Goal: Task Accomplishment & Management: Use online tool/utility

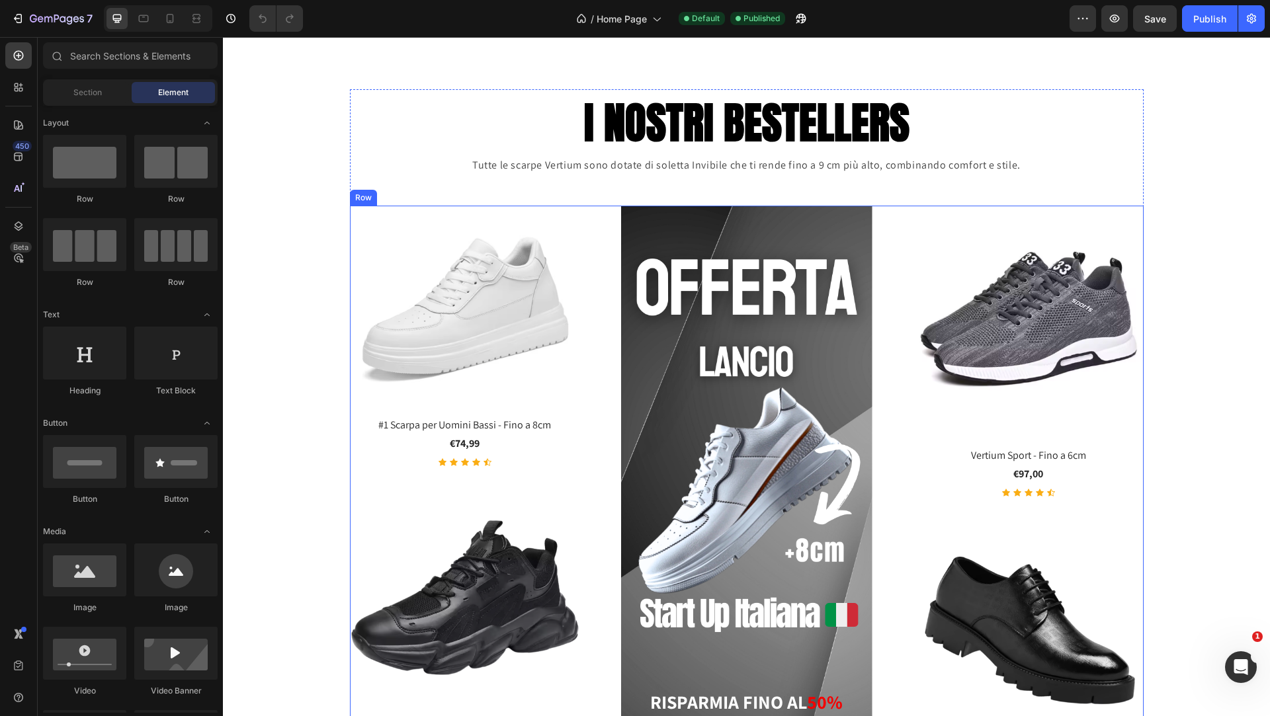
scroll to position [1604, 0]
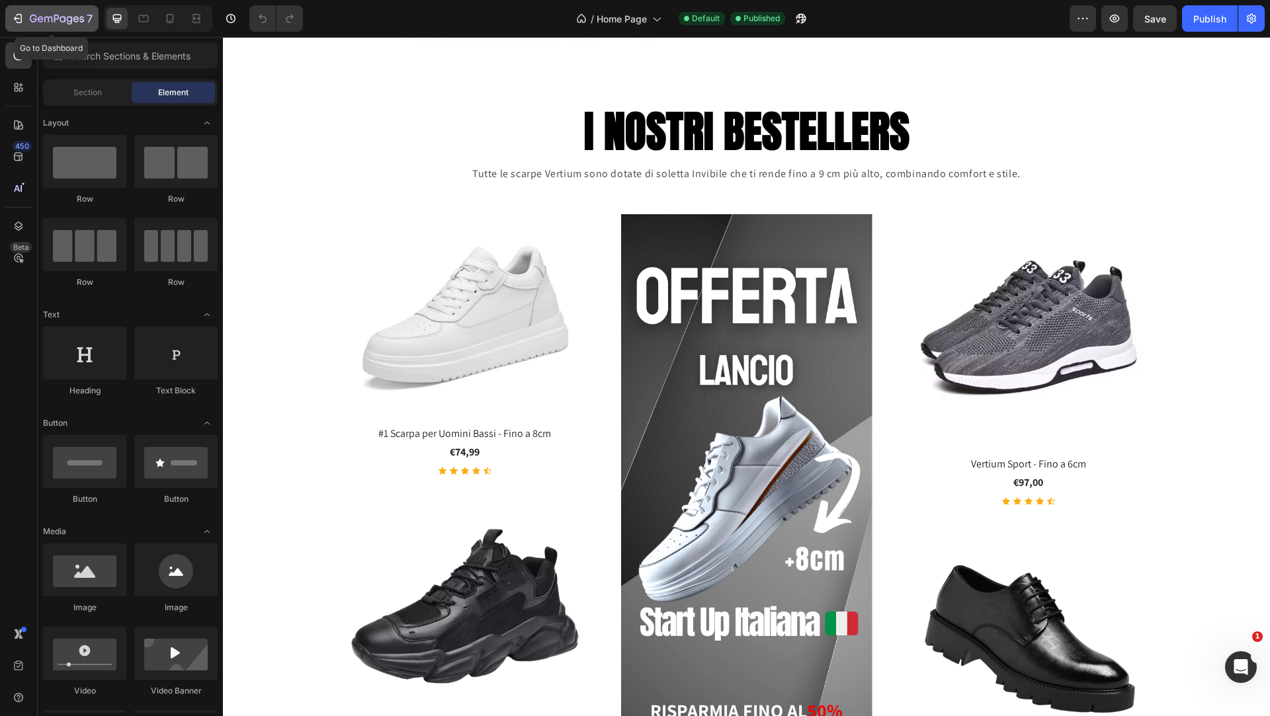
click at [51, 17] on icon "button" at bounding box center [48, 20] width 8 height 6
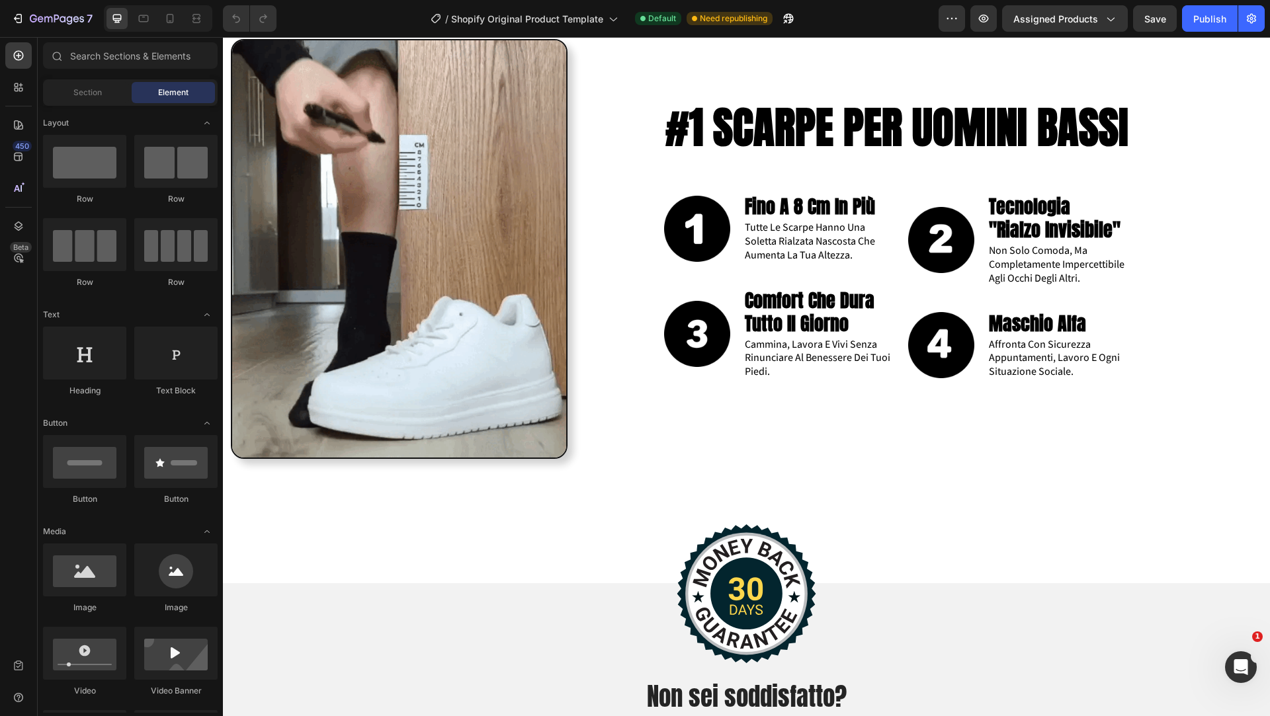
scroll to position [1761, 0]
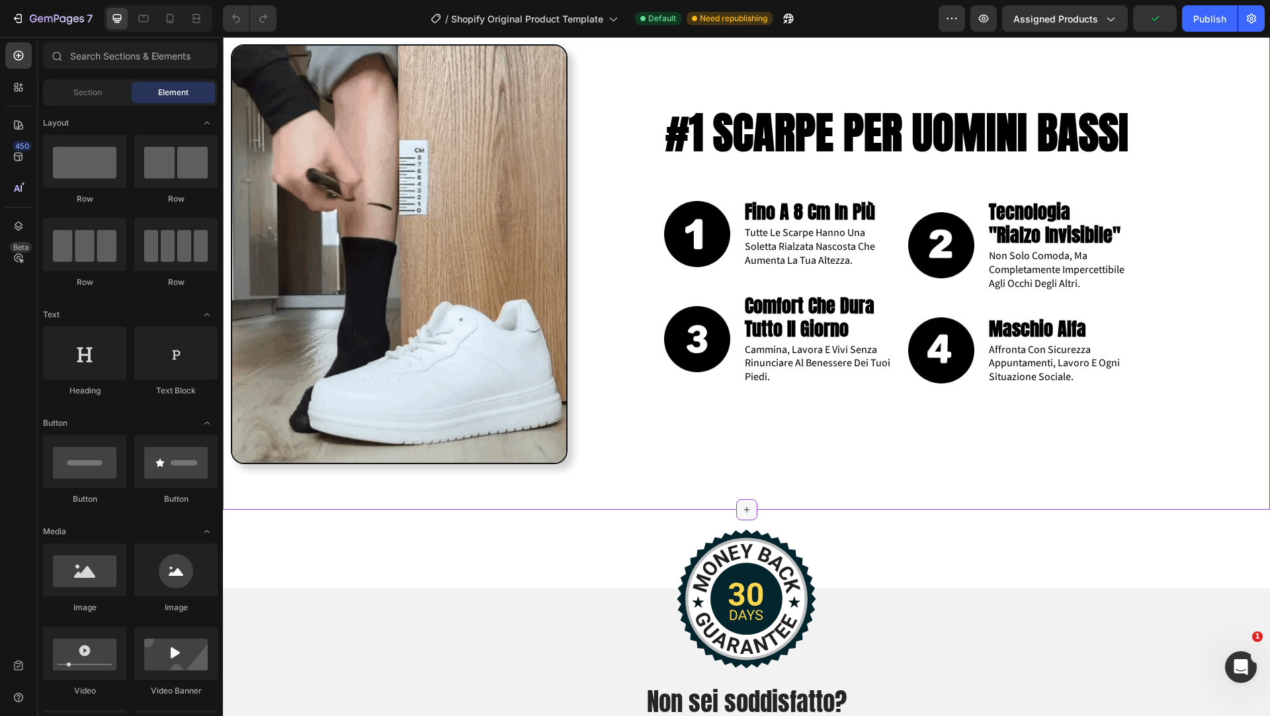
click at [749, 506] on icon at bounding box center [746, 510] width 11 height 11
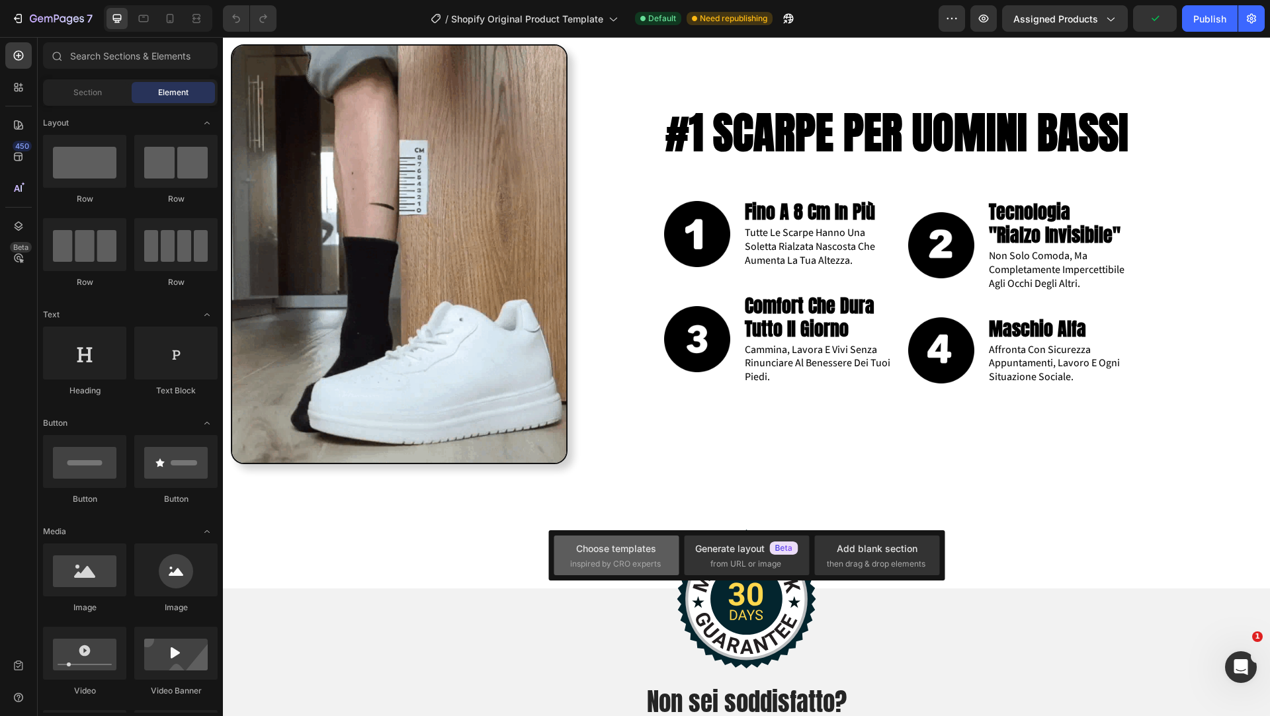
click at [626, 550] on div "Choose templates" at bounding box center [616, 549] width 80 height 14
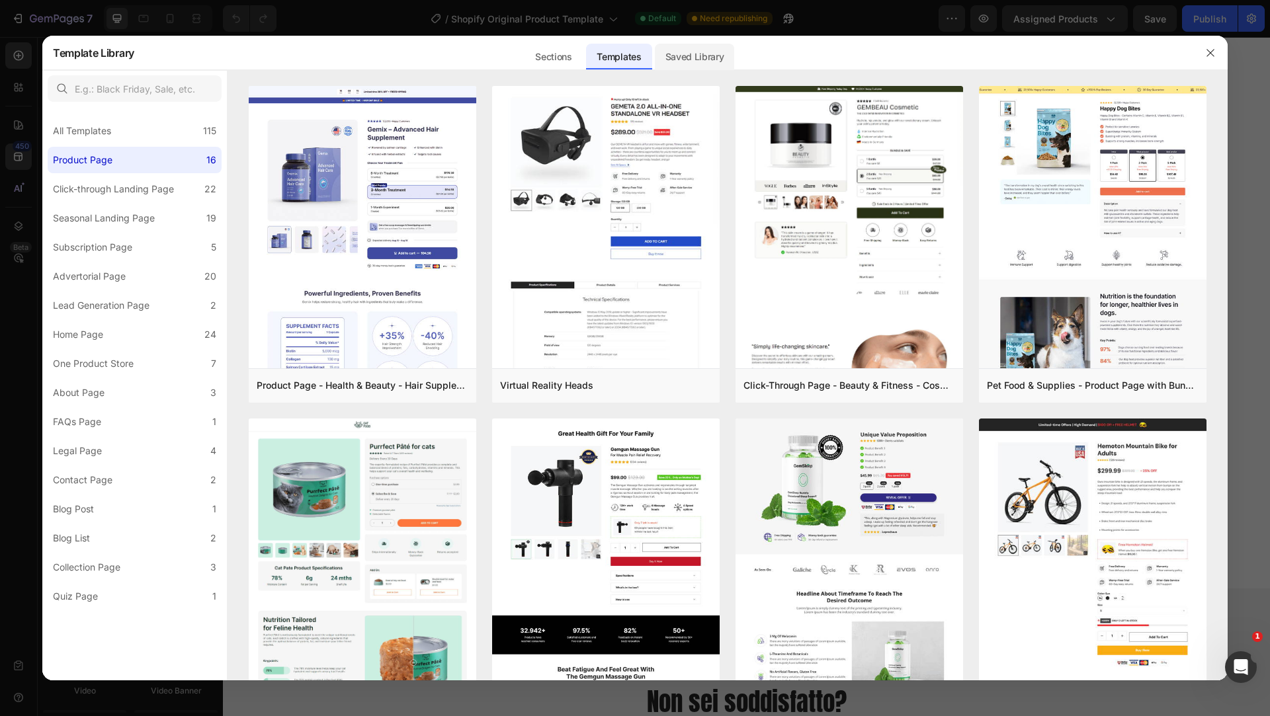
click at [675, 65] on div "Saved Library" at bounding box center [695, 57] width 80 height 26
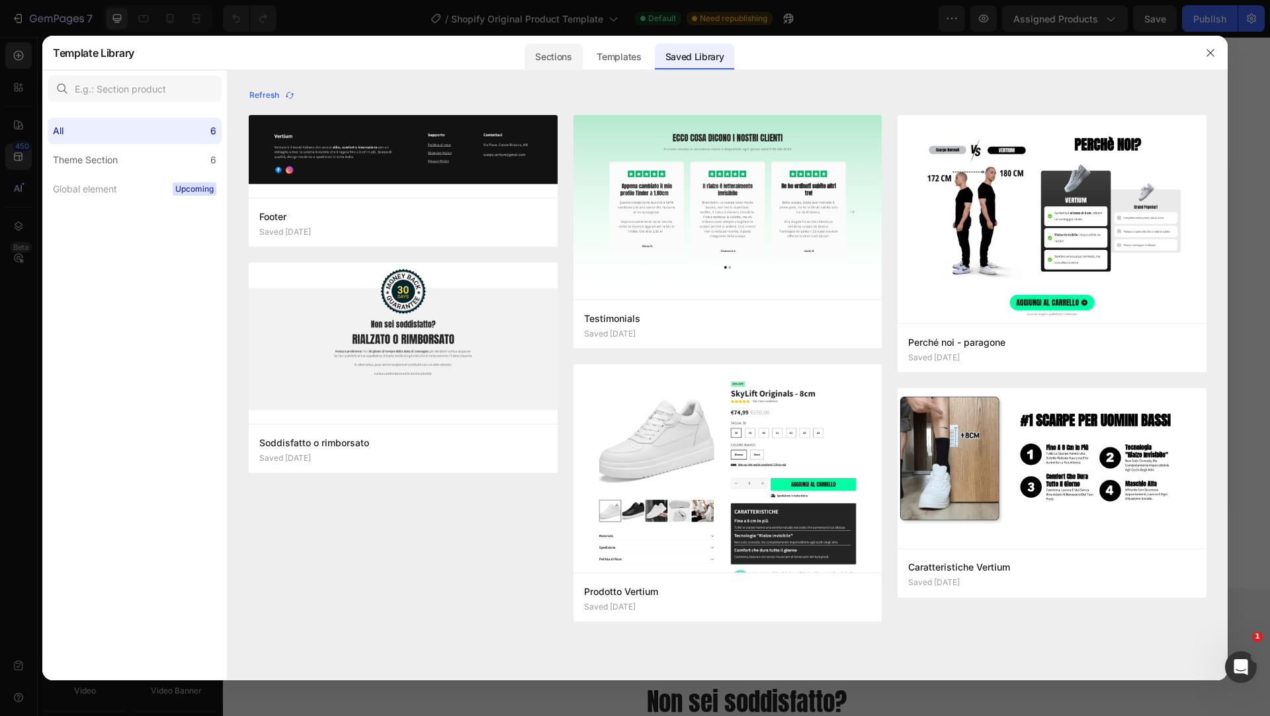
click at [550, 56] on div "Sections" at bounding box center [553, 57] width 58 height 26
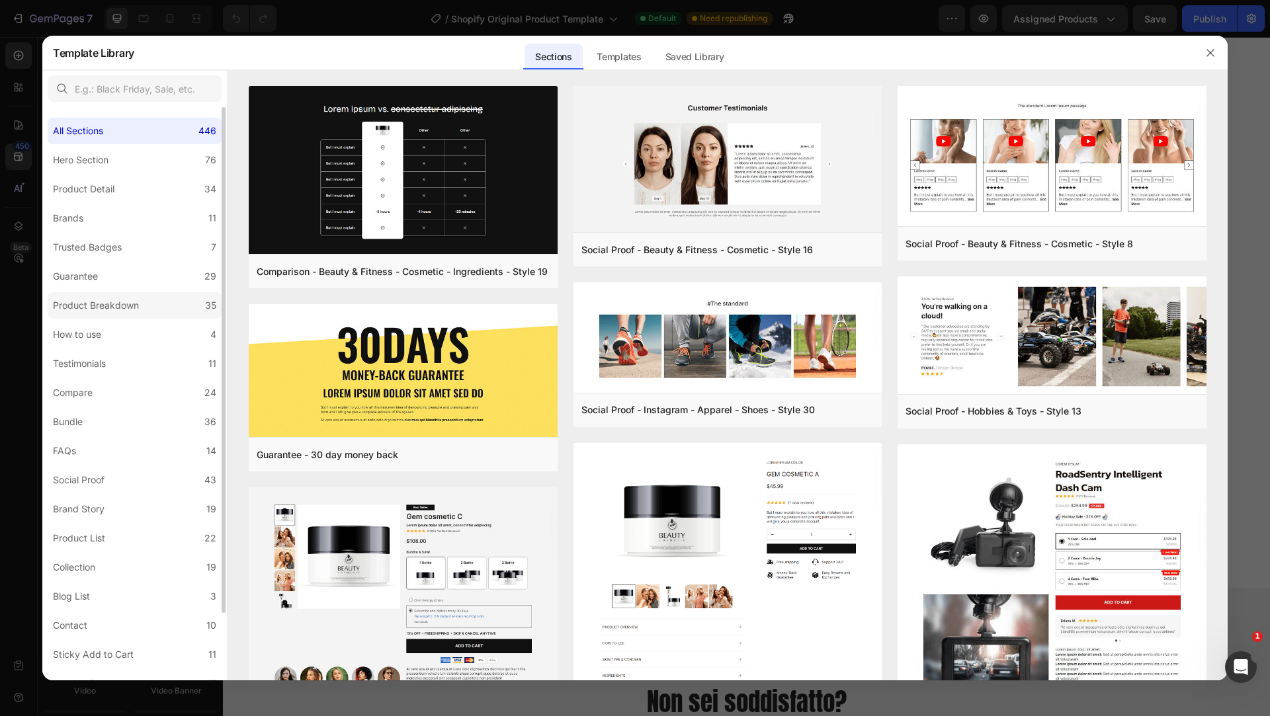
click at [132, 302] on div "Product Breakdown" at bounding box center [96, 306] width 86 height 16
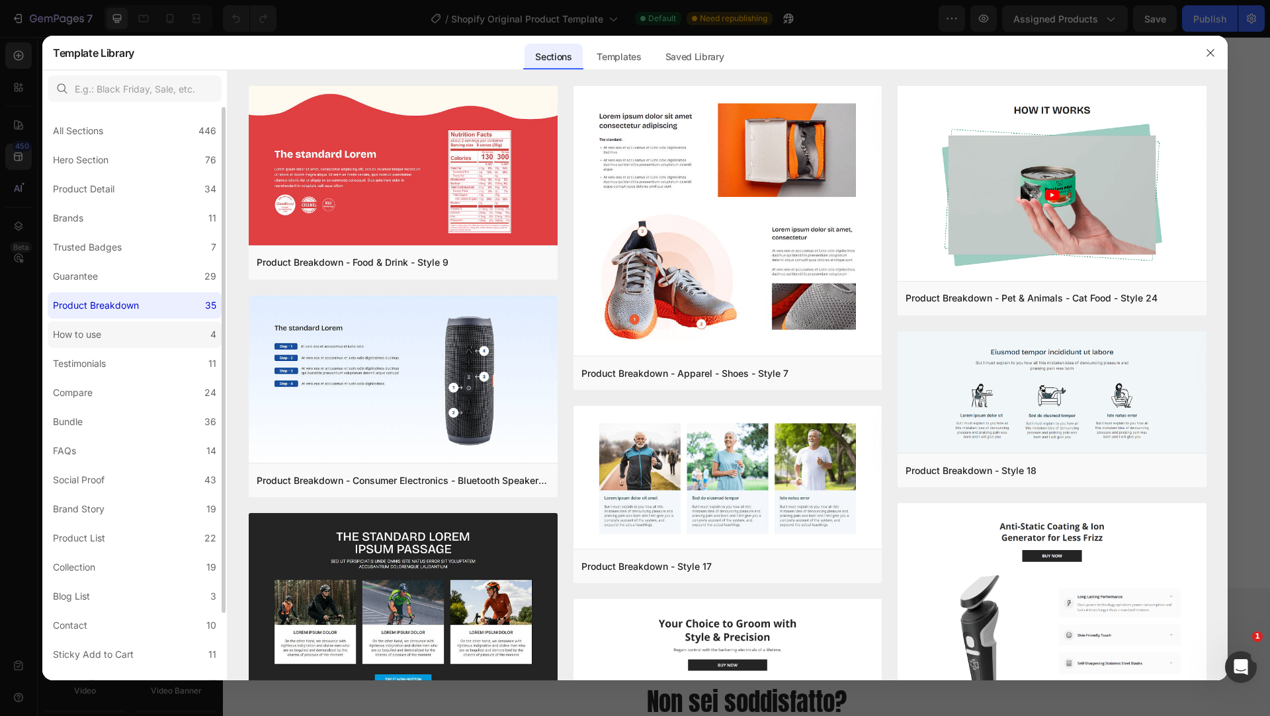
click at [114, 335] on label "How to use 4" at bounding box center [135, 334] width 174 height 26
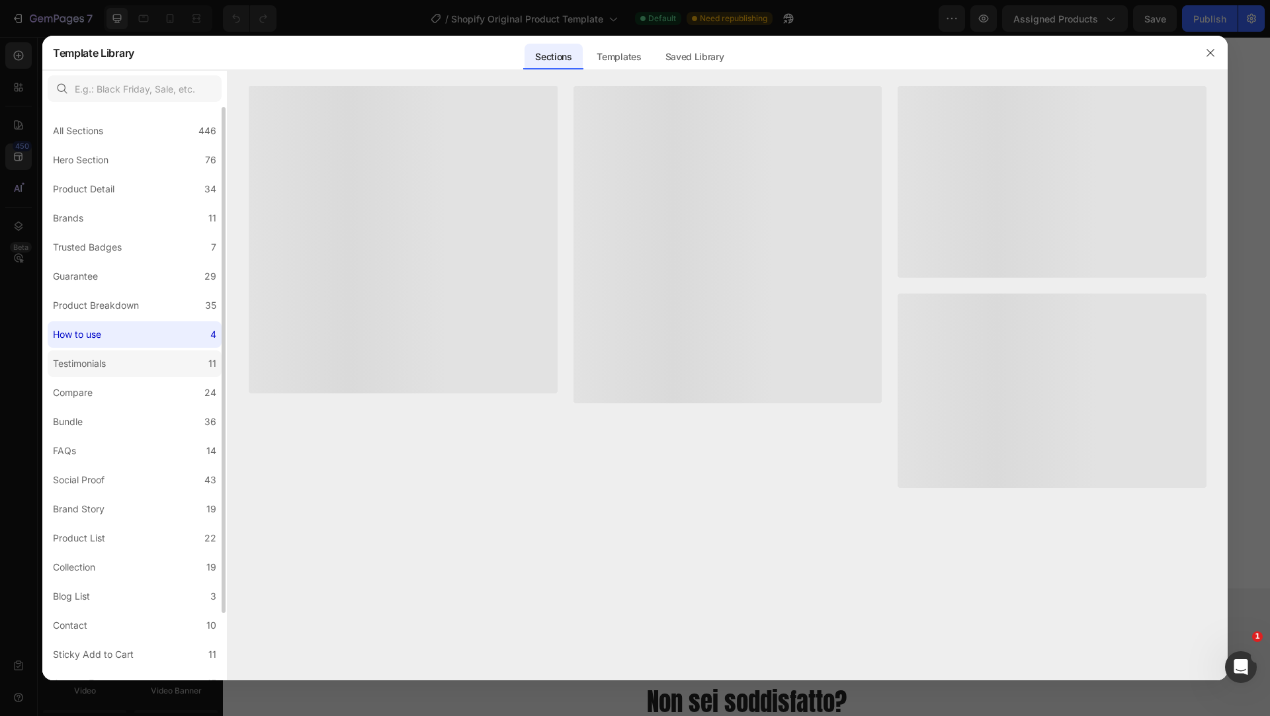
click at [111, 368] on div "Testimonials" at bounding box center [82, 364] width 58 height 16
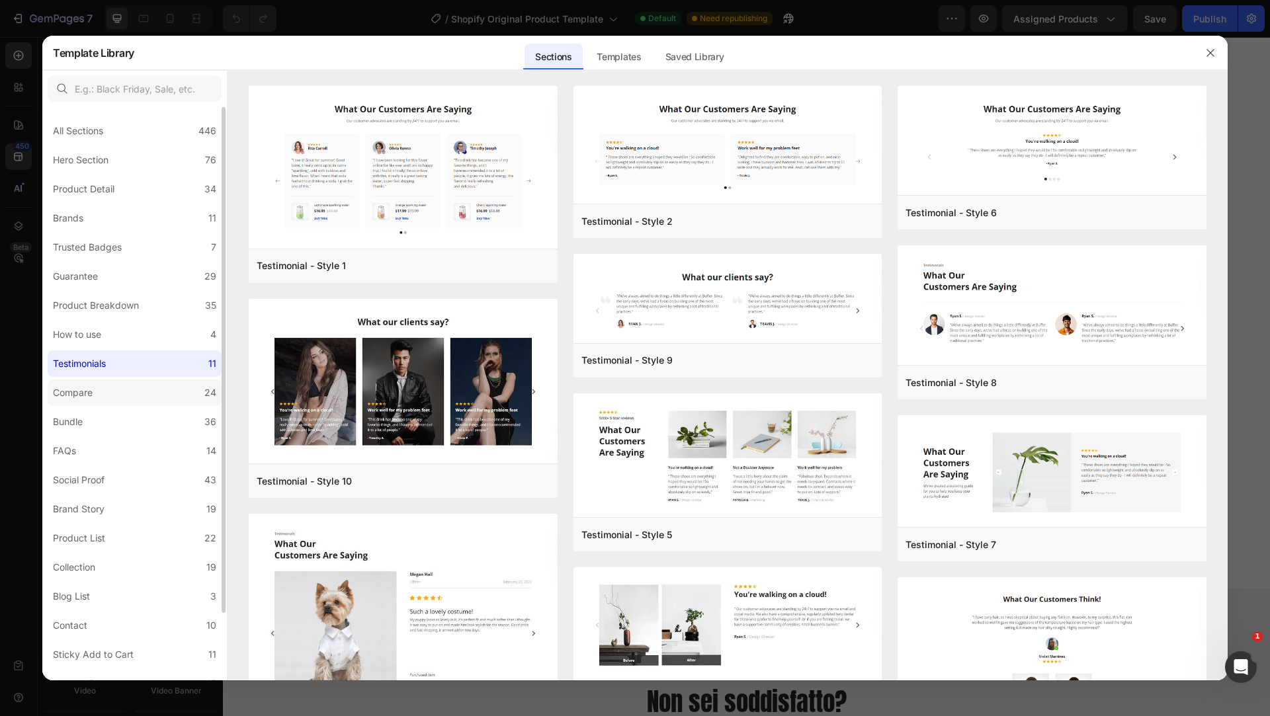
click at [114, 398] on label "Compare 24" at bounding box center [135, 393] width 174 height 26
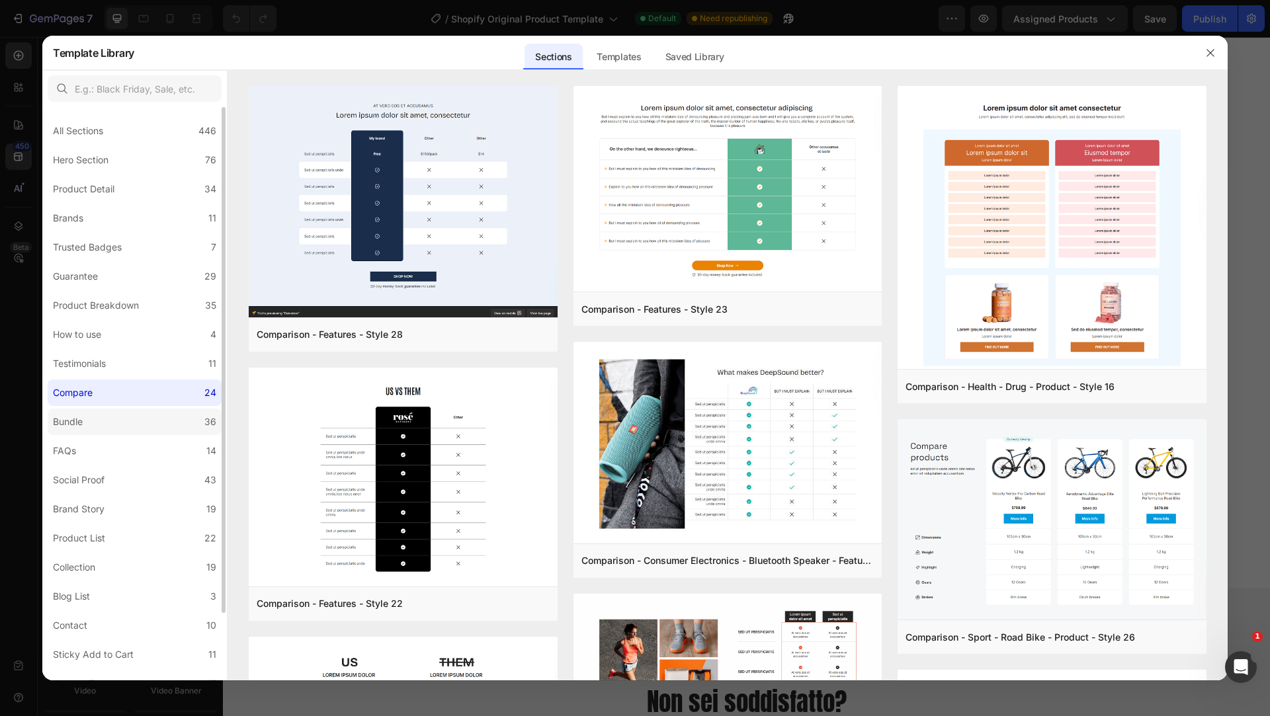
click at [113, 423] on label "Bundle 36" at bounding box center [135, 422] width 174 height 26
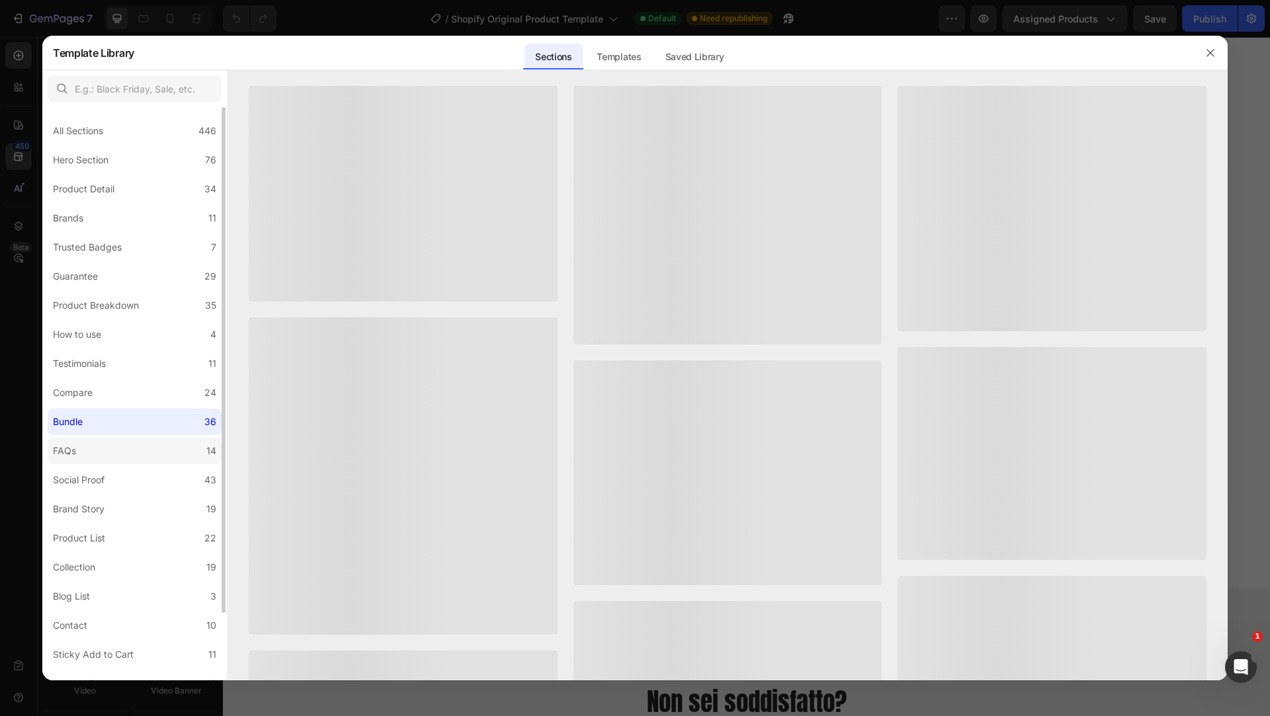
click at [110, 455] on label "FAQs 14" at bounding box center [135, 451] width 174 height 26
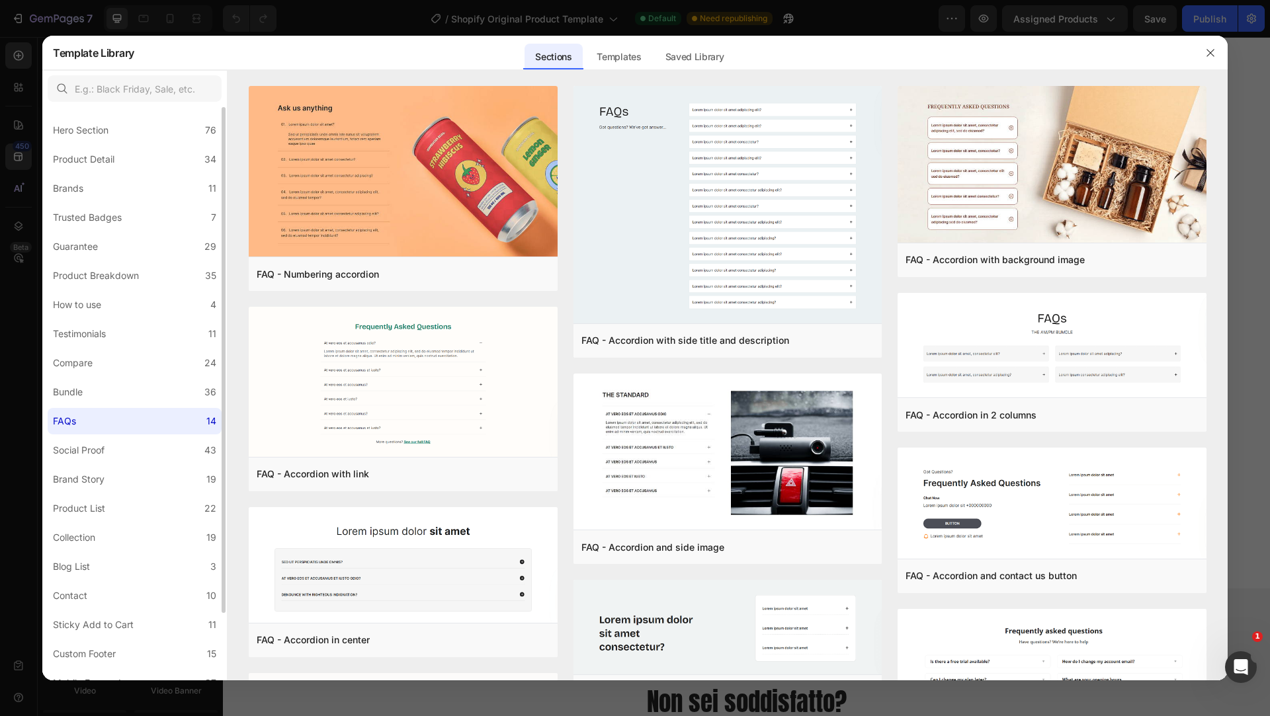
scroll to position [34, 0]
click at [117, 450] on label "Social Proof 43" at bounding box center [135, 446] width 174 height 26
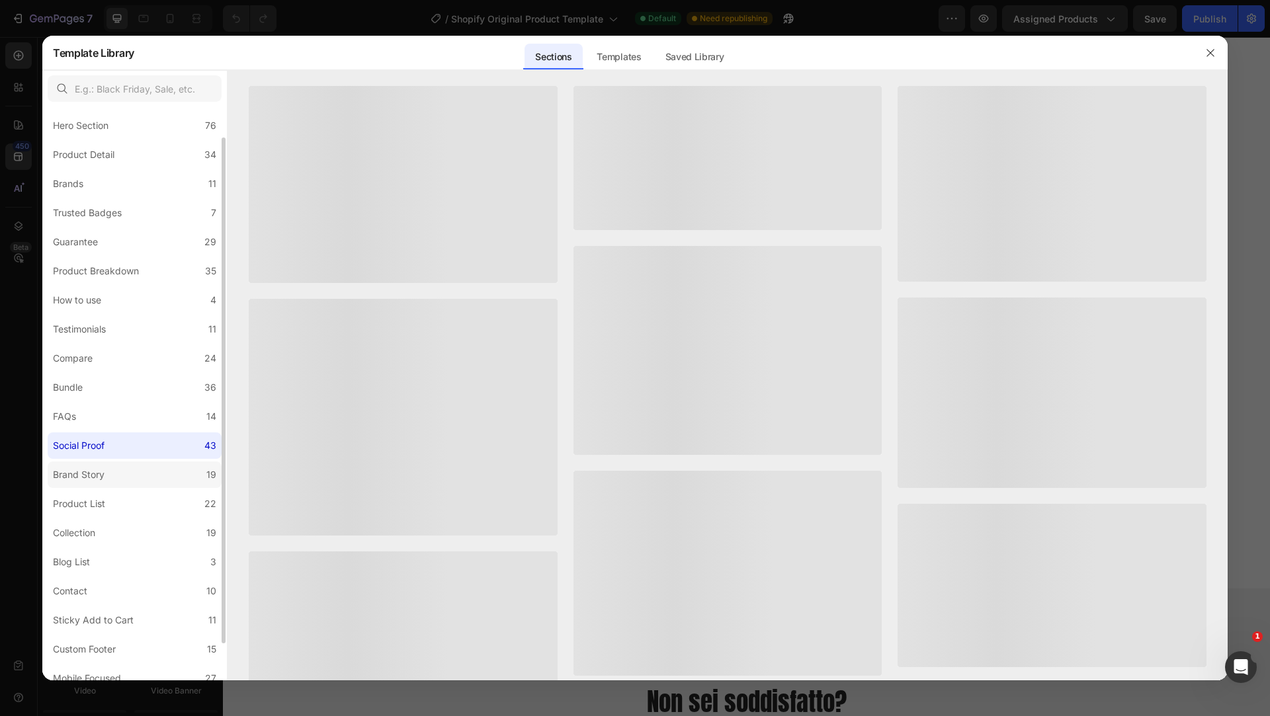
click at [117, 472] on label "Brand Story 19" at bounding box center [135, 475] width 174 height 26
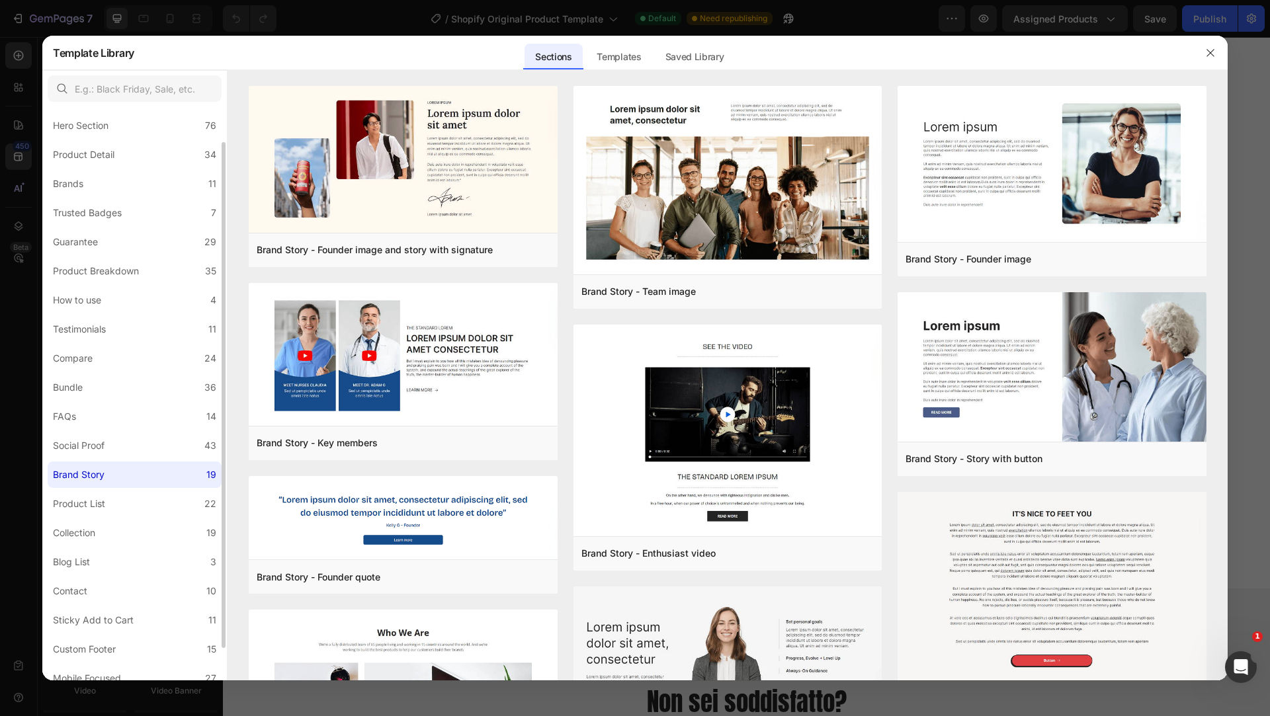
scroll to position [37, 0]
click at [116, 504] on label "Product List 22" at bounding box center [135, 501] width 174 height 26
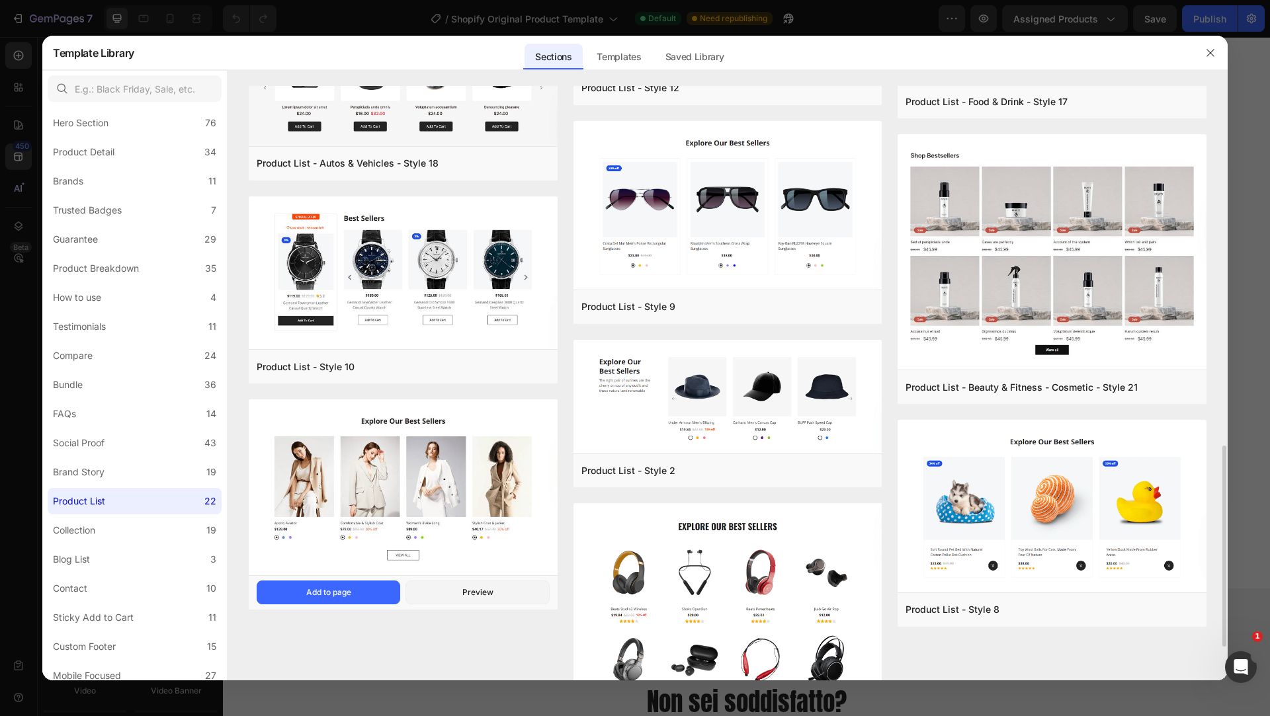
scroll to position [1050, 0]
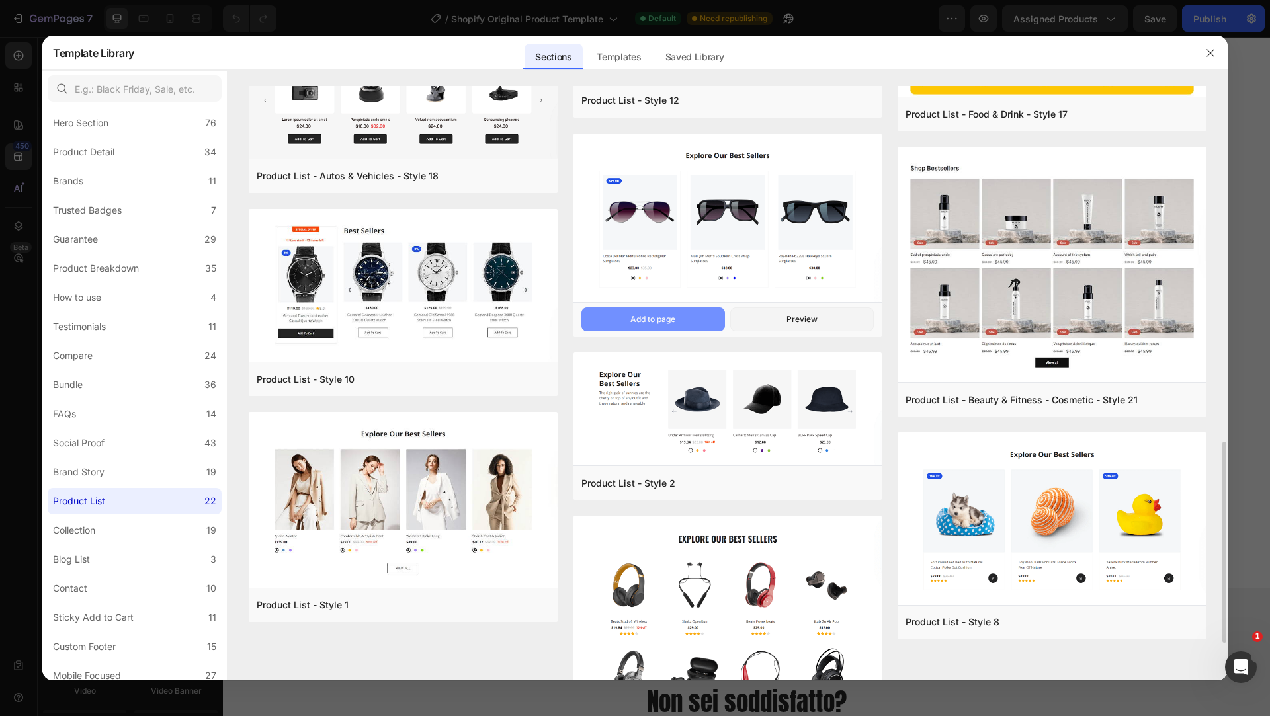
click at [657, 319] on div "Add to page" at bounding box center [652, 319] width 45 height 12
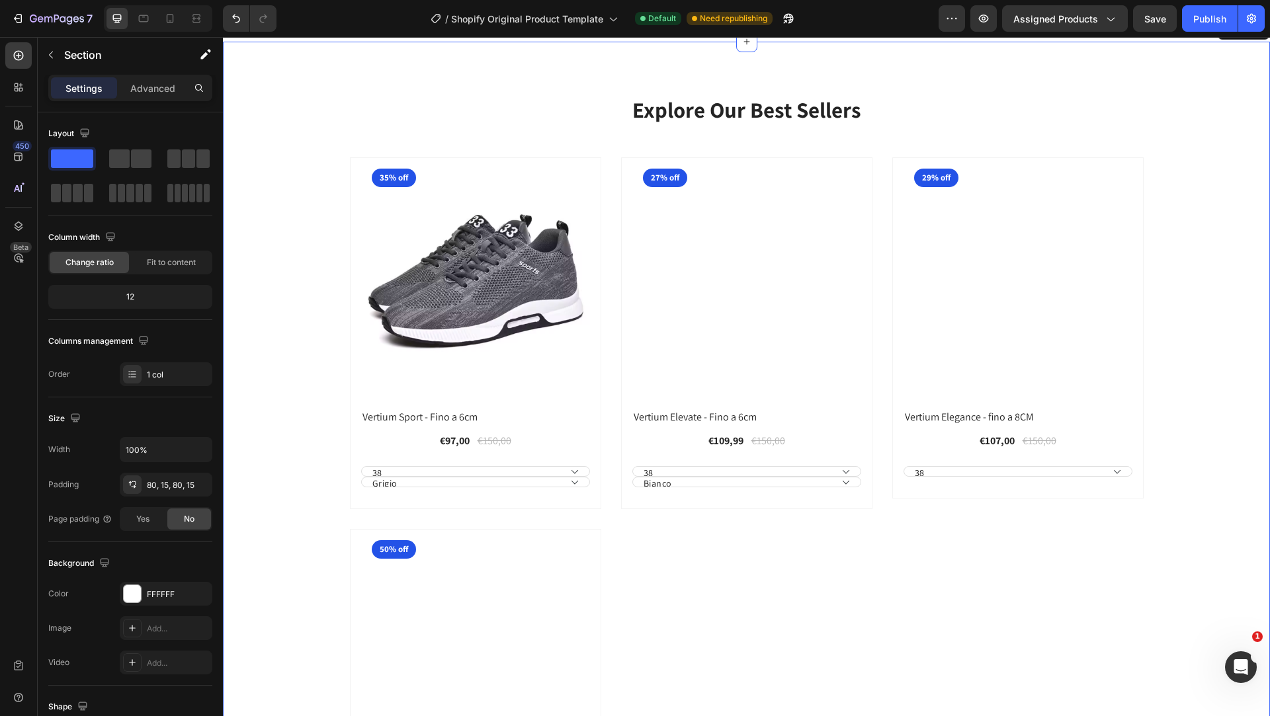
scroll to position [2221, 0]
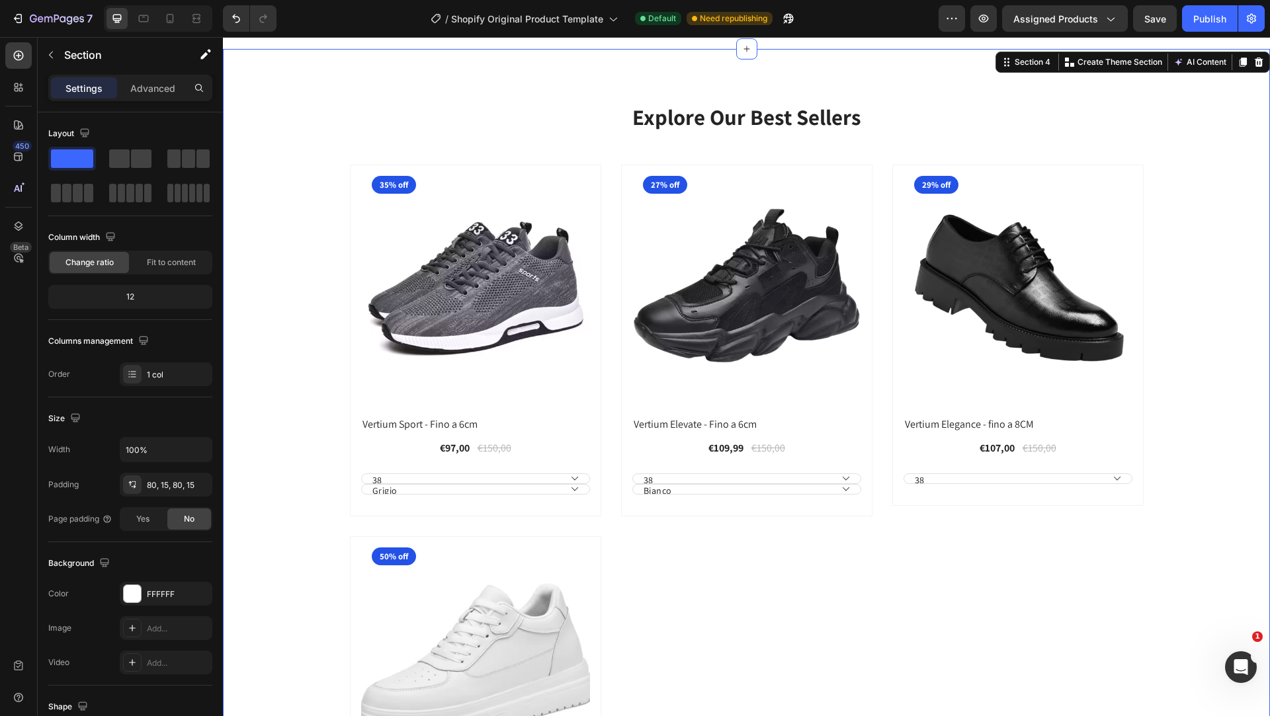
click at [800, 65] on div "Explore Our Best Sellers Heading Row (P) Images 35% off Product Badge Row Verti…" at bounding box center [746, 495] width 1047 height 892
click at [1257, 63] on icon at bounding box center [1258, 62] width 11 height 11
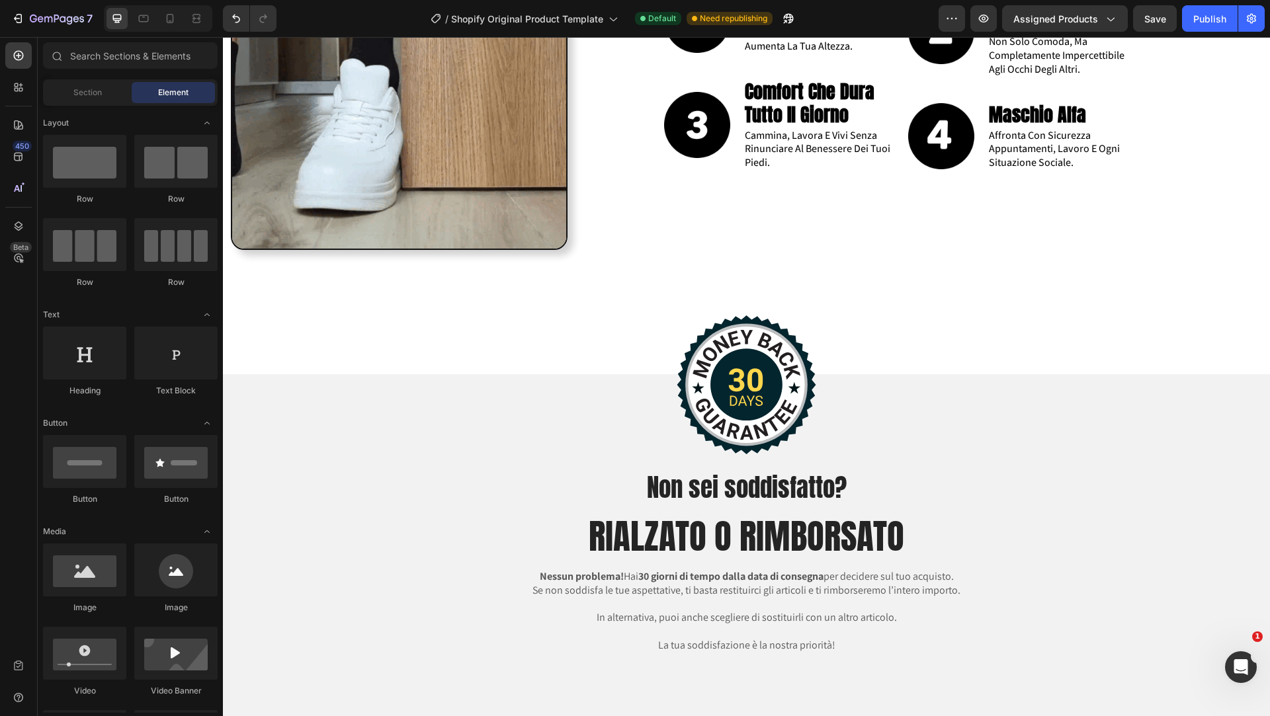
scroll to position [1977, 0]
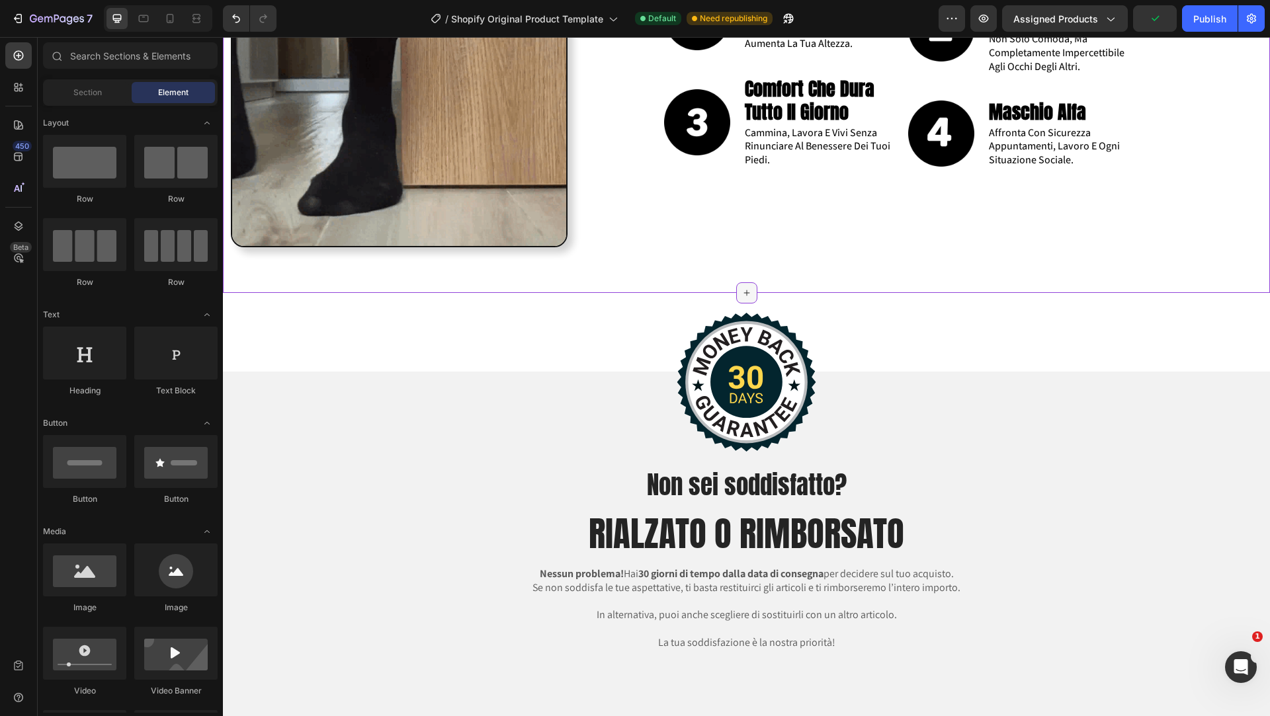
click at [747, 292] on icon at bounding box center [746, 293] width 11 height 11
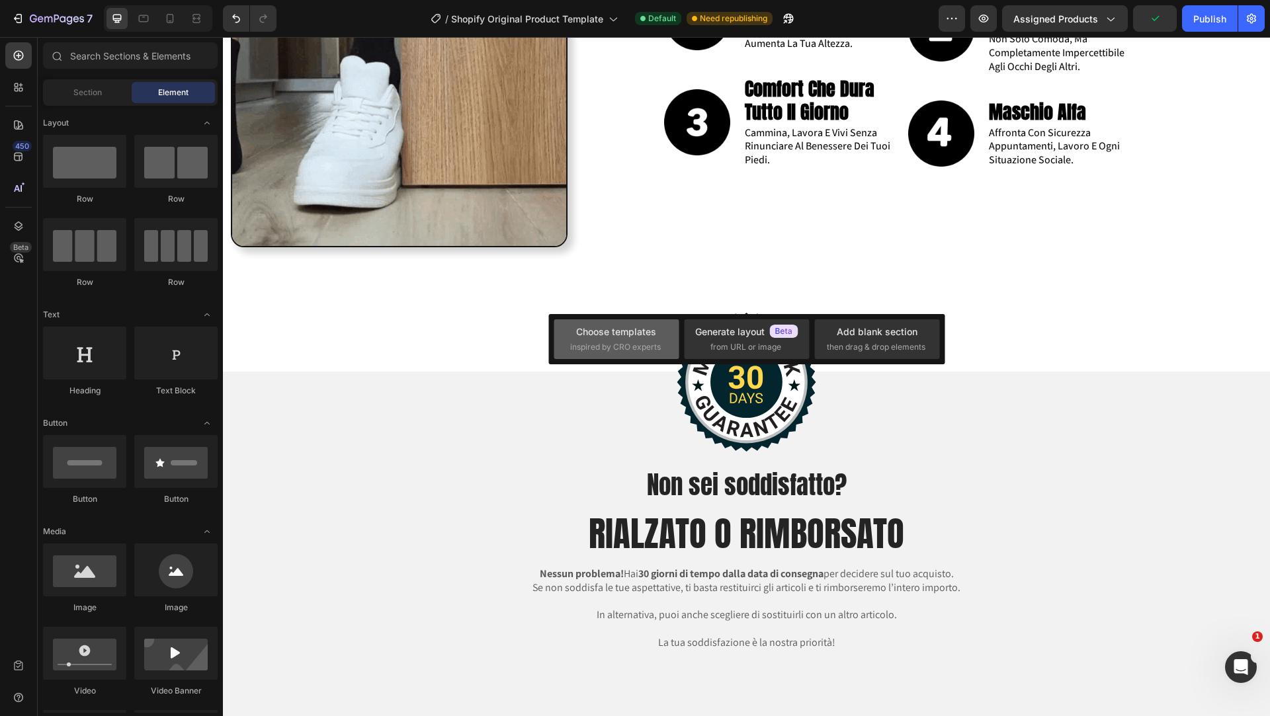
click at [655, 340] on div "Choose templates inspired by CRO experts" at bounding box center [616, 339] width 93 height 28
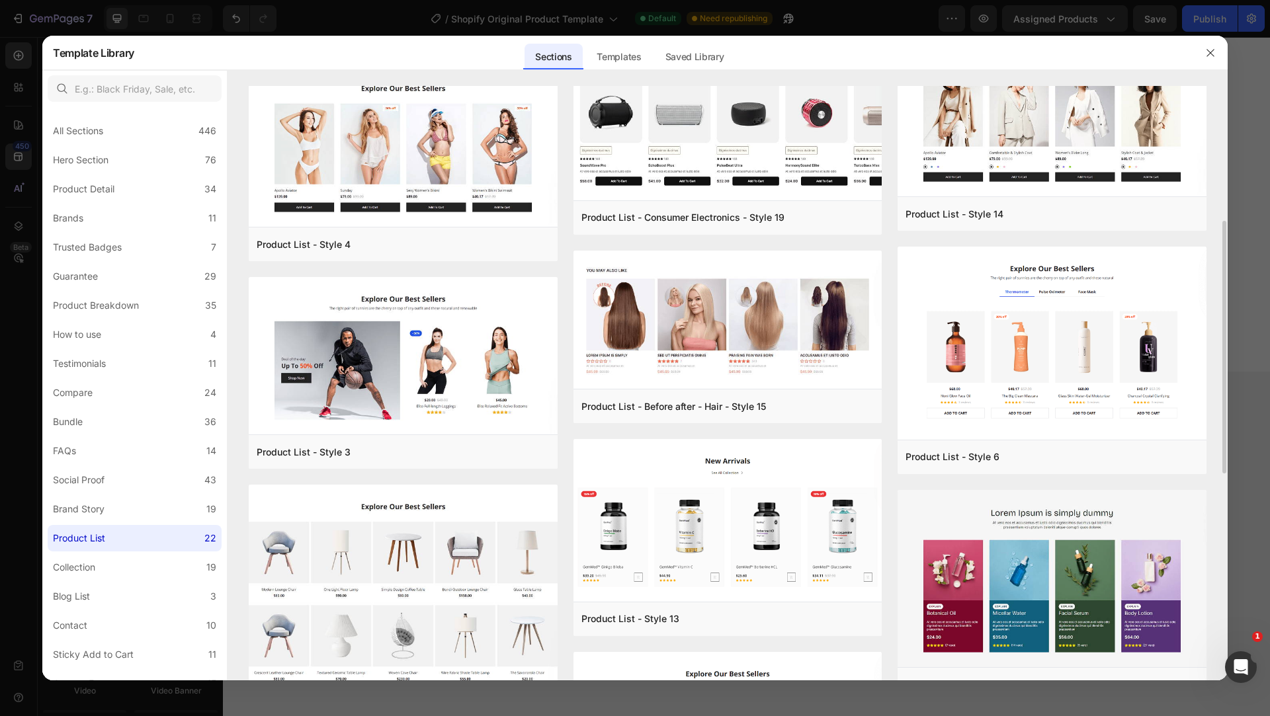
scroll to position [315, 0]
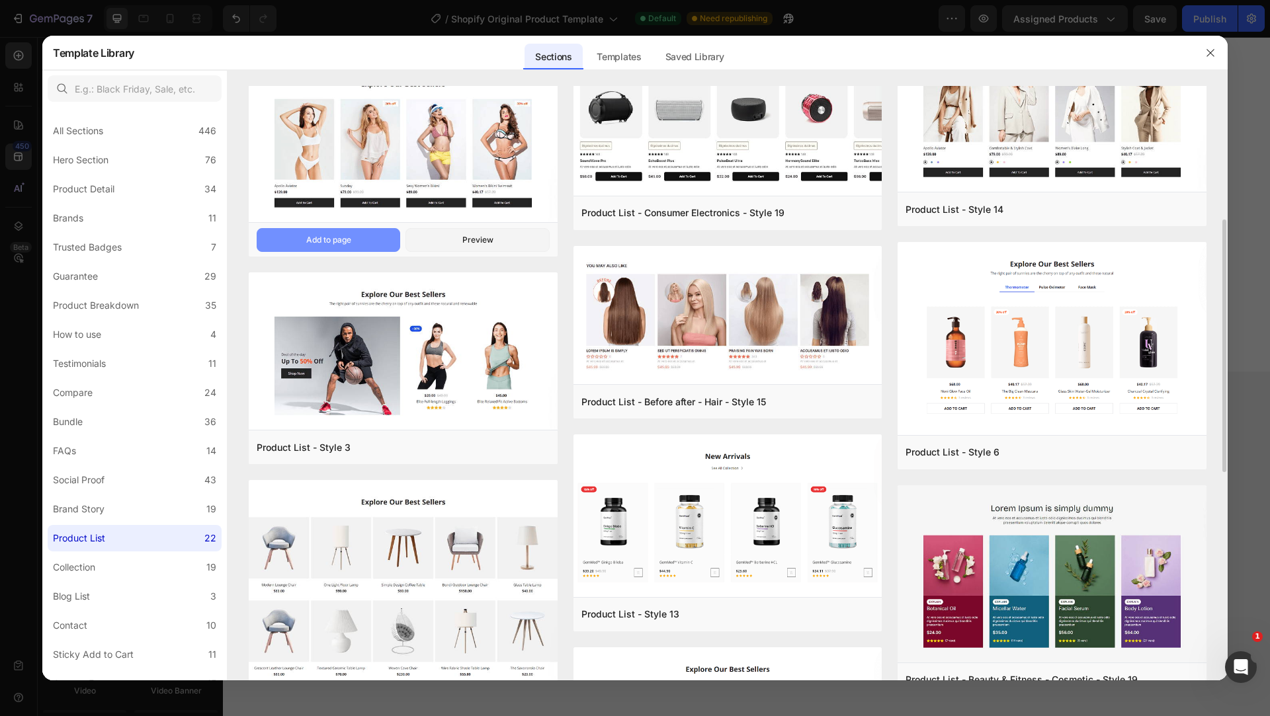
click at [369, 235] on button "Add to page" at bounding box center [329, 240] width 144 height 24
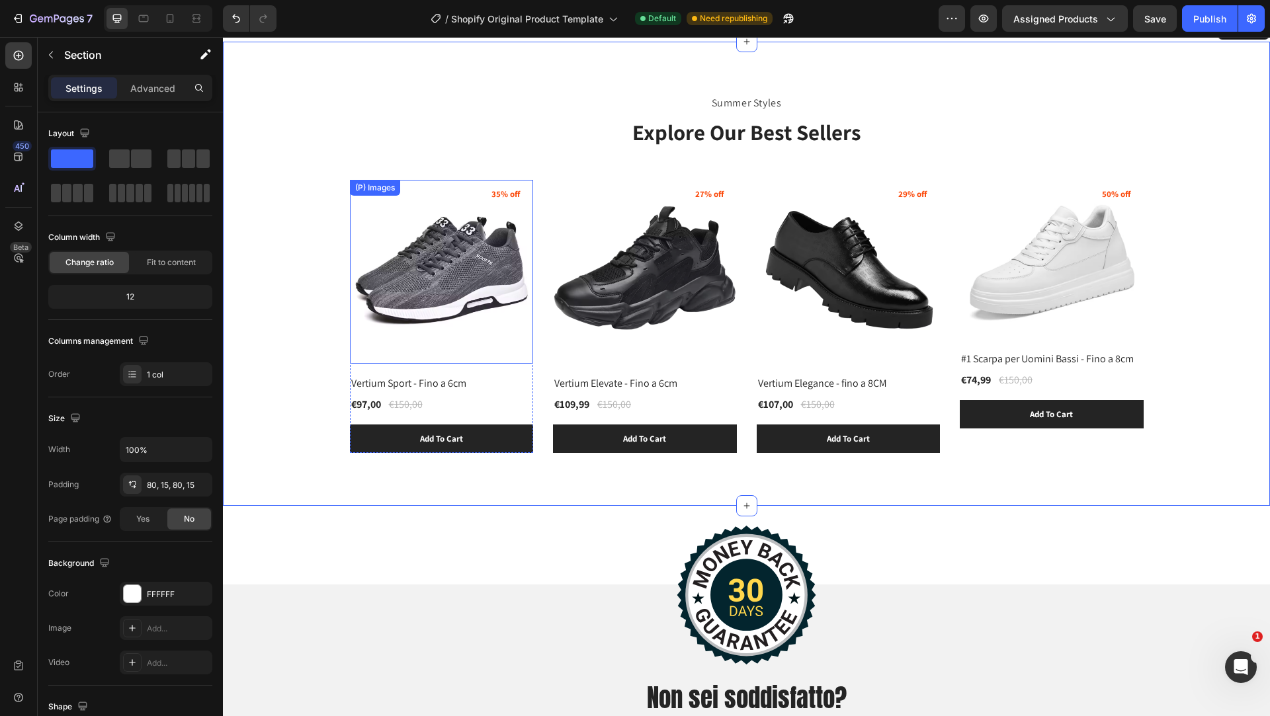
scroll to position [2233, 0]
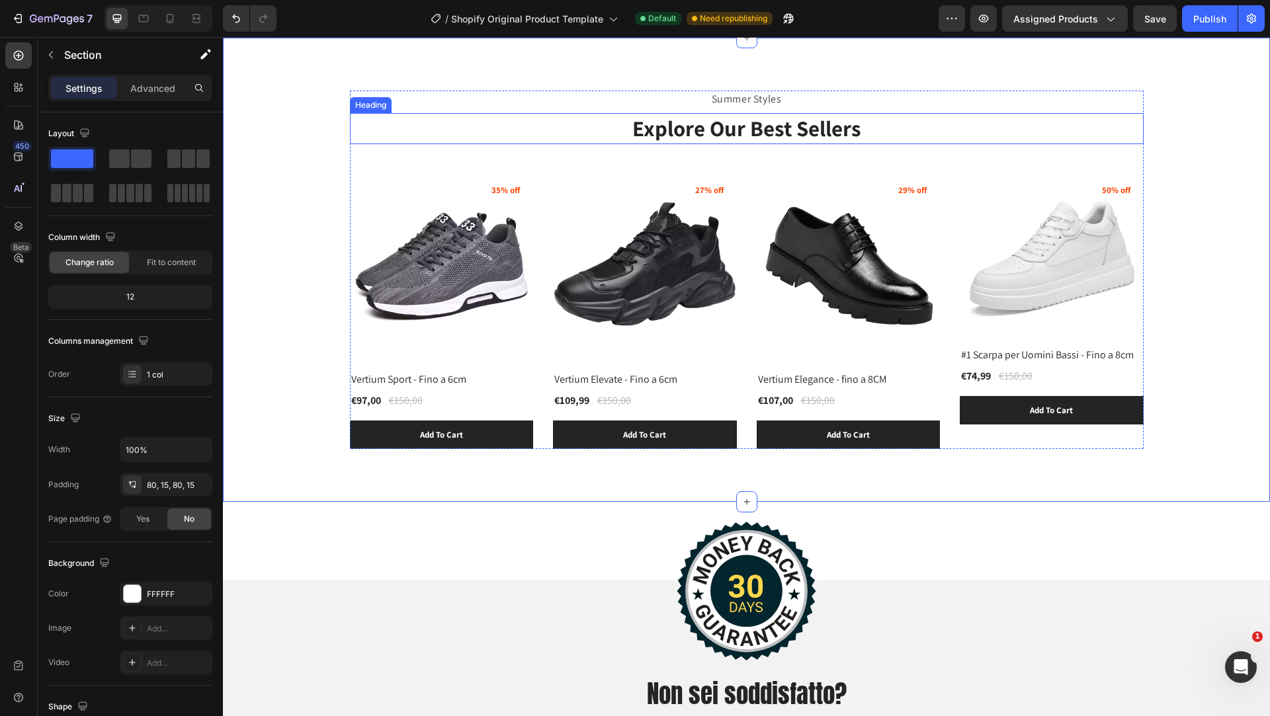
click at [994, 140] on p "Explore Our Best Sellers" at bounding box center [746, 128] width 791 height 28
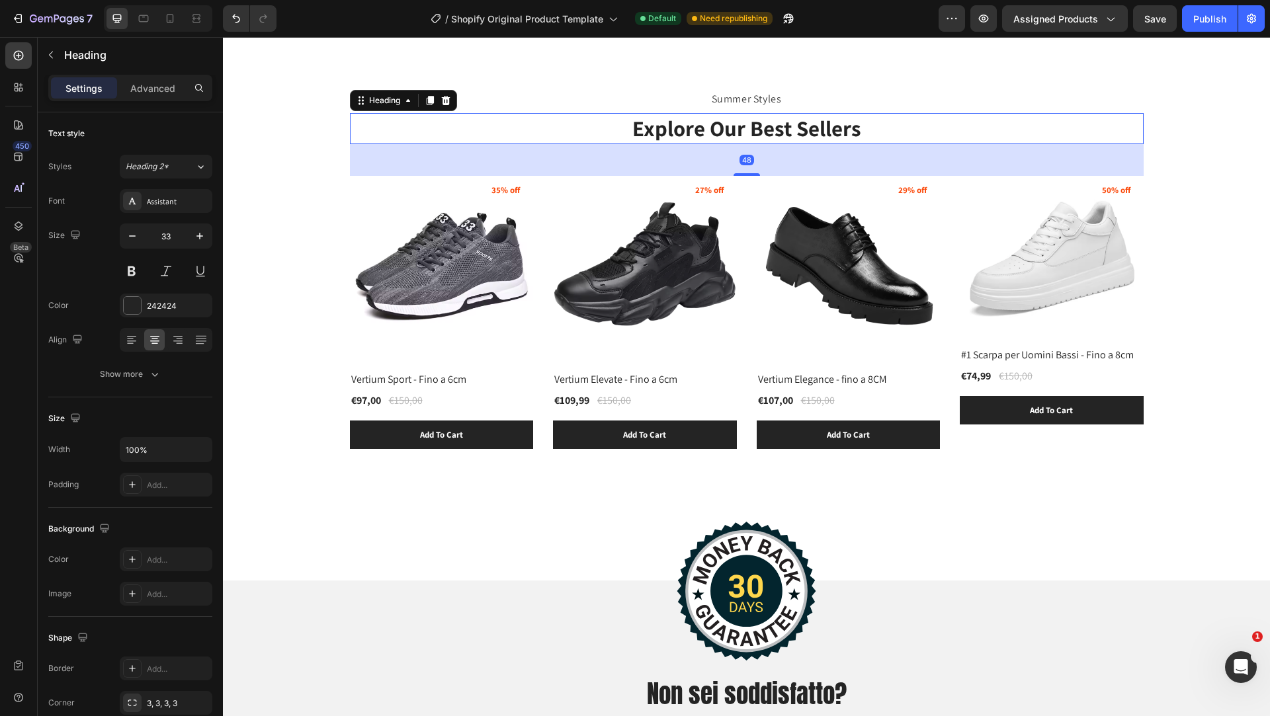
click at [986, 118] on p "Explore Our Best Sellers" at bounding box center [746, 128] width 791 height 28
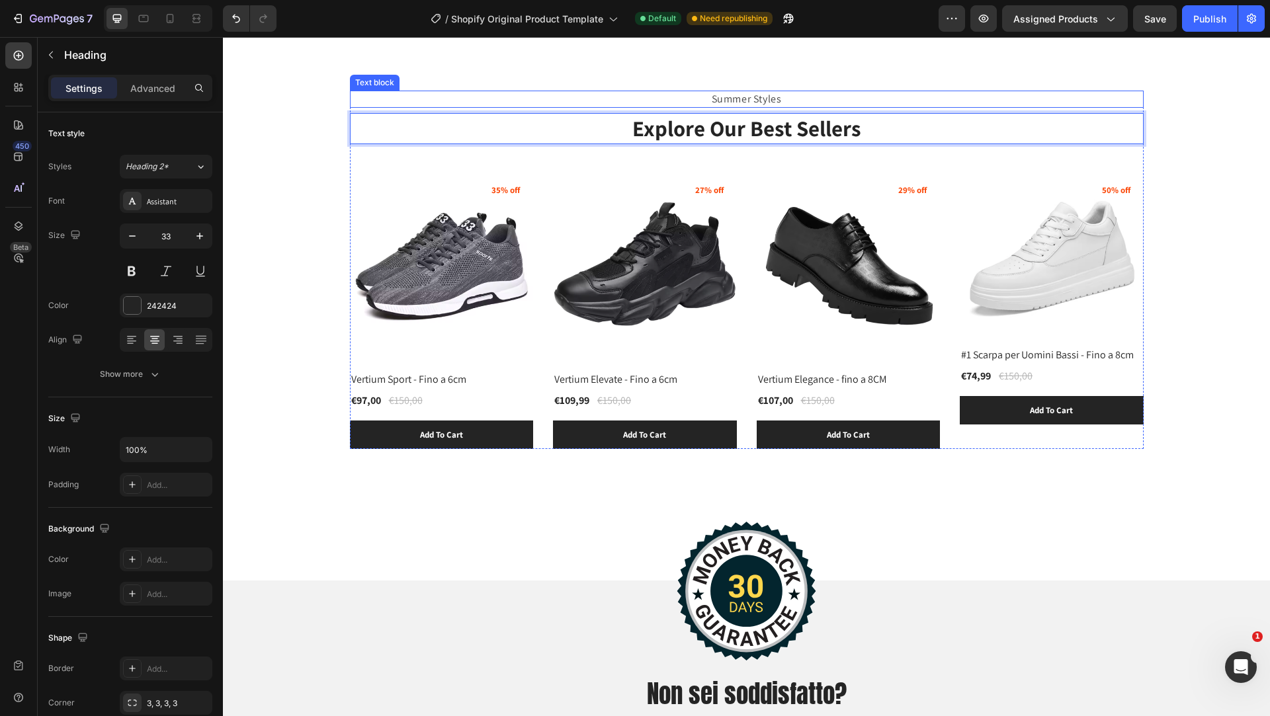
click at [981, 100] on p "Summer Styles" at bounding box center [746, 99] width 791 height 15
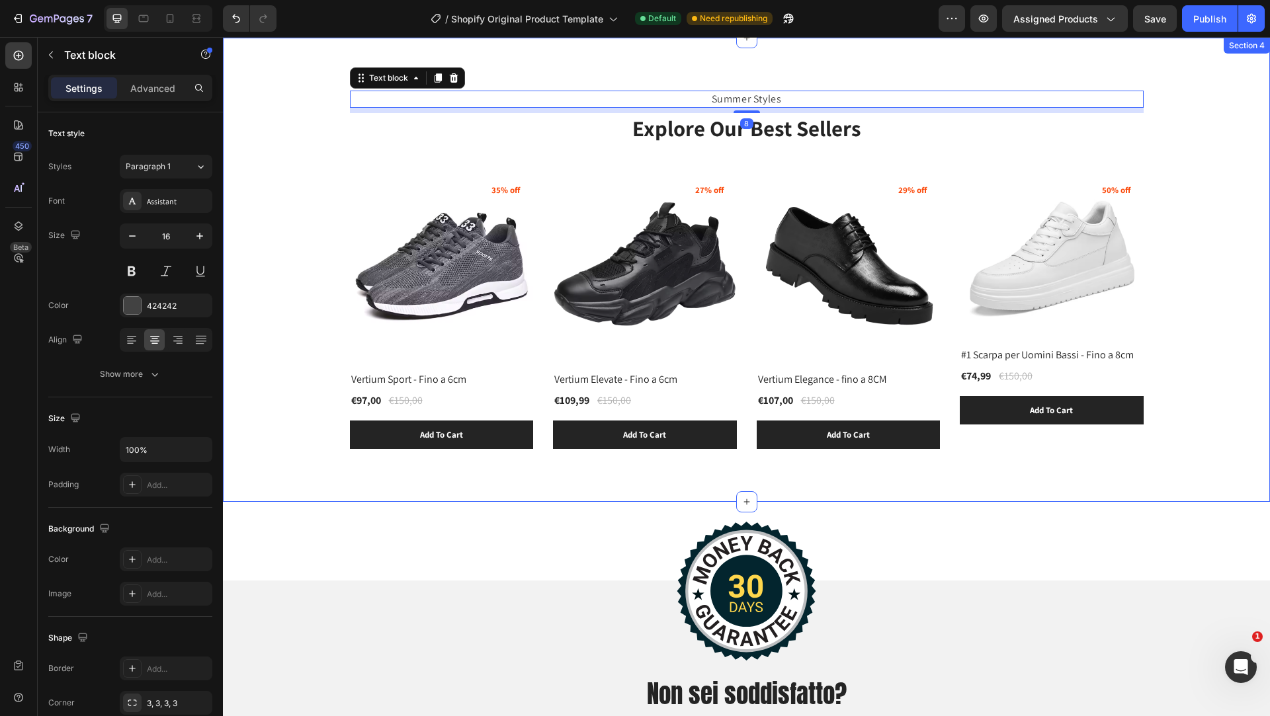
click at [1030, 81] on div "Summer Styles Text block 8 Explore Our Best Sellers Heading (P) Images 35% off …" at bounding box center [746, 270] width 1047 height 464
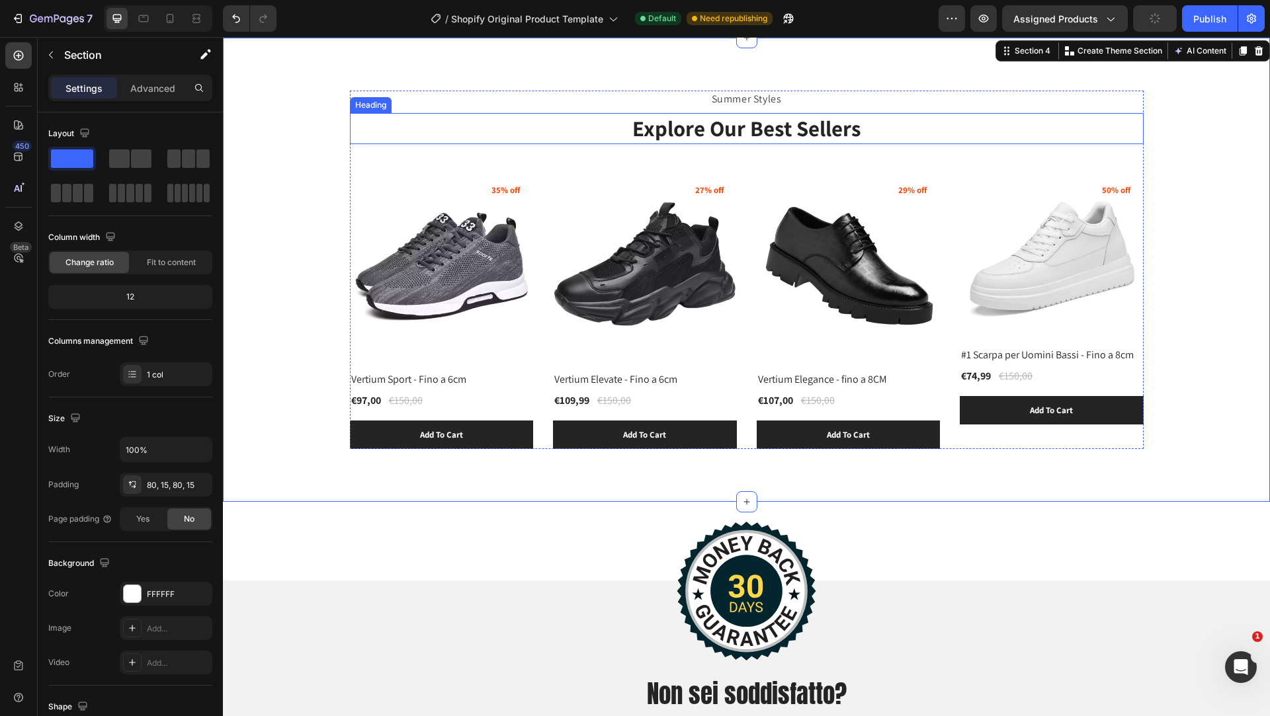
click at [1139, 119] on p "Explore Our Best Sellers" at bounding box center [746, 128] width 791 height 28
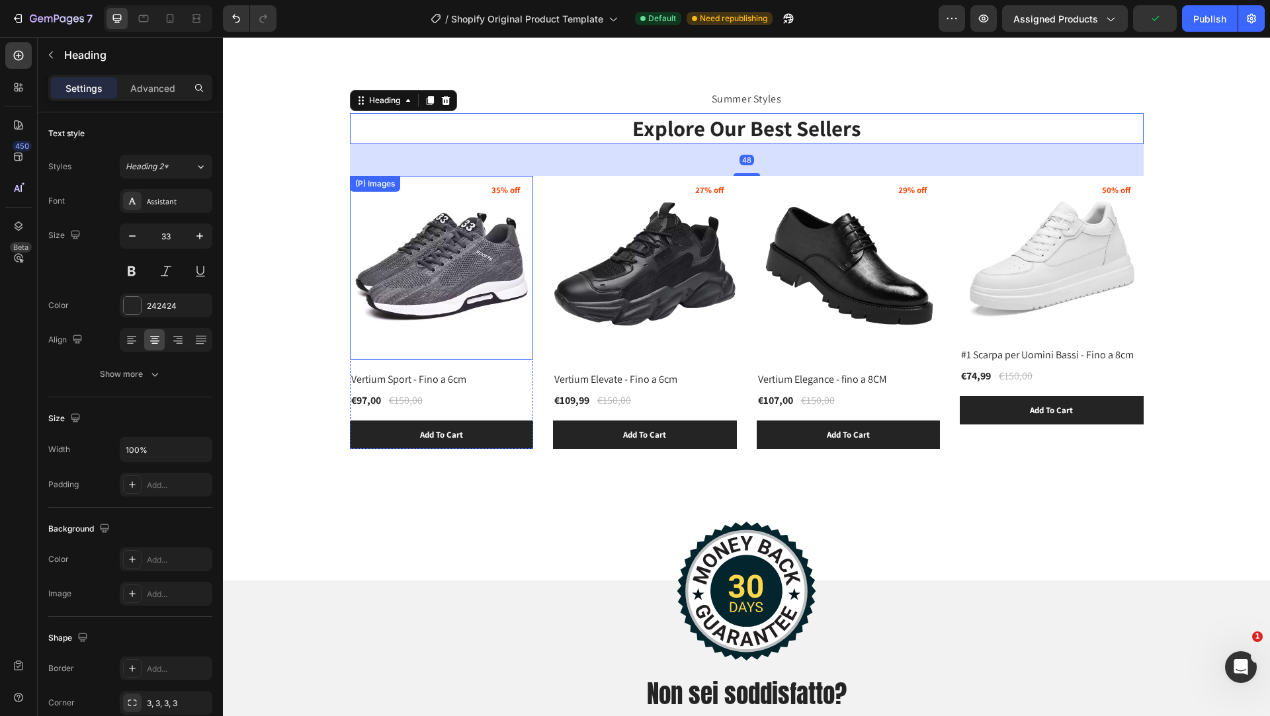
click at [364, 192] on div "(P) Images" at bounding box center [442, 268] width 184 height 184
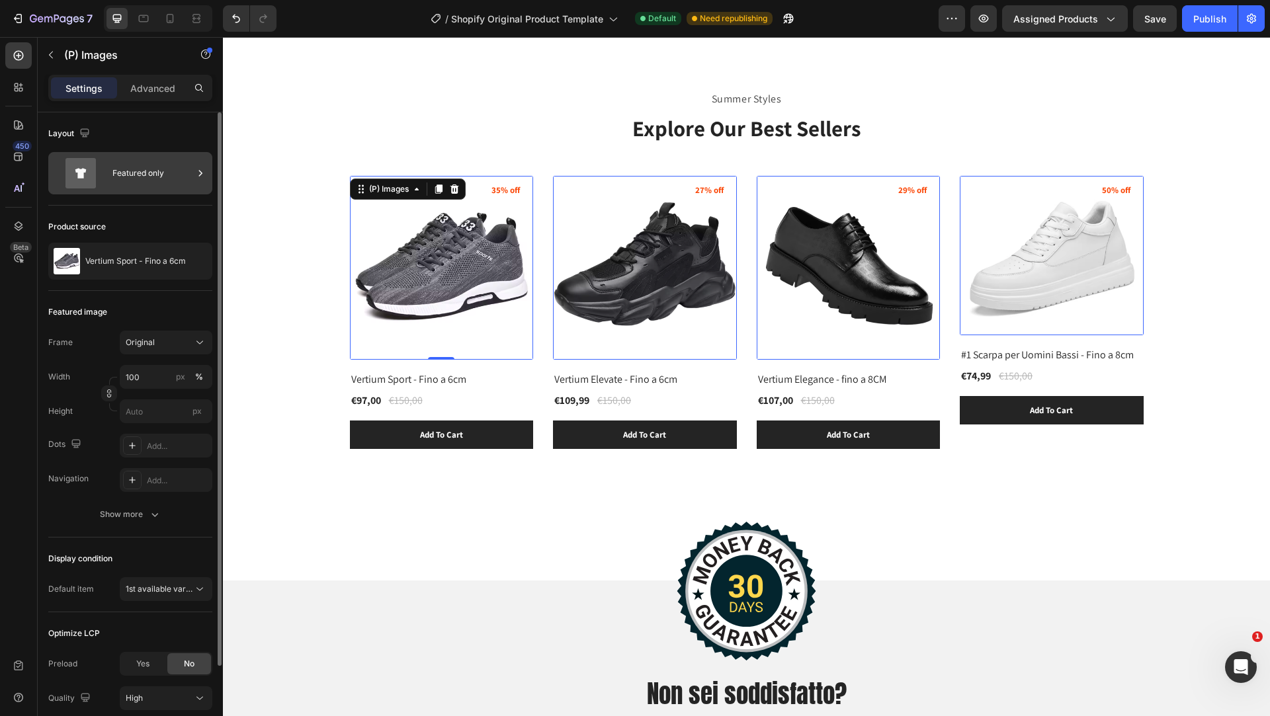
click at [196, 174] on icon at bounding box center [200, 173] width 13 height 13
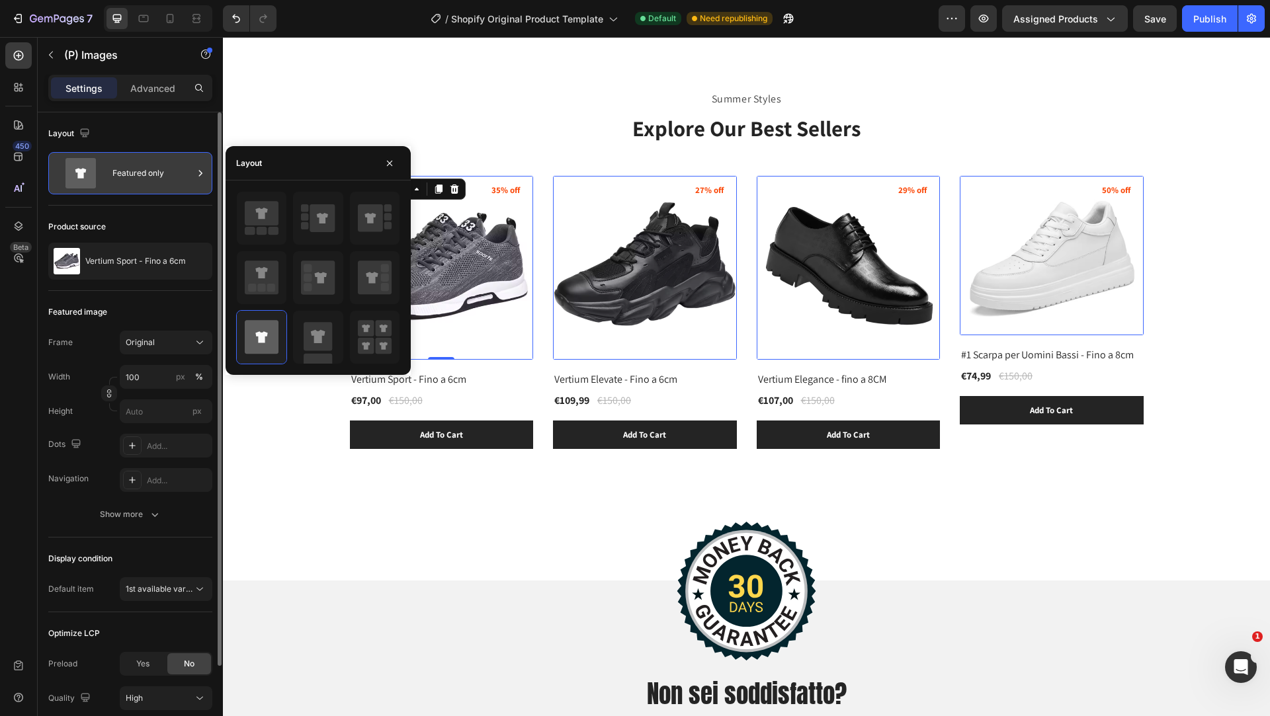
click at [196, 174] on icon at bounding box center [200, 173] width 13 height 13
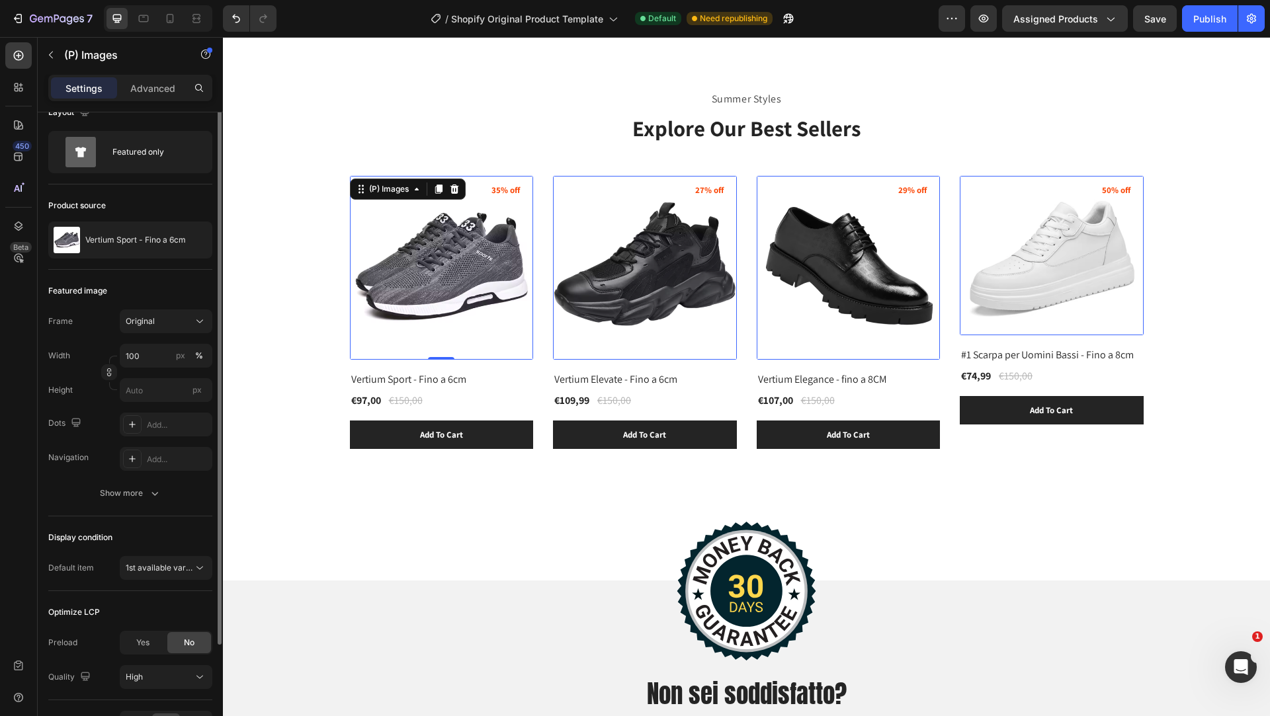
scroll to position [0, 0]
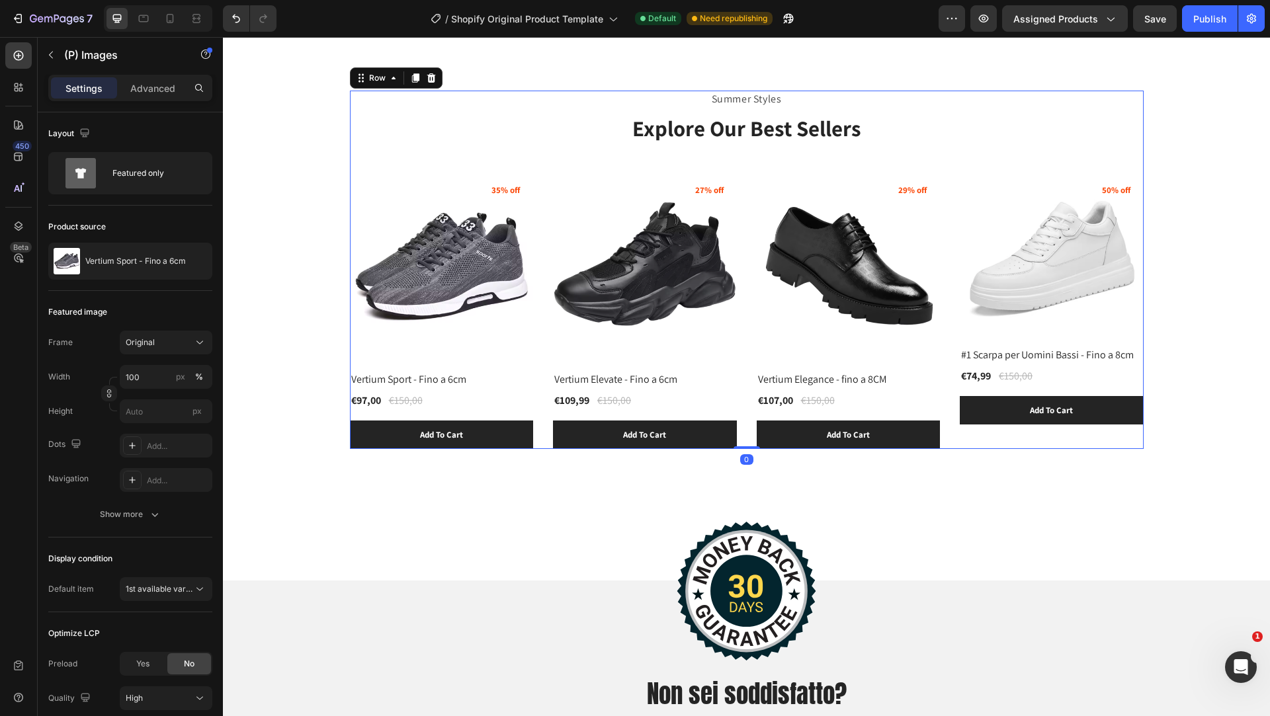
click at [1066, 174] on div "Summer Styles Text block Explore Our Best Sellers Heading (P) Images 35% off Pr…" at bounding box center [747, 270] width 794 height 358
click at [1081, 179] on img at bounding box center [1052, 255] width 184 height 159
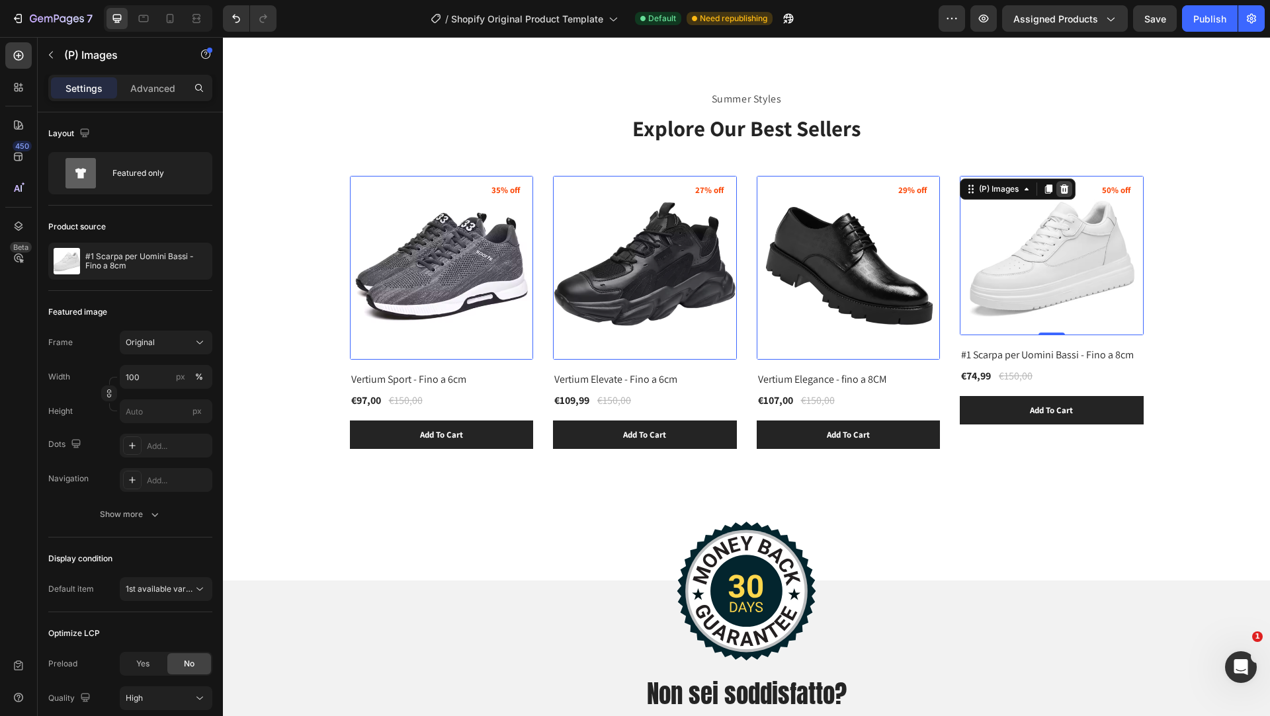
click at [1068, 185] on icon at bounding box center [1064, 189] width 11 height 11
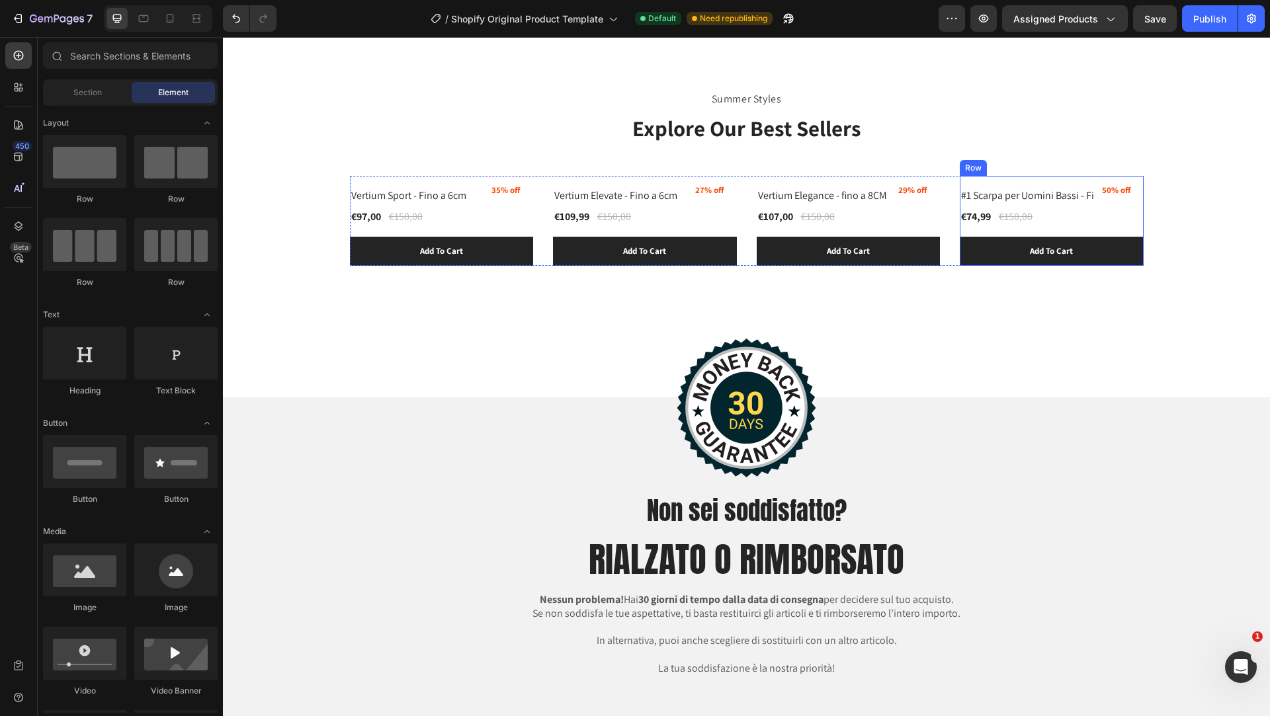
click at [1064, 182] on div "#1 Scarpa per Uomini Bassi - Fino a 8cm (P) Title" at bounding box center [1052, 192] width 184 height 32
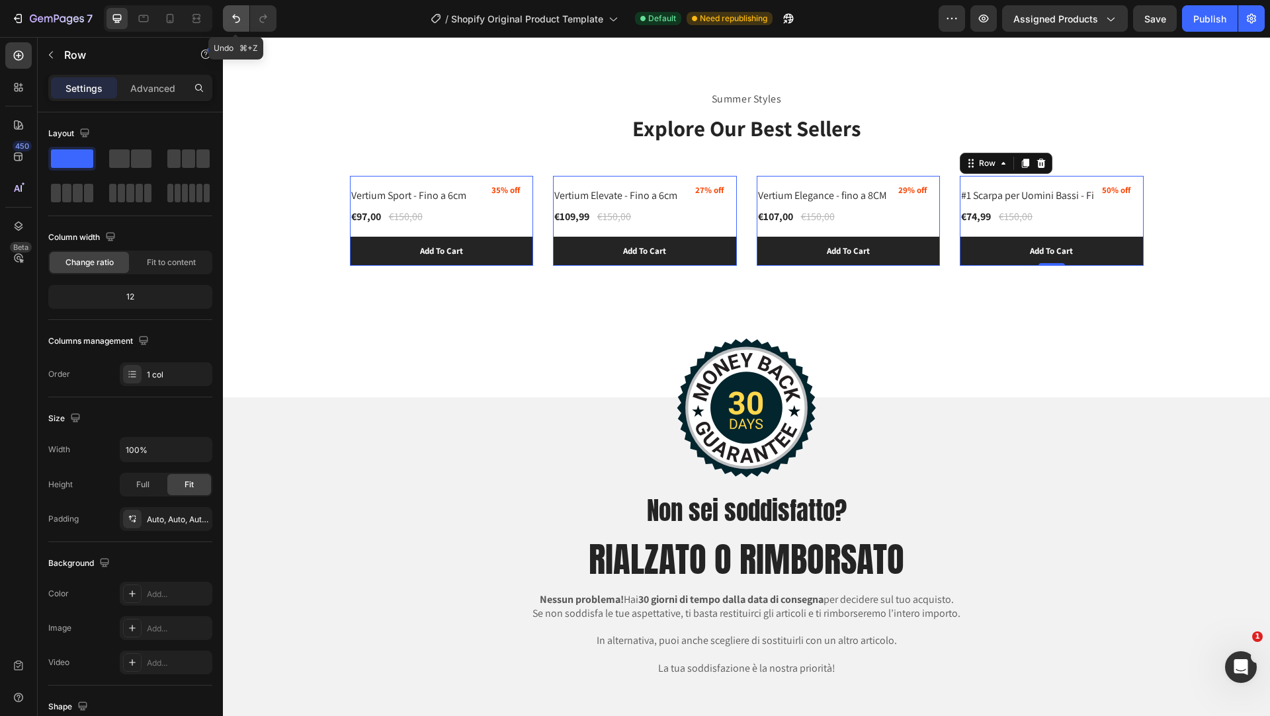
click at [228, 26] on button "Undo/Redo" at bounding box center [236, 18] width 26 height 26
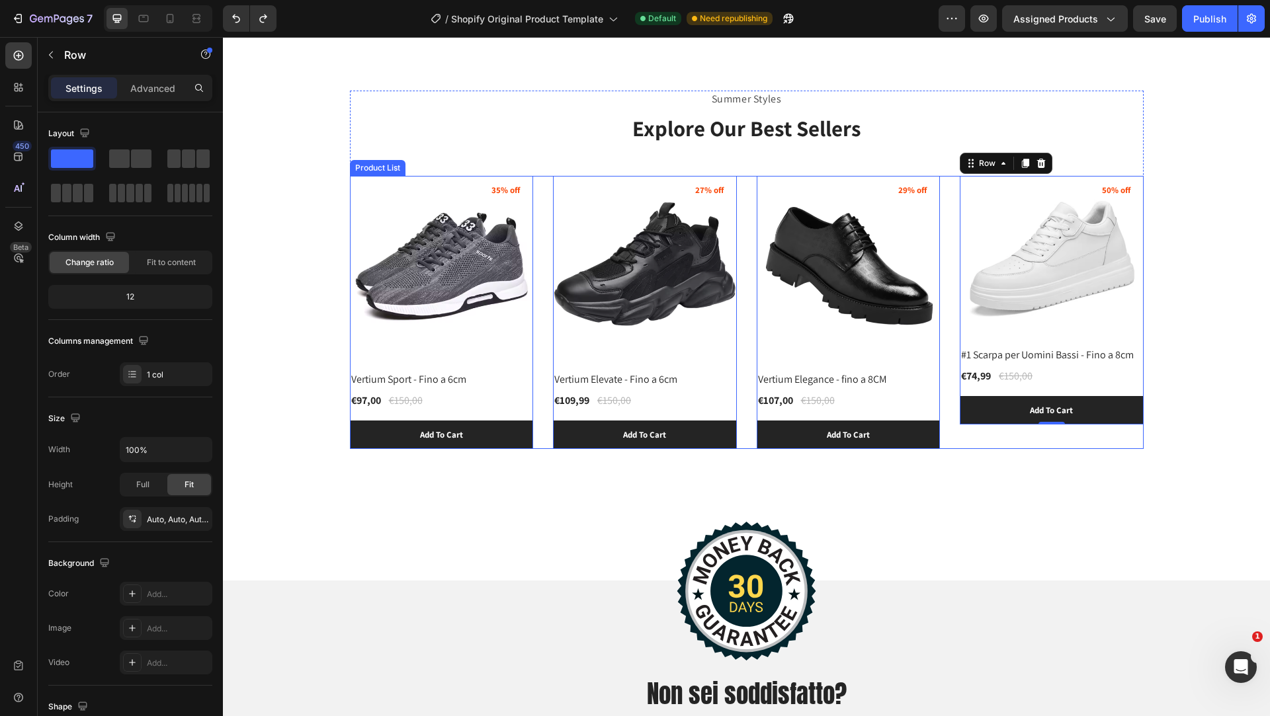
click at [1000, 433] on div "(P) Images 50% off Product Badge #1 Scarpa per Uomini Bassi - Fino a 8cm (P) Ti…" at bounding box center [1052, 312] width 184 height 273
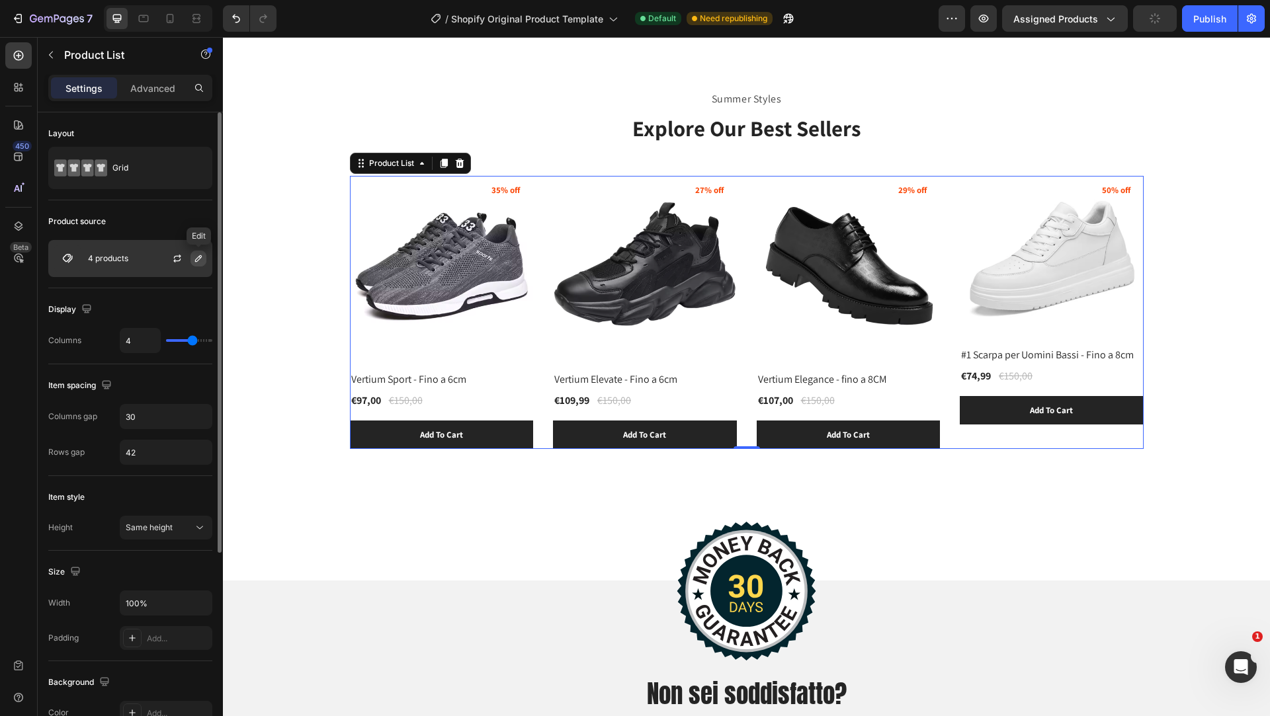
click at [192, 259] on button "button" at bounding box center [198, 259] width 16 height 16
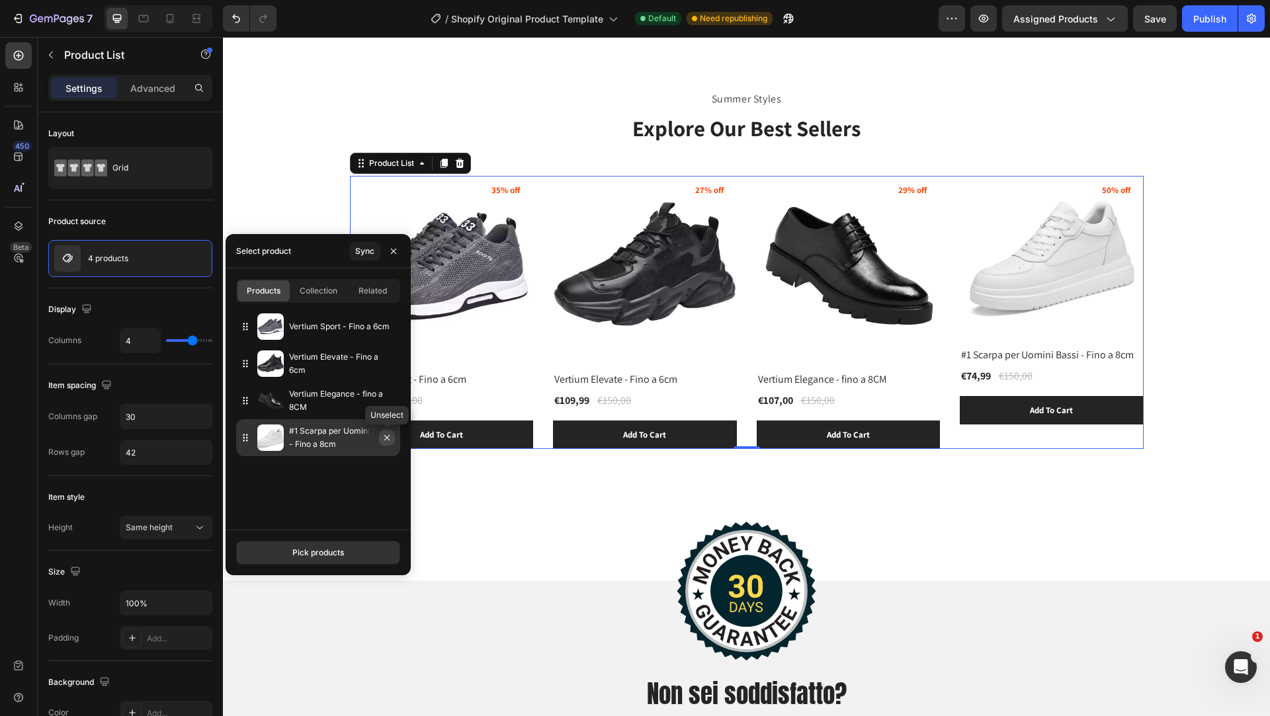
click at [386, 438] on icon "button" at bounding box center [387, 438] width 11 height 11
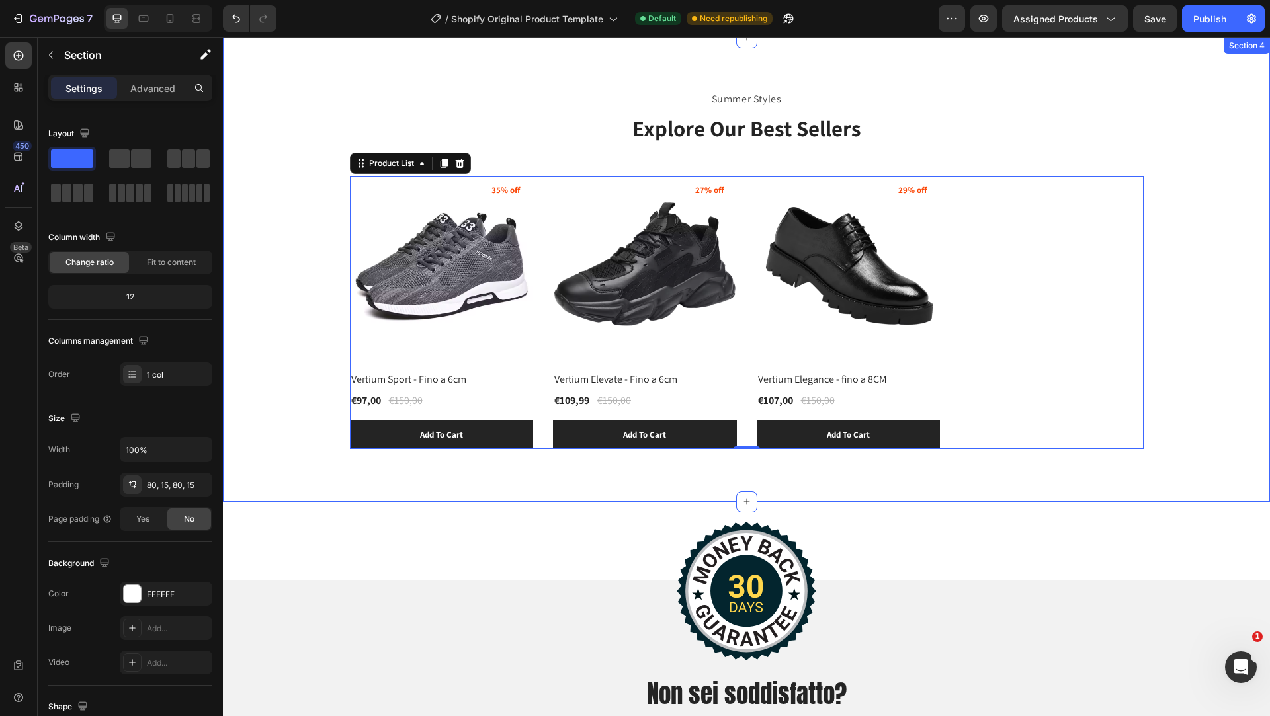
click at [1174, 204] on div "Summer Styles Text block Explore Our Best Sellers Heading (P) Images 35% off Pr…" at bounding box center [746, 270] width 1027 height 358
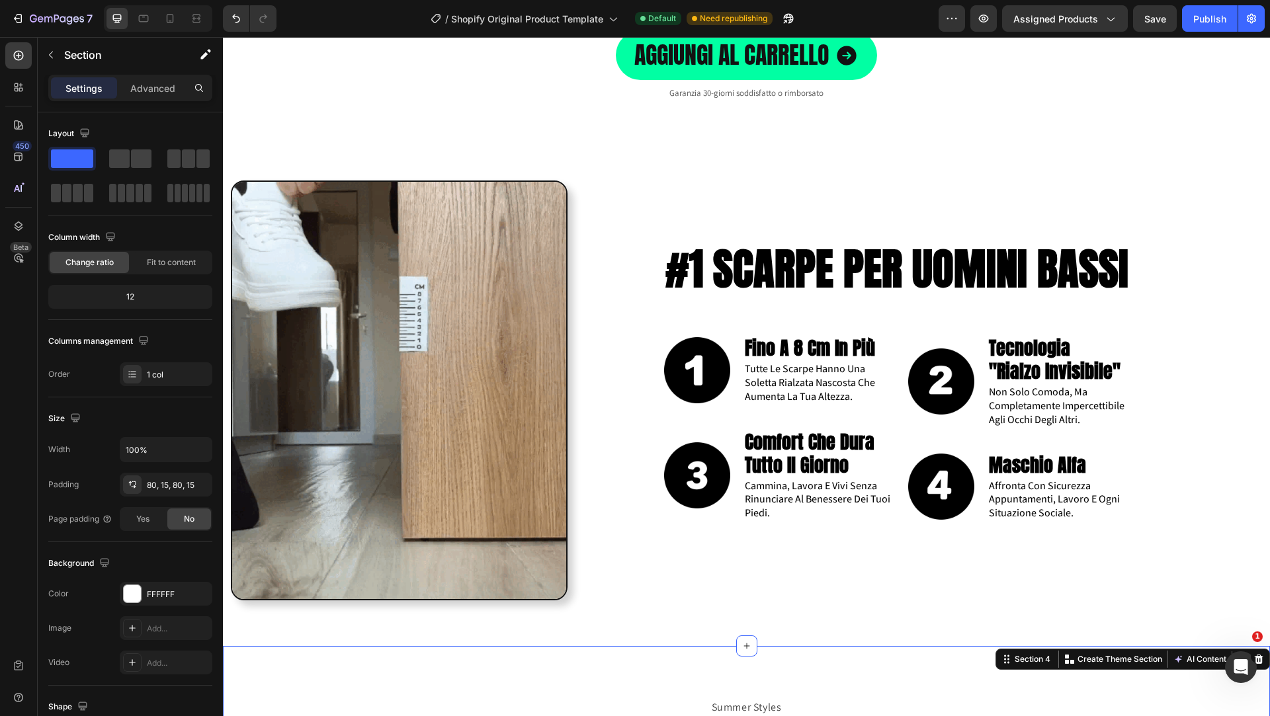
scroll to position [1643, 0]
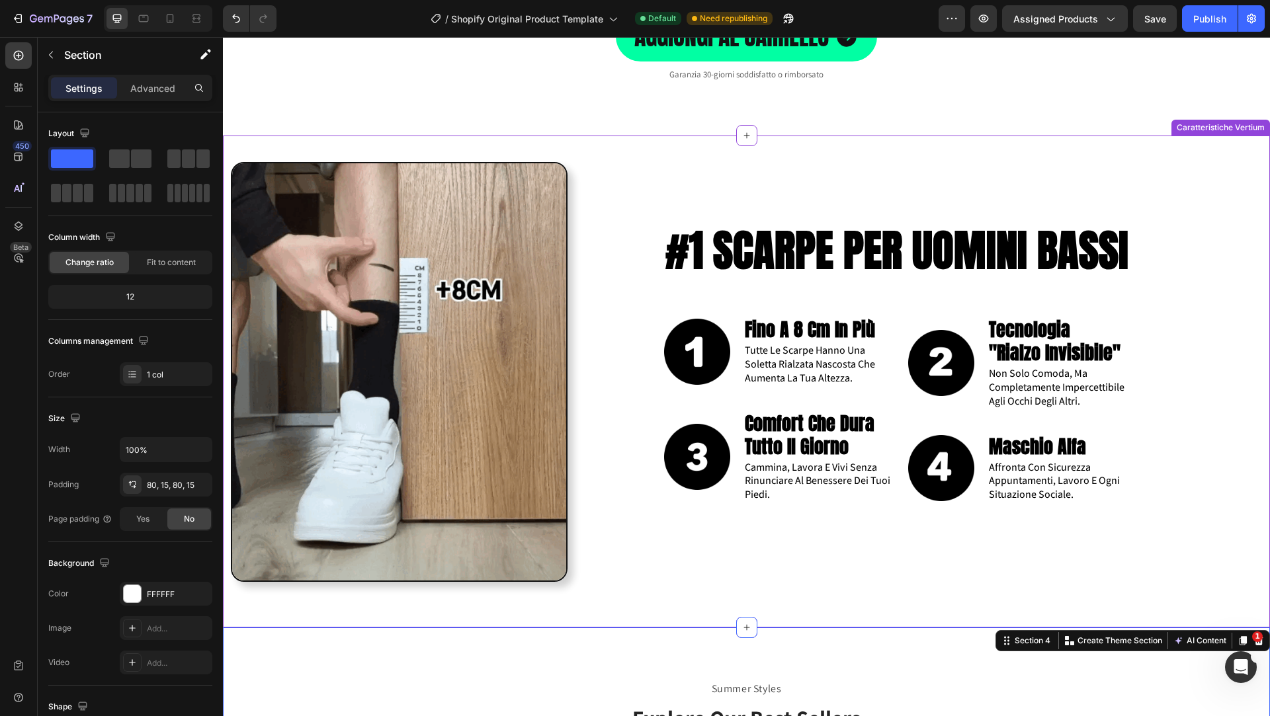
click at [961, 231] on strong "#1 SCARPE PER UOMINI BASSI" at bounding box center [896, 250] width 463 height 64
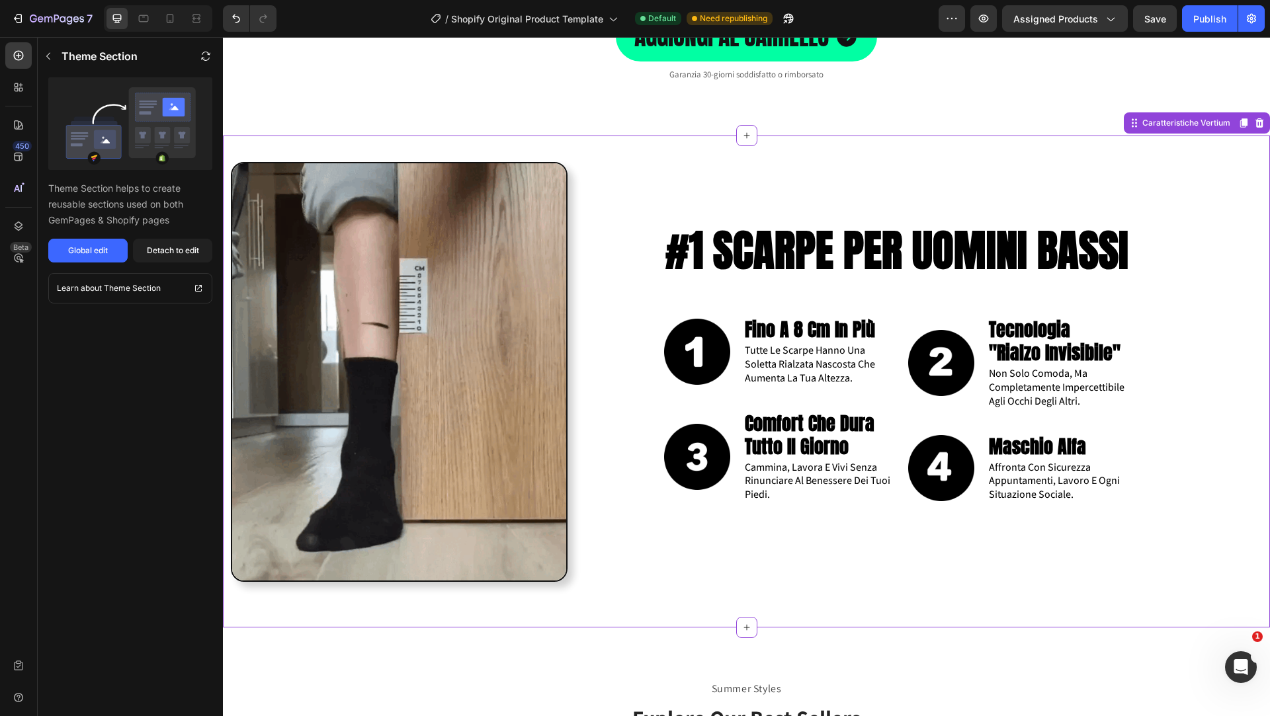
click at [976, 250] on strong "#1 SCARPE PER UOMINI BASSI" at bounding box center [896, 250] width 463 height 64
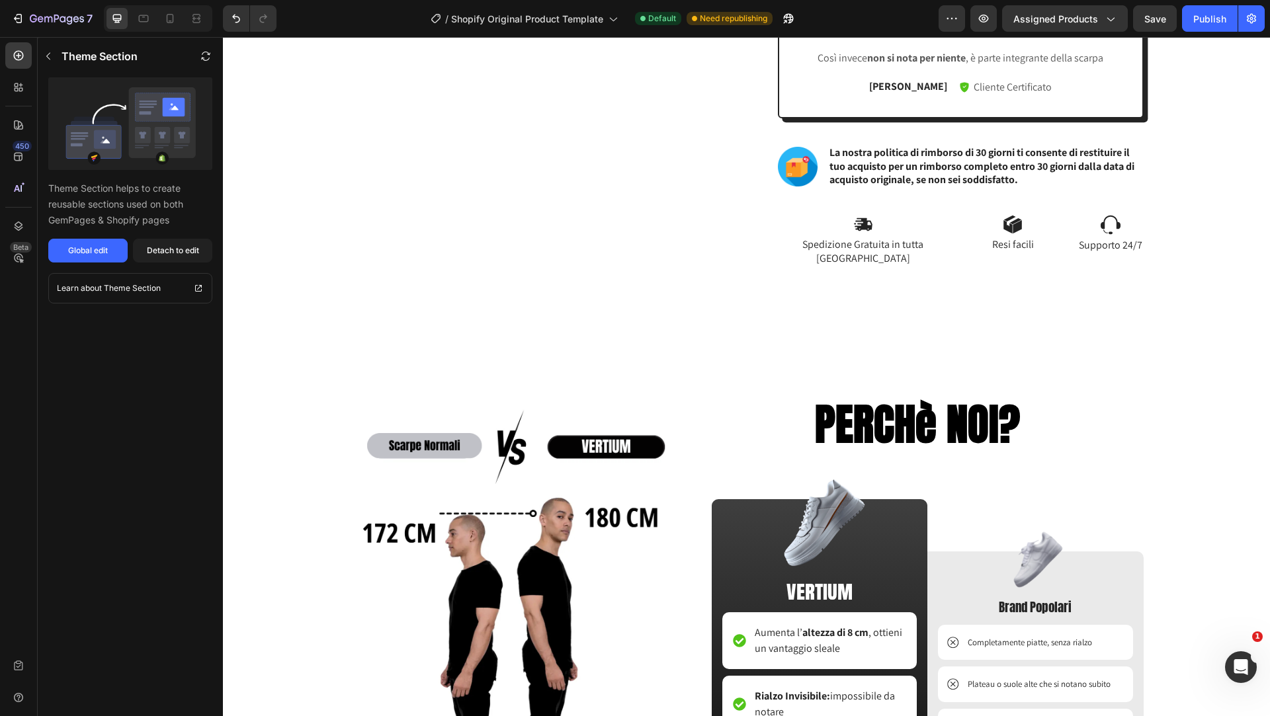
scroll to position [758, 0]
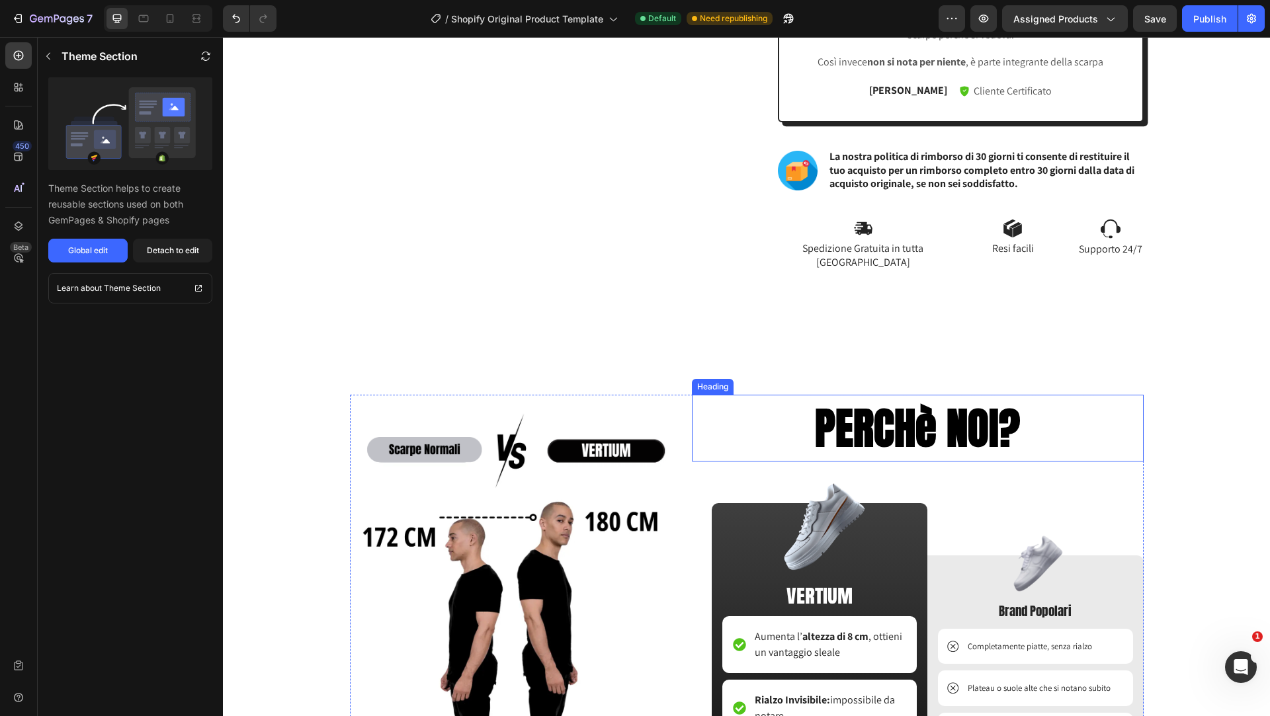
click at [956, 425] on strong "PERCHè NOI?" at bounding box center [917, 428] width 205 height 64
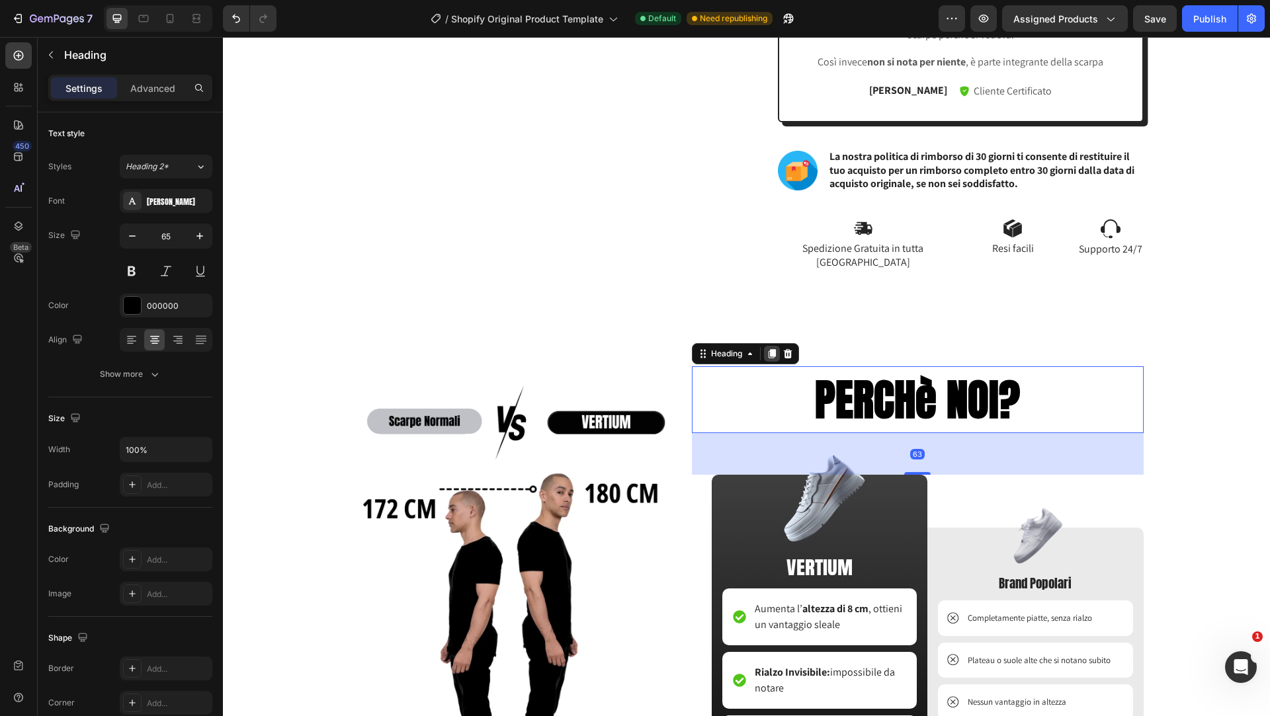
click at [774, 358] on icon at bounding box center [771, 353] width 7 height 9
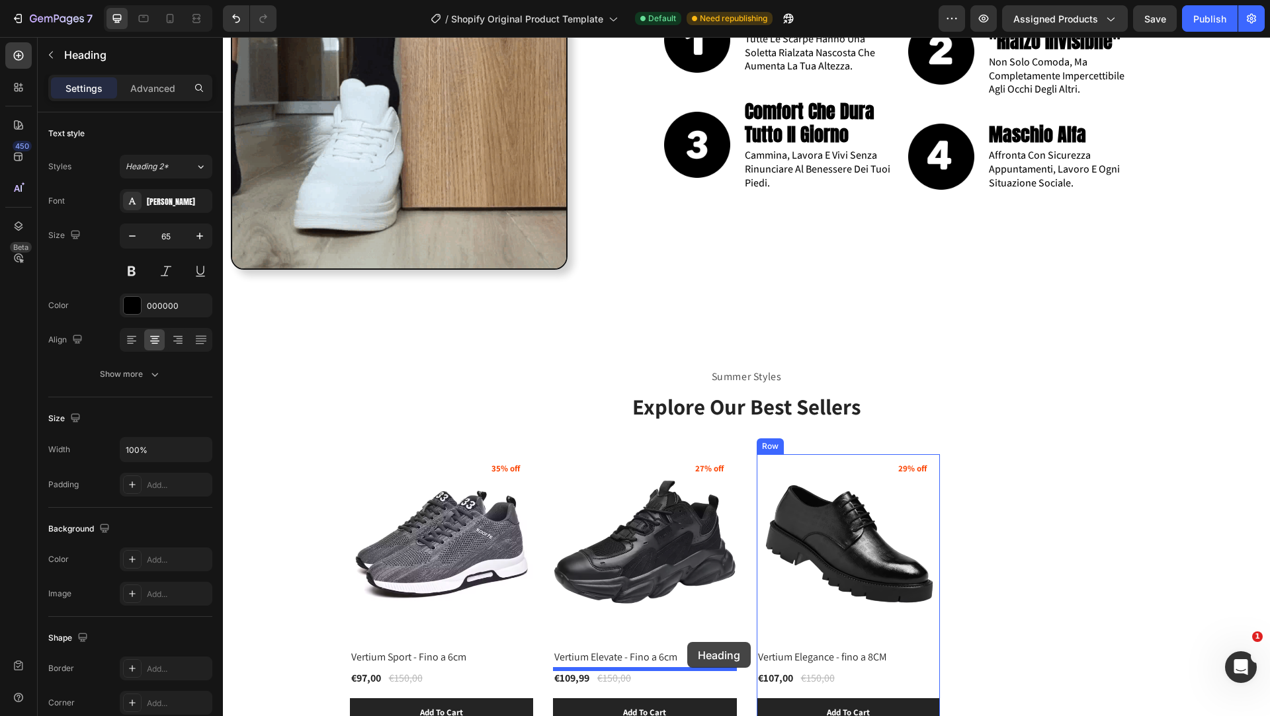
scroll to position [2036, 0]
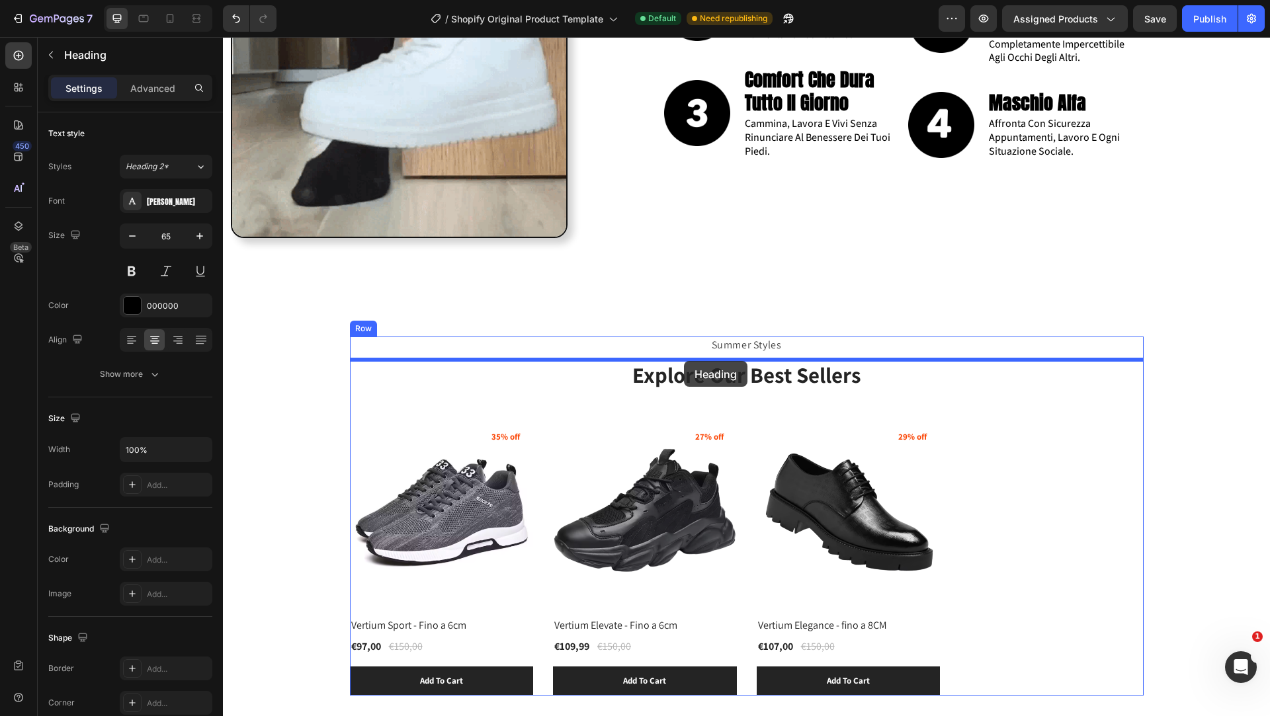
drag, startPoint x: 703, startPoint y: 198, endPoint x: 685, endPoint y: 362, distance: 164.4
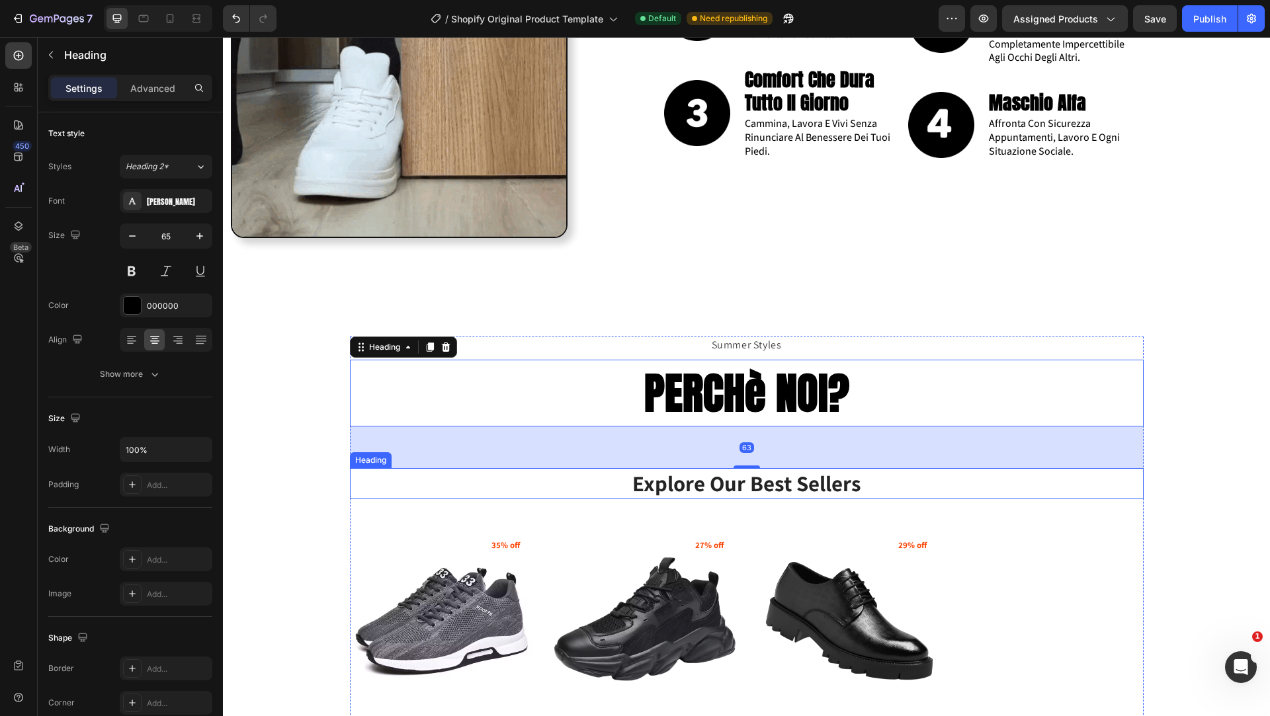
click at [869, 476] on p "Explore Our Best Sellers" at bounding box center [746, 484] width 791 height 28
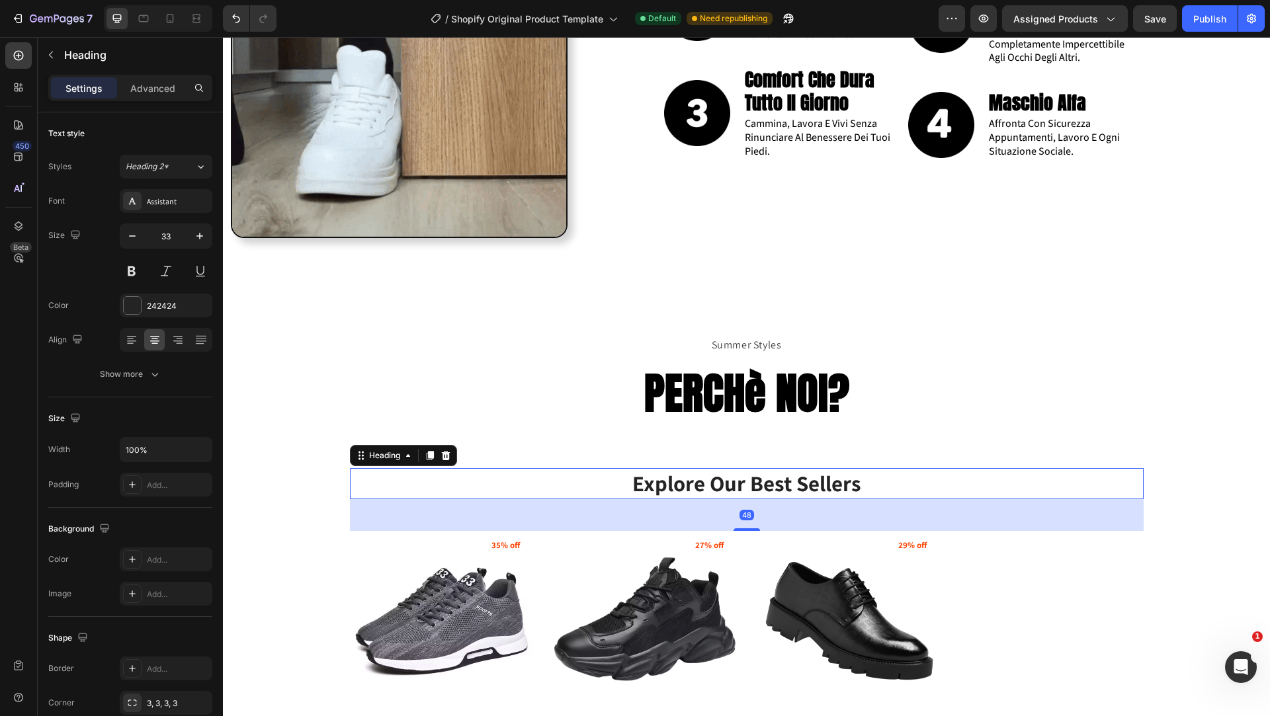
click at [1120, 480] on p "Explore Our Best Sellers" at bounding box center [746, 484] width 791 height 28
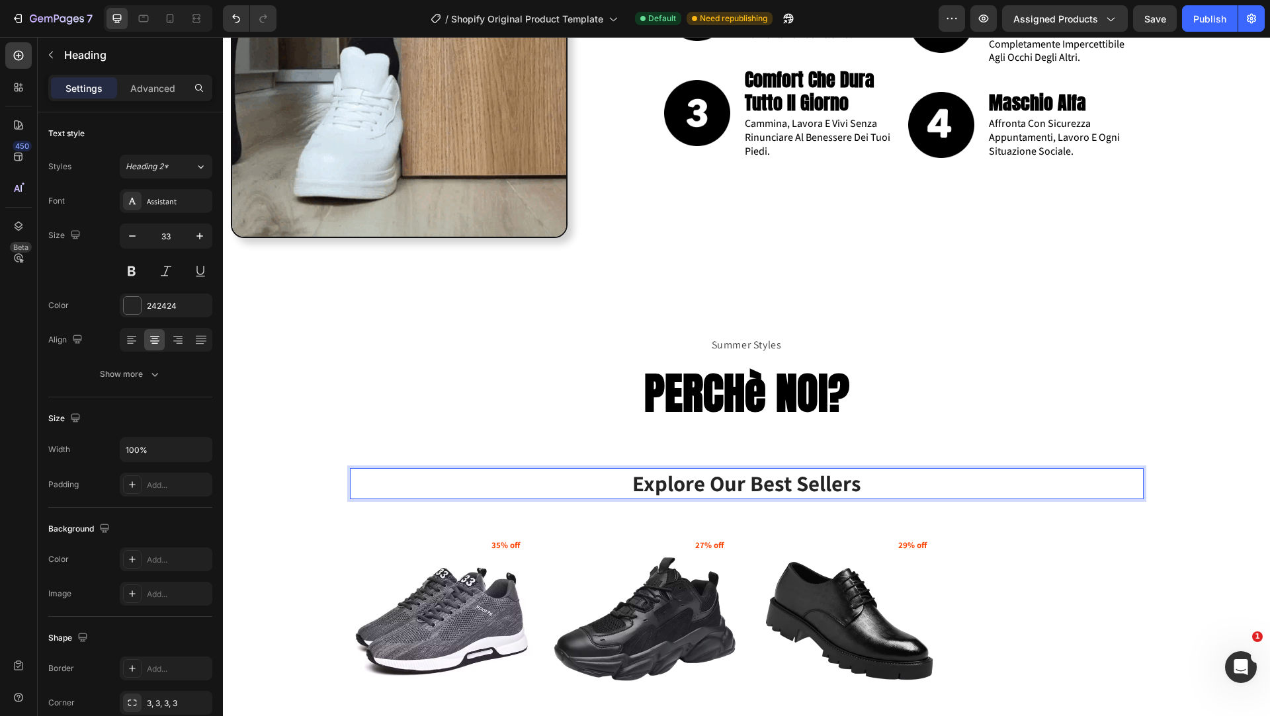
click at [540, 479] on p "Explore Our Best Sellers" at bounding box center [746, 484] width 791 height 28
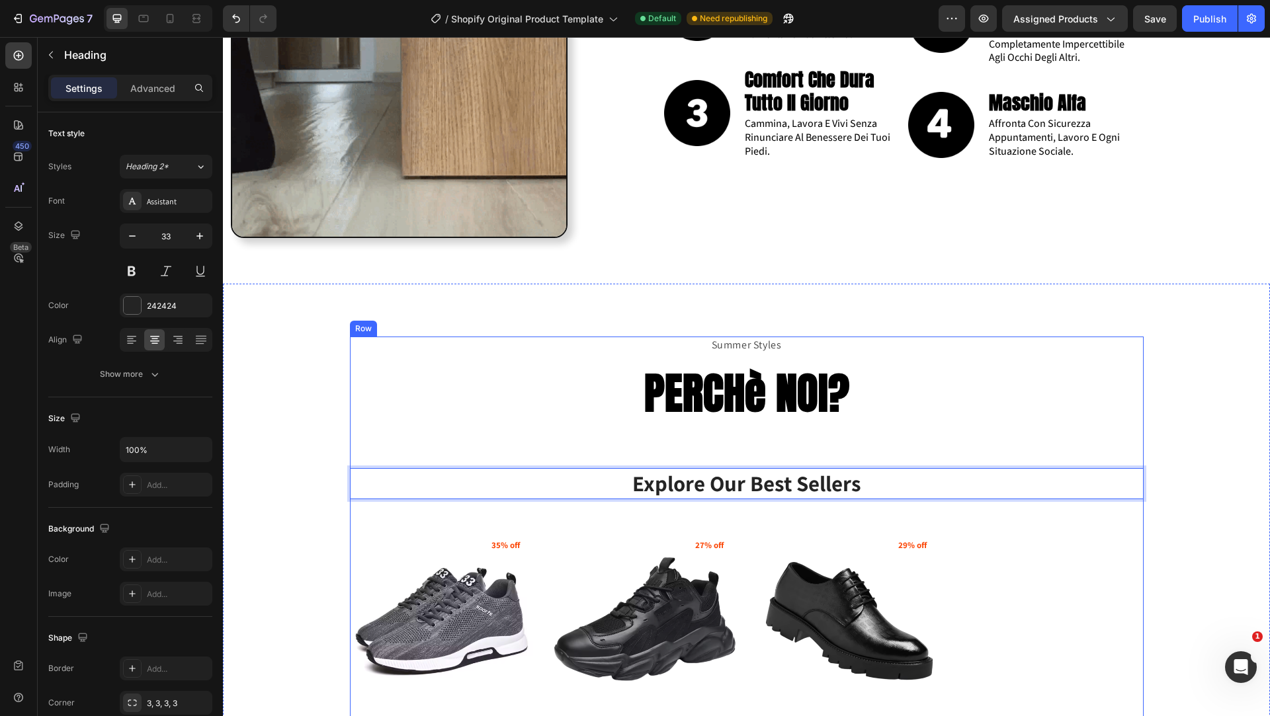
click at [512, 455] on div "Summer Styles Text block PERCHè NOI? Heading Explore Our Best Sellers Heading 4…" at bounding box center [747, 571] width 794 height 468
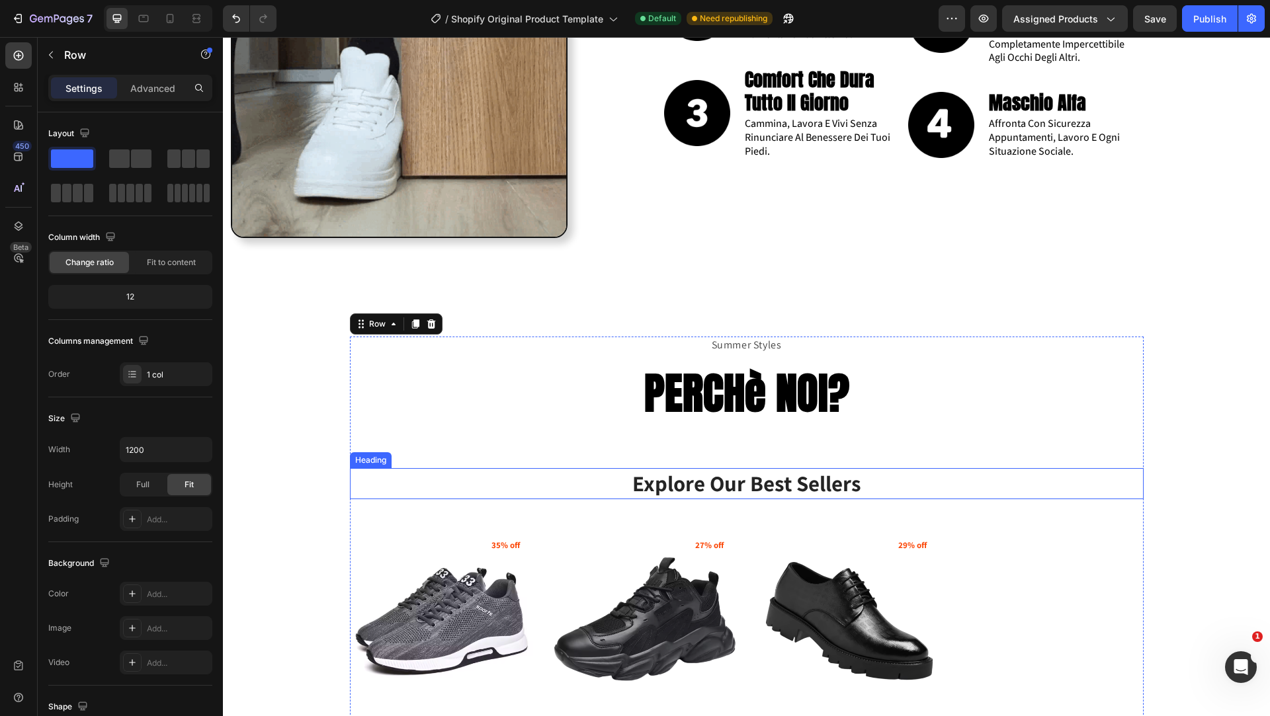
click at [419, 485] on p "Explore Our Best Sellers" at bounding box center [746, 484] width 791 height 28
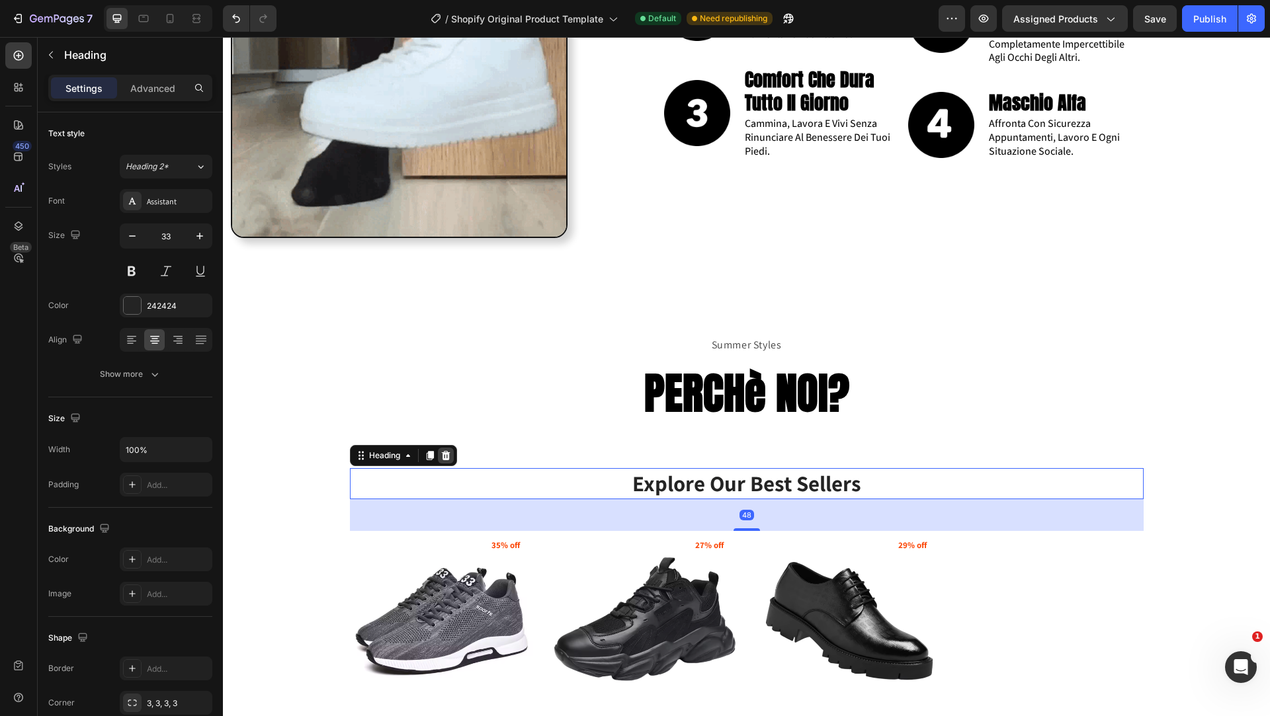
click at [446, 458] on icon at bounding box center [445, 455] width 9 height 9
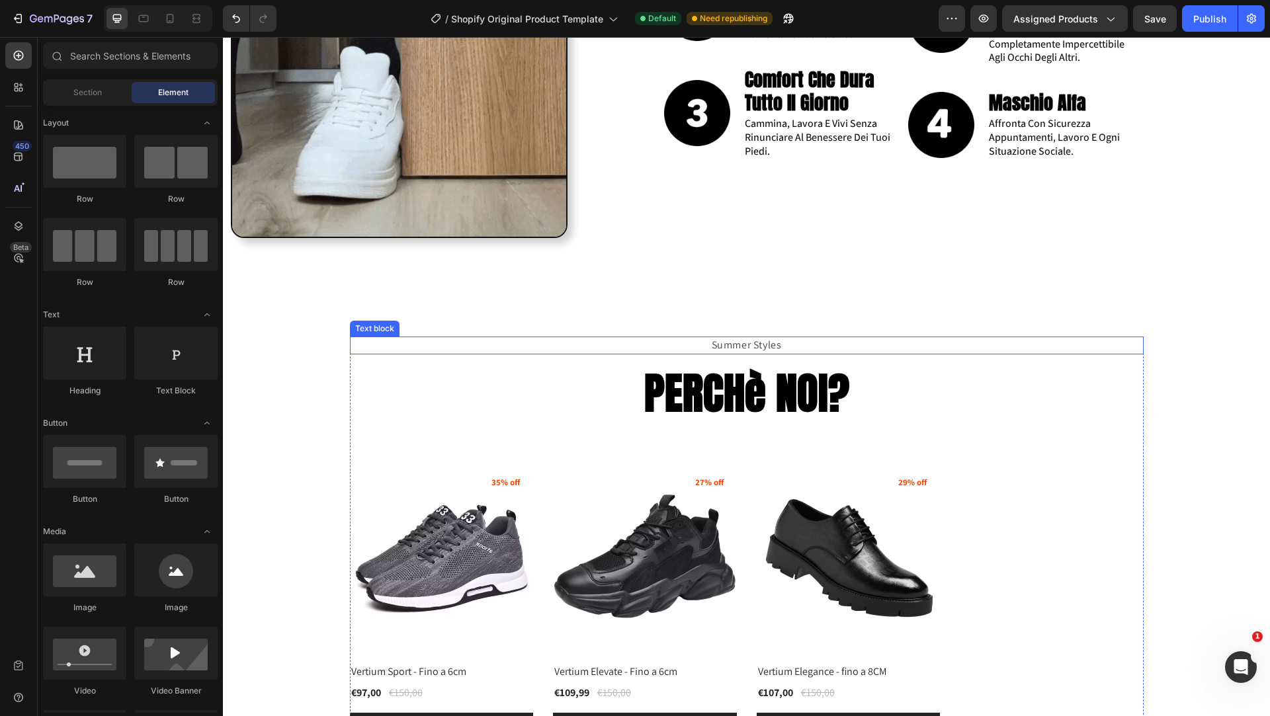
click at [793, 339] on p "Summer Styles" at bounding box center [746, 345] width 791 height 15
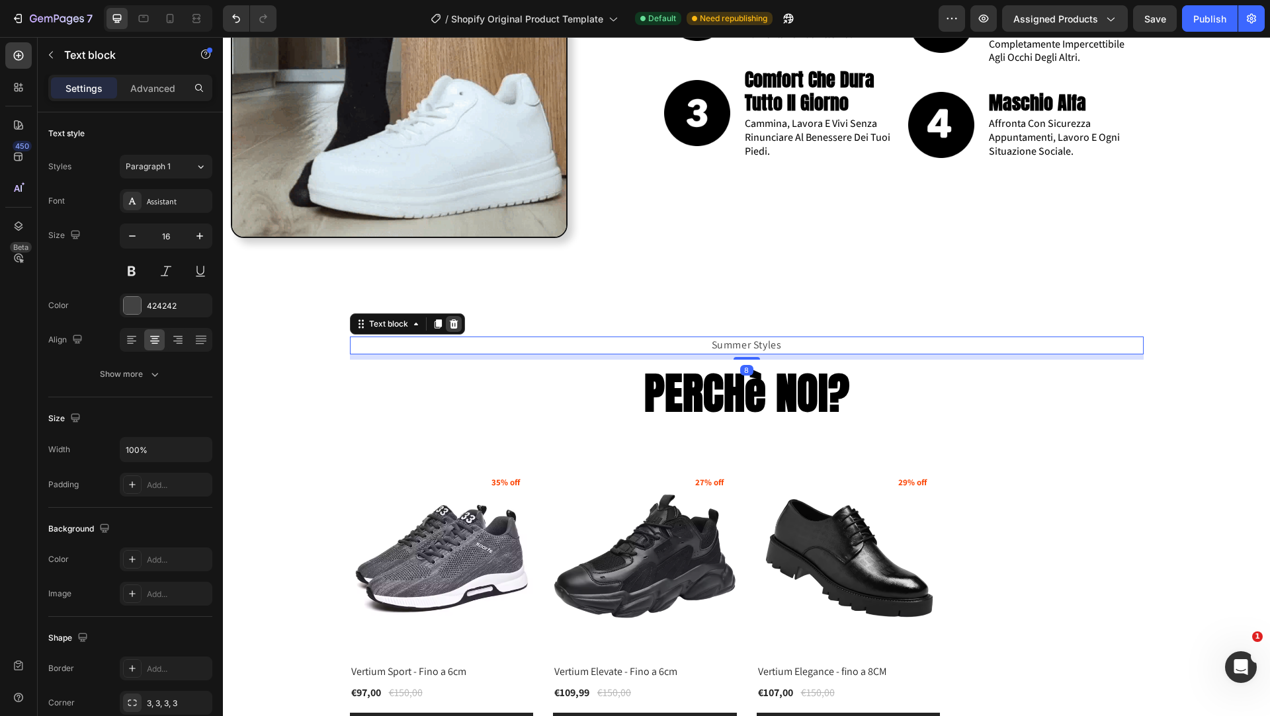
click at [456, 322] on icon at bounding box center [453, 323] width 9 height 9
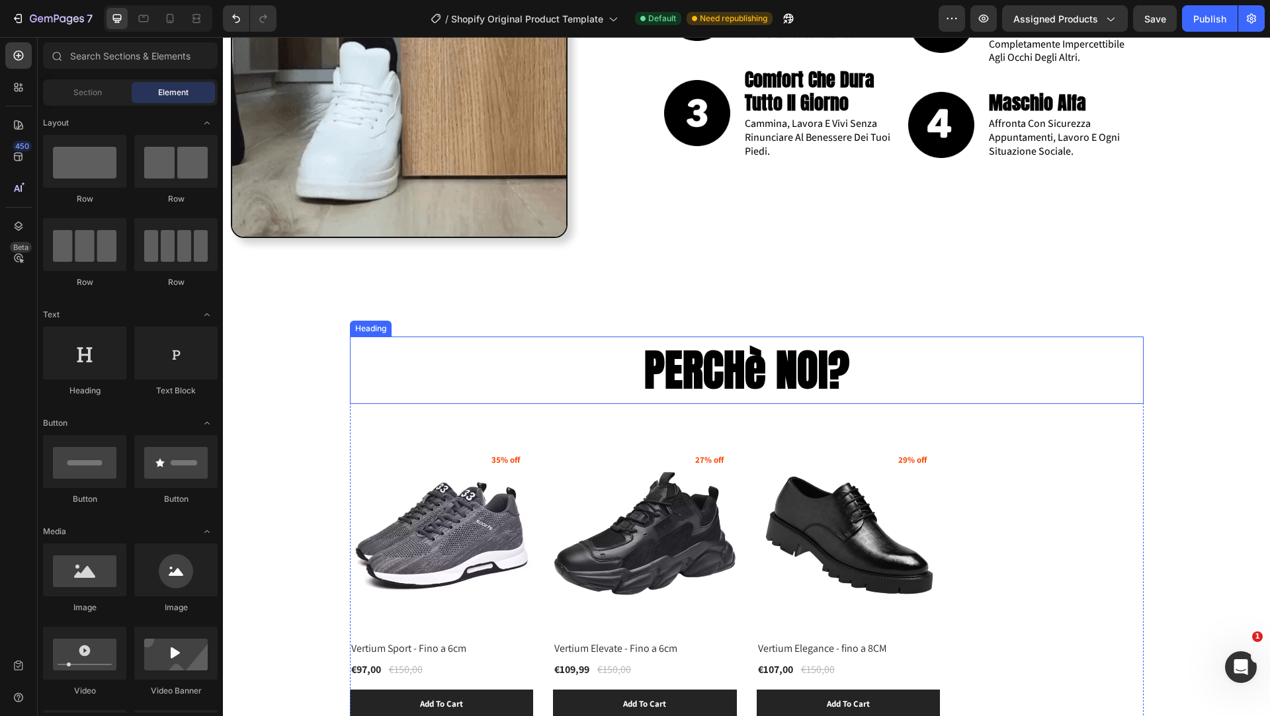
click at [698, 350] on strong "PERCHè NOI?" at bounding box center [746, 370] width 205 height 64
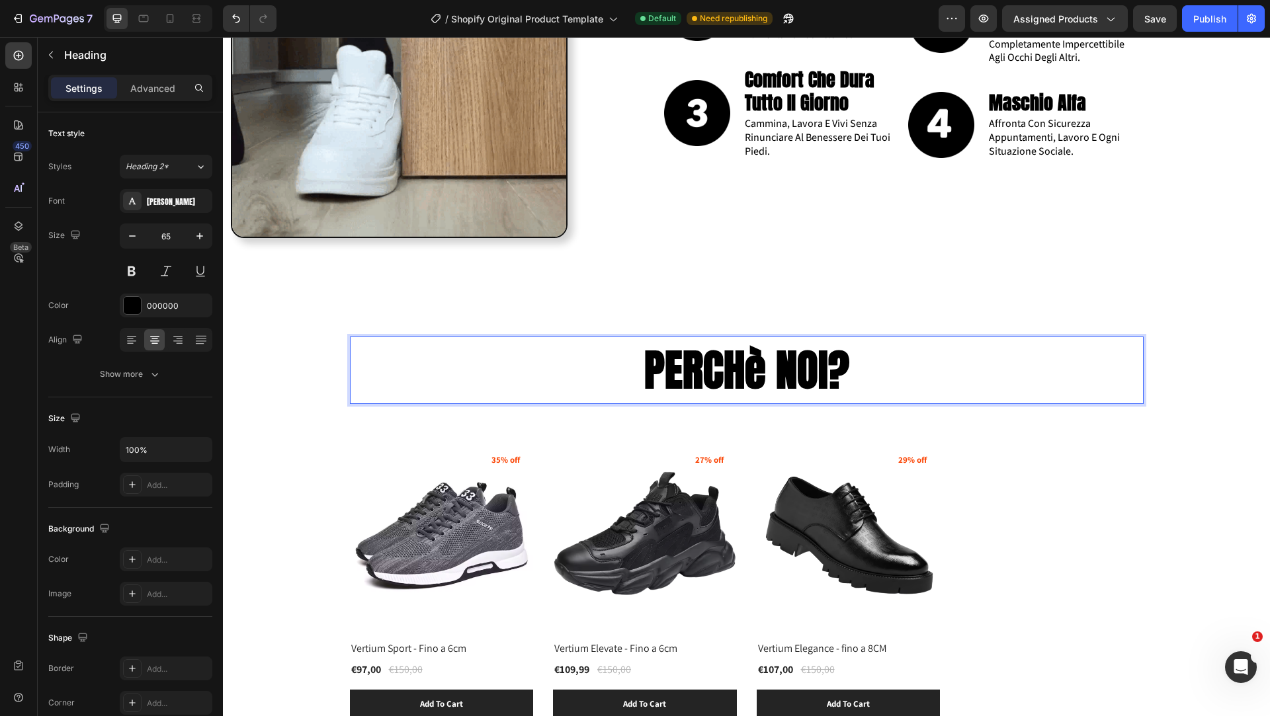
click at [698, 350] on strong "PERCHè NOI?" at bounding box center [746, 370] width 205 height 64
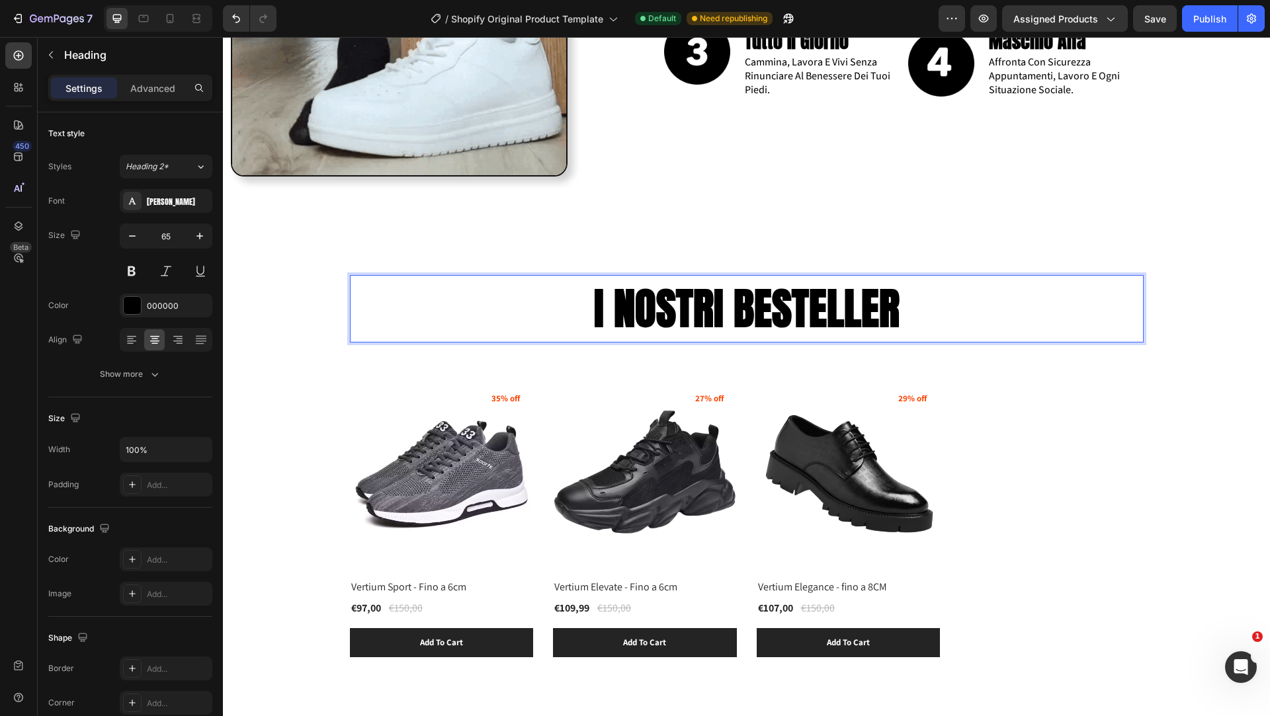
scroll to position [2164, 0]
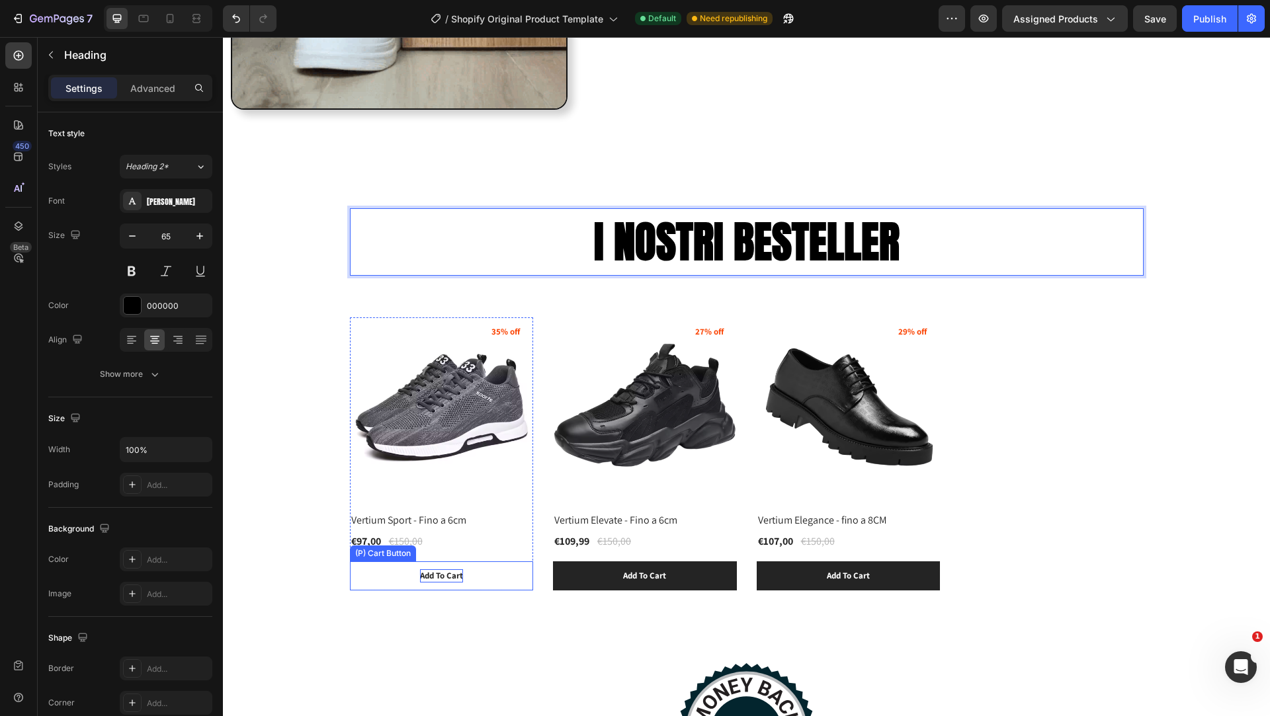
click at [452, 571] on div "Add To Cart" at bounding box center [441, 575] width 43 height 13
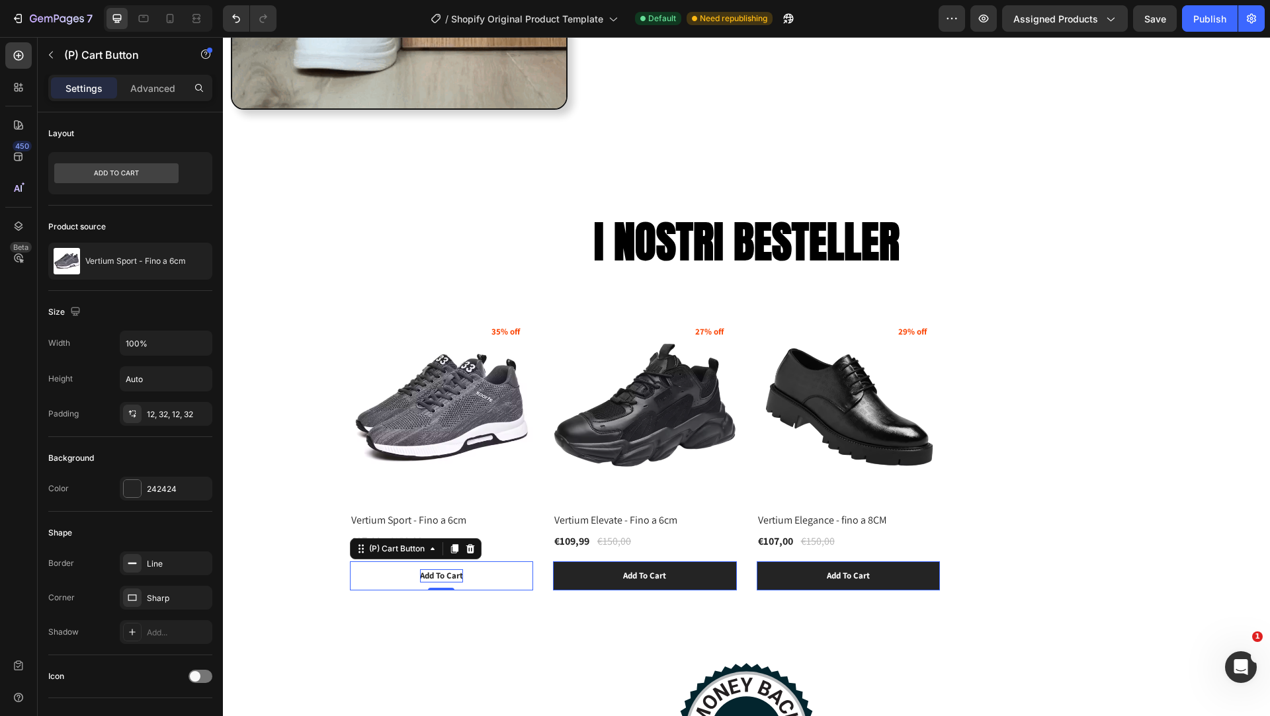
click at [436, 577] on div "Add To Cart" at bounding box center [441, 575] width 43 height 13
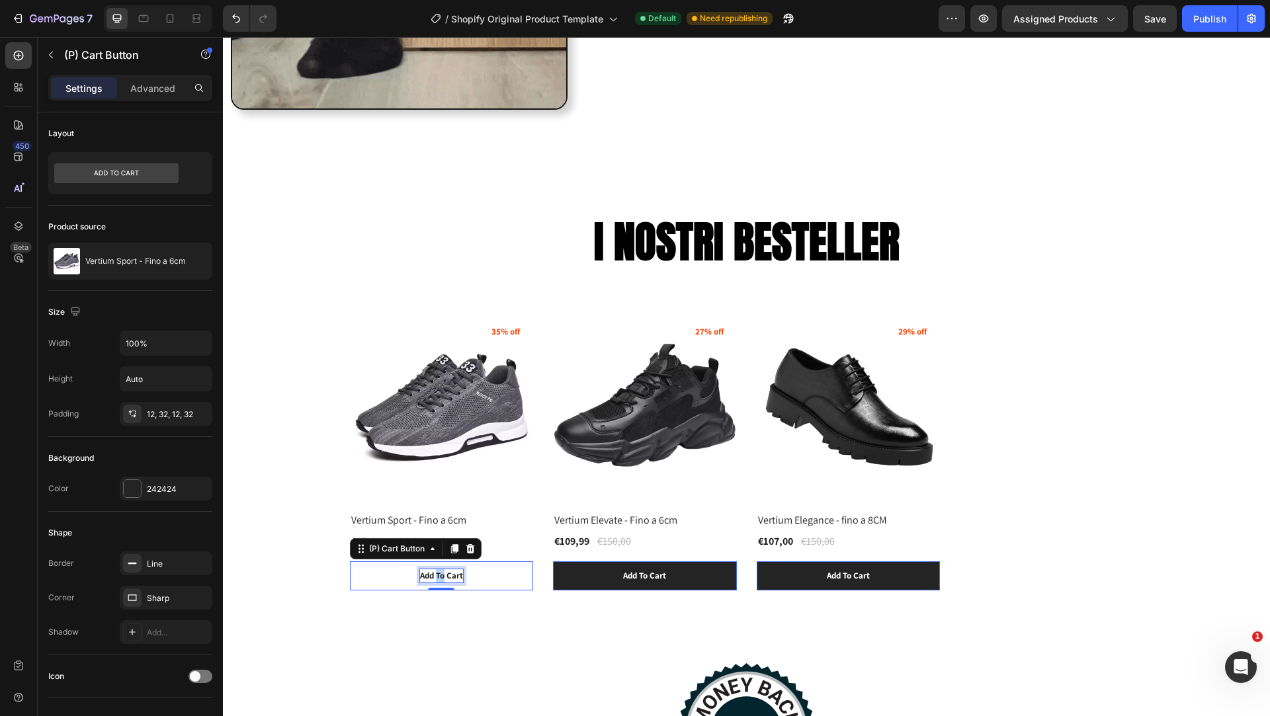
click at [436, 577] on p "Add To Cart" at bounding box center [441, 575] width 43 height 13
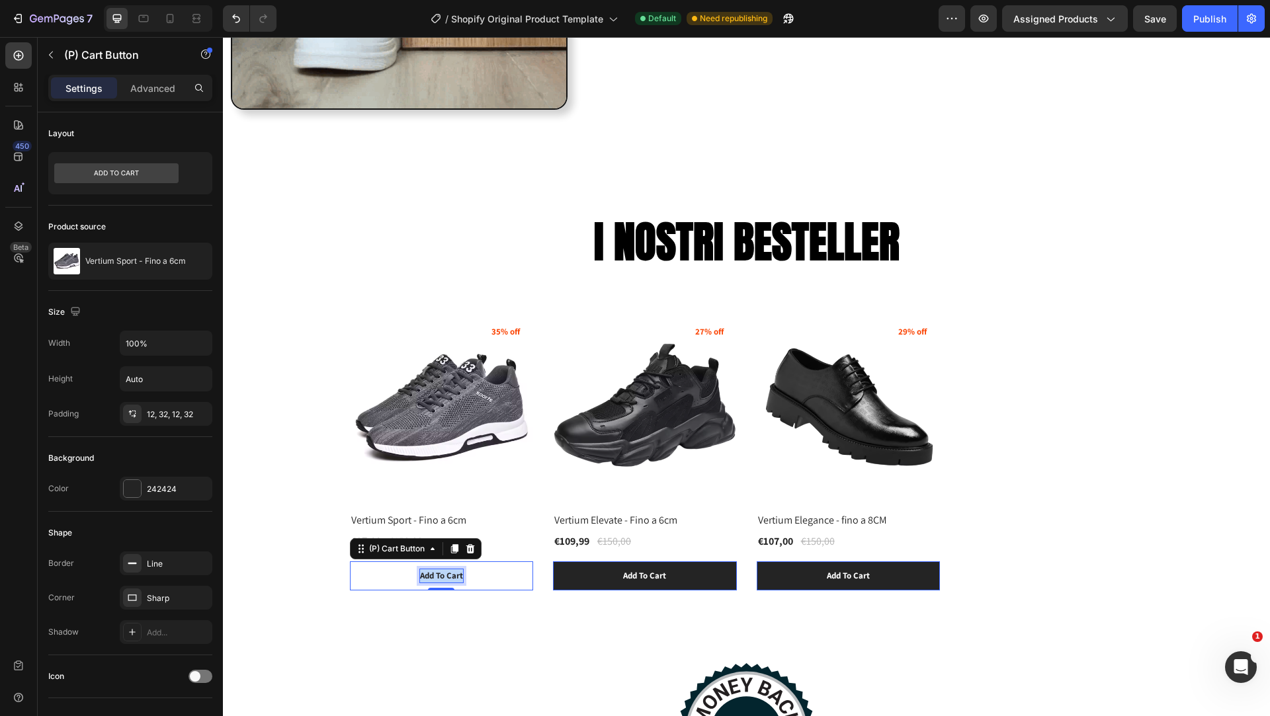
click at [436, 577] on p "Add To Cart" at bounding box center [441, 575] width 43 height 13
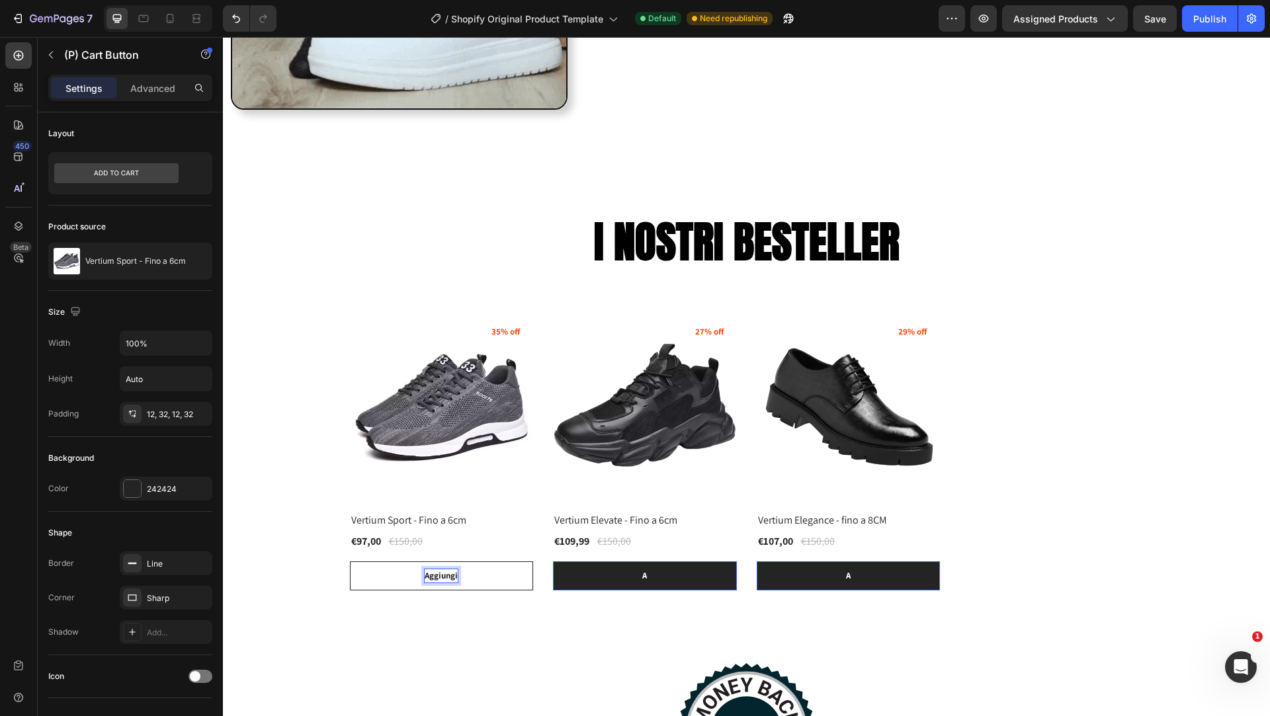
click at [350, 561] on button "Aggiungi" at bounding box center [442, 575] width 184 height 29
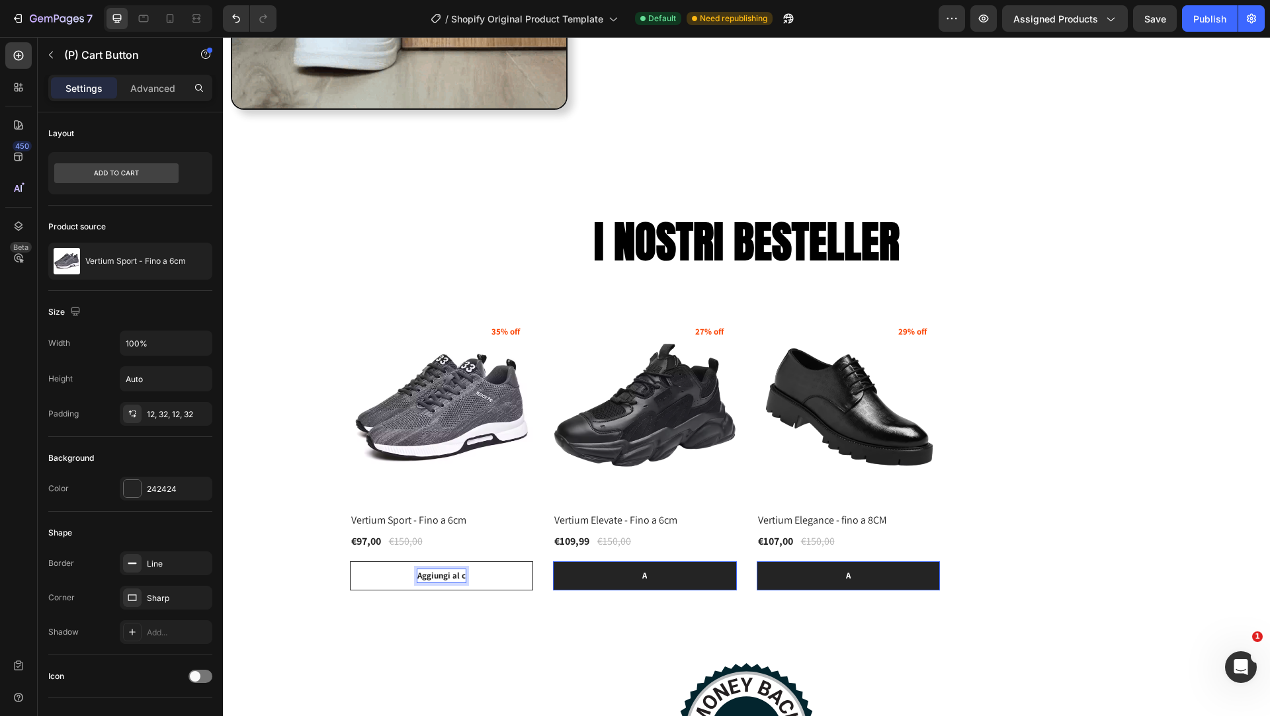
click at [350, 561] on button "Aggiungi al c" at bounding box center [442, 575] width 184 height 29
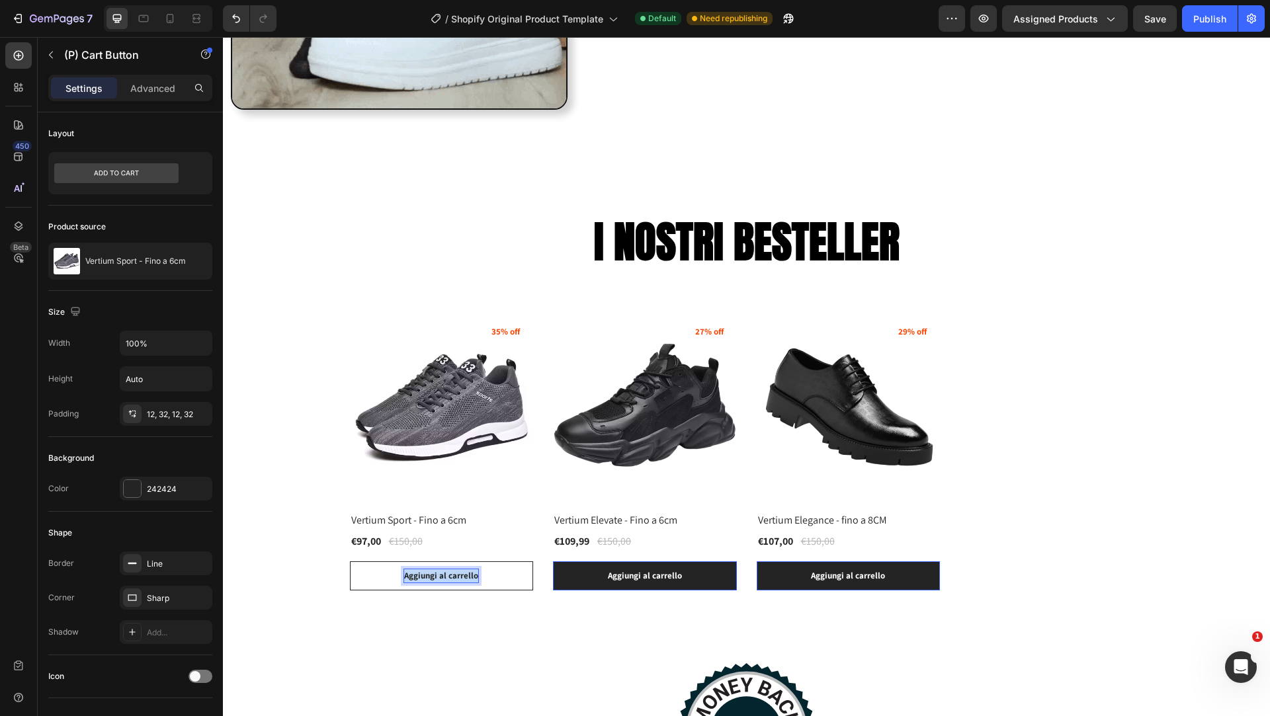
copy p "Aggiungi al carrello"
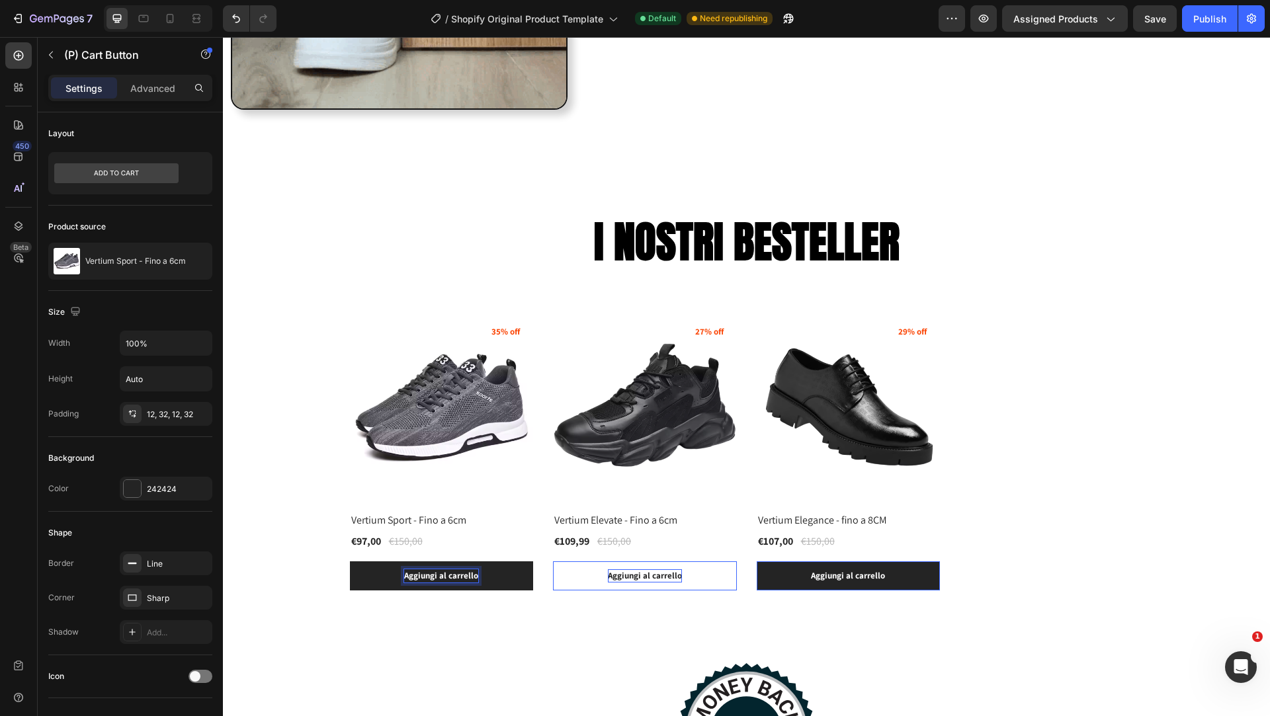
click at [632, 575] on div "Aggiungi al carrello" at bounding box center [645, 575] width 74 height 13
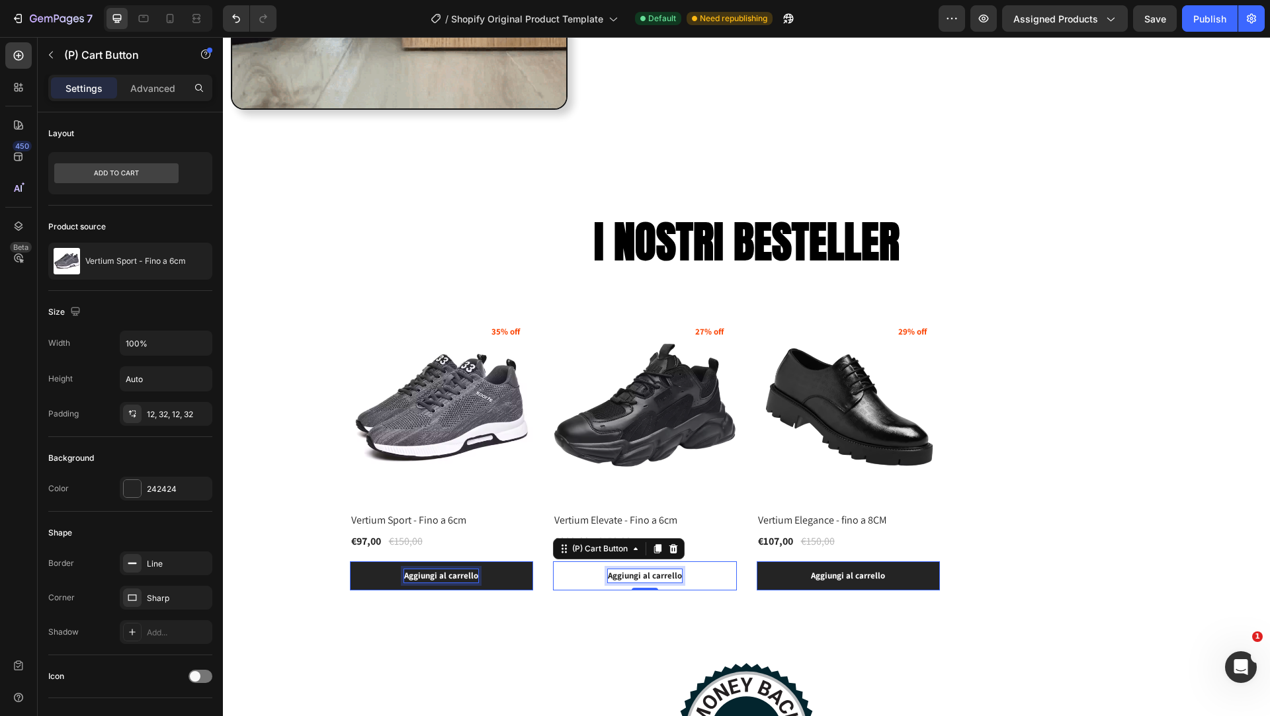
click at [632, 575] on p "Aggiungi al carrello" at bounding box center [645, 575] width 74 height 13
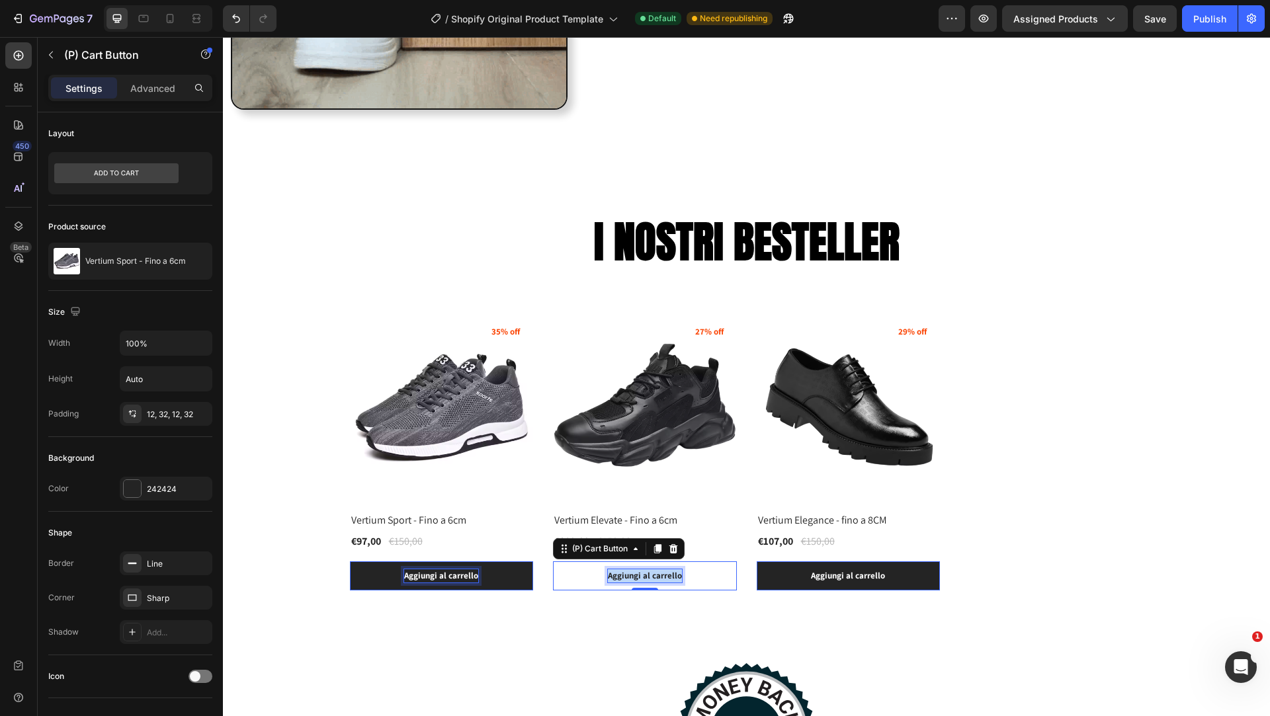
click at [632, 575] on p "Aggiungi al carrello" at bounding box center [645, 575] width 74 height 13
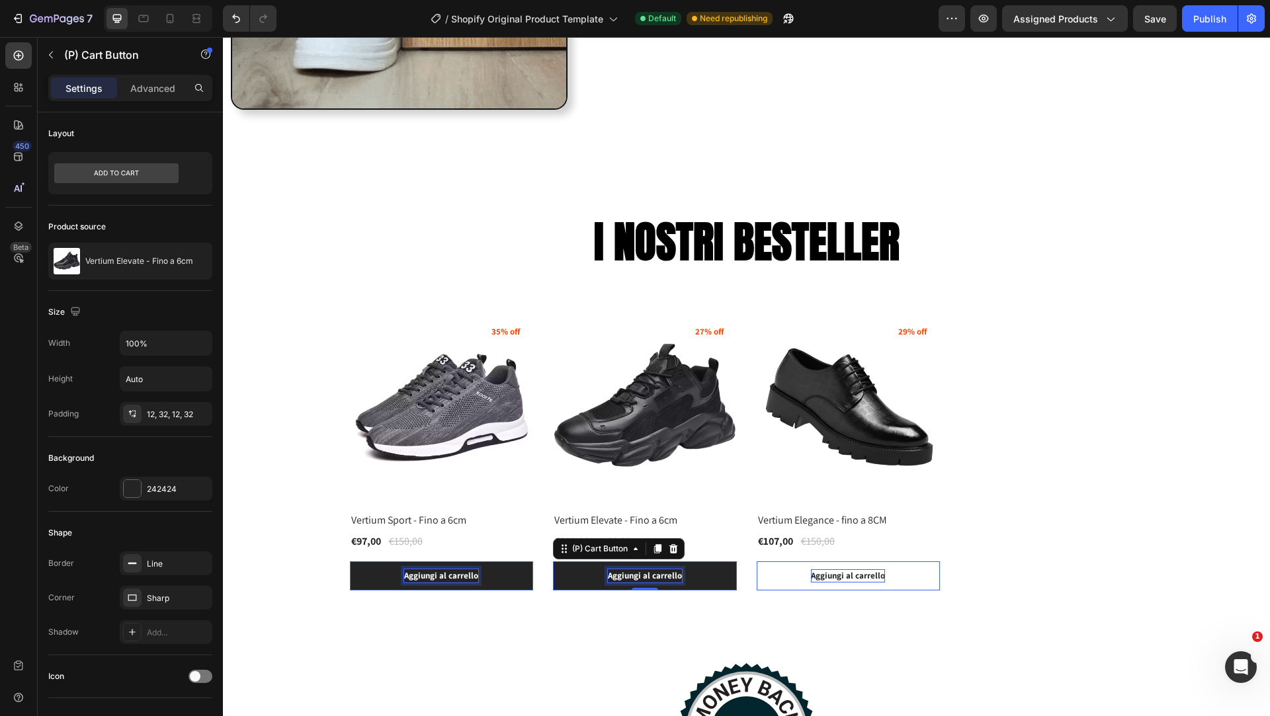
click at [855, 575] on div "Aggiungi al carrello" at bounding box center [848, 575] width 74 height 13
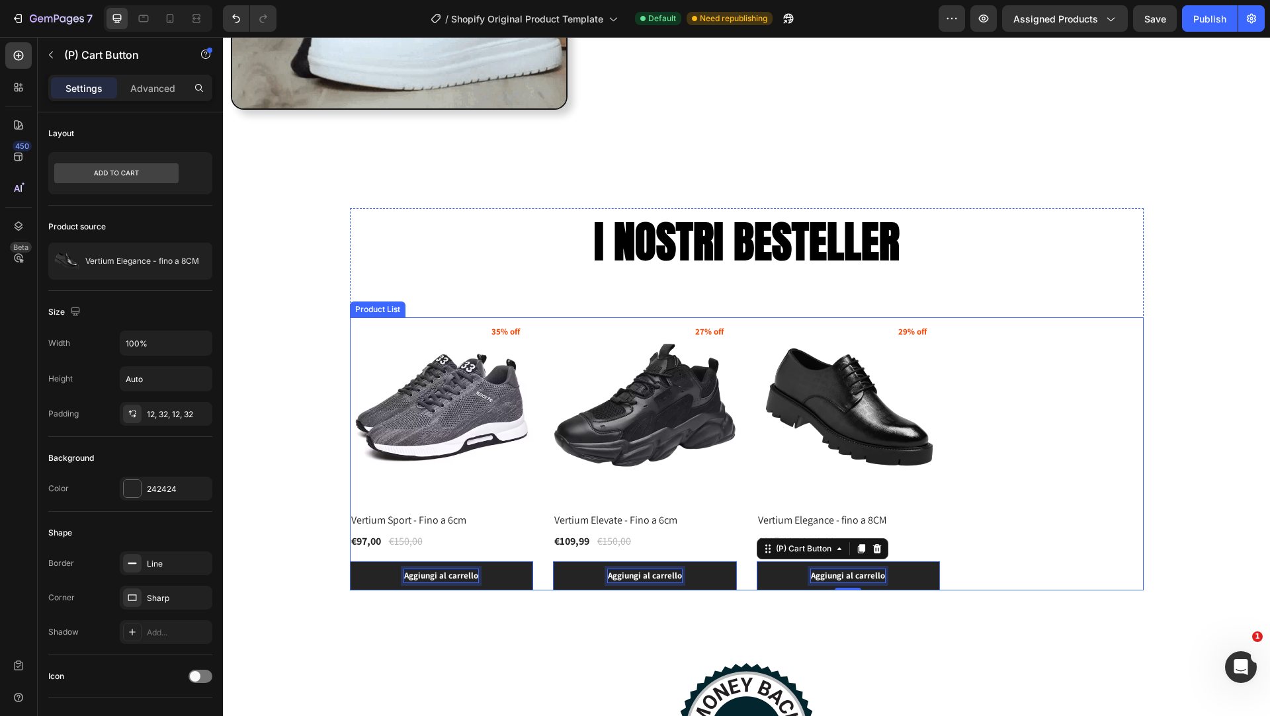
click at [1067, 489] on div "(P) Images 35% off Product Badge Vertium Sport - Fino a 6cm (P) Title €97,00 (P…" at bounding box center [747, 453] width 794 height 273
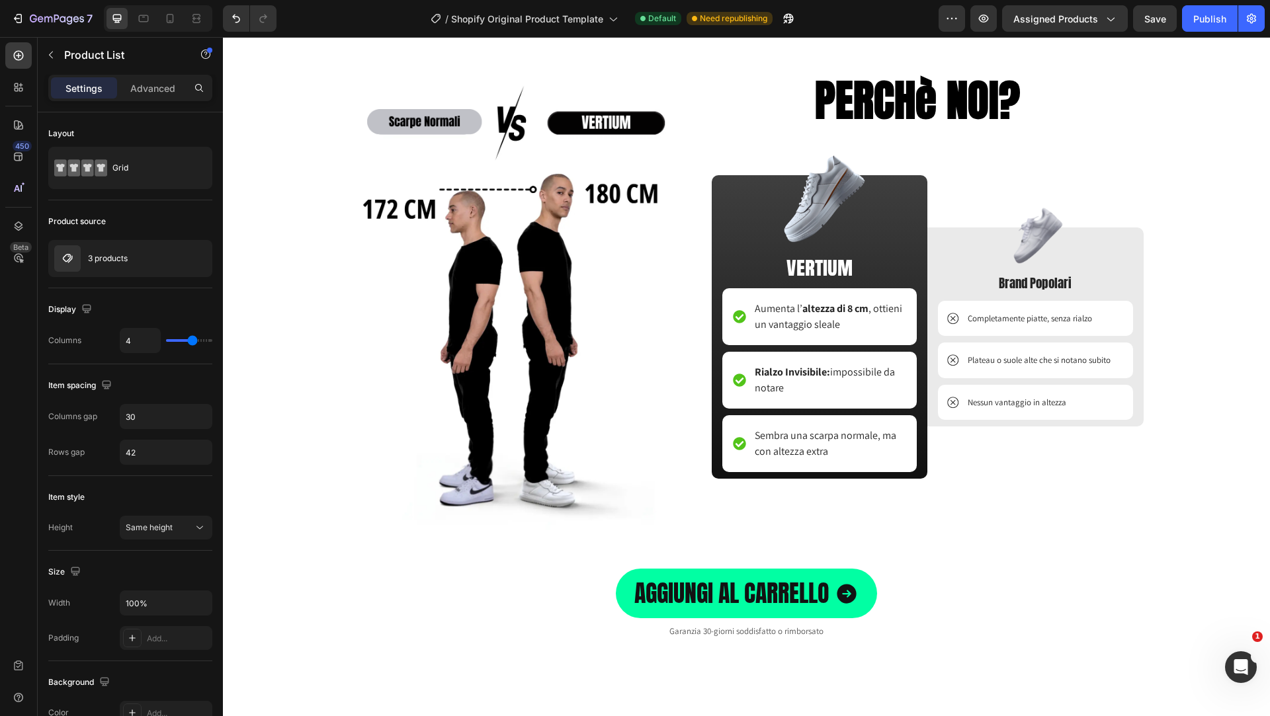
scroll to position [1337, 0]
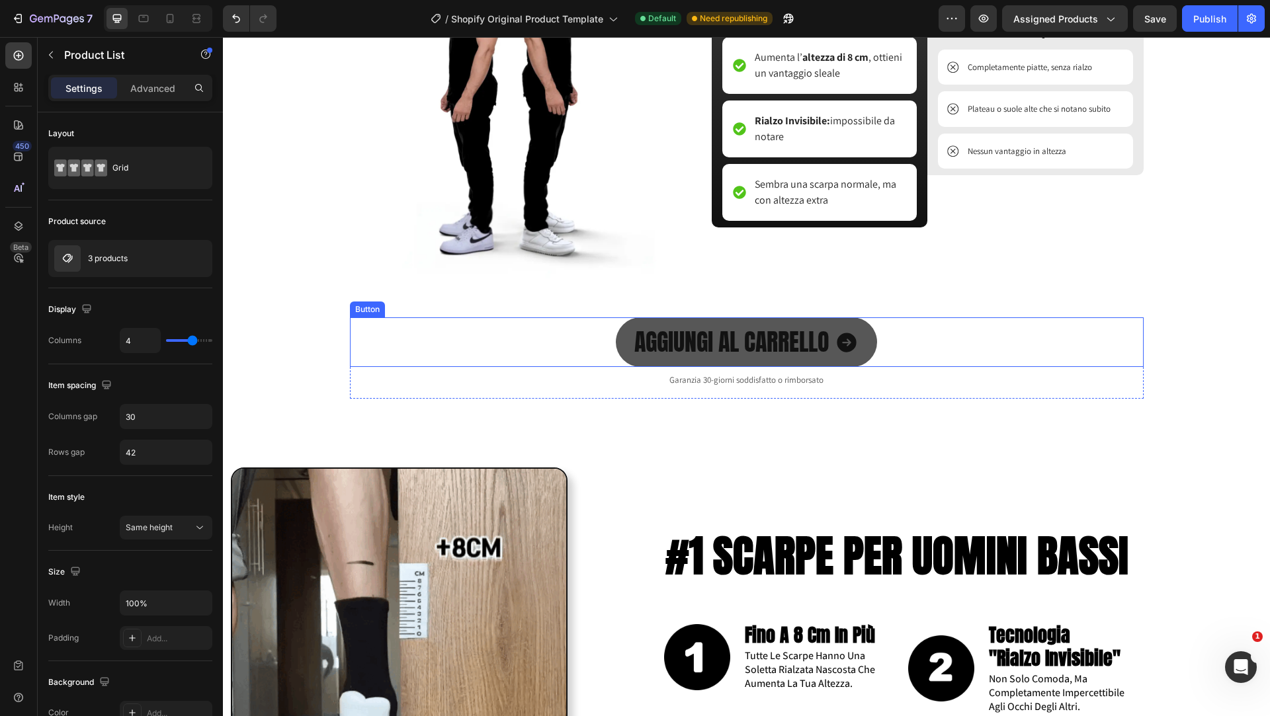
click at [847, 354] on span at bounding box center [847, 342] width 24 height 31
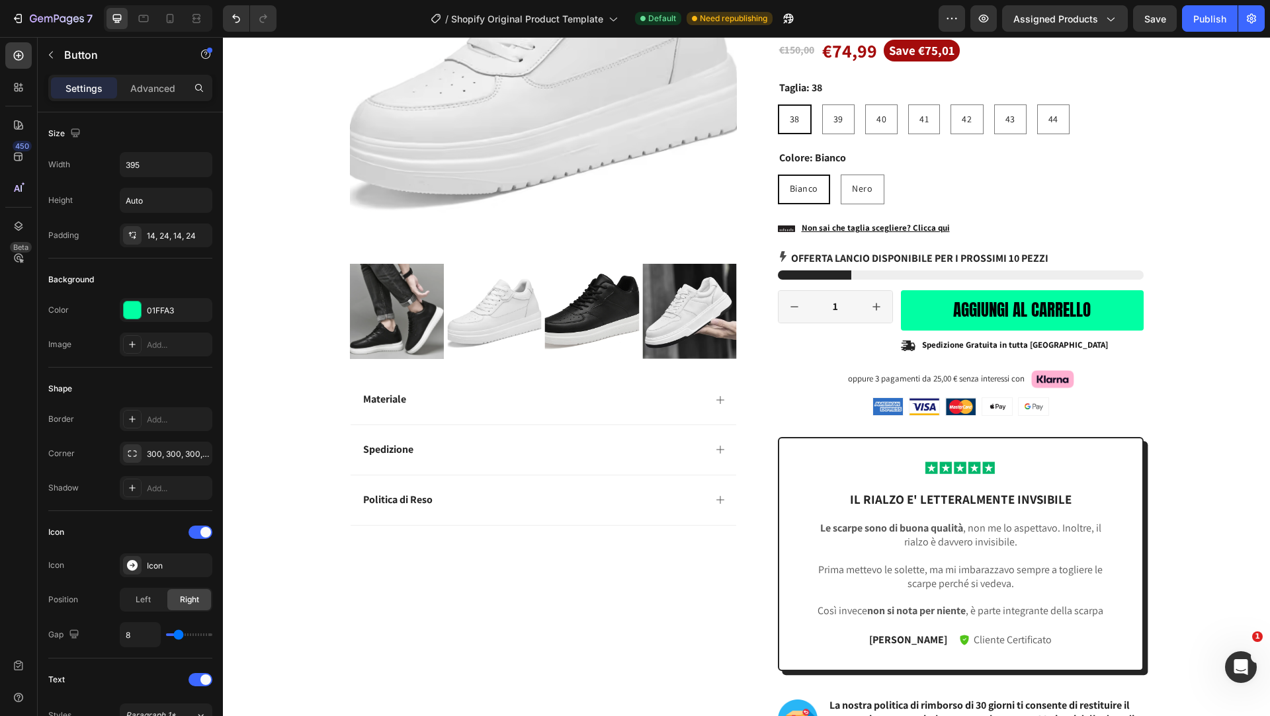
scroll to position [235, 0]
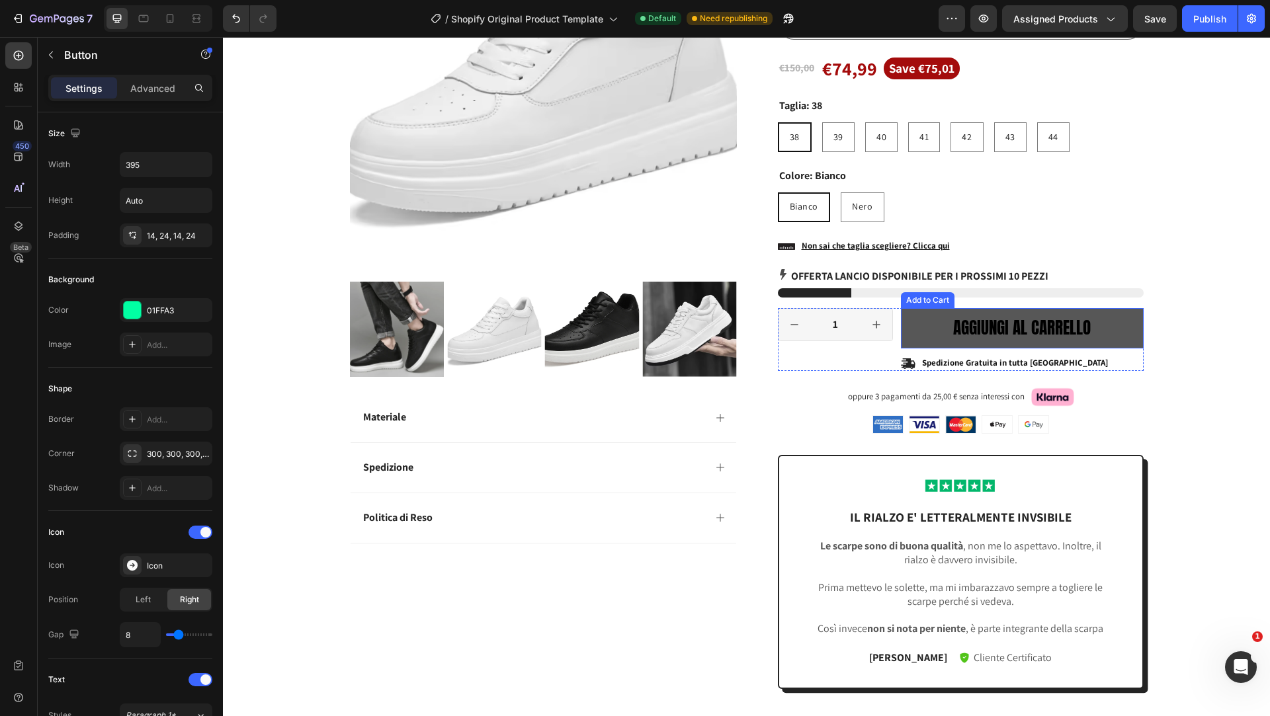
click at [1106, 321] on button "aggiungi al carrello" at bounding box center [1022, 328] width 243 height 40
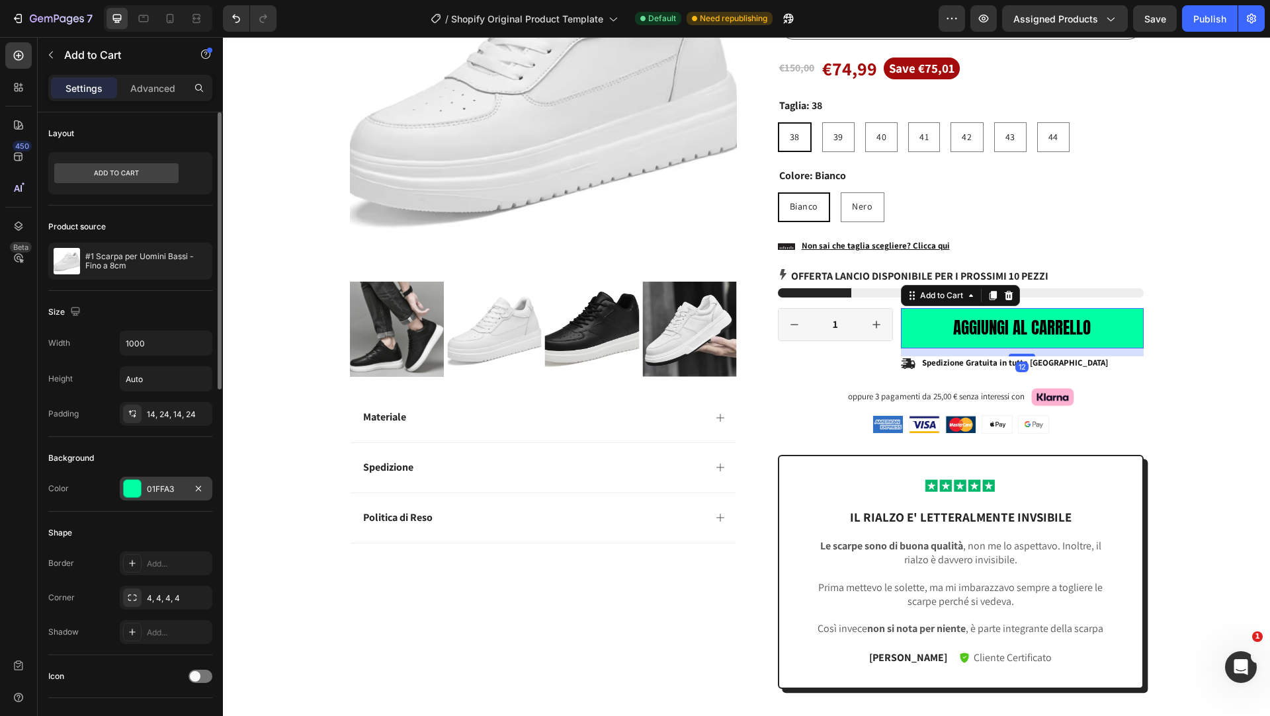
click at [184, 494] on div "01FFA3" at bounding box center [166, 489] width 93 height 24
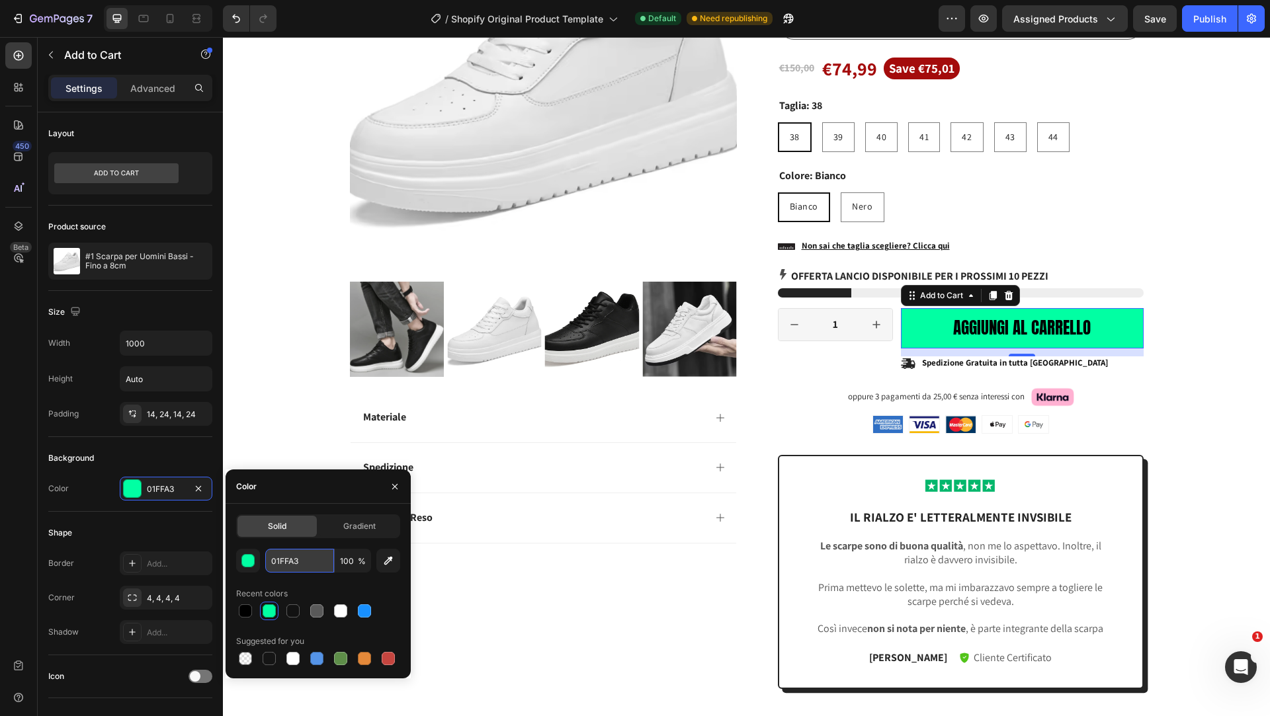
click at [286, 567] on input "01FFA3" at bounding box center [299, 561] width 69 height 24
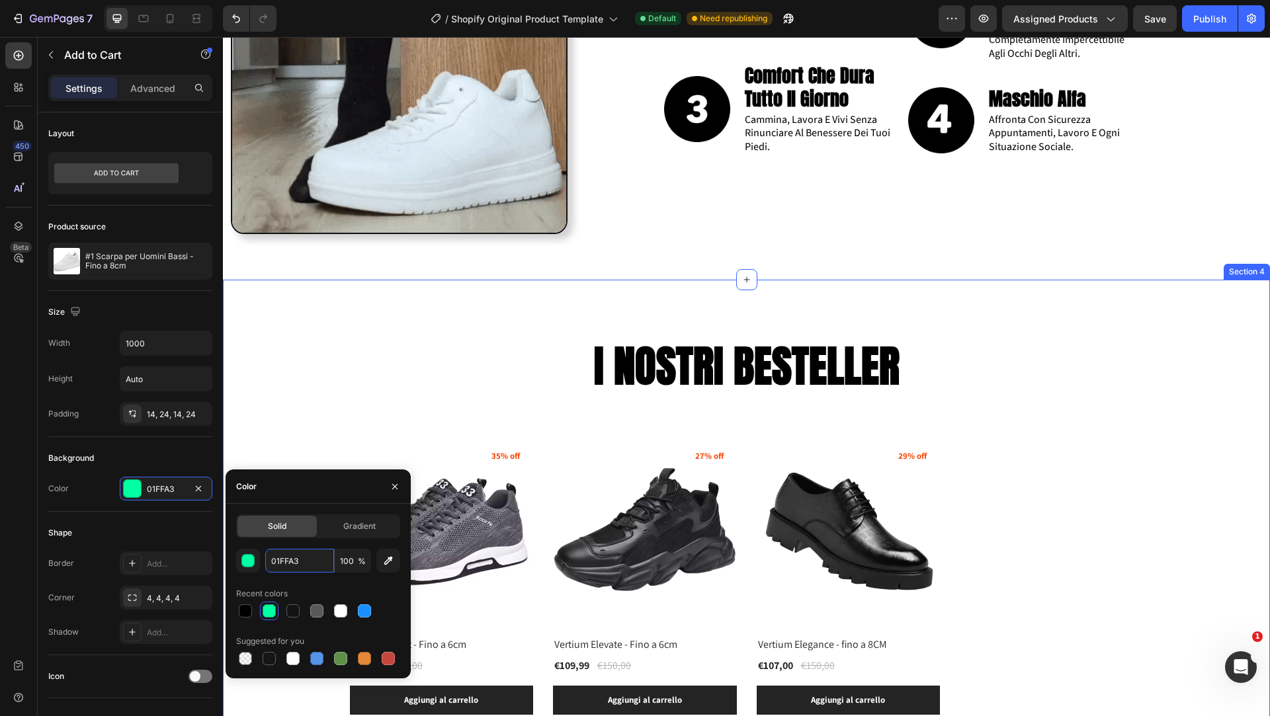
scroll to position [2134, 0]
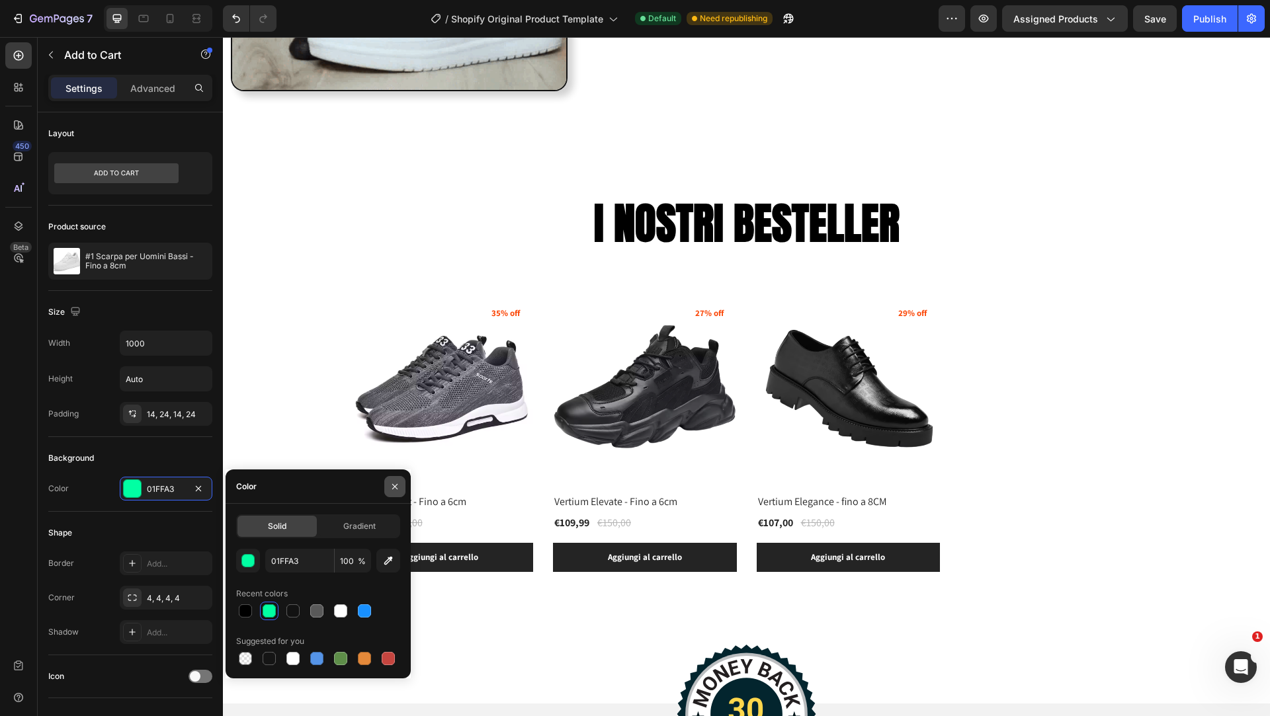
click at [391, 485] on icon "button" at bounding box center [395, 486] width 11 height 11
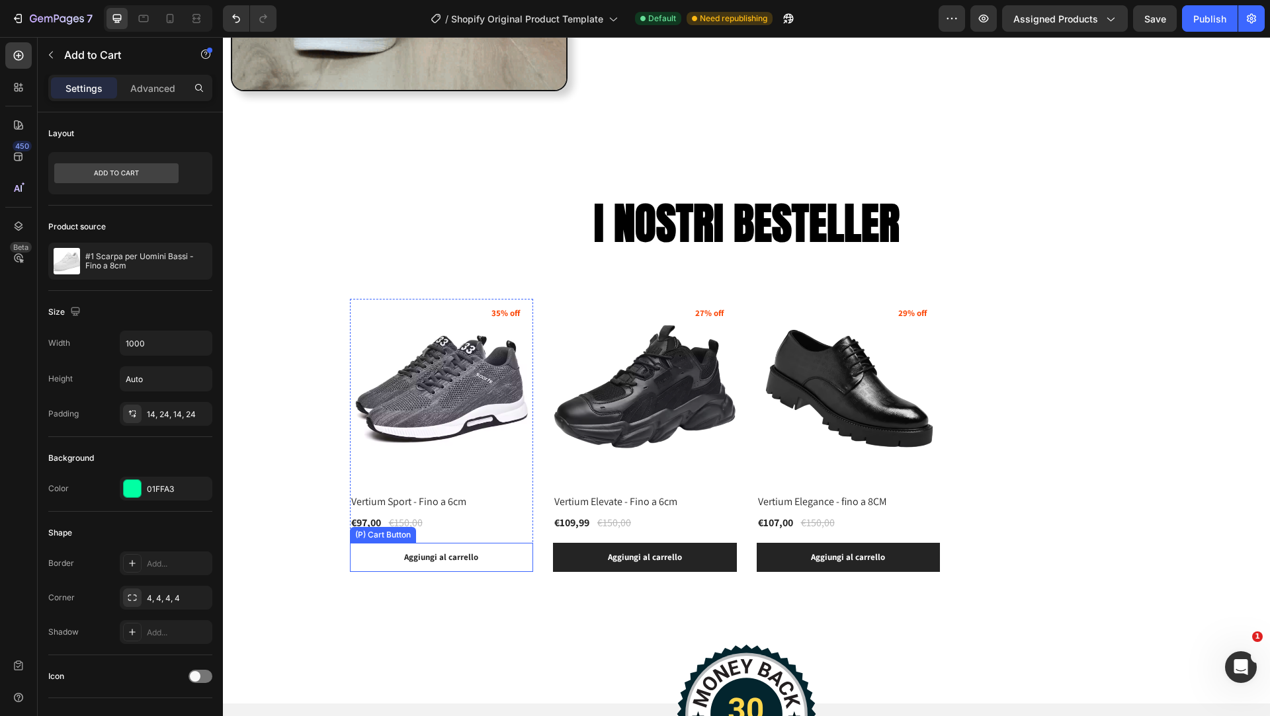
click at [503, 560] on button "Aggiungi al carrello" at bounding box center [442, 557] width 184 height 29
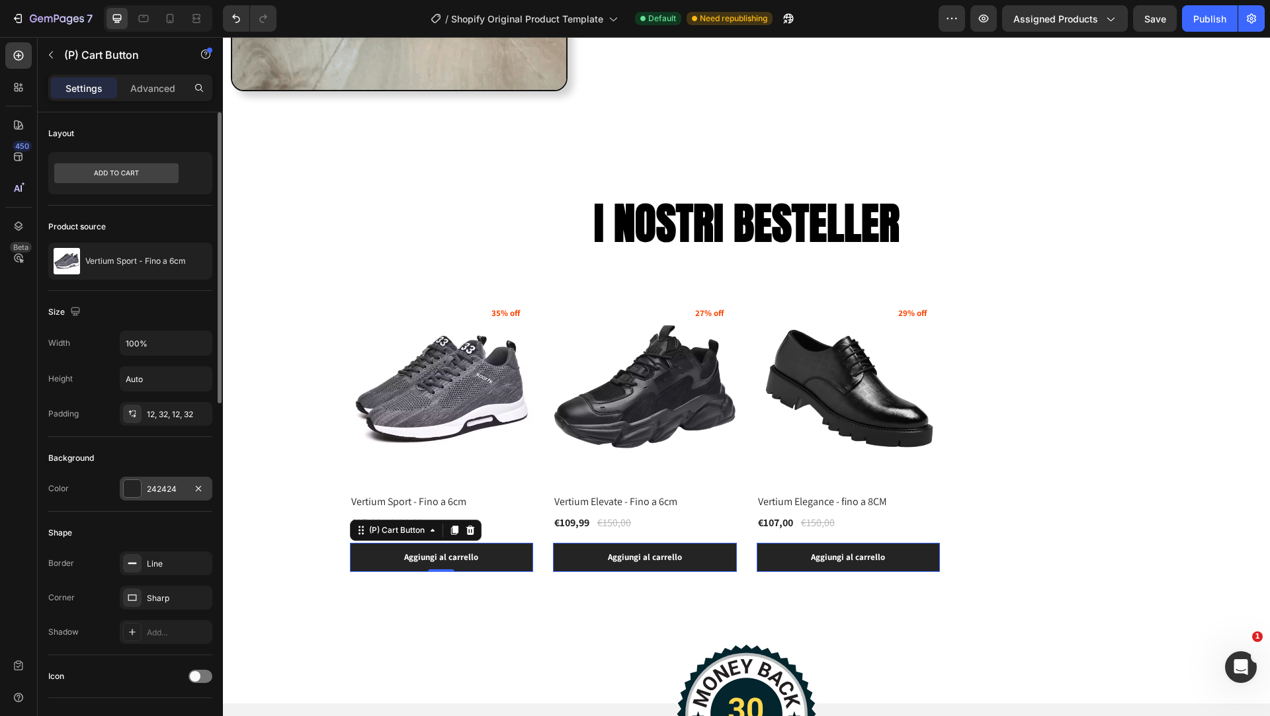
click at [131, 485] on div at bounding box center [132, 488] width 17 height 17
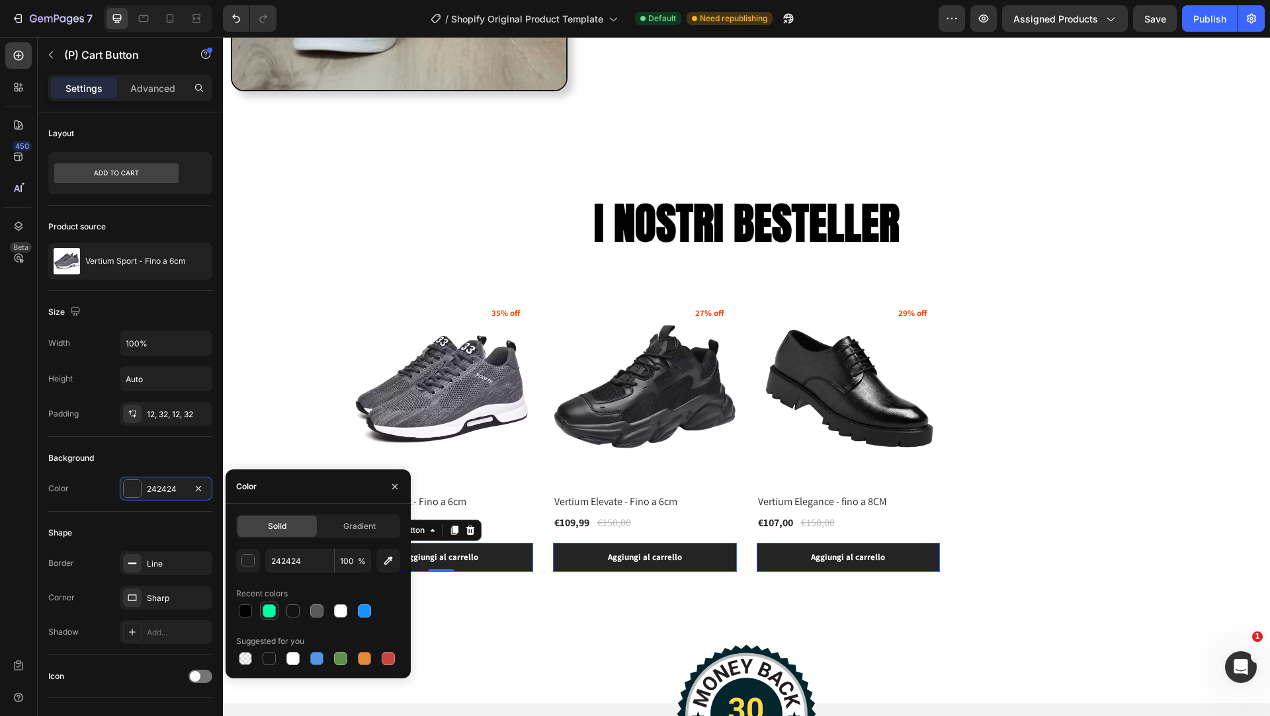
click at [267, 613] on div at bounding box center [269, 610] width 13 height 13
type input "01FFA3"
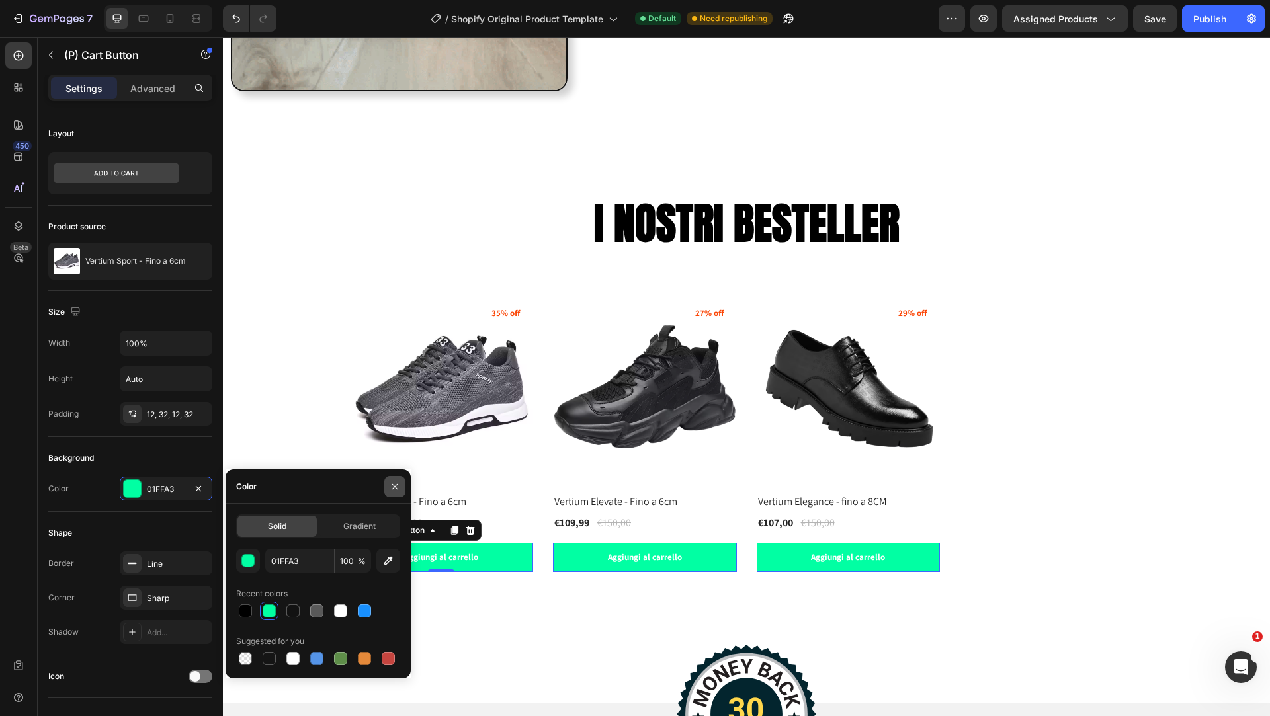
click at [390, 485] on icon "button" at bounding box center [395, 486] width 11 height 11
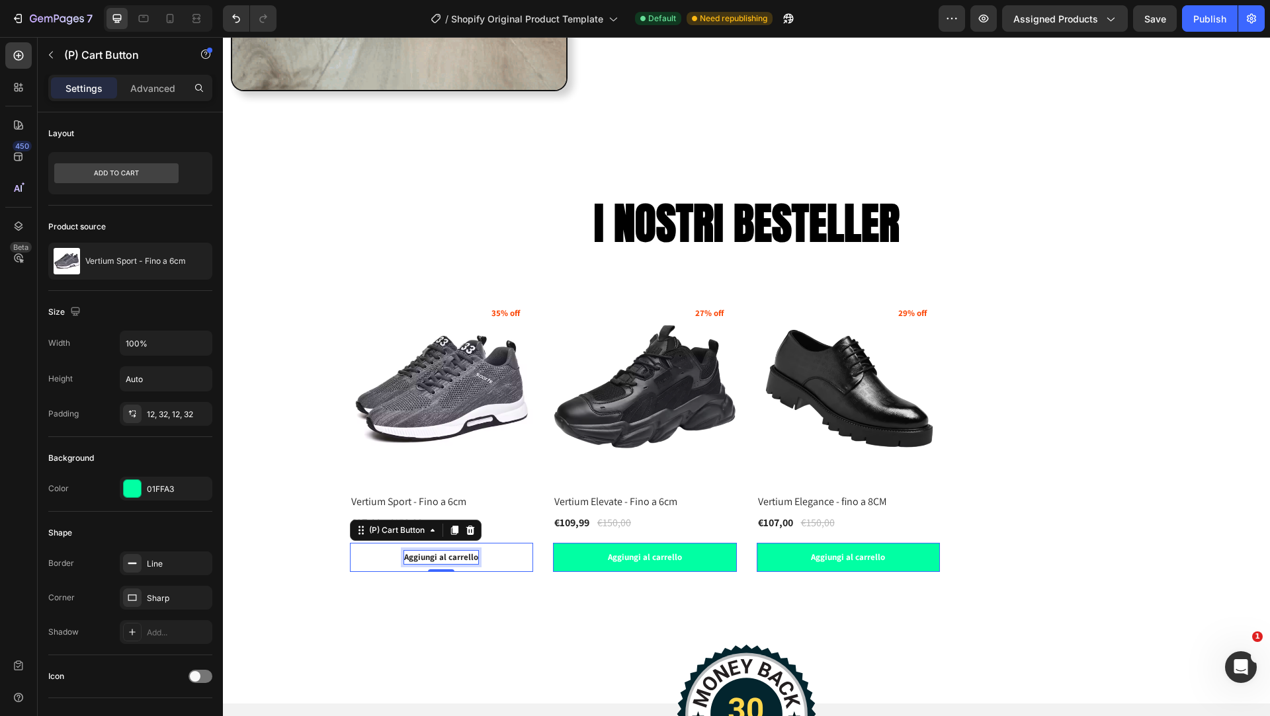
click at [435, 559] on div "Aggiungi al carrello" at bounding box center [441, 557] width 74 height 13
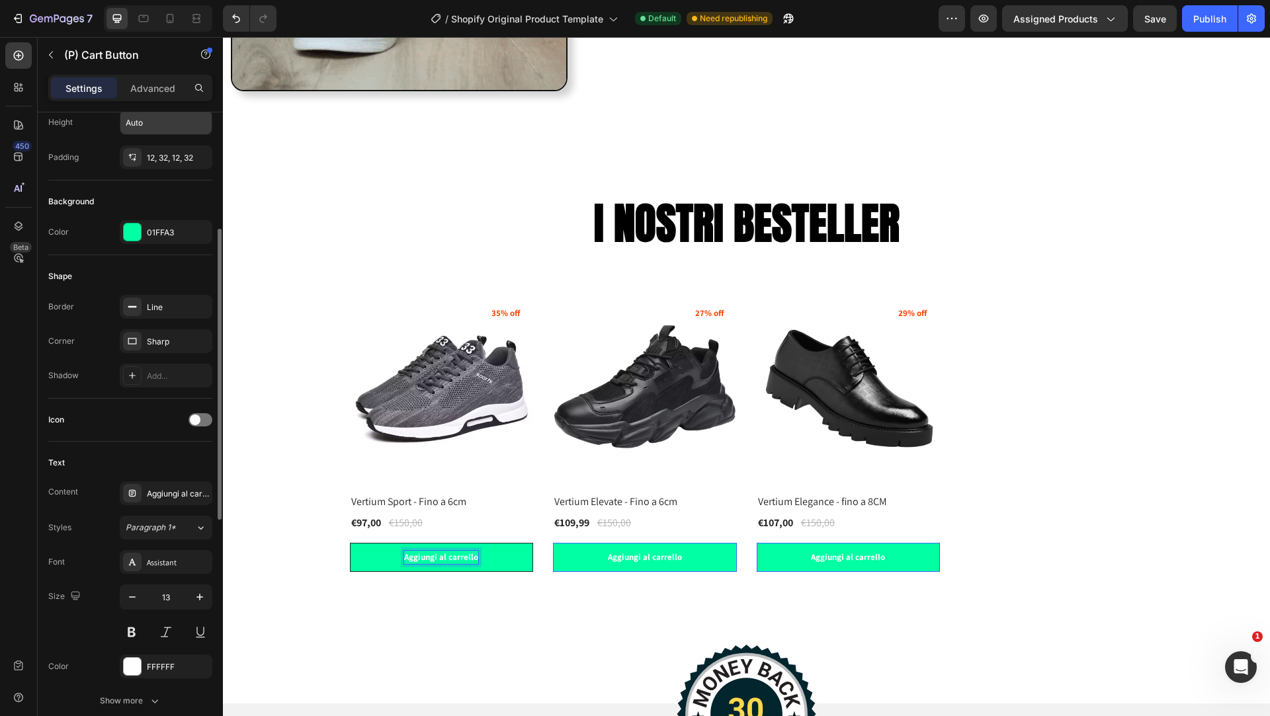
scroll to position [347, 0]
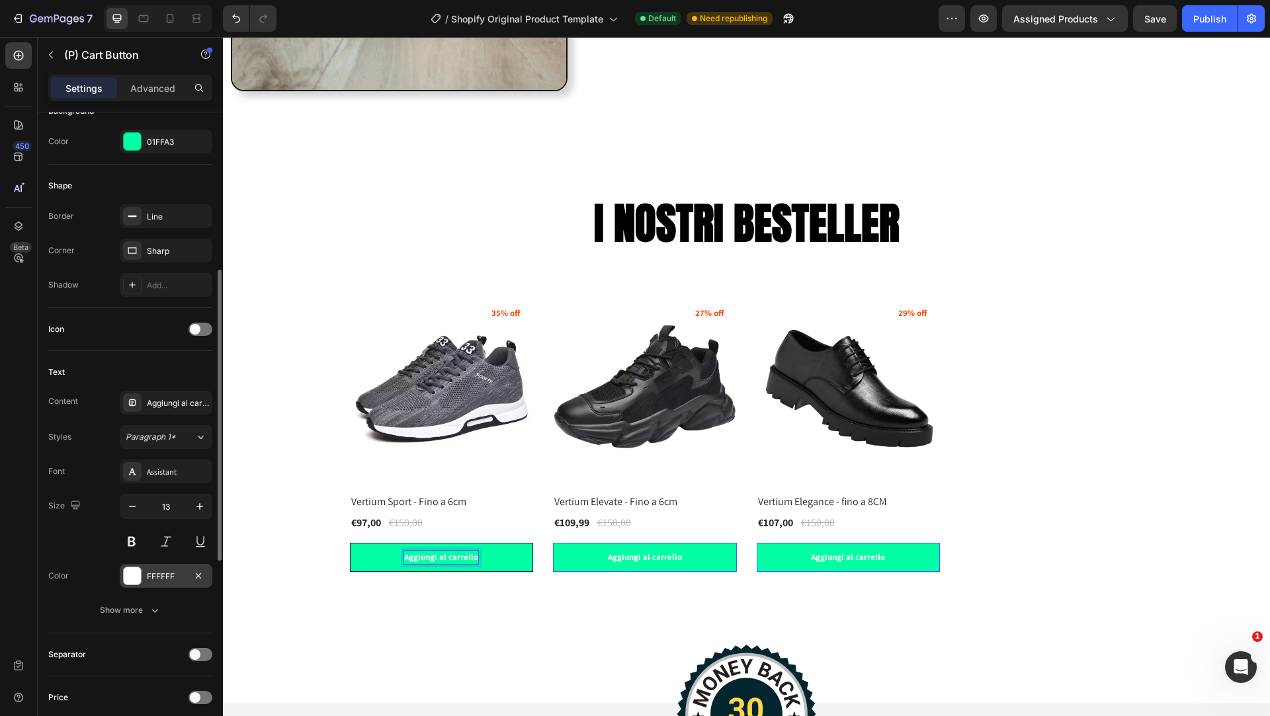
click at [132, 577] on div at bounding box center [132, 575] width 17 height 17
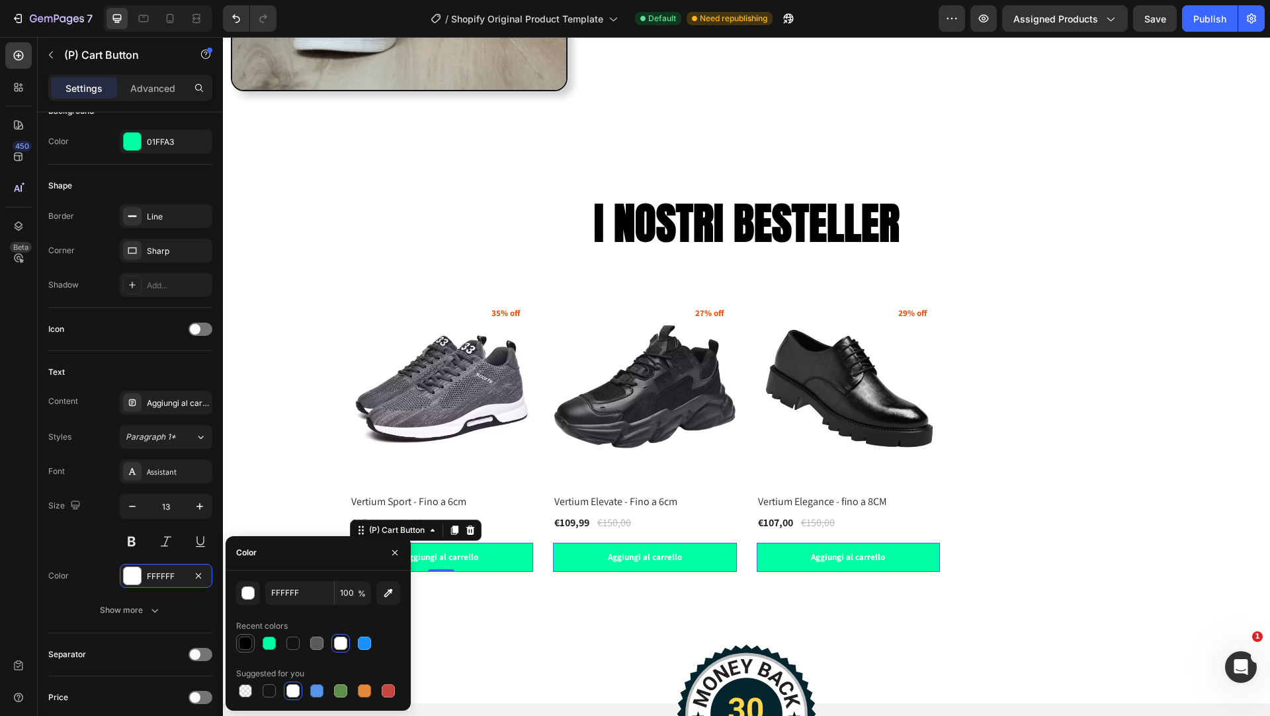
click at [249, 640] on div at bounding box center [245, 643] width 13 height 13
type input "000000"
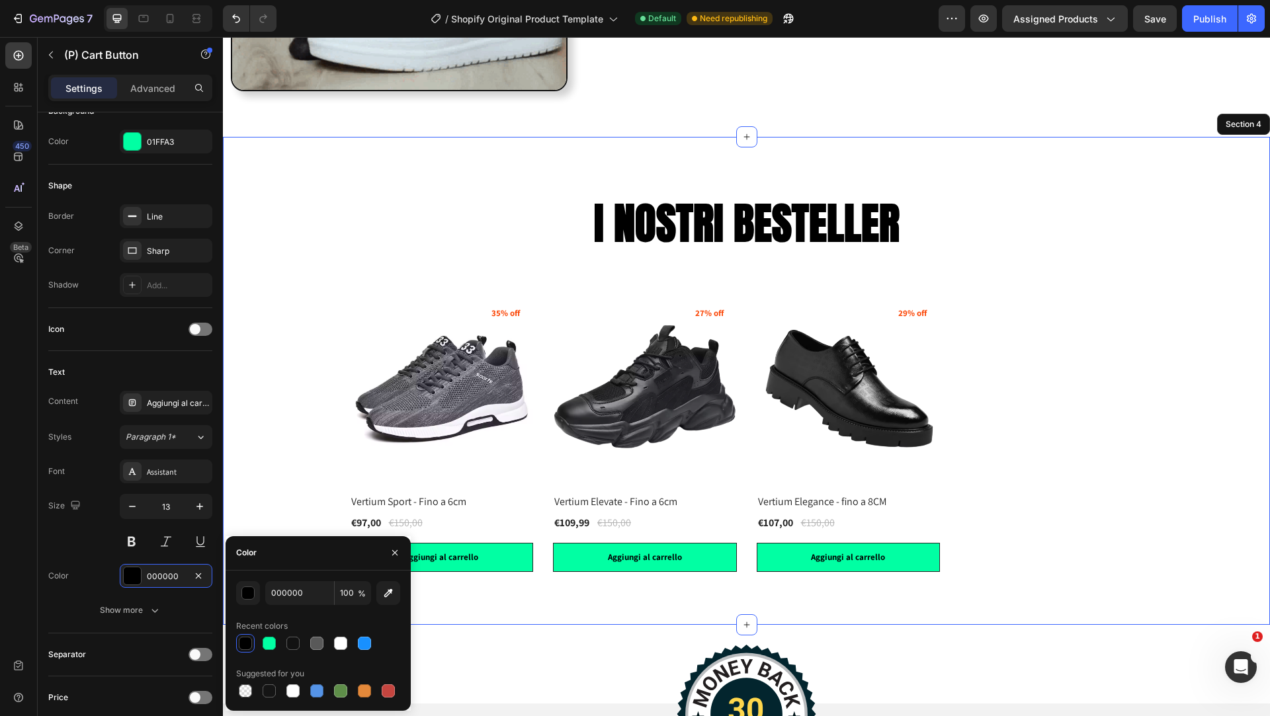
click at [524, 623] on div "I NOSTRI BESTELLER Heading (P) Images 35% off Product Badge Vertium Sport - Fin…" at bounding box center [746, 381] width 1047 height 488
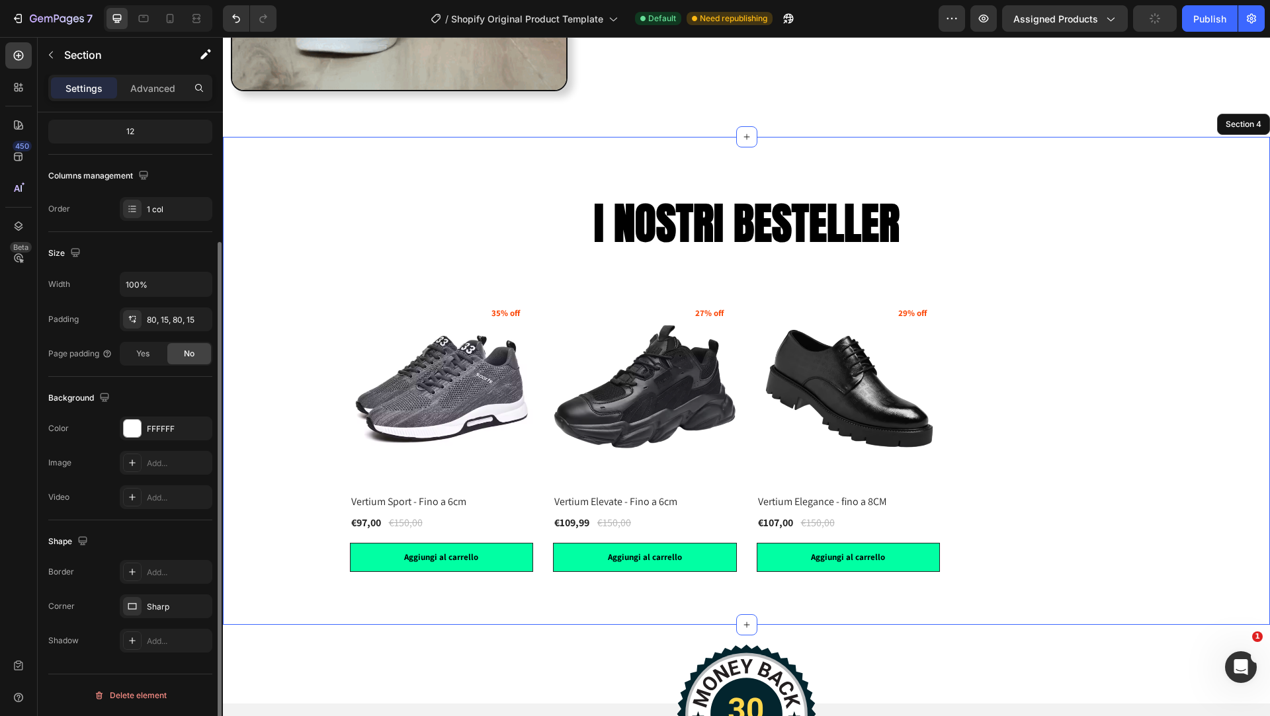
scroll to position [0, 0]
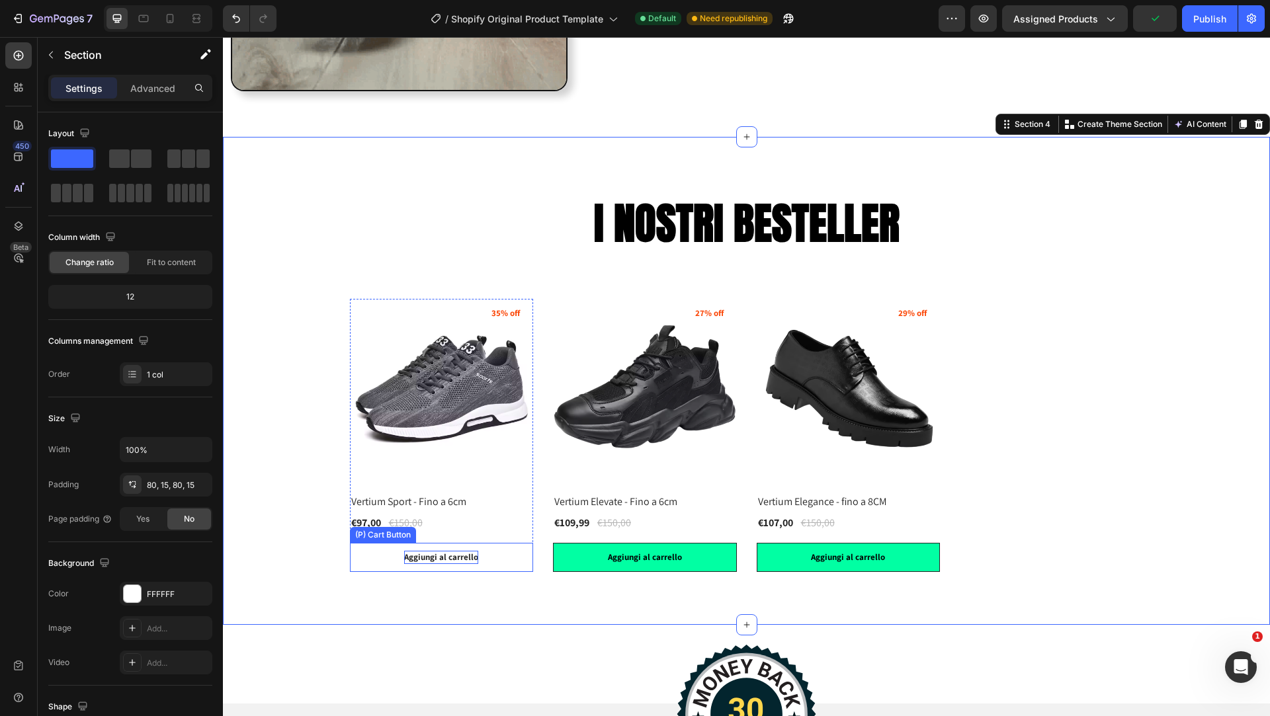
click at [461, 556] on p "Aggiungi al carrello" at bounding box center [441, 557] width 74 height 13
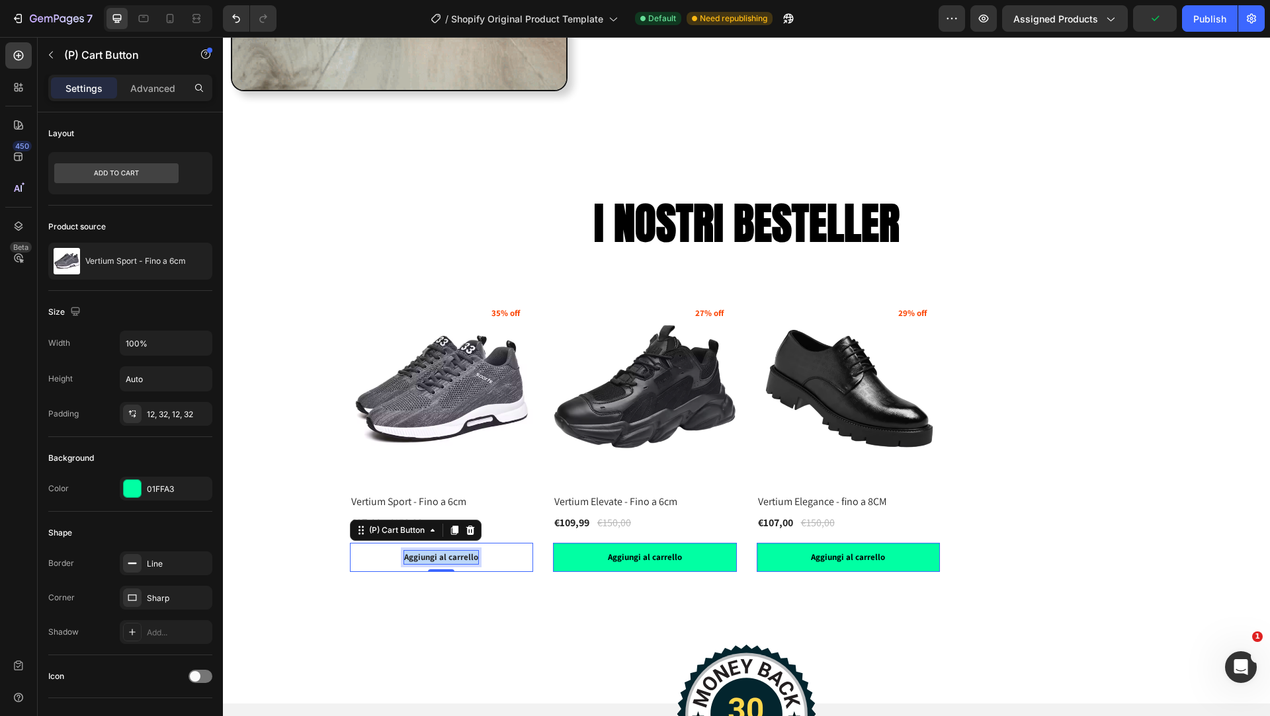
click at [461, 556] on p "Aggiungi al carrello" at bounding box center [441, 557] width 74 height 13
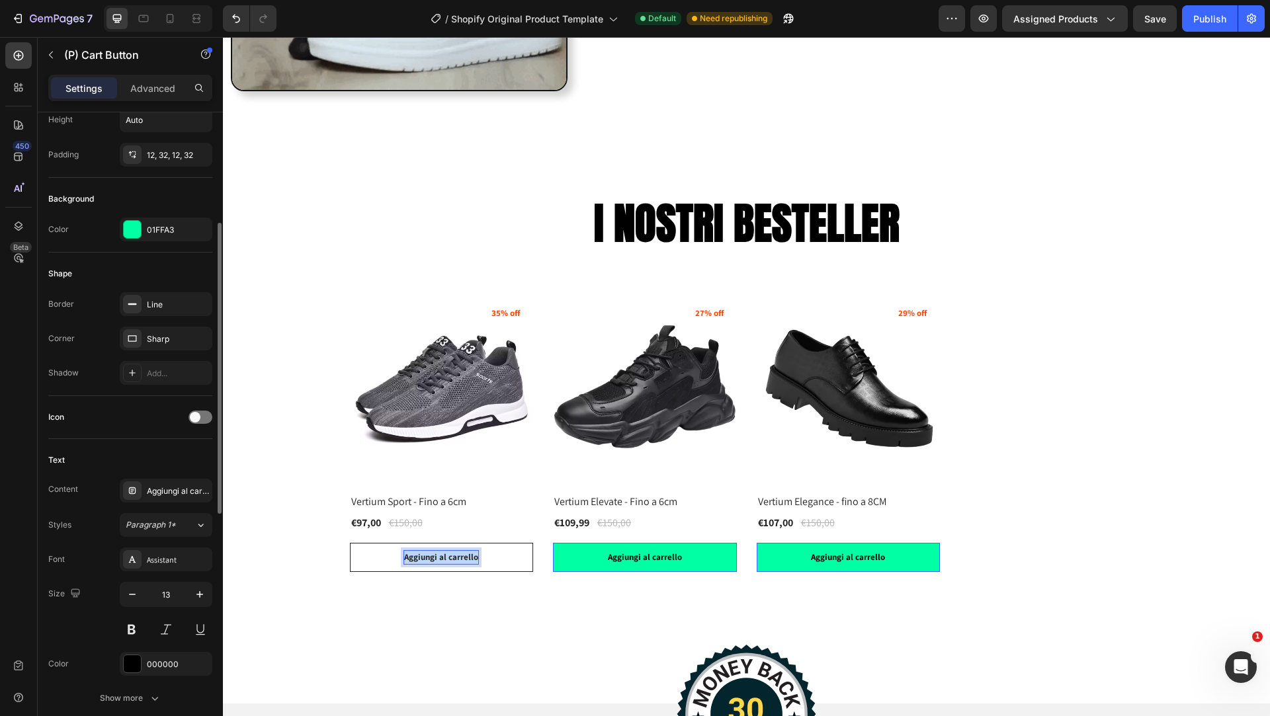
scroll to position [331, 0]
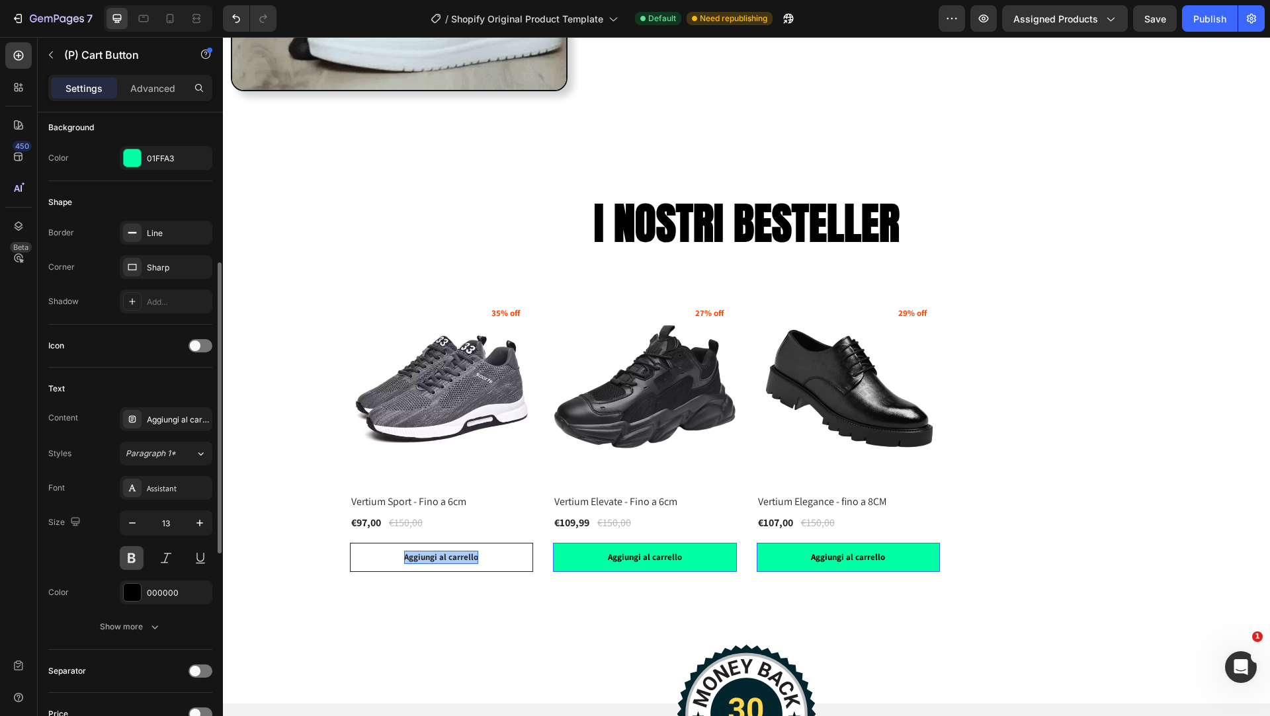
click at [133, 560] on button at bounding box center [132, 558] width 24 height 24
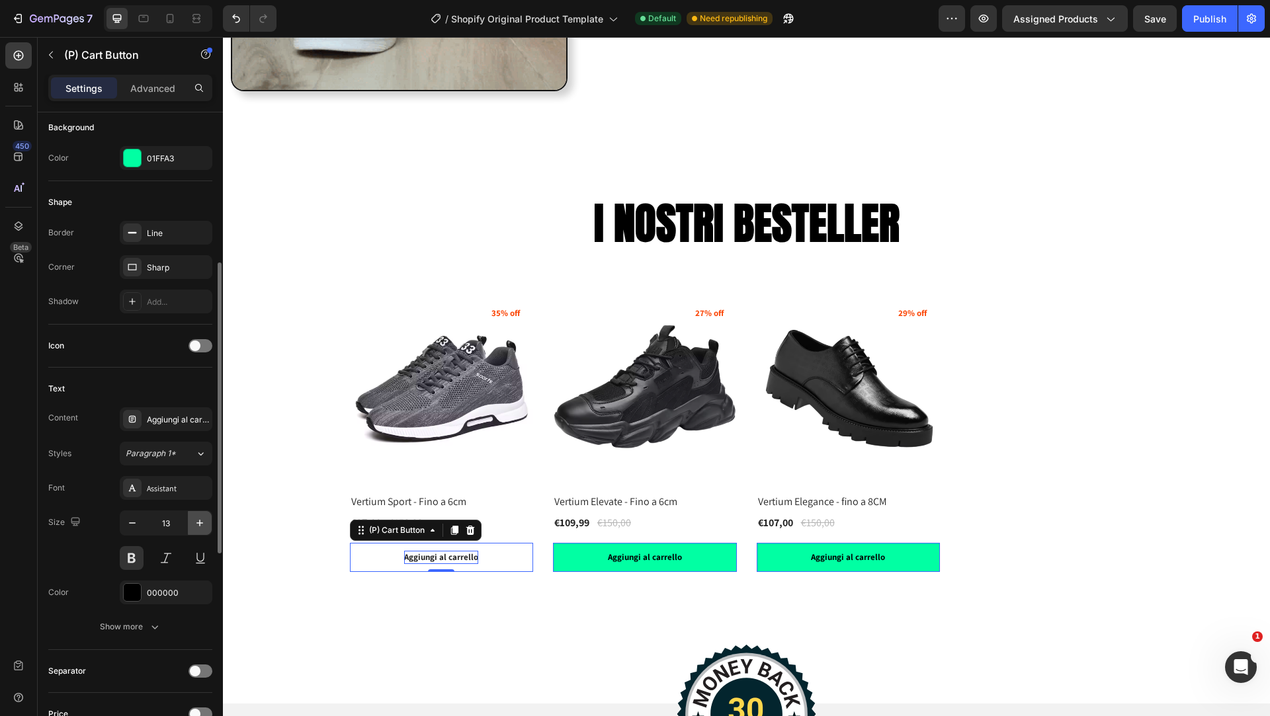
click at [202, 524] on icon "button" at bounding box center [199, 523] width 13 height 13
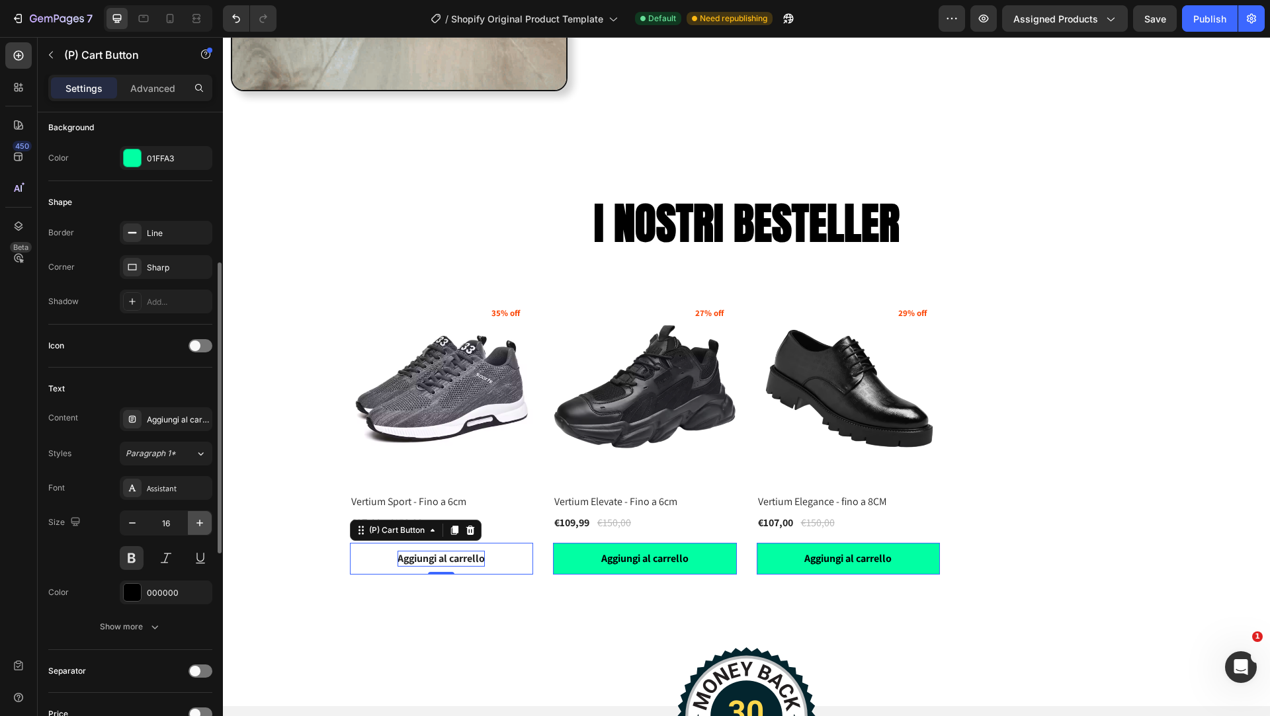
click at [202, 524] on icon "button" at bounding box center [199, 523] width 13 height 13
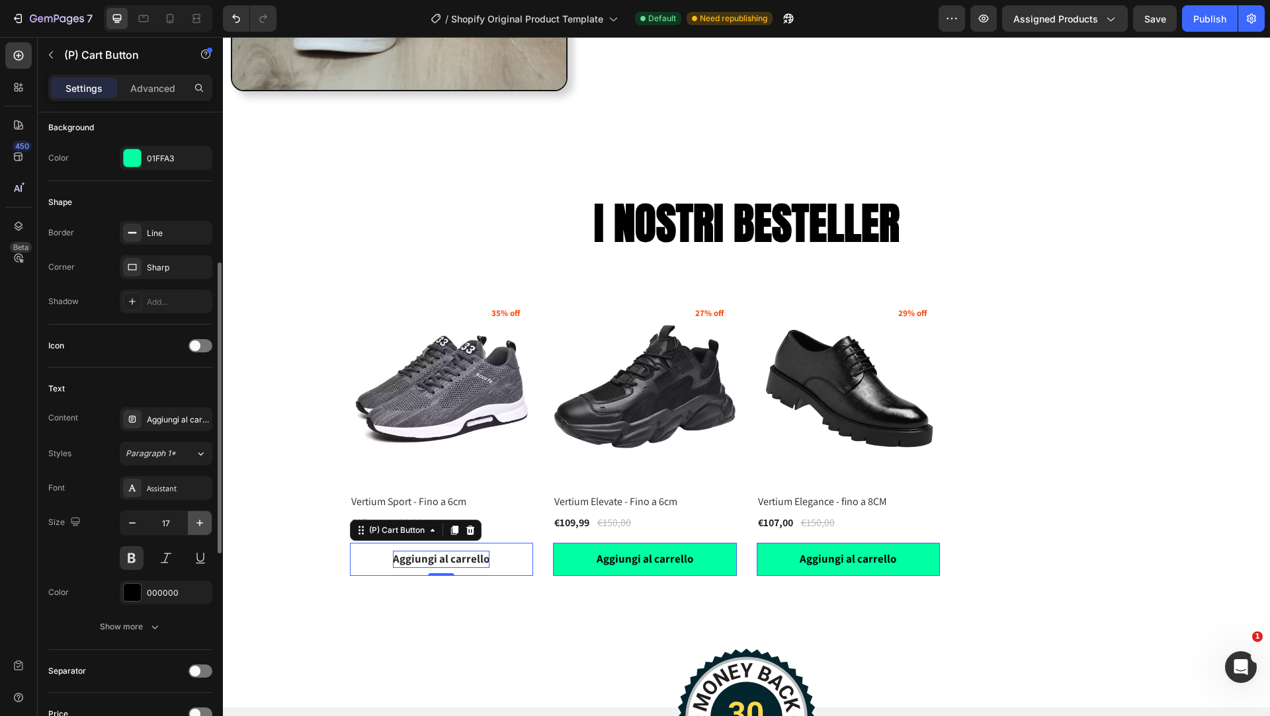
click at [202, 524] on icon "button" at bounding box center [199, 523] width 13 height 13
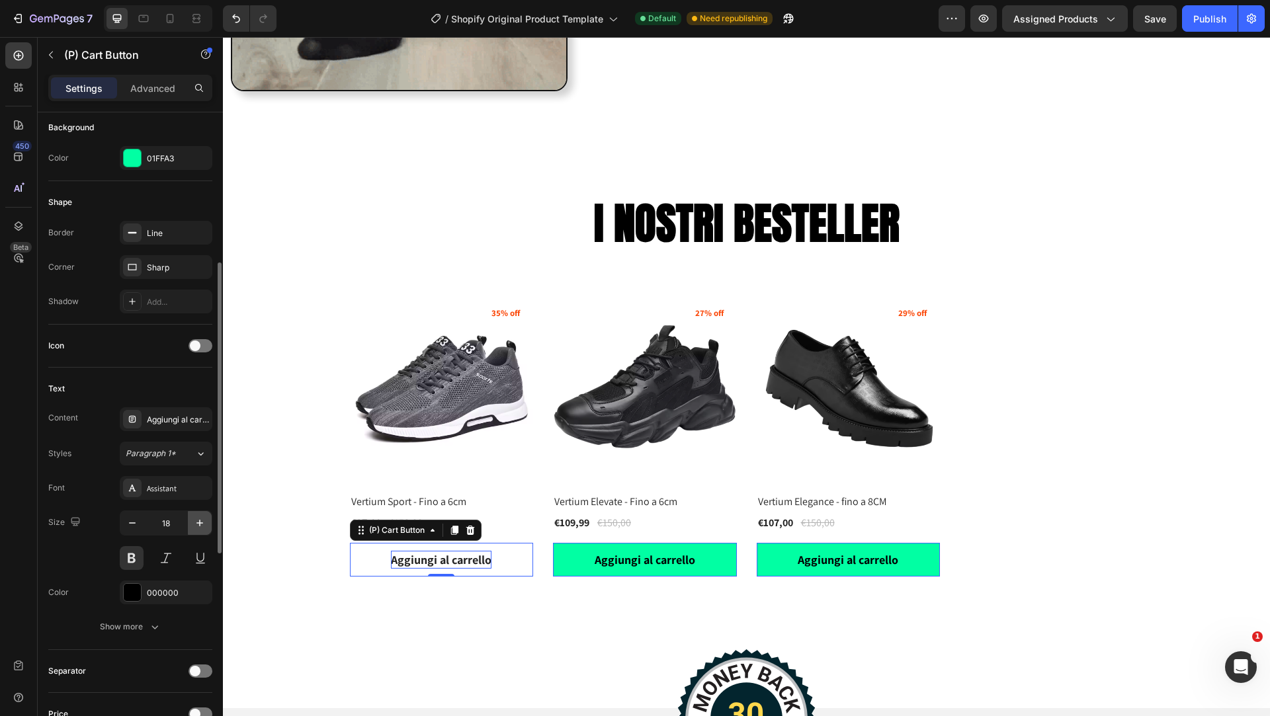
click at [206, 524] on icon "button" at bounding box center [199, 523] width 13 height 13
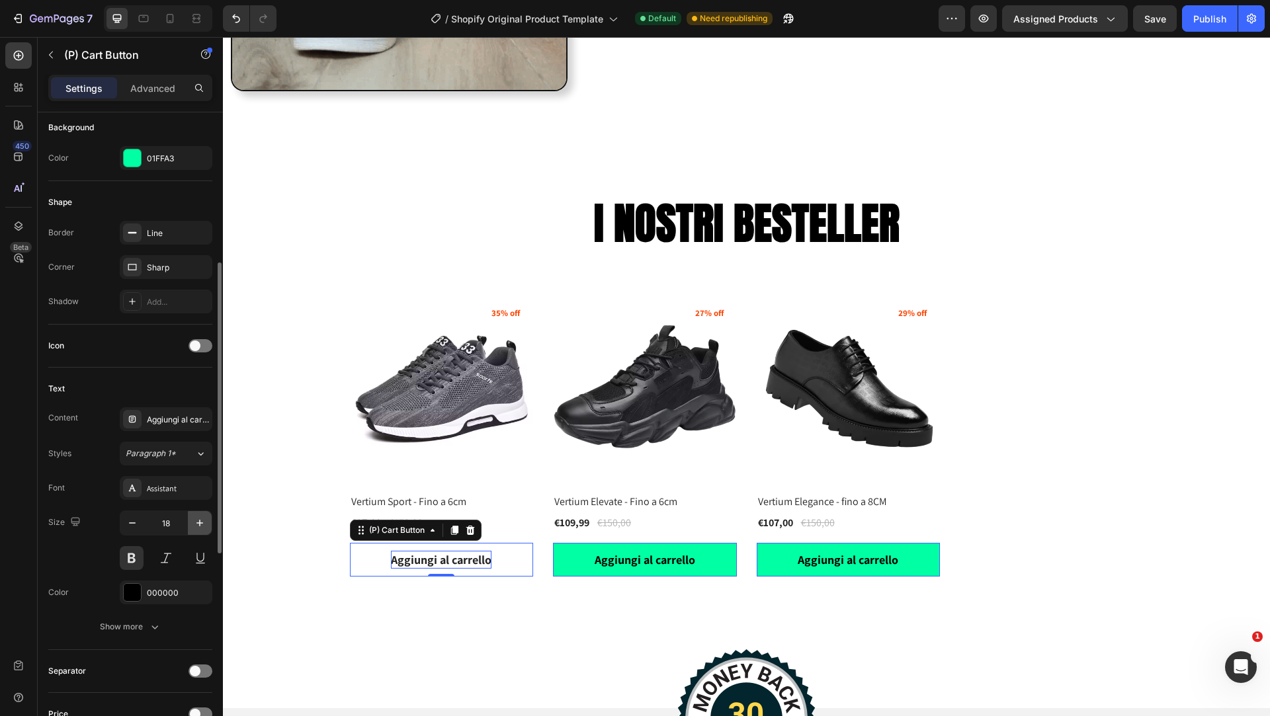
type input "19"
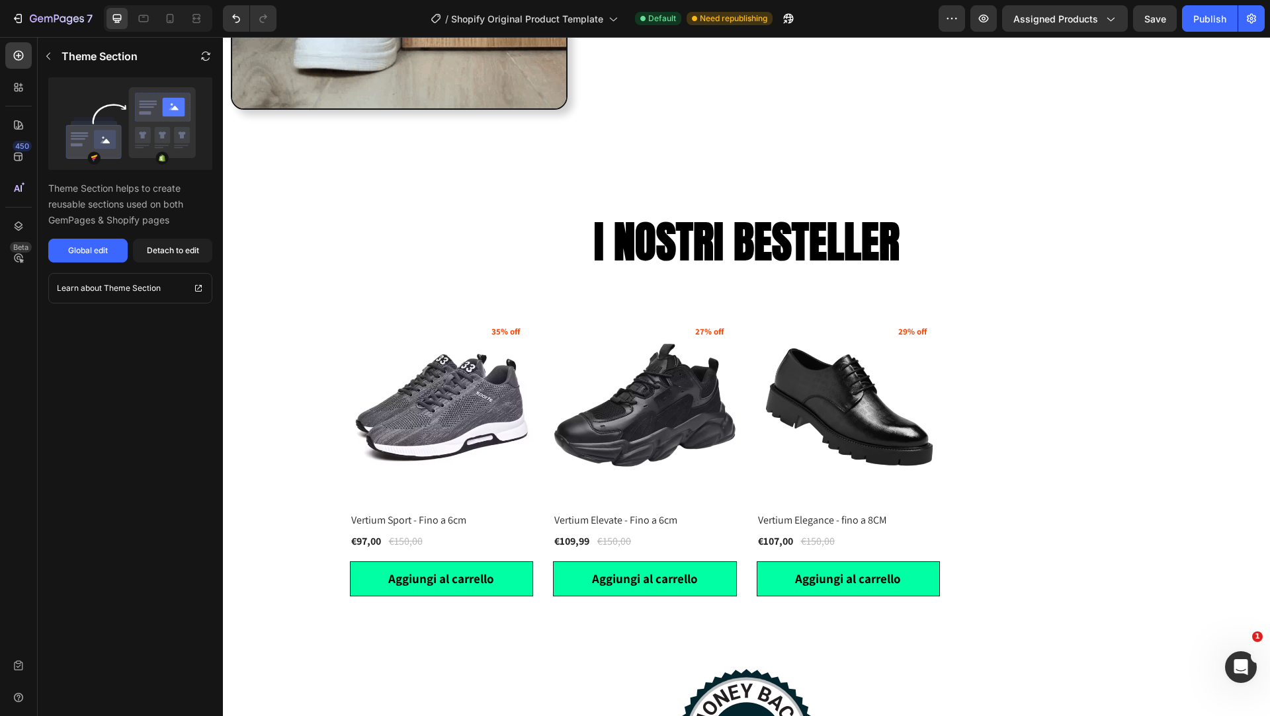
scroll to position [2099, 0]
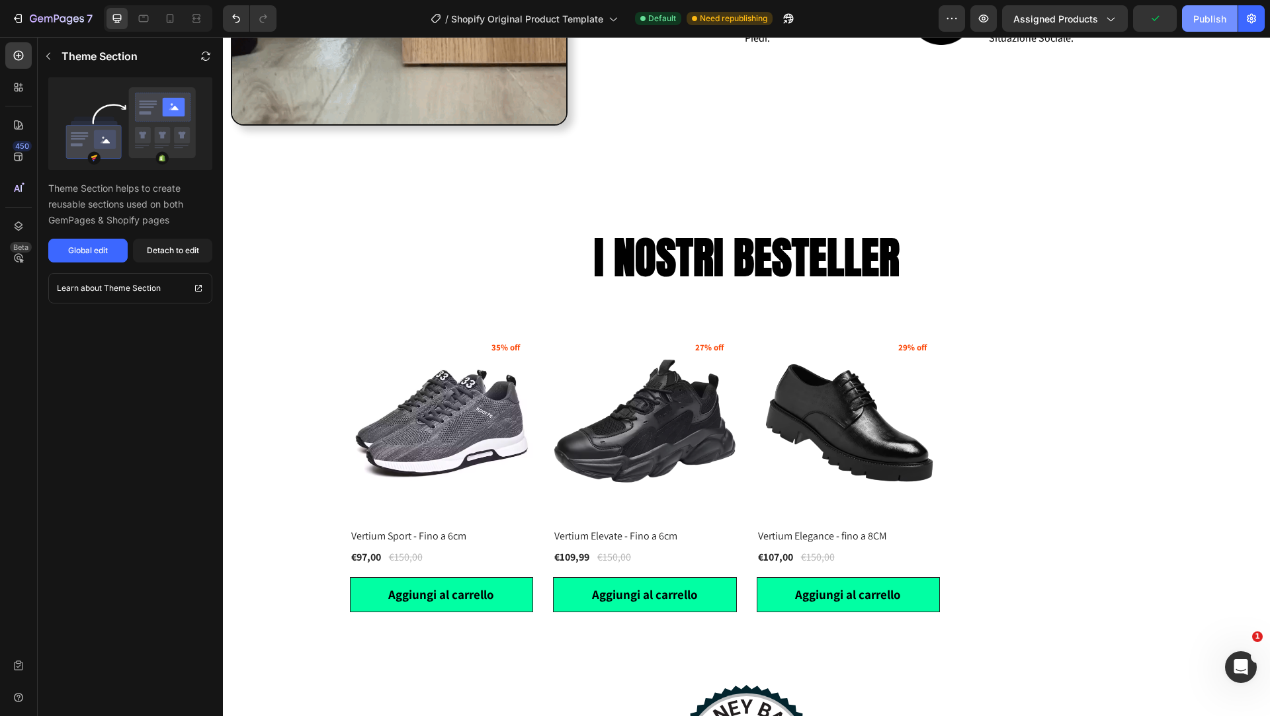
click at [1206, 27] on button "Publish" at bounding box center [1210, 18] width 56 height 26
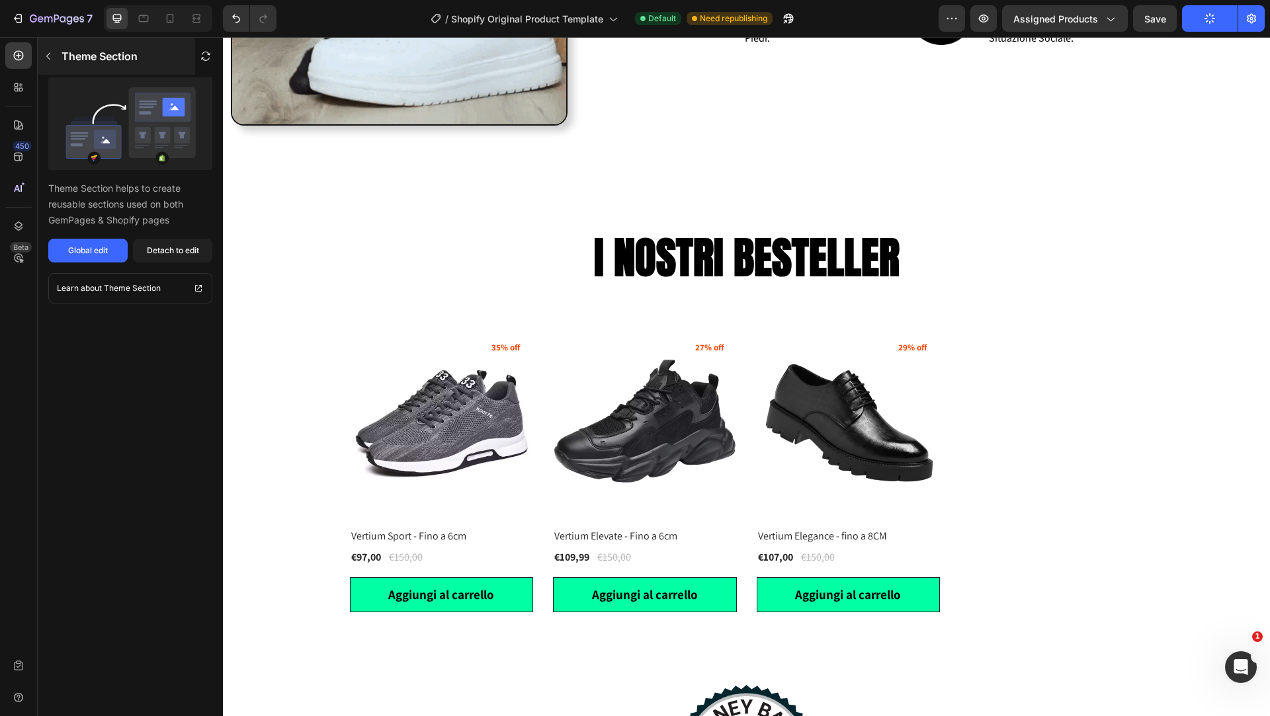
click at [51, 55] on icon "button" at bounding box center [48, 56] width 11 height 11
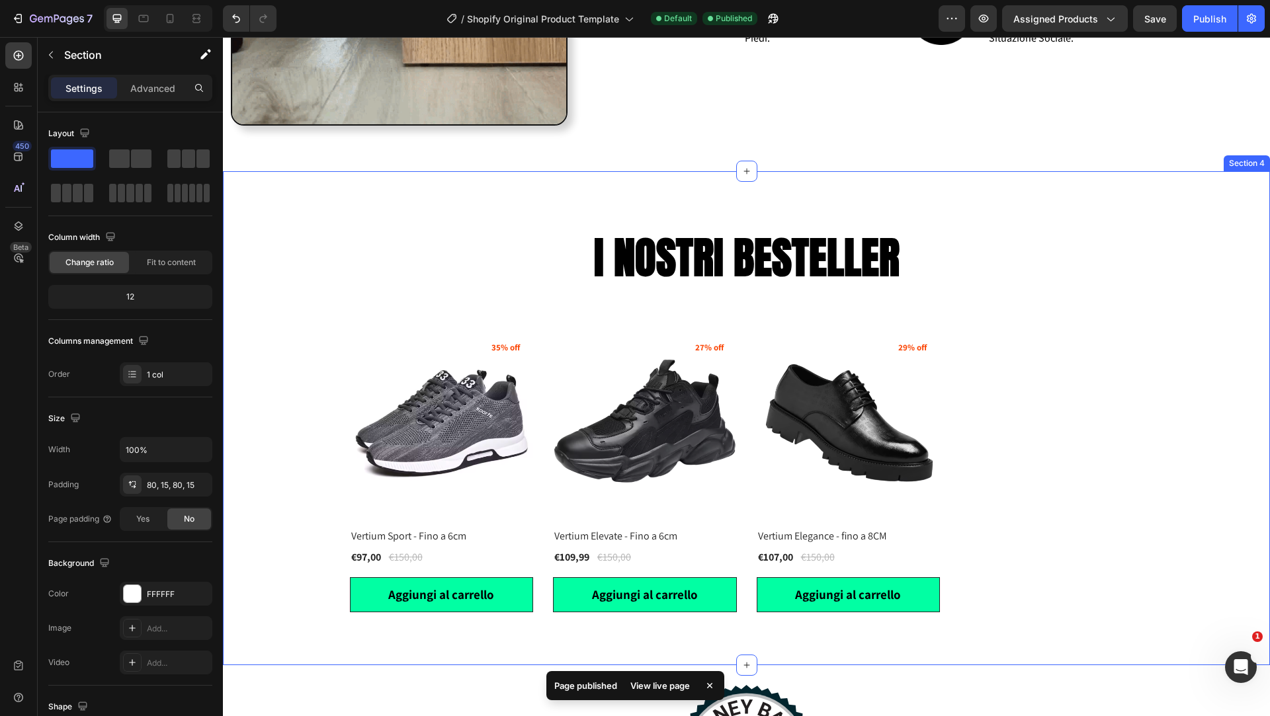
click at [551, 184] on div "I NOSTRI BESTELLER Heading (P) Images 35% off Product Badge Vertium Sport - Fin…" at bounding box center [746, 418] width 1047 height 494
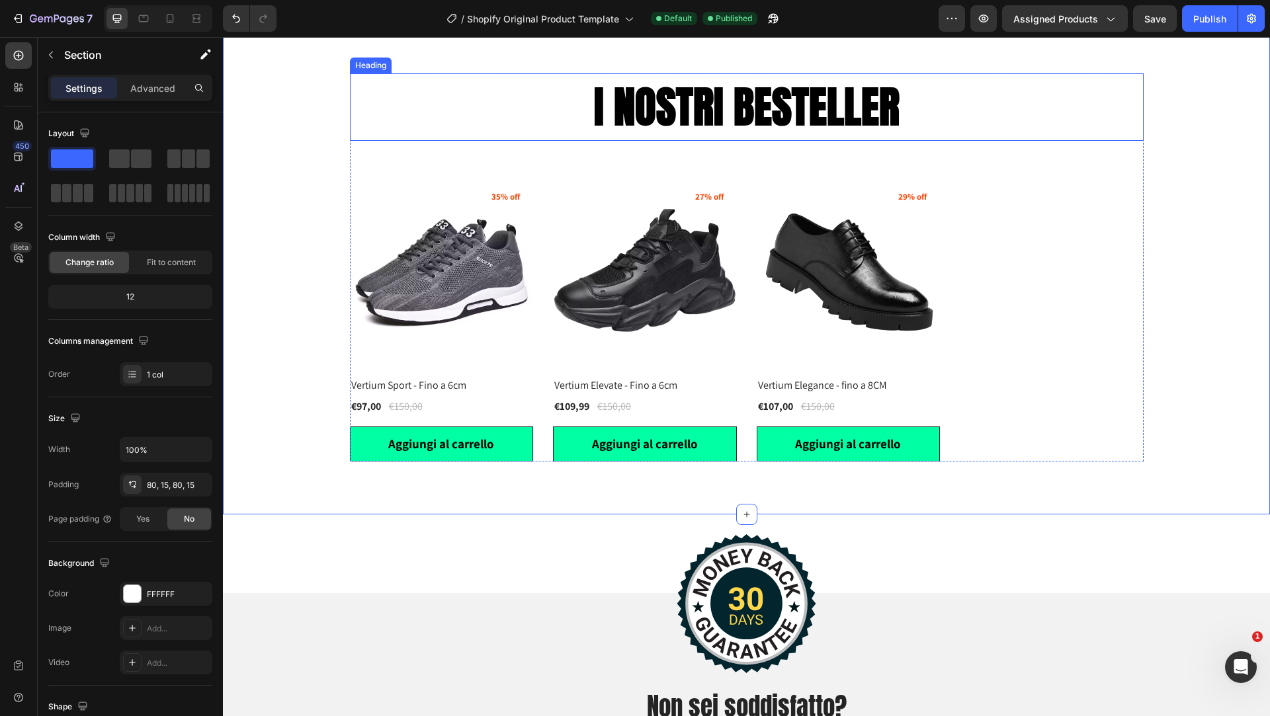
scroll to position [2274, 0]
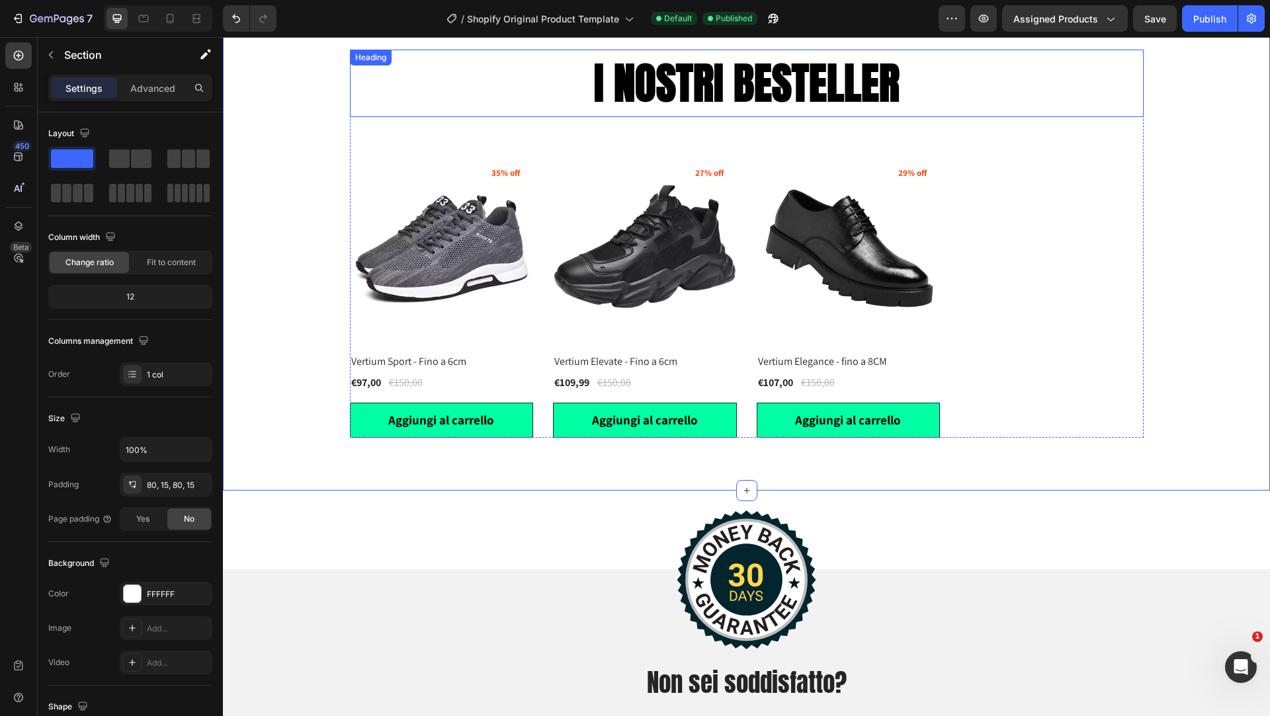
click at [1009, 75] on h2 "I NOSTRI BESTELLER" at bounding box center [747, 83] width 794 height 67
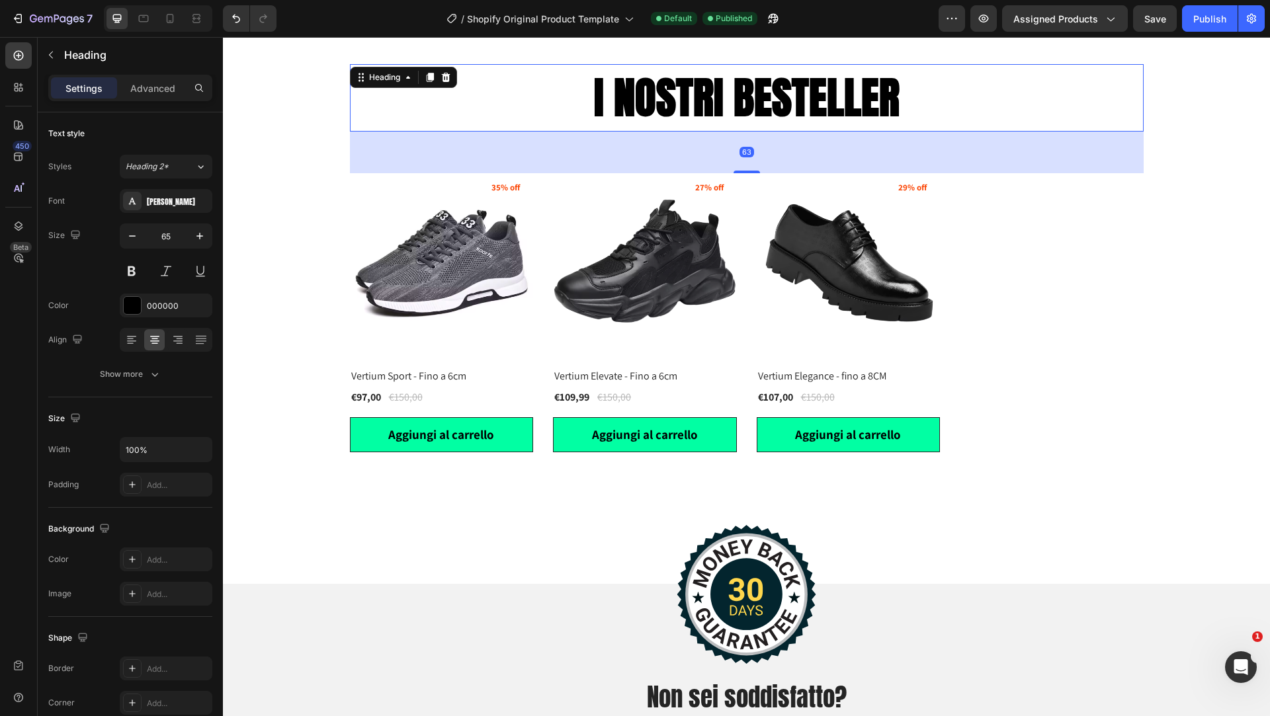
scroll to position [2221, 0]
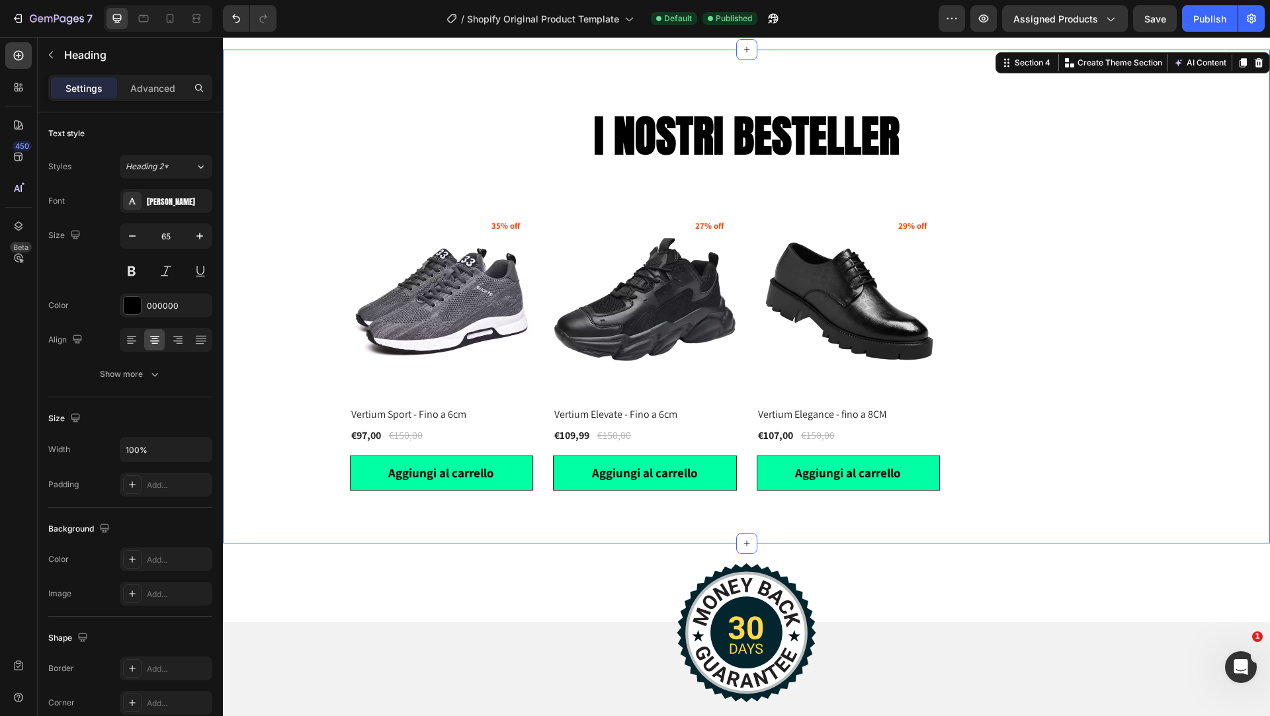
click at [1038, 71] on div "I NOSTRI BESTELLER Heading (P) Images 35% off Product Badge Vertium Sport - Fin…" at bounding box center [746, 297] width 1047 height 494
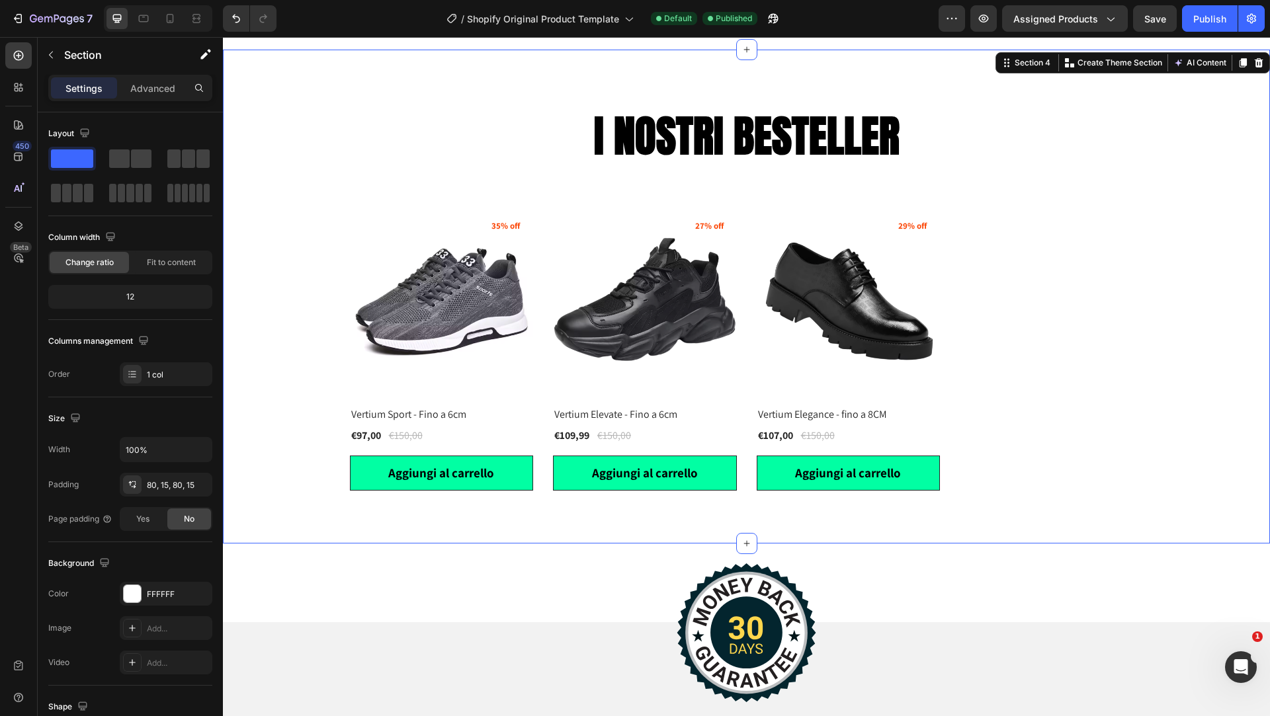
copy p "Aggiungi al carrello"
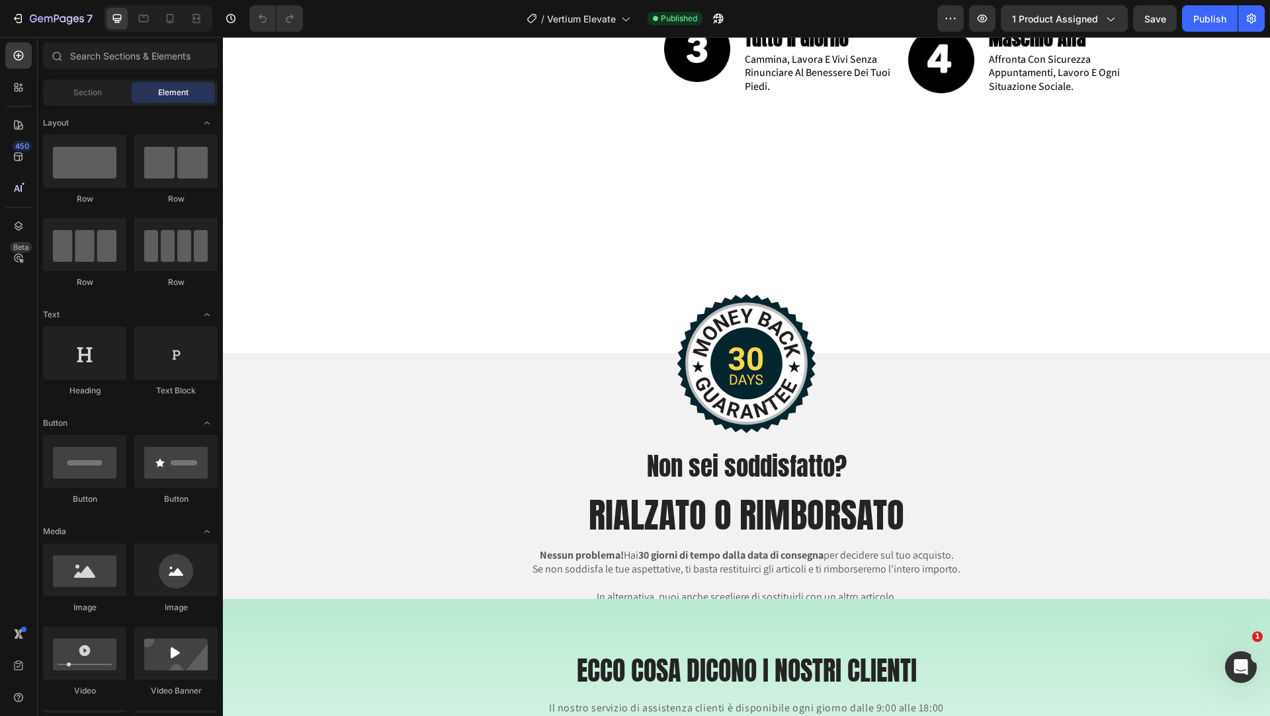
scroll to position [1841, 0]
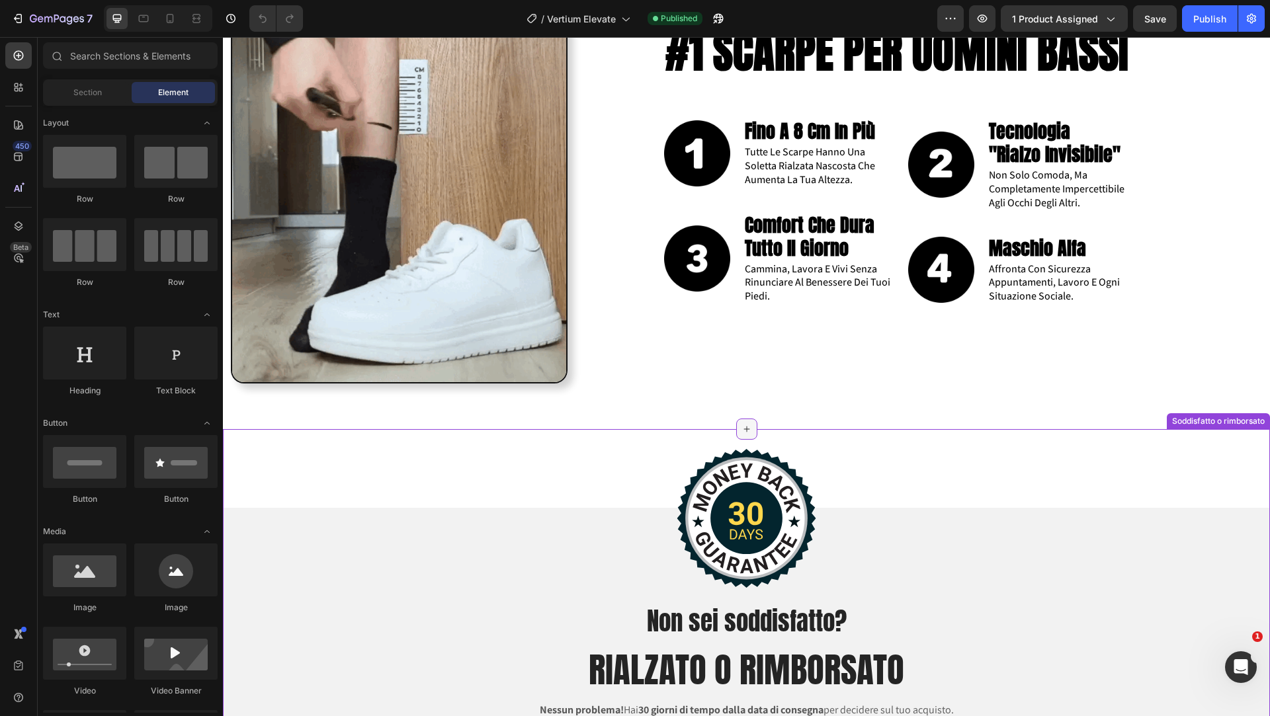
click at [745, 434] on icon at bounding box center [746, 429] width 11 height 11
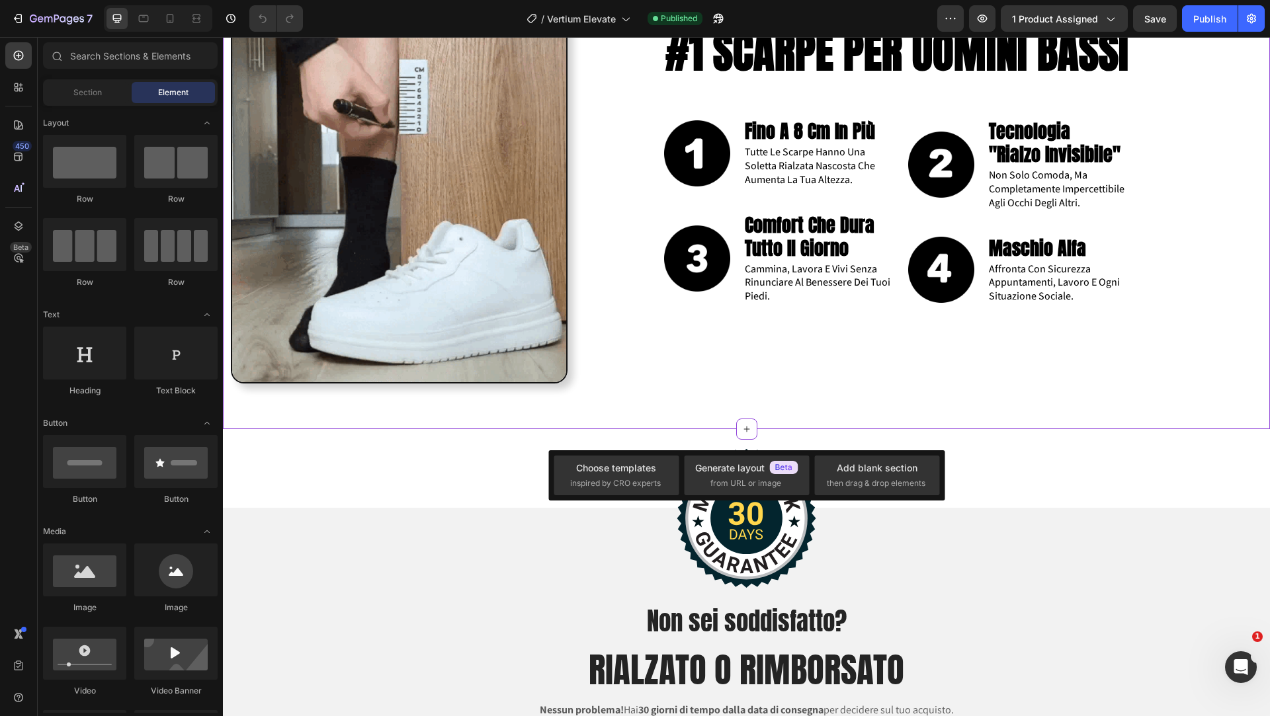
click at [797, 421] on div "Image #1 SCARPE PER UOMINI BASSI Heading Image fino a 8 cm in più Text Block tu…" at bounding box center [746, 183] width 1047 height 492
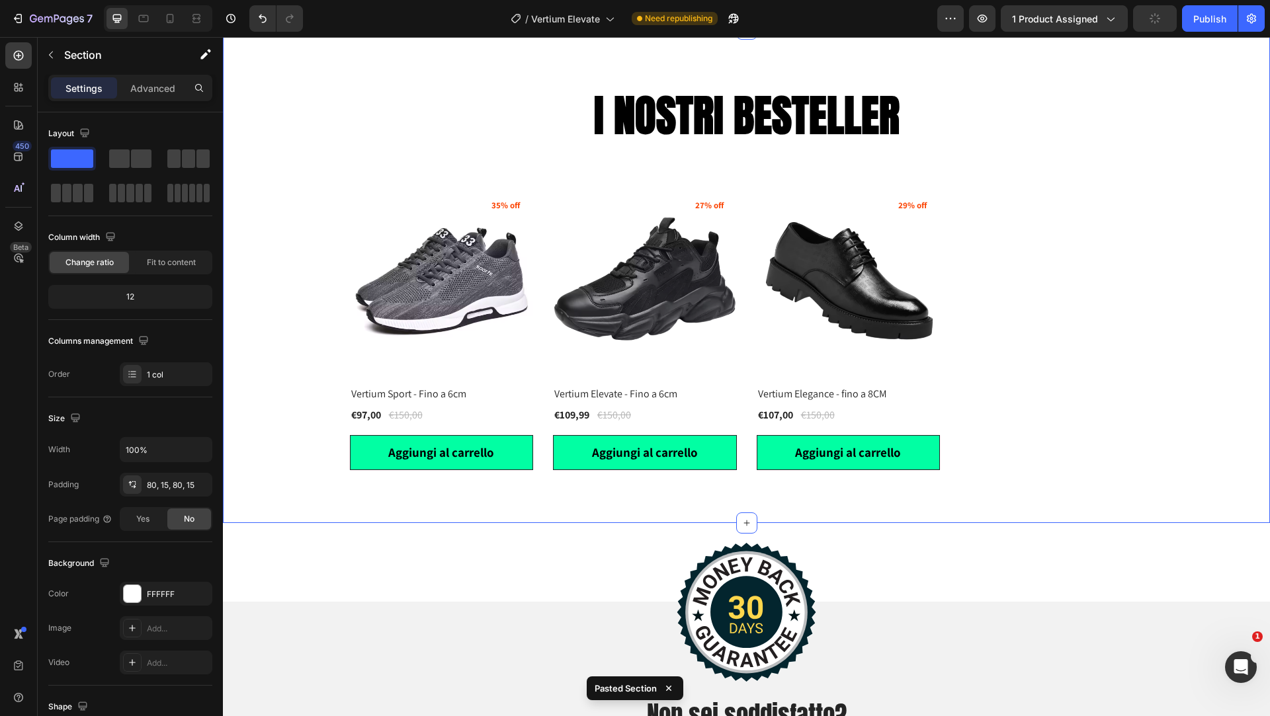
scroll to position [2212, 0]
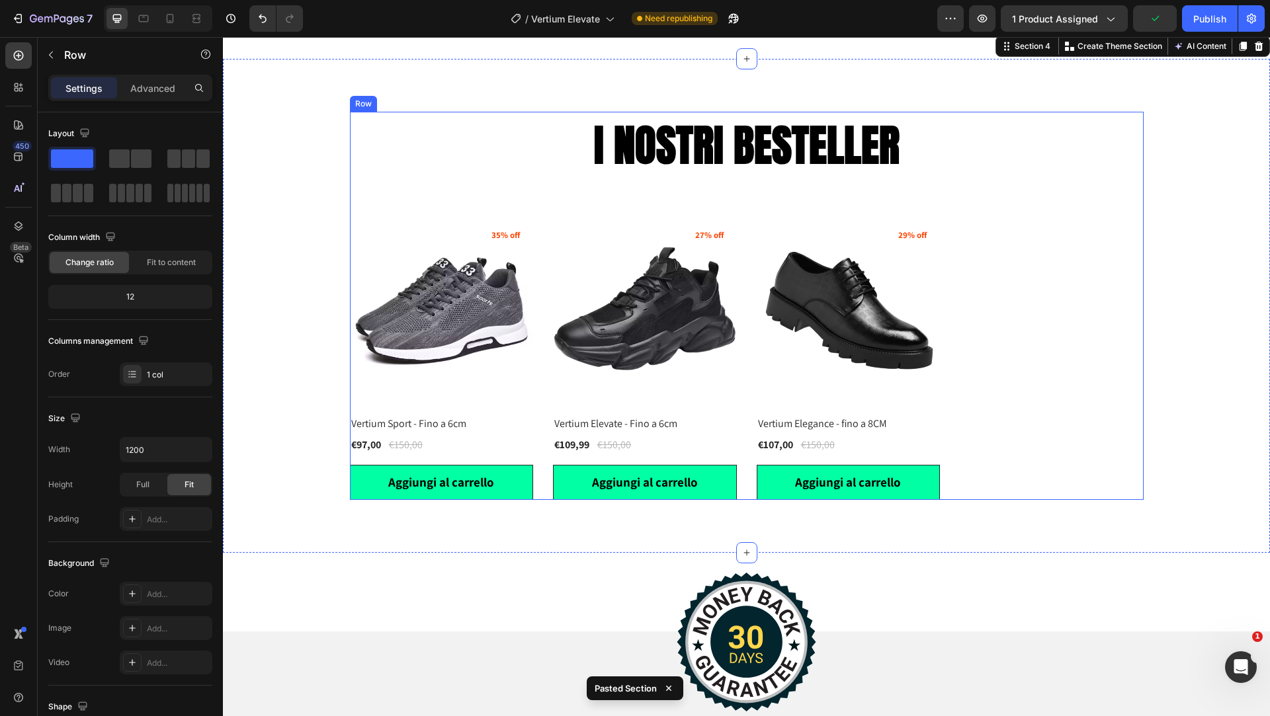
click at [690, 189] on div "I NOSTRI BESTELLER Heading (P) Images 35% off Product Badge Vertium Sport - Fin…" at bounding box center [747, 306] width 794 height 388
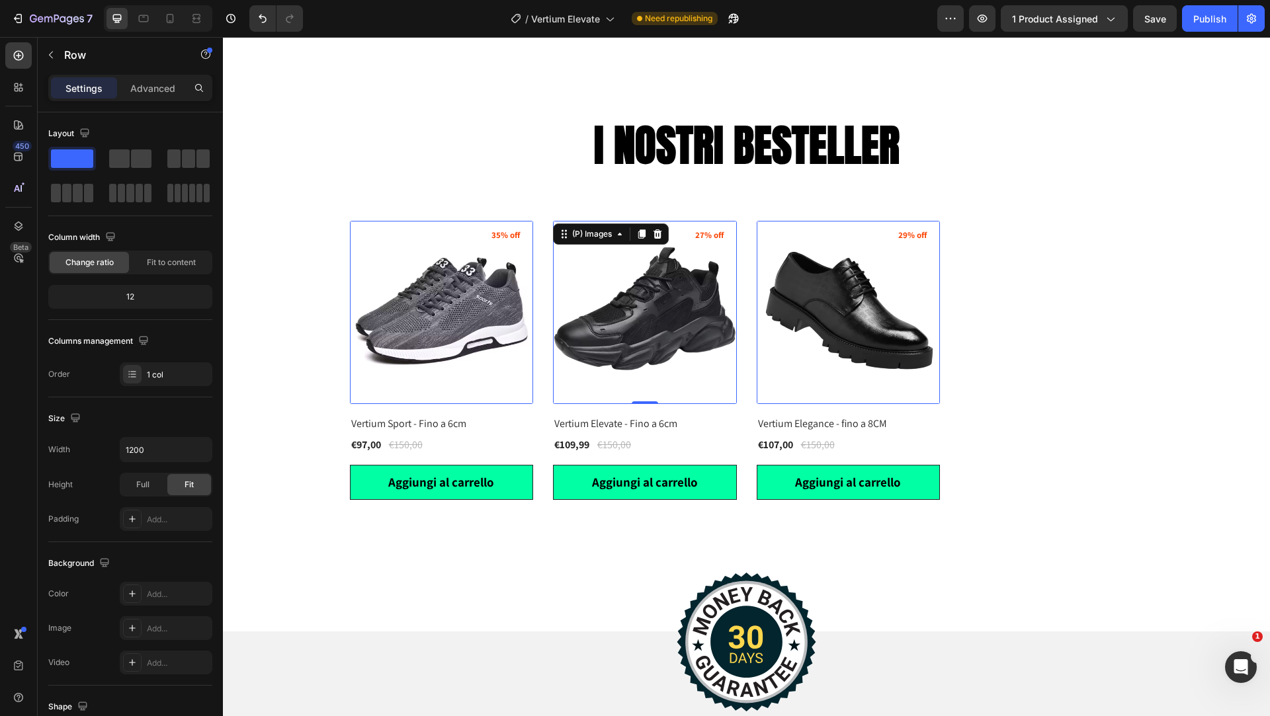
click at [615, 308] on img at bounding box center [645, 313] width 184 height 184
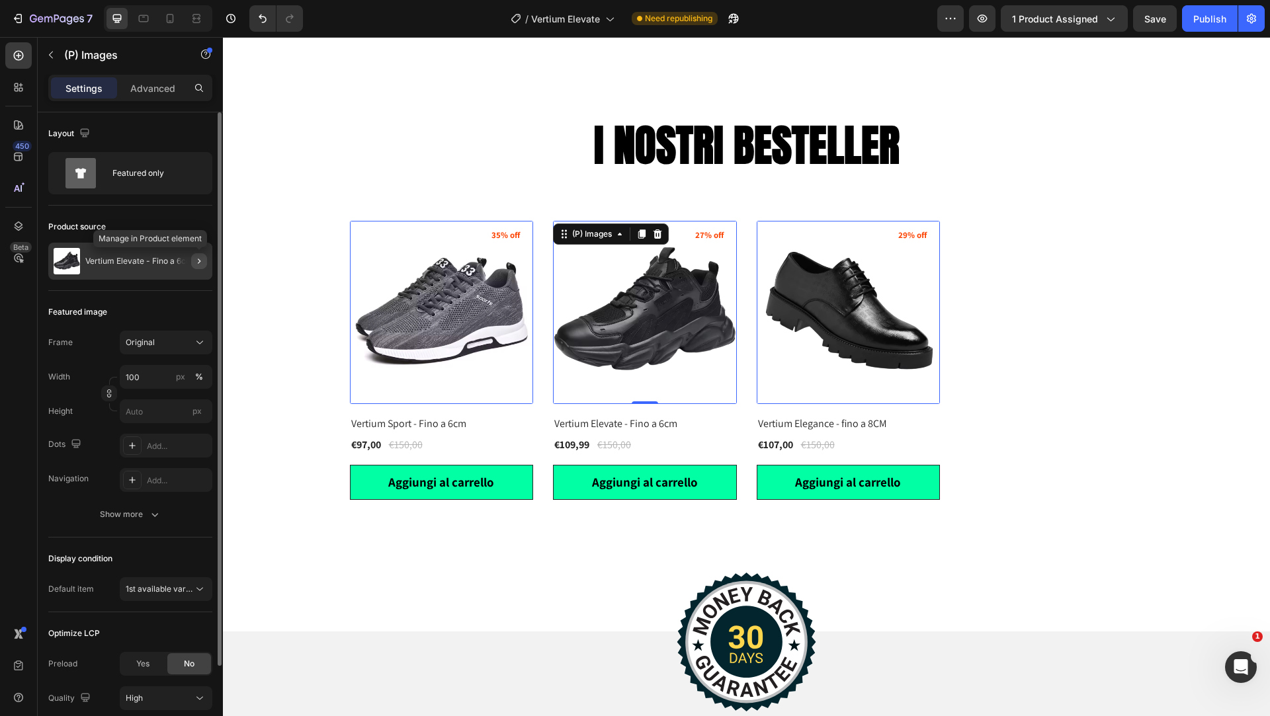
click at [196, 261] on icon "button" at bounding box center [199, 261] width 11 height 11
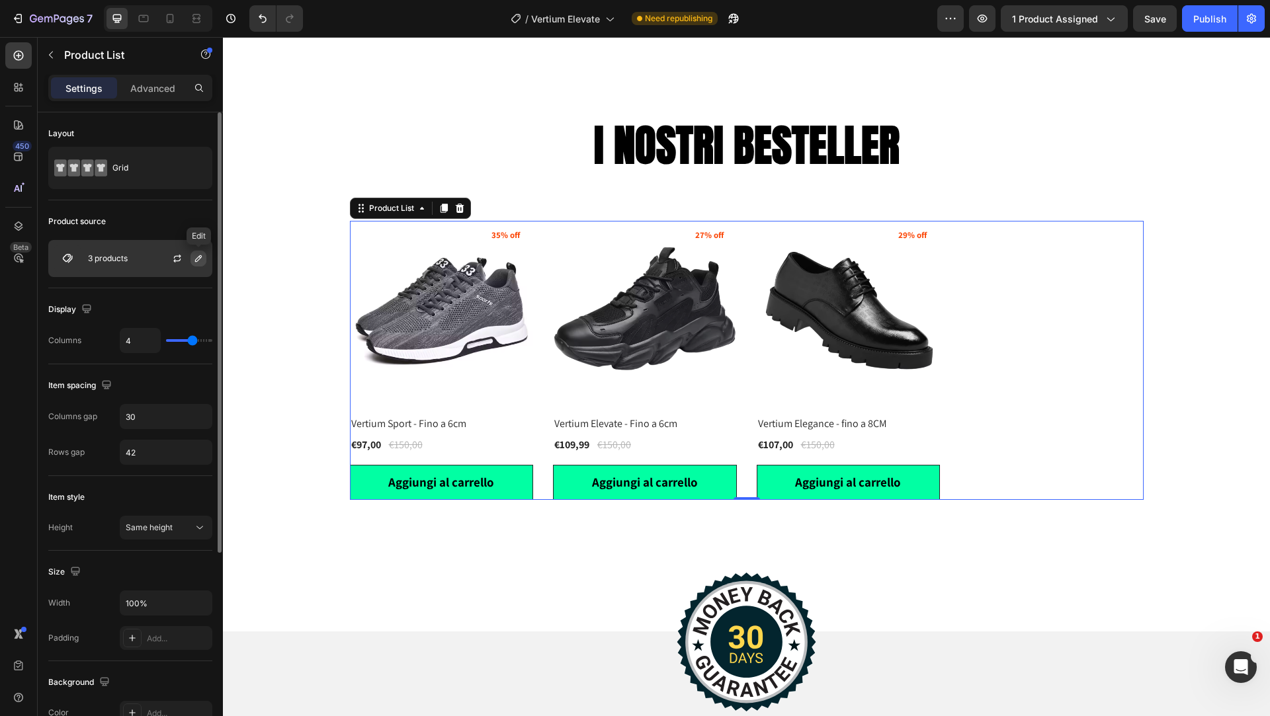
click at [198, 258] on icon "button" at bounding box center [198, 258] width 11 height 11
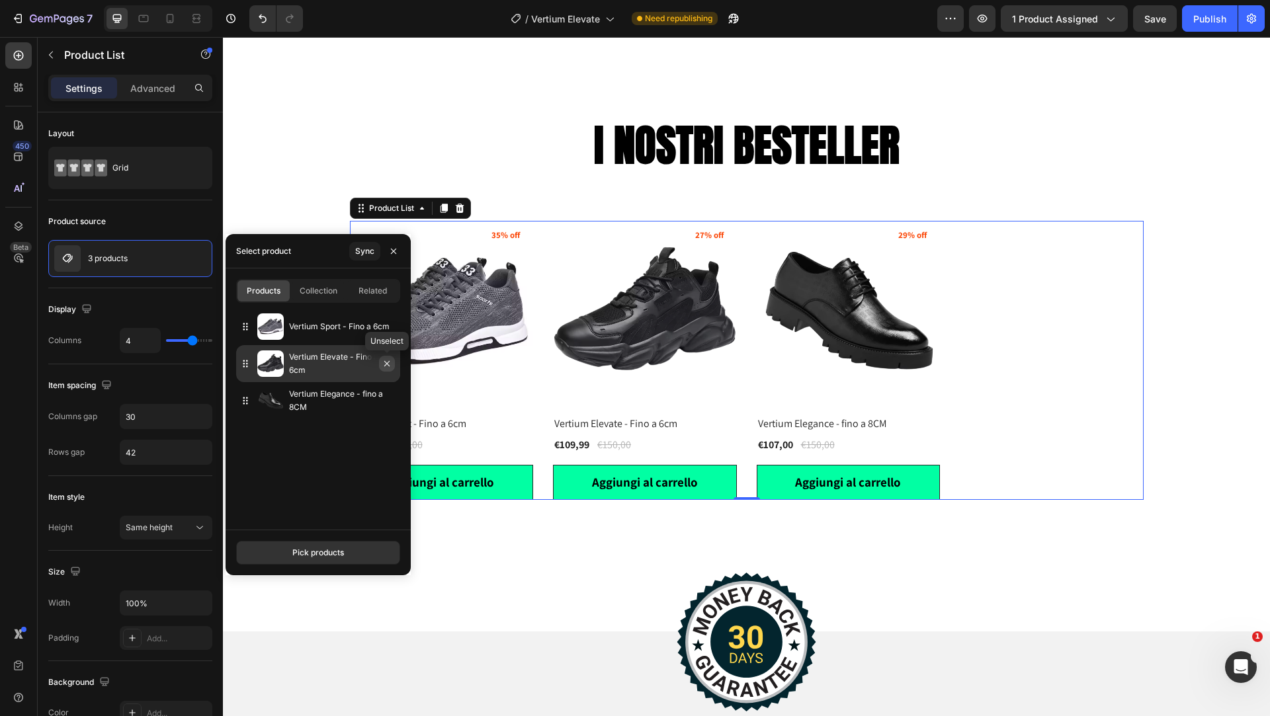
click at [386, 363] on icon "button" at bounding box center [387, 363] width 11 height 11
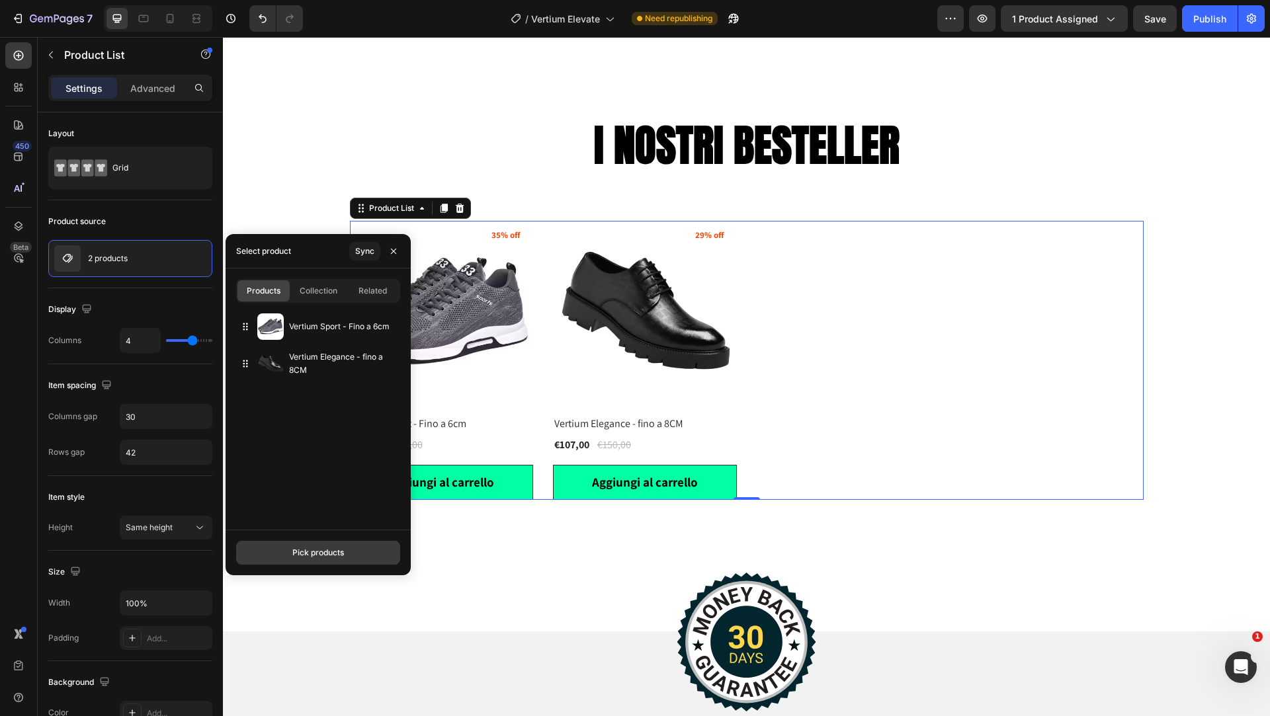
click at [313, 554] on div "Pick products" at bounding box center [318, 553] width 52 height 12
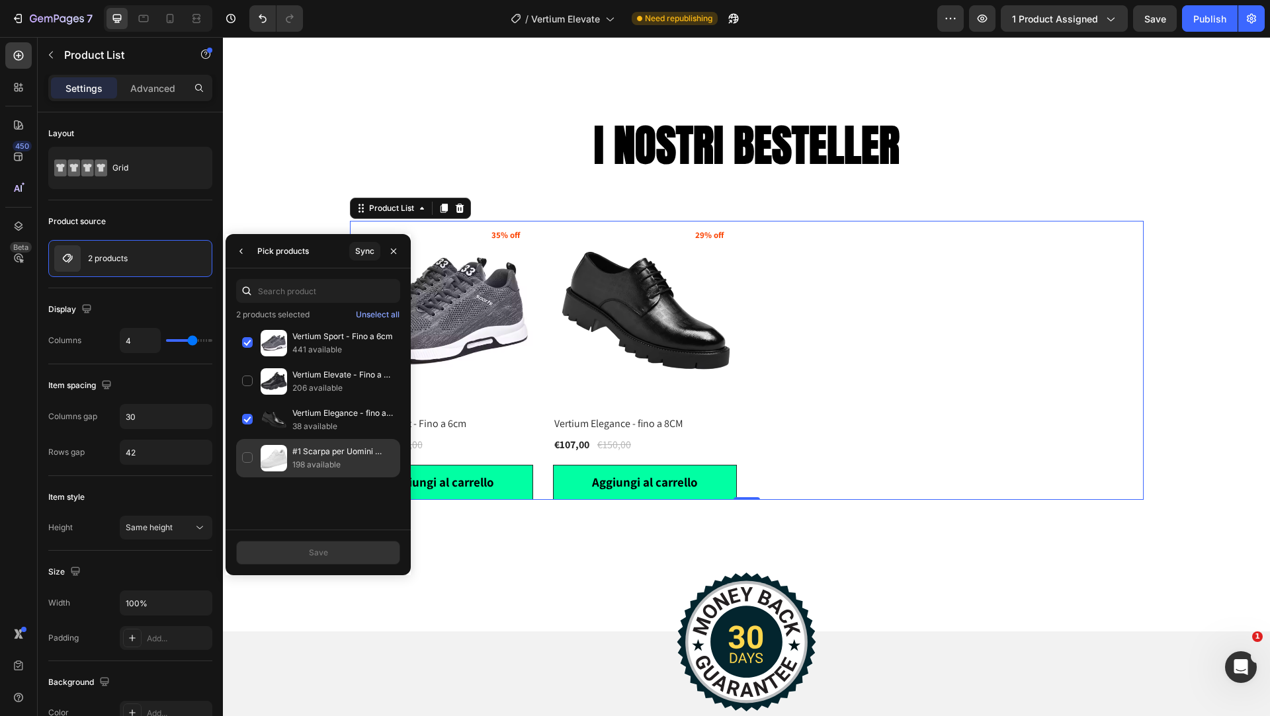
click at [246, 454] on div "#1 Scarpa per Uomini Bassi - Fino a 8cm 198 available" at bounding box center [318, 458] width 164 height 38
click at [322, 553] on div "Save" at bounding box center [318, 553] width 19 height 12
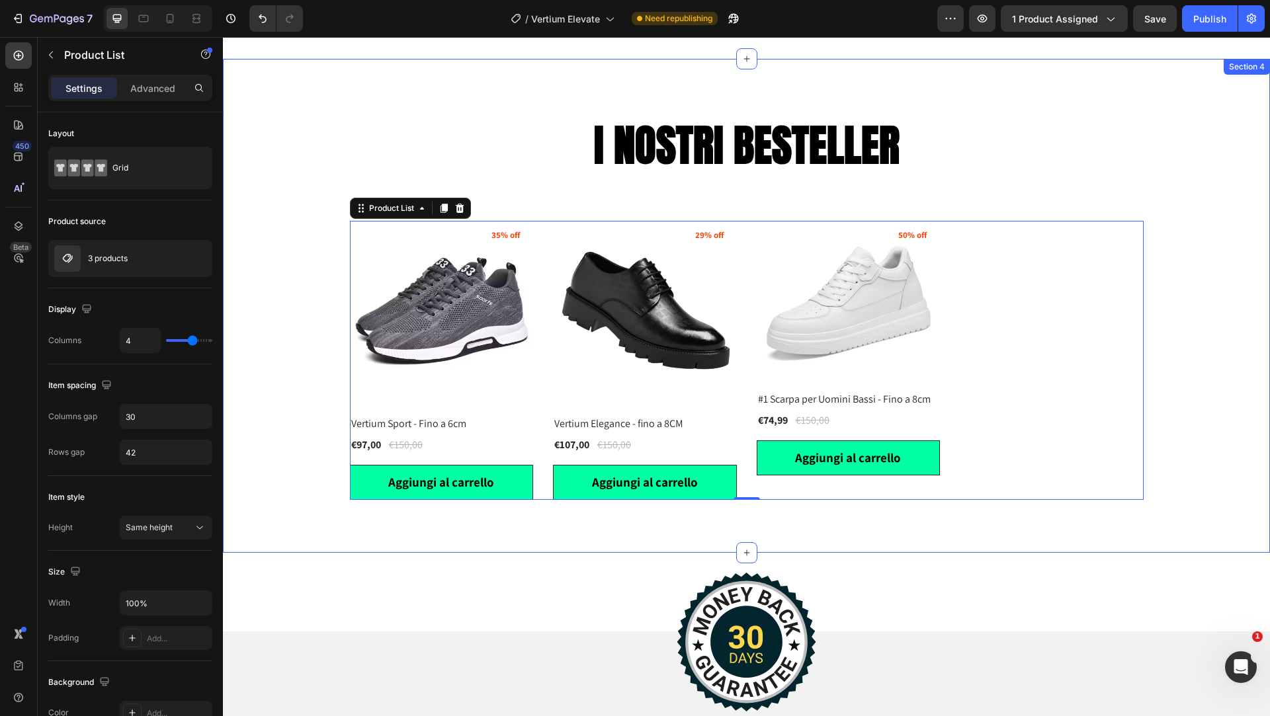
click at [1168, 179] on div "I NOSTRI BESTELLER Heading (P) Images 35% off Product Badge Vertium Sport - Fin…" at bounding box center [746, 306] width 1027 height 388
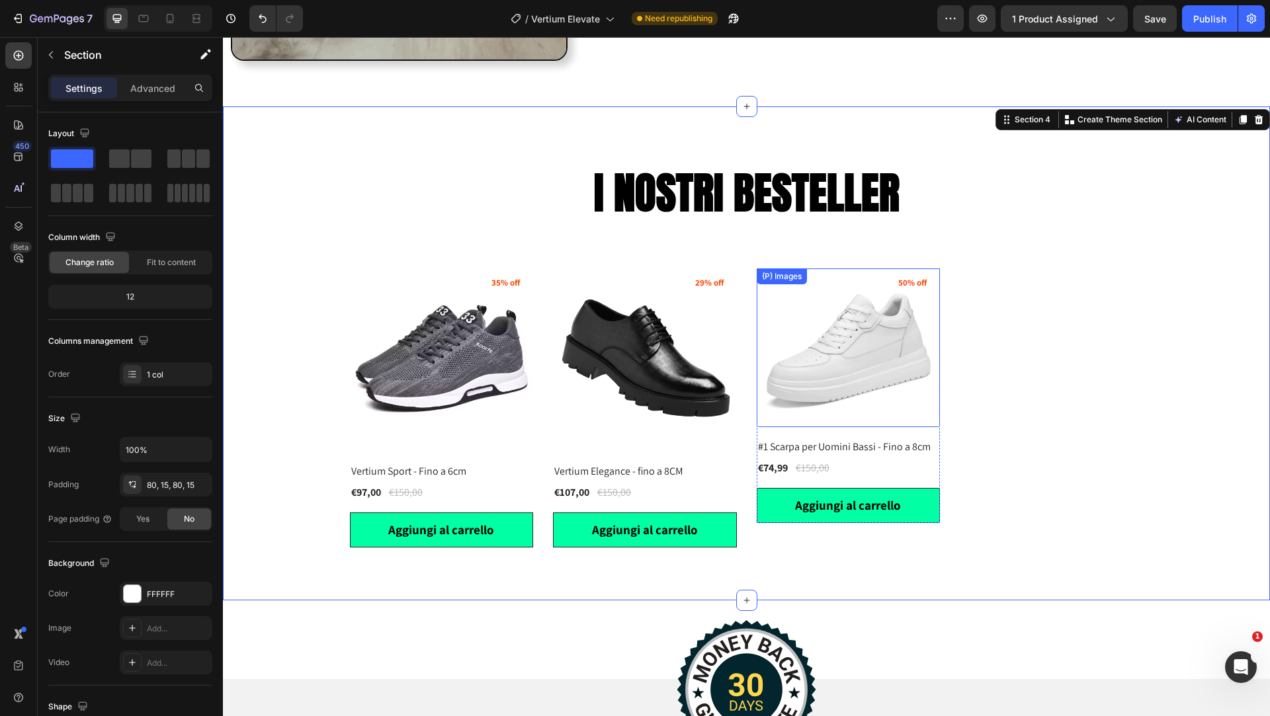
scroll to position [2157, 0]
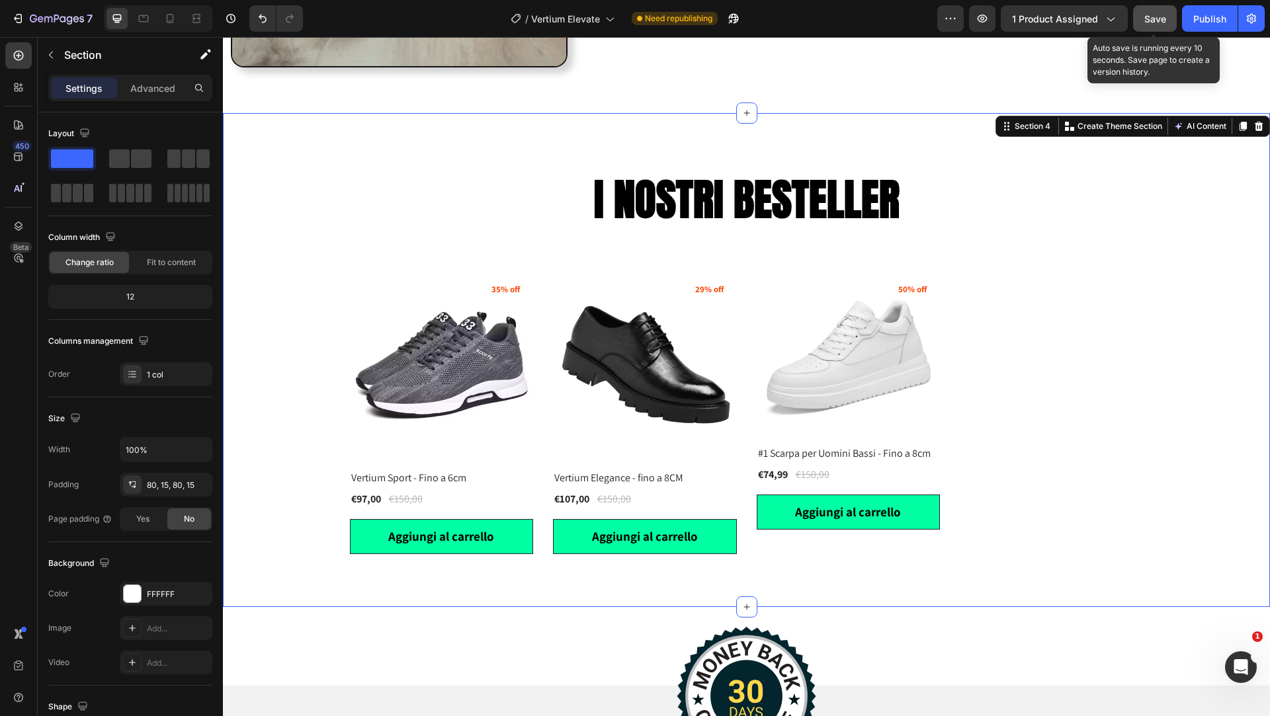
click at [1158, 22] on span "Save" at bounding box center [1155, 18] width 22 height 11
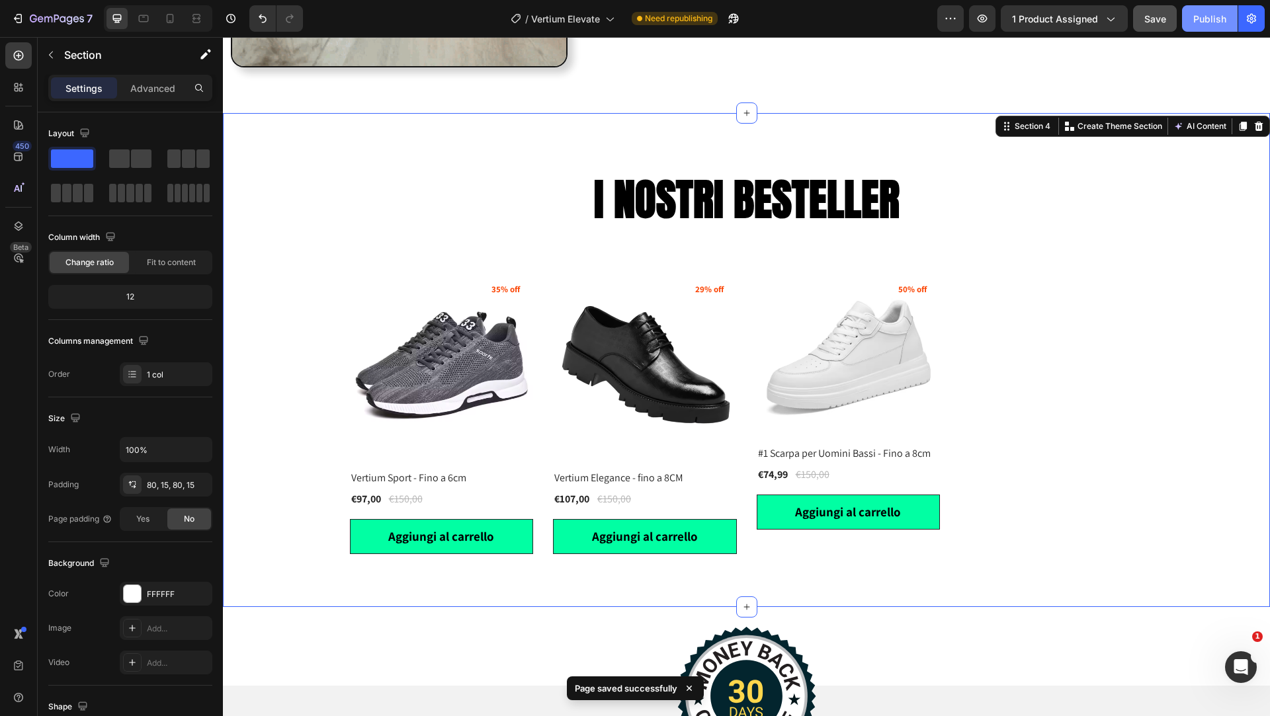
click at [1206, 19] on div "Publish" at bounding box center [1209, 19] width 33 height 14
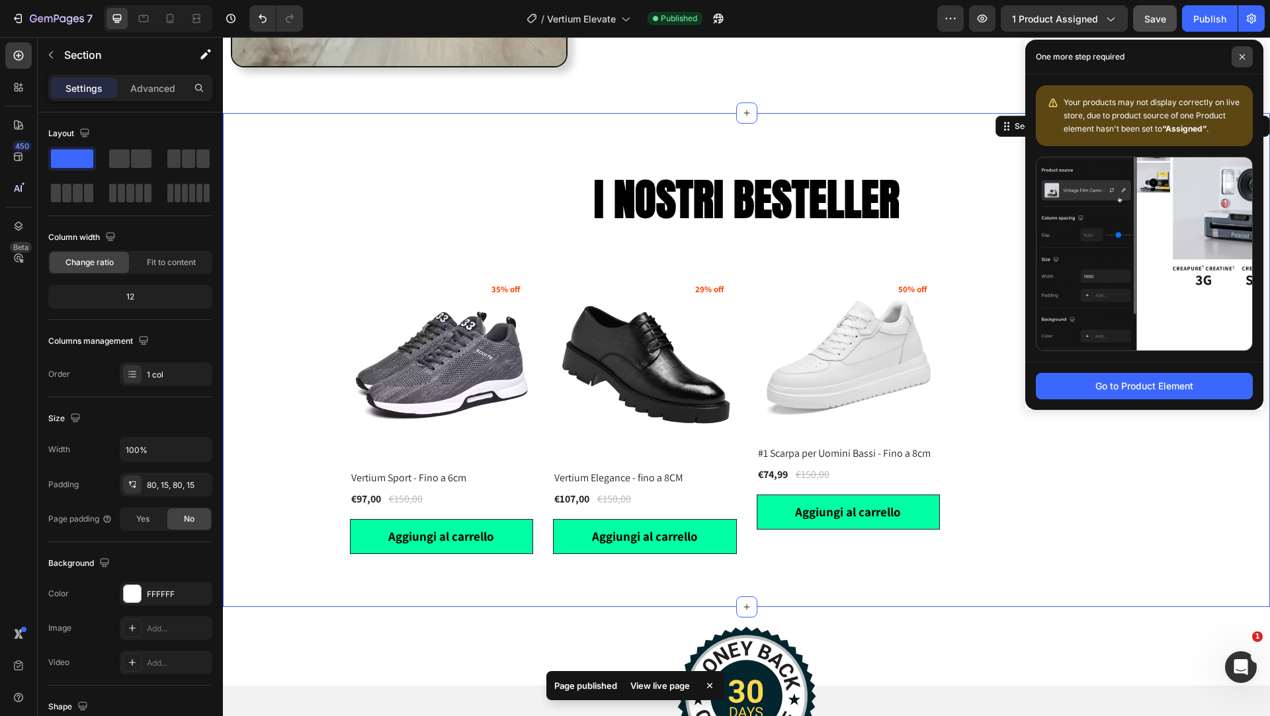
click at [1241, 53] on span at bounding box center [1241, 56] width 21 height 21
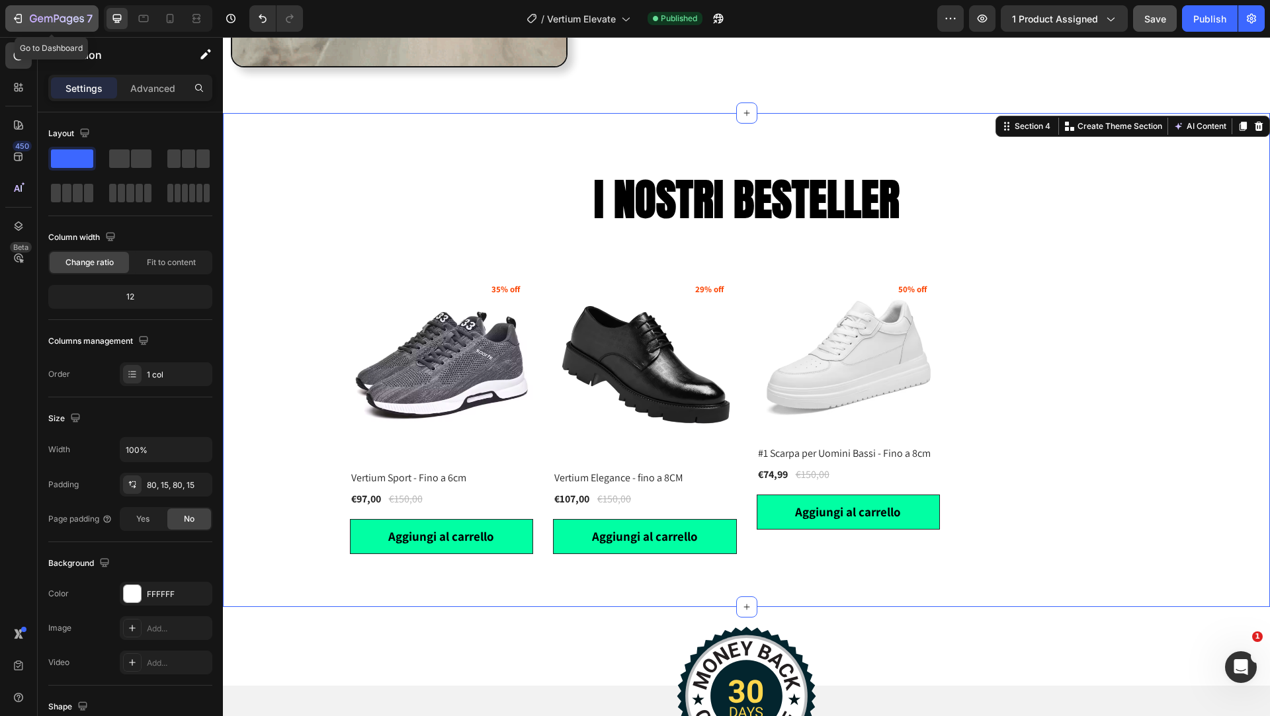
click at [67, 22] on icon "button" at bounding box center [70, 20] width 6 height 9
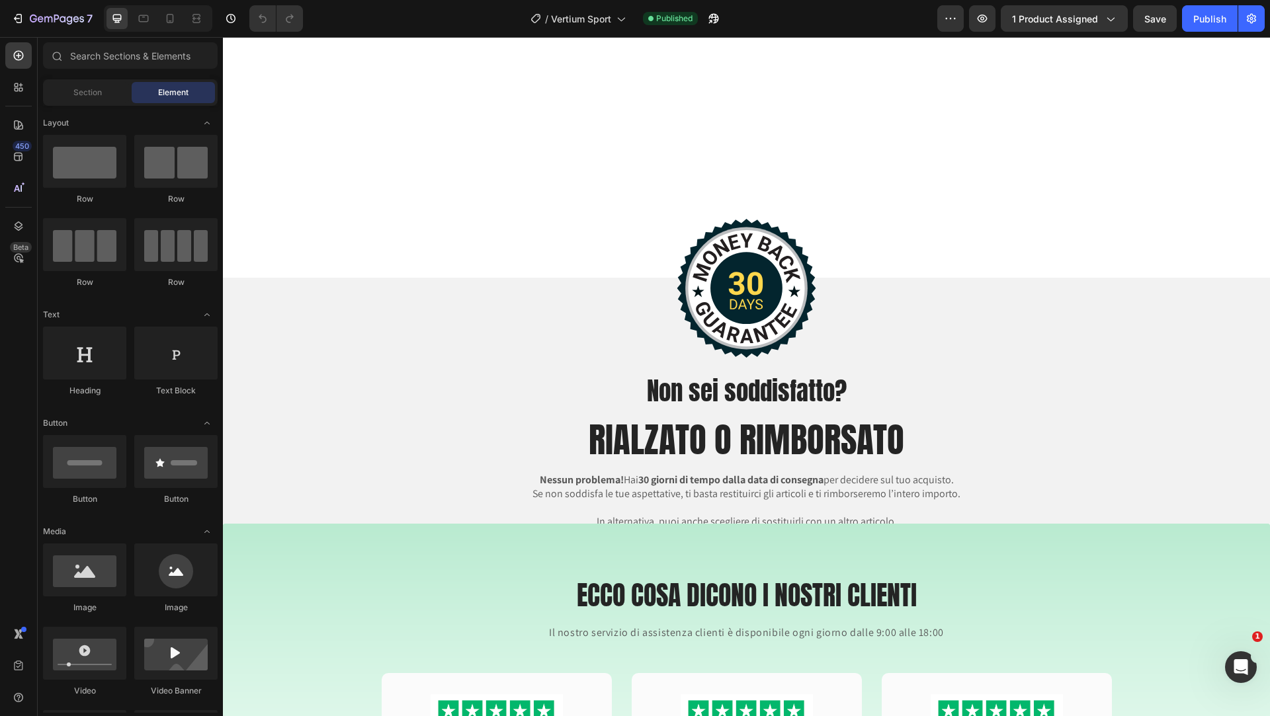
scroll to position [2079, 0]
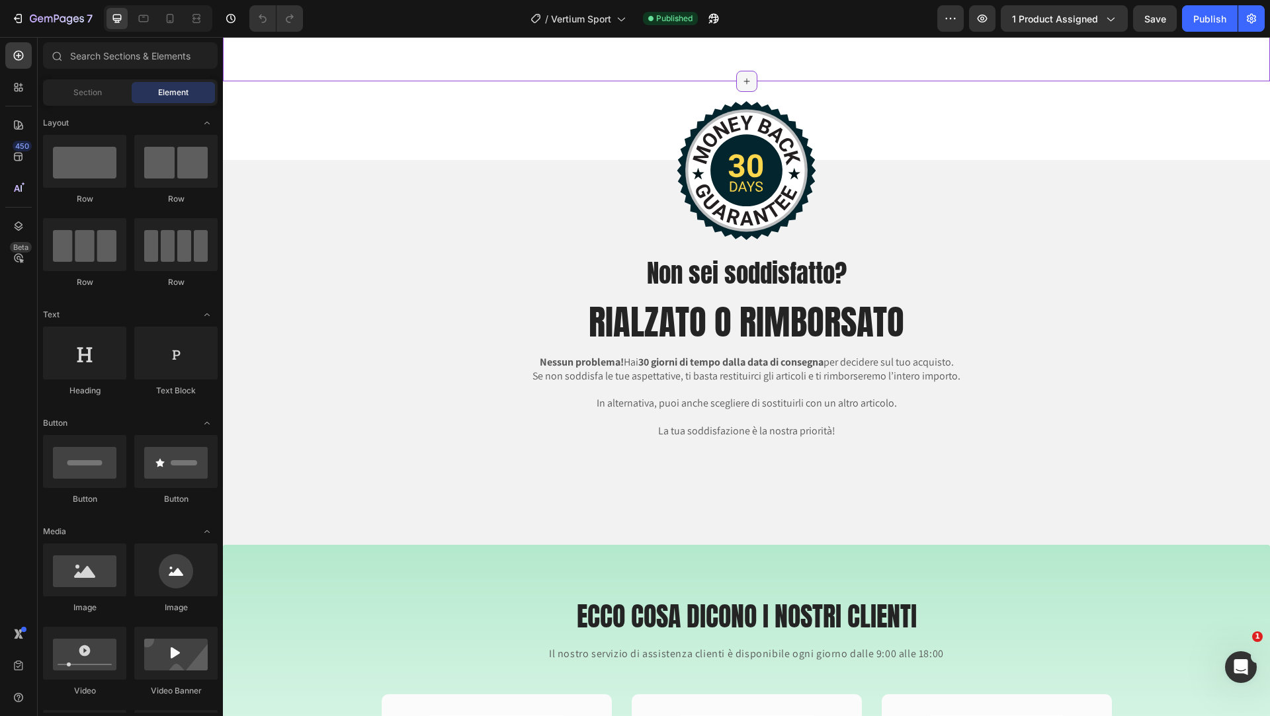
click at [749, 87] on icon at bounding box center [746, 81] width 11 height 11
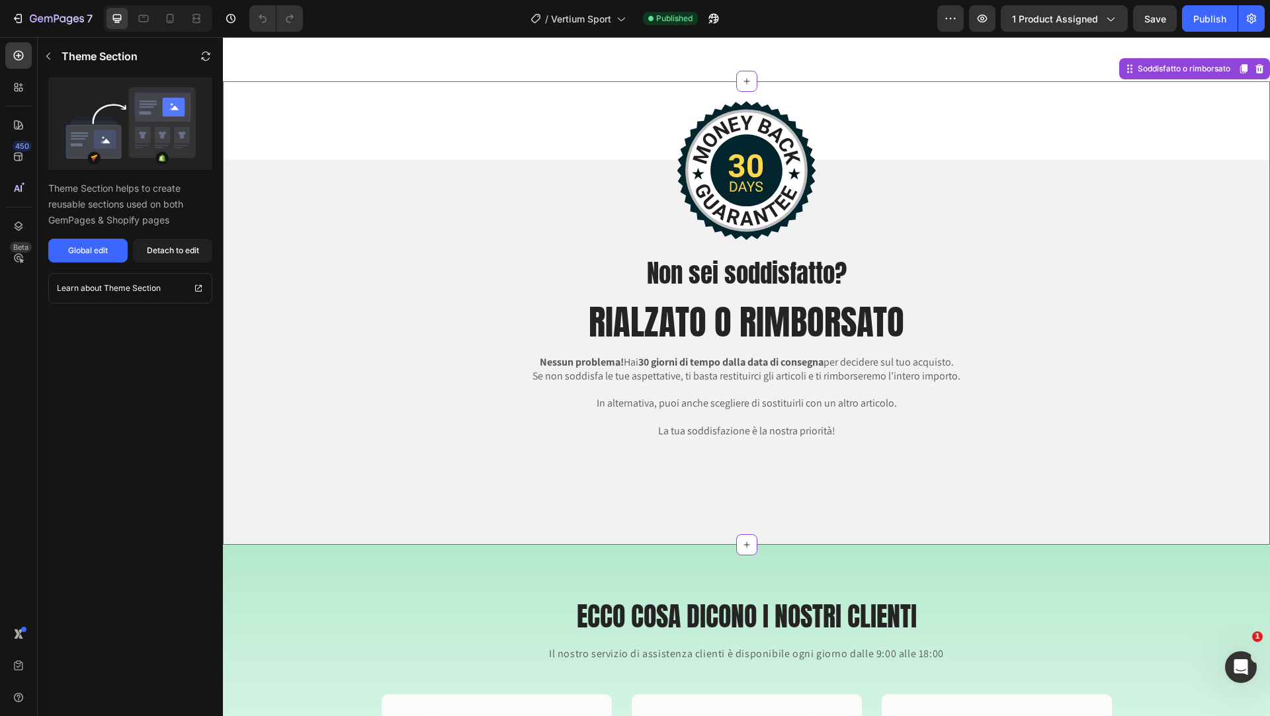
click at [808, 190] on div "Image Non sei soddisfatto? Heading RIALZATO O RIMBORSATO Heading Nessun problem…" at bounding box center [746, 313] width 1047 height 464
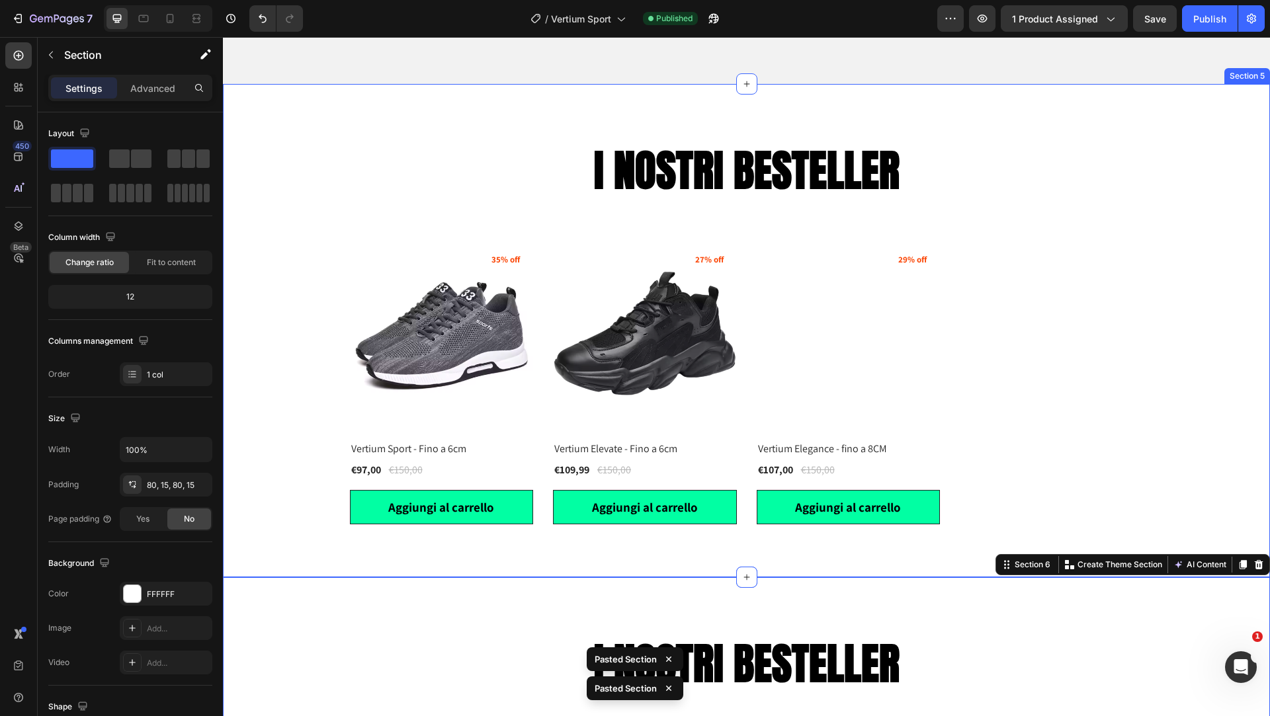
scroll to position [2841, 0]
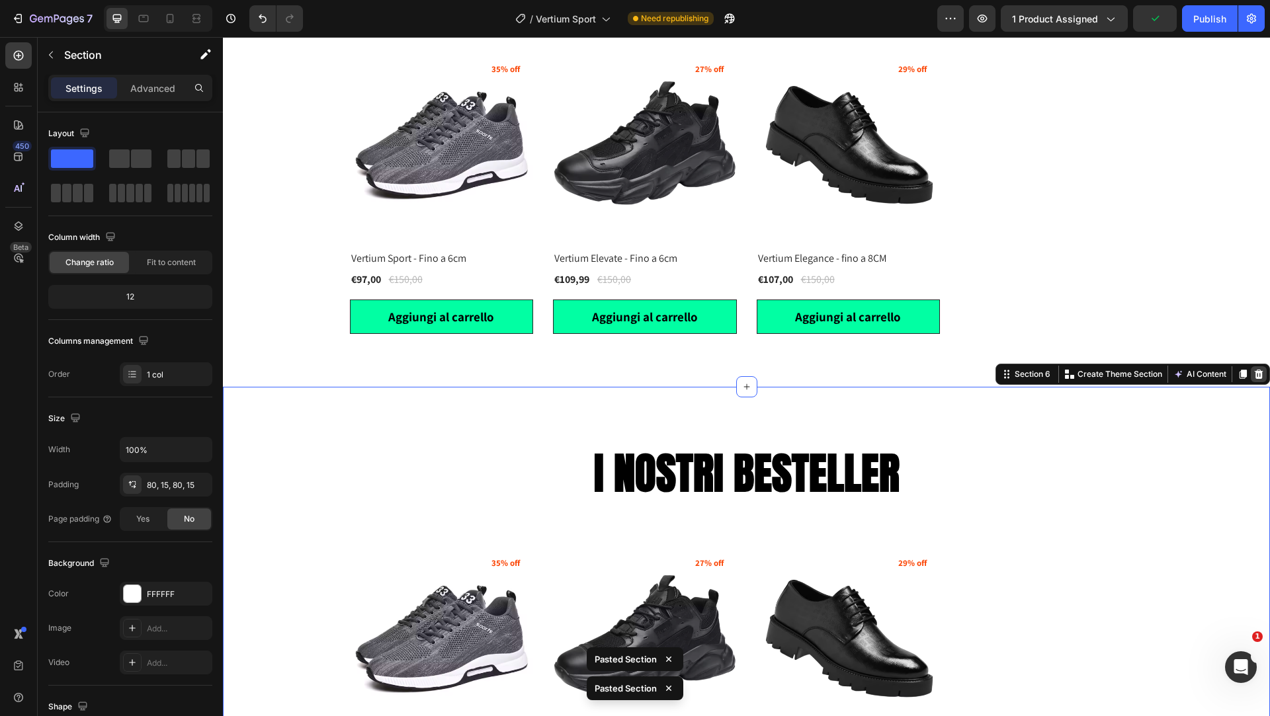
click at [1251, 378] on div at bounding box center [1259, 374] width 16 height 16
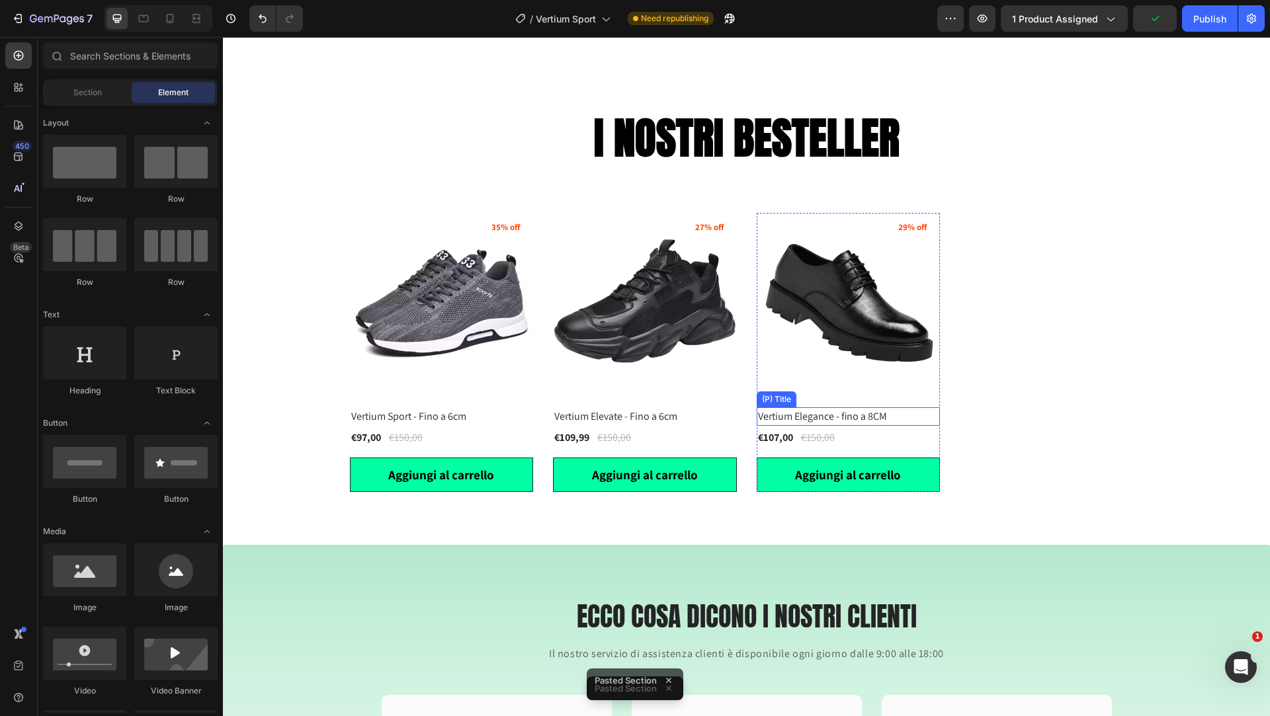
scroll to position [2679, 0]
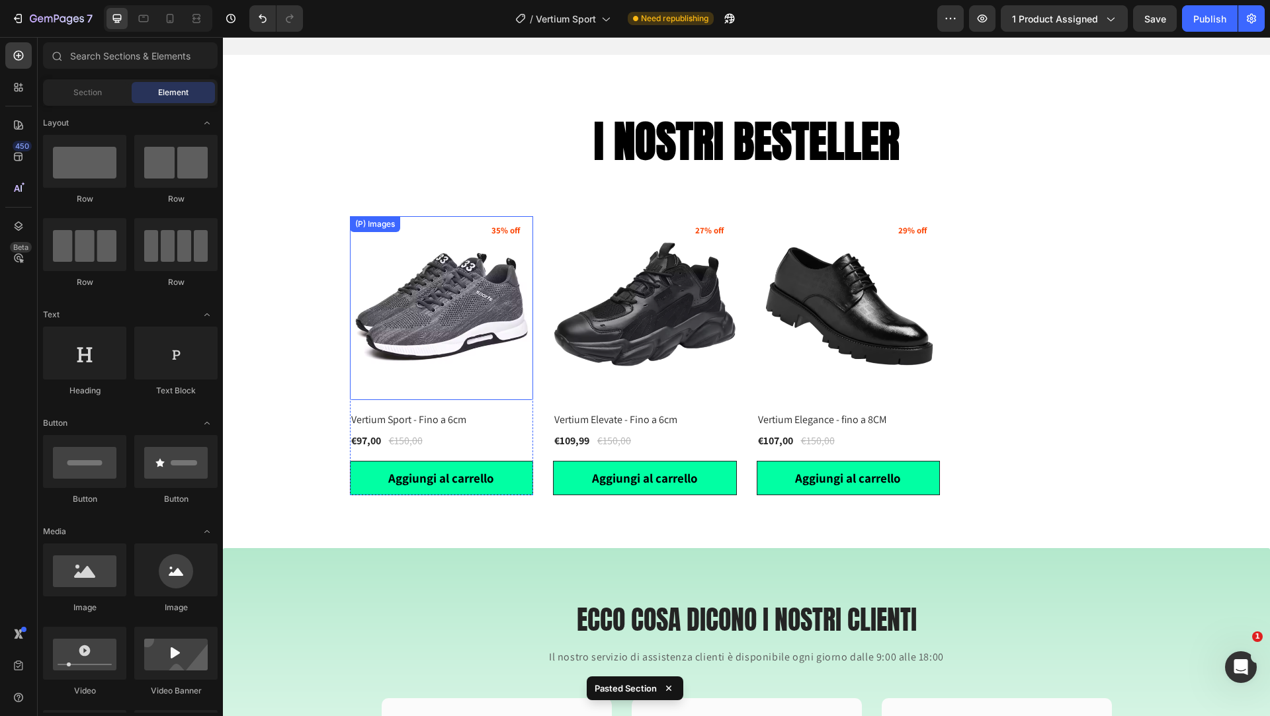
click at [472, 296] on img at bounding box center [442, 308] width 184 height 184
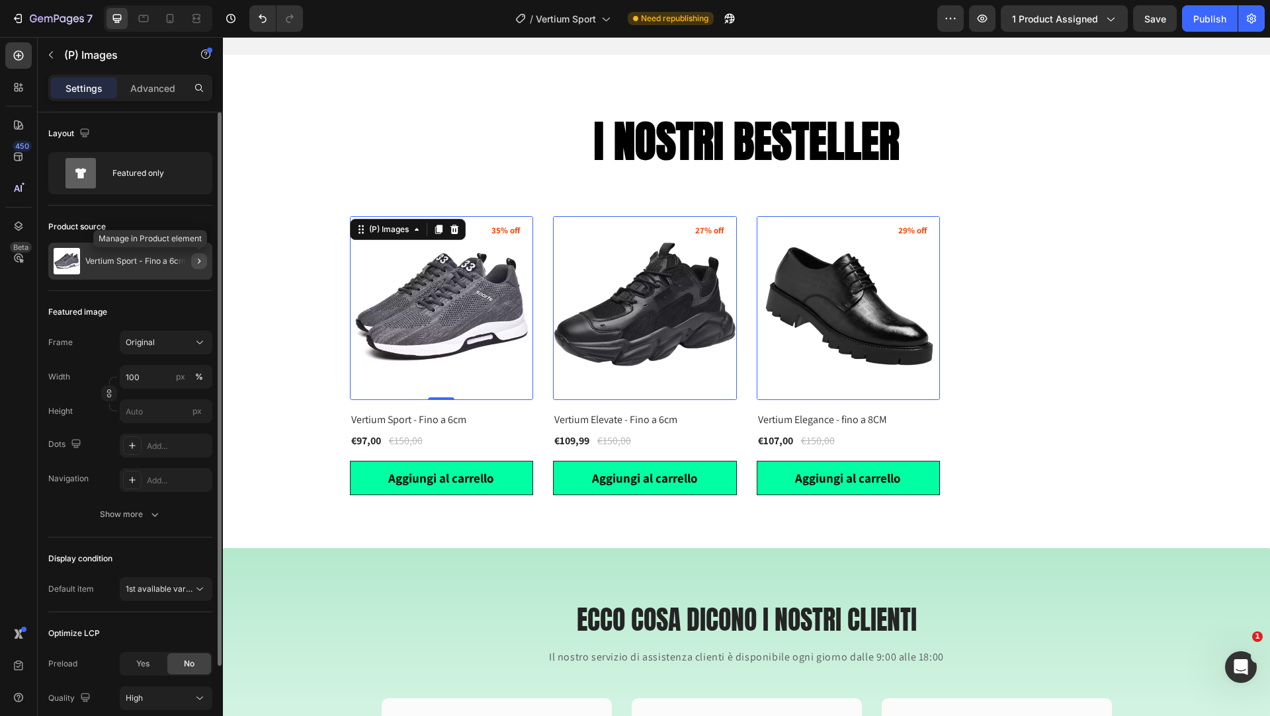
click at [194, 261] on icon "button" at bounding box center [199, 261] width 11 height 11
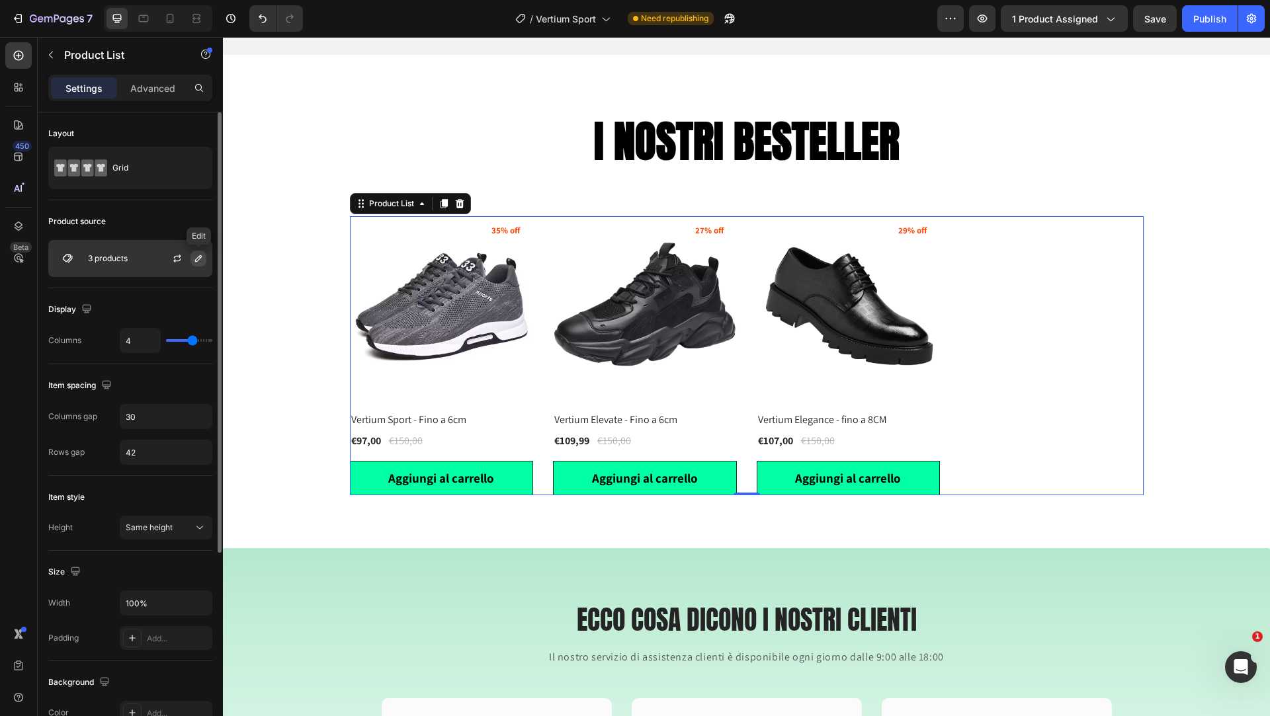
click at [196, 260] on icon "button" at bounding box center [198, 258] width 11 height 11
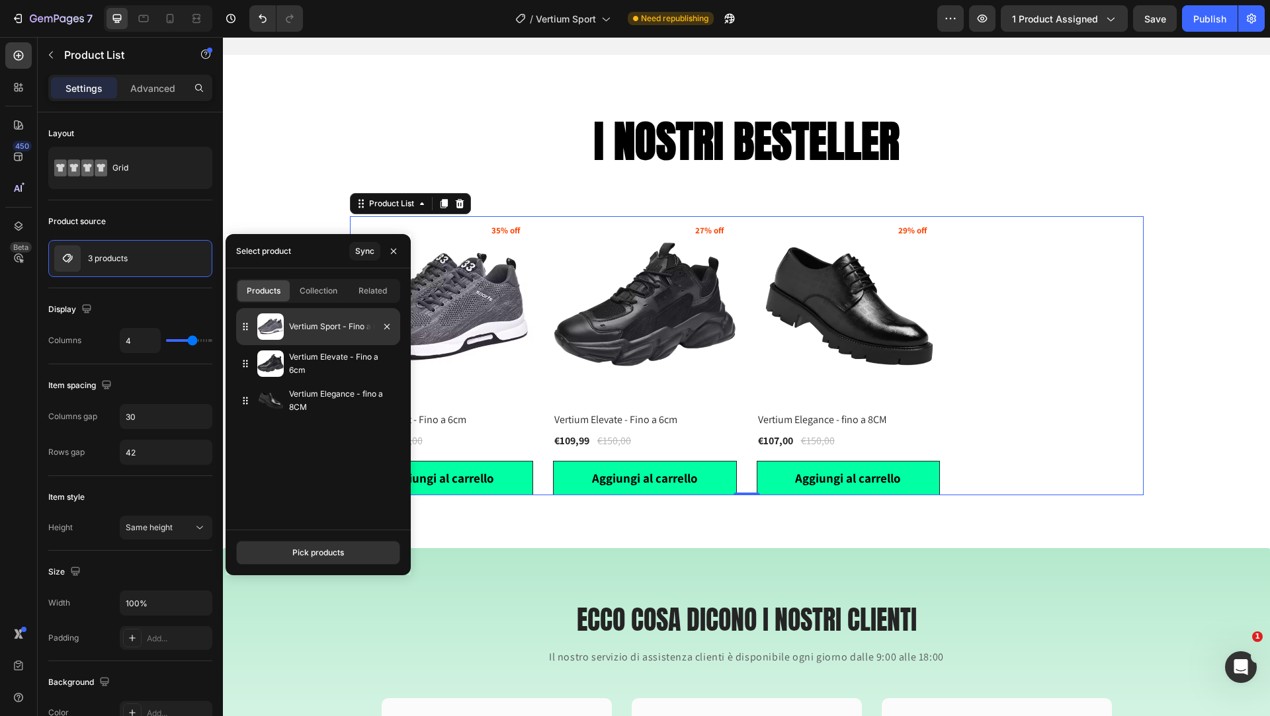
click at [329, 331] on p "Vertium Sport - Fino a 6cm" at bounding box center [342, 326] width 106 height 13
click at [287, 332] on div "Vertium Sport - Fino a 6cm" at bounding box center [318, 326] width 164 height 37
click at [306, 552] on div "Pick products" at bounding box center [318, 553] width 52 height 12
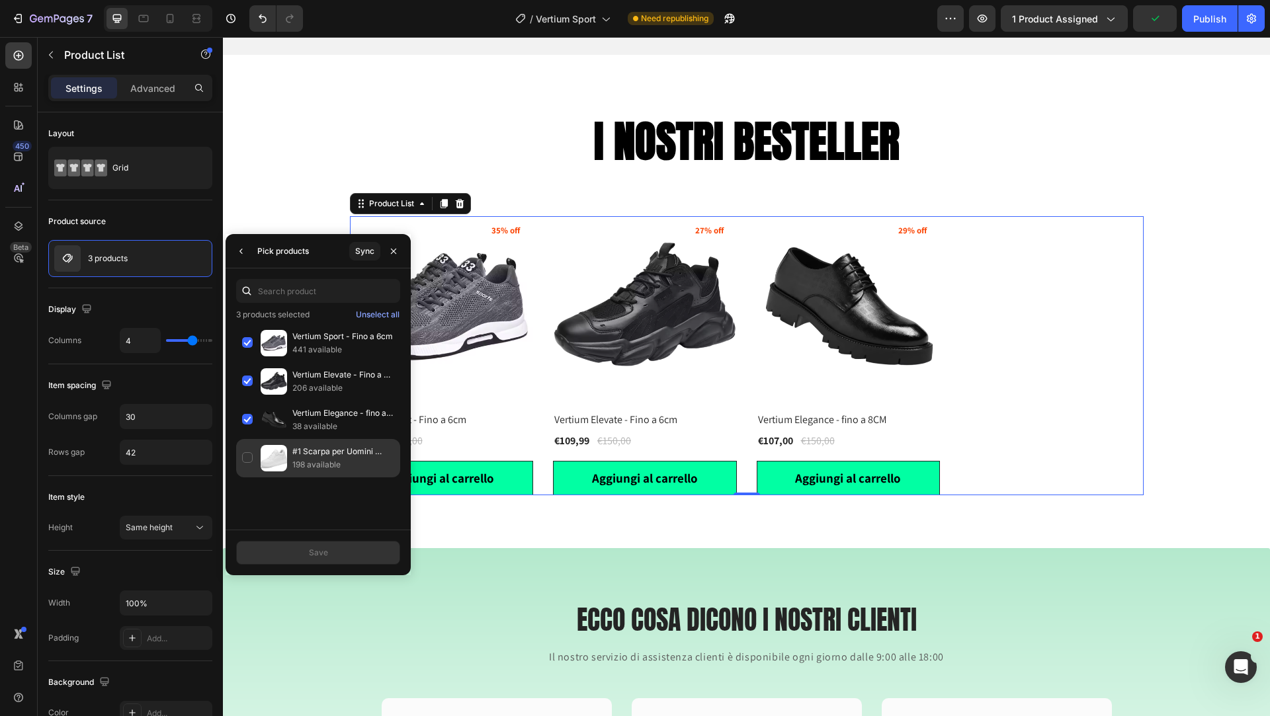
click at [243, 456] on div "#1 Scarpa per Uomini Bassi - Fino a 8cm 198 available" at bounding box center [318, 458] width 164 height 38
click at [294, 557] on button "Save" at bounding box center [318, 553] width 164 height 24
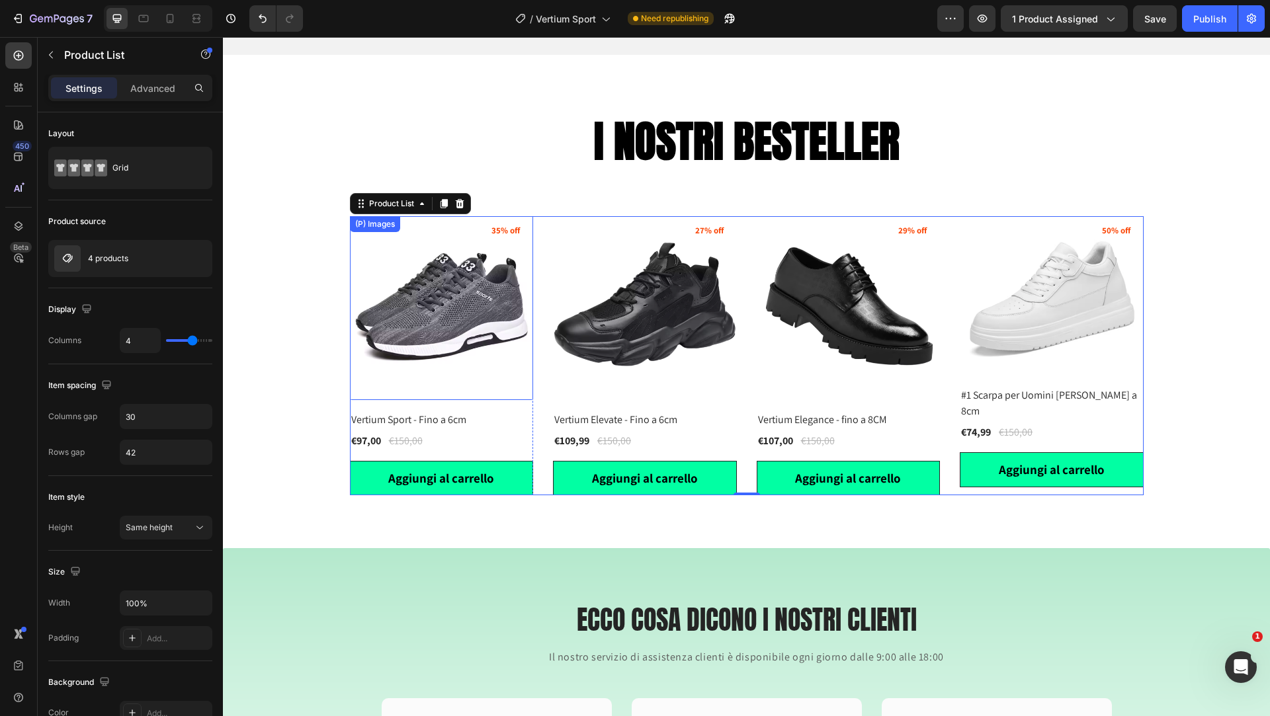
click at [487, 268] on img at bounding box center [442, 308] width 184 height 184
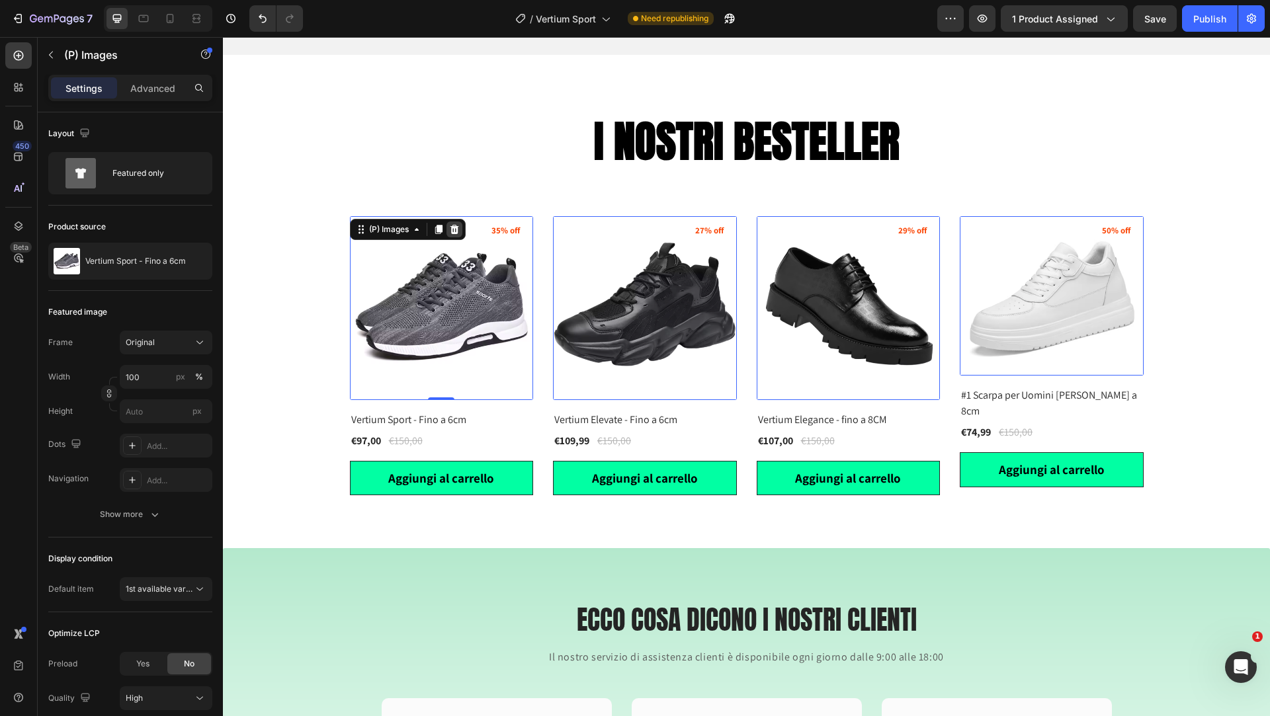
click at [459, 230] on icon at bounding box center [454, 229] width 11 height 11
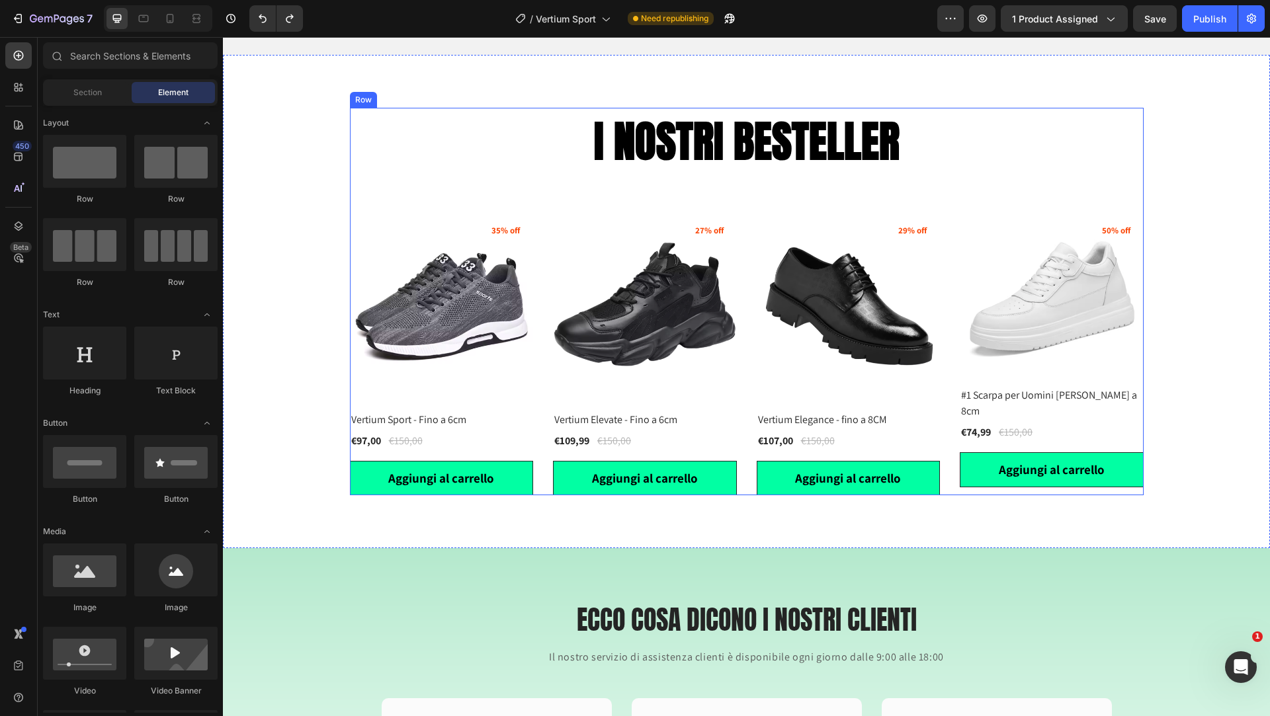
click at [426, 208] on div "I NOSTRI BESTELLER Heading (P) Images 35% off Product Badge Vertium Sport - Fin…" at bounding box center [747, 302] width 794 height 388
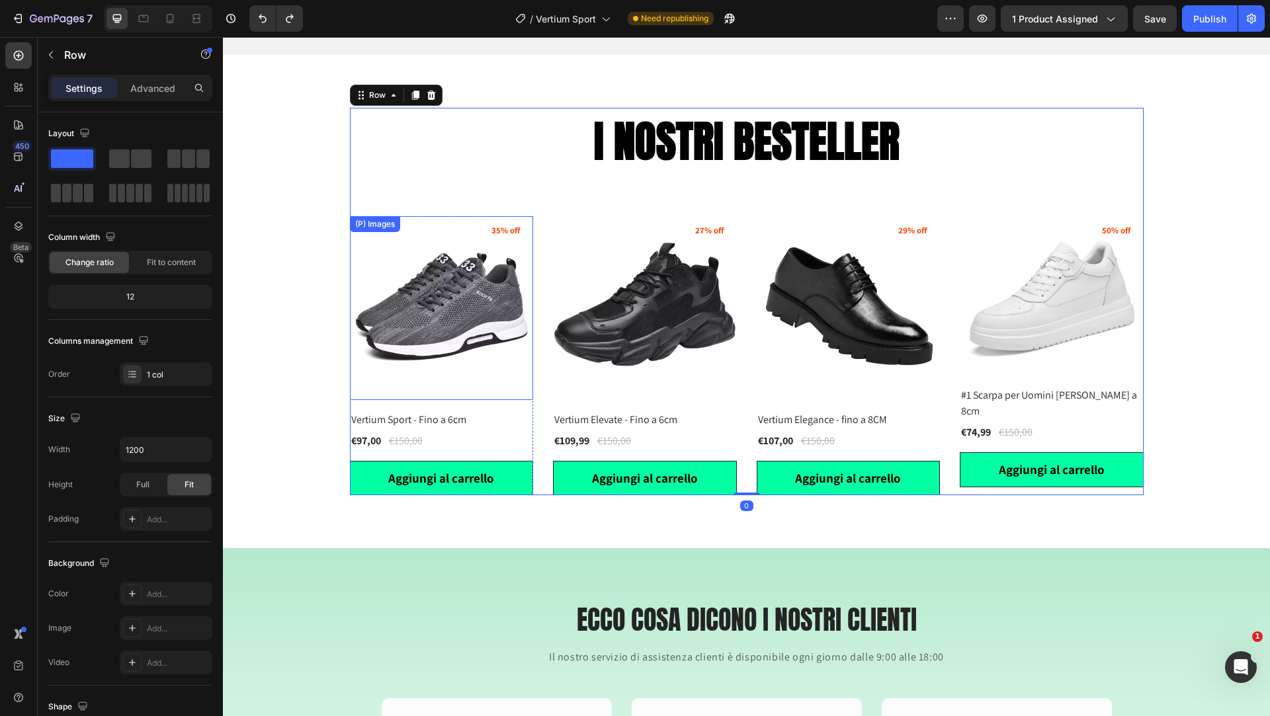
click at [423, 218] on img at bounding box center [442, 308] width 184 height 184
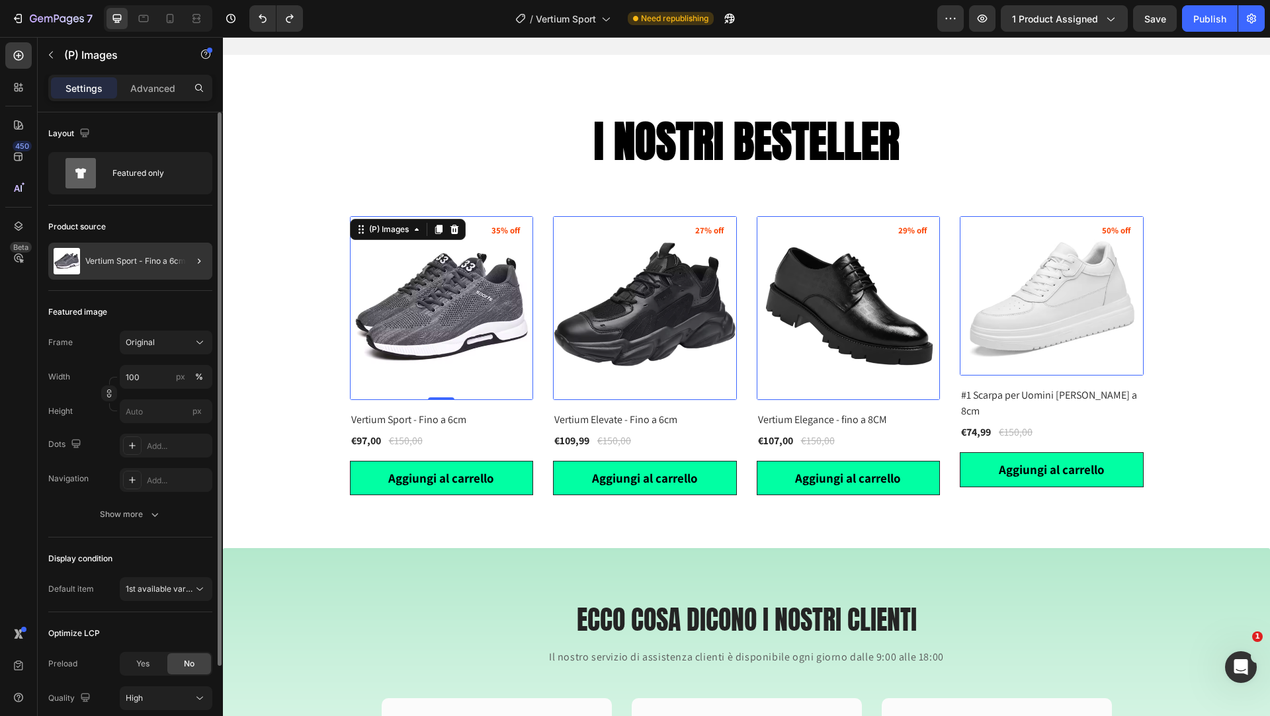
click at [208, 259] on div at bounding box center [193, 261] width 37 height 37
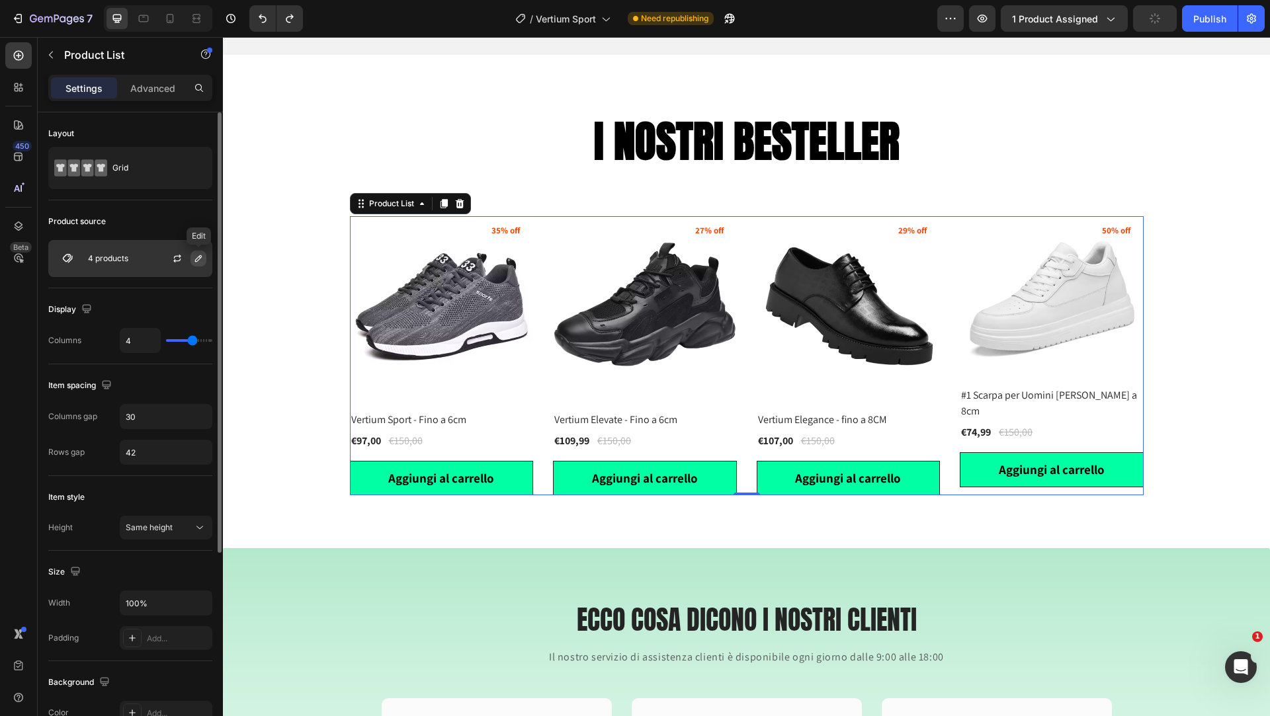
click at [200, 259] on icon "button" at bounding box center [198, 258] width 11 height 11
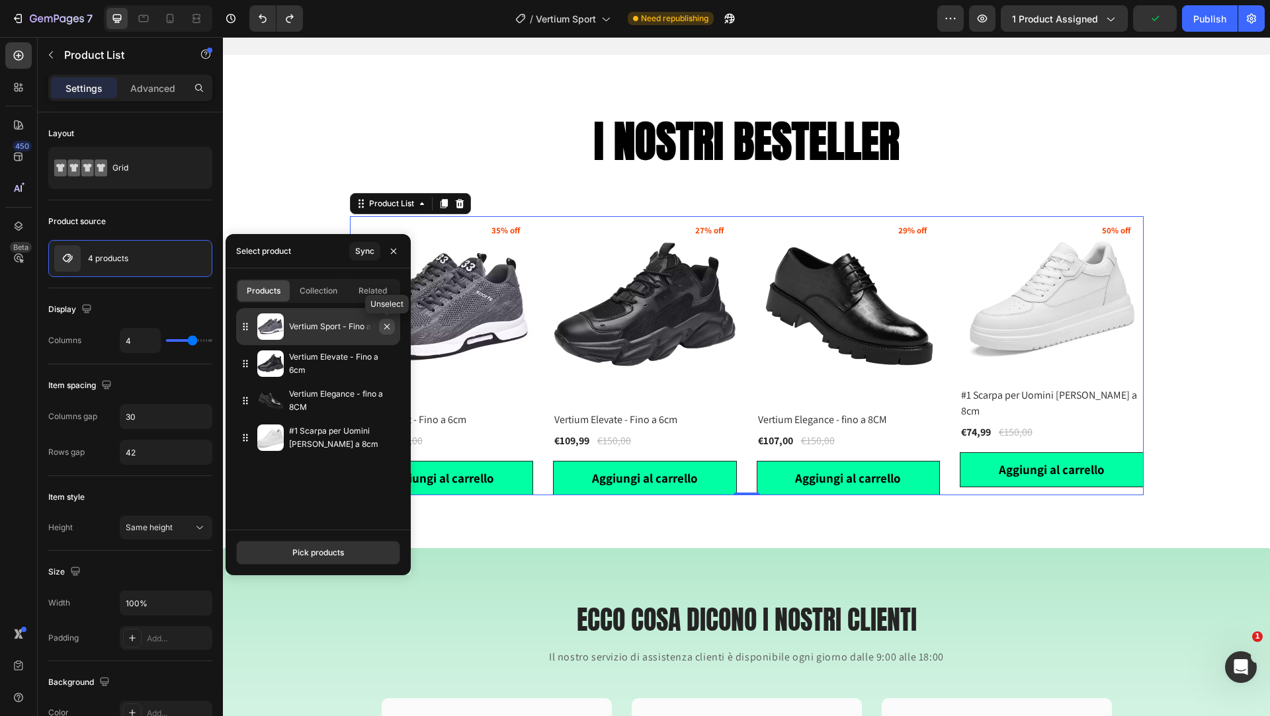
click at [385, 328] on icon "button" at bounding box center [386, 326] width 5 height 5
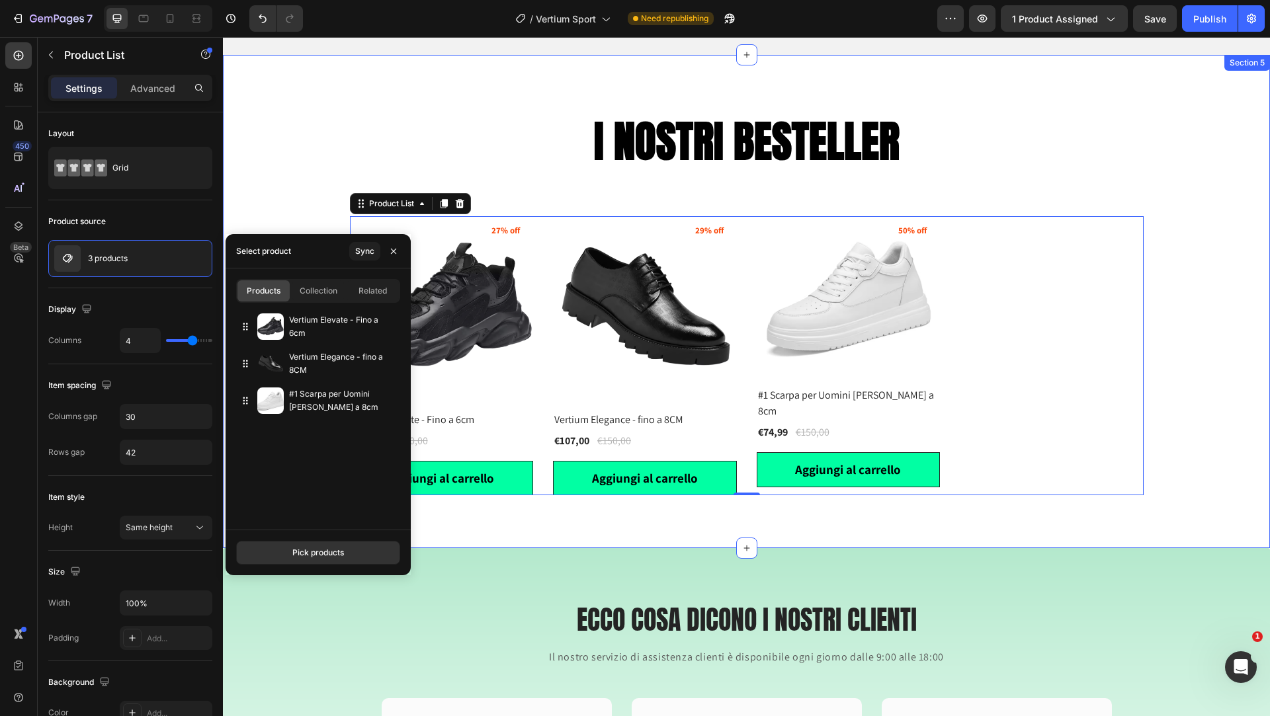
click at [704, 86] on div "I NOSTRI BESTELLER Heading (P) Images 27% off Product Badge Vertium Elevate - F…" at bounding box center [746, 302] width 1047 height 494
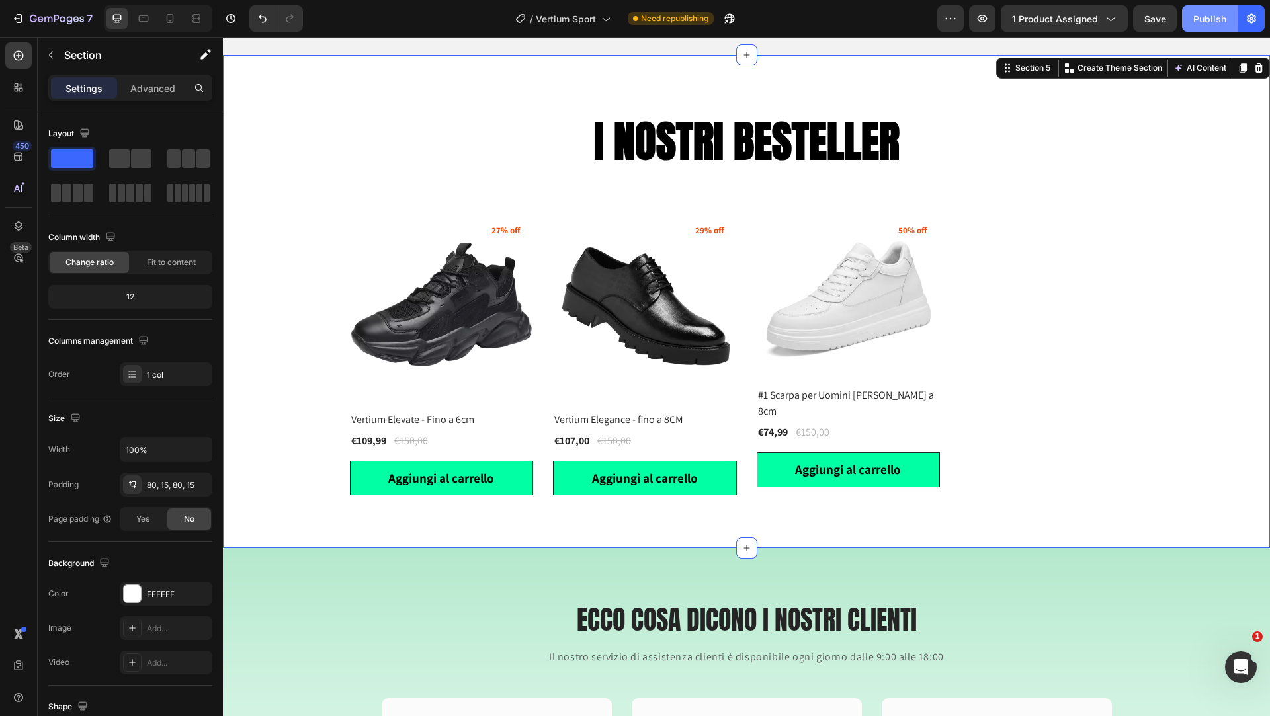
click at [1218, 17] on div "Publish" at bounding box center [1209, 19] width 33 height 14
click at [71, 51] on p "Section" at bounding box center [118, 55] width 108 height 16
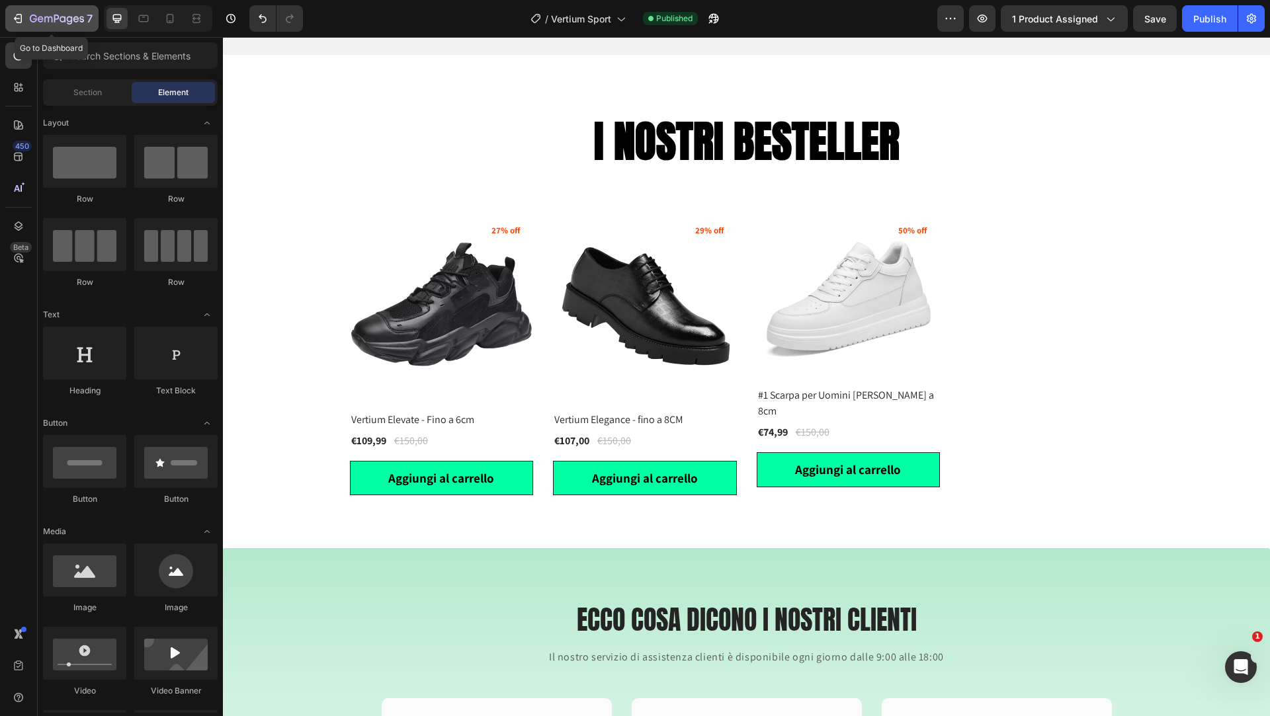
click at [69, 21] on icon "button" at bounding box center [70, 20] width 6 height 9
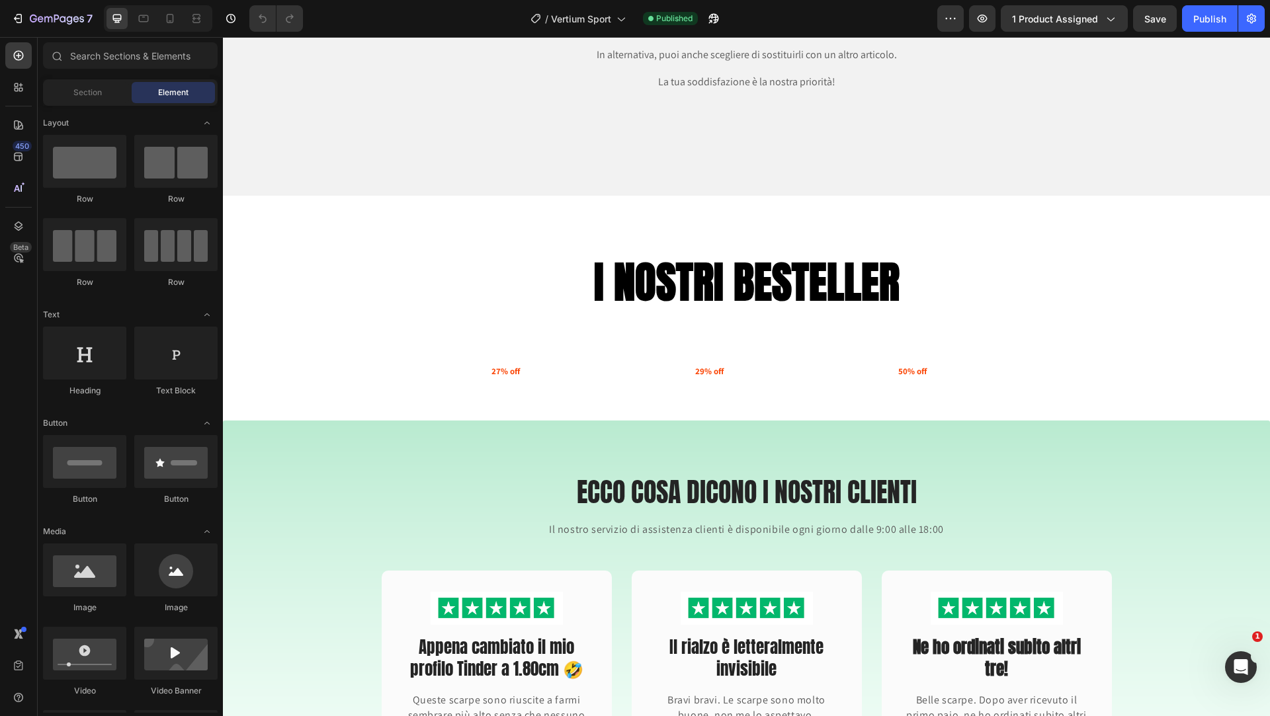
scroll to position [2473, 0]
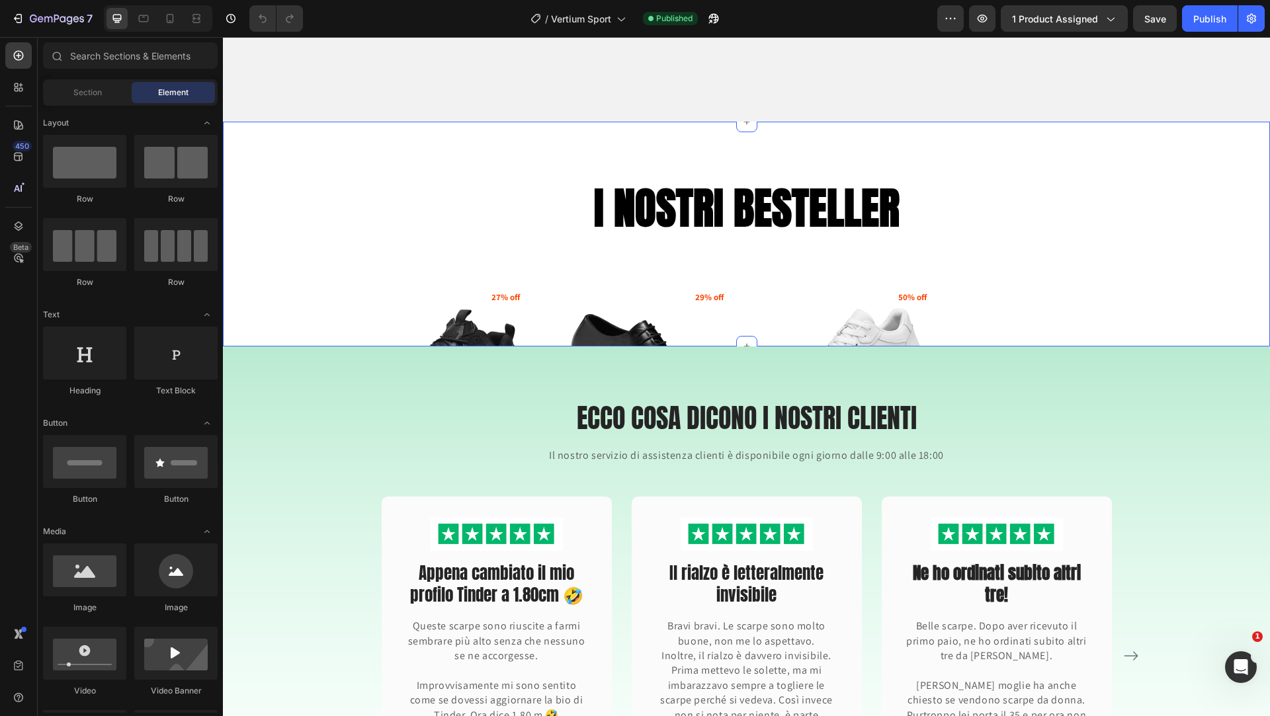
click at [345, 278] on div "I NOSTRI BESTELLER Heading (P) Images 27% off Product Badge Vertium Elevate - F…" at bounding box center [746, 235] width 1047 height 226
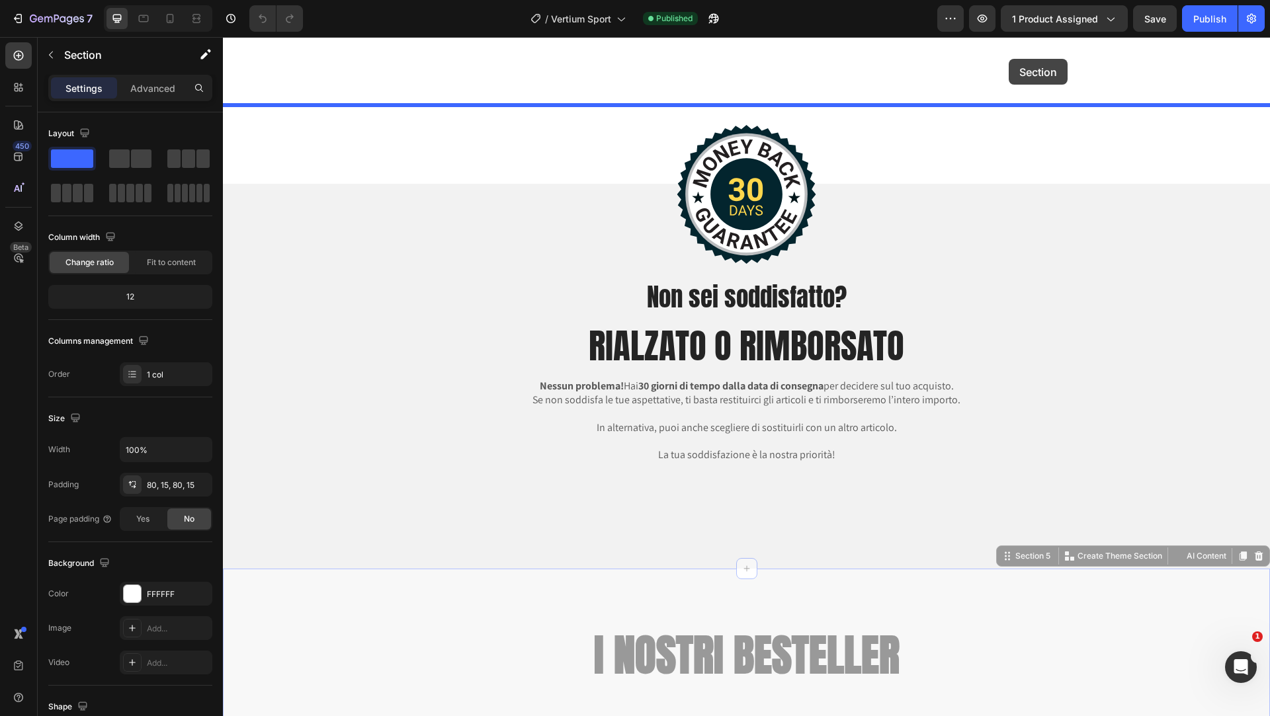
scroll to position [2046, 0]
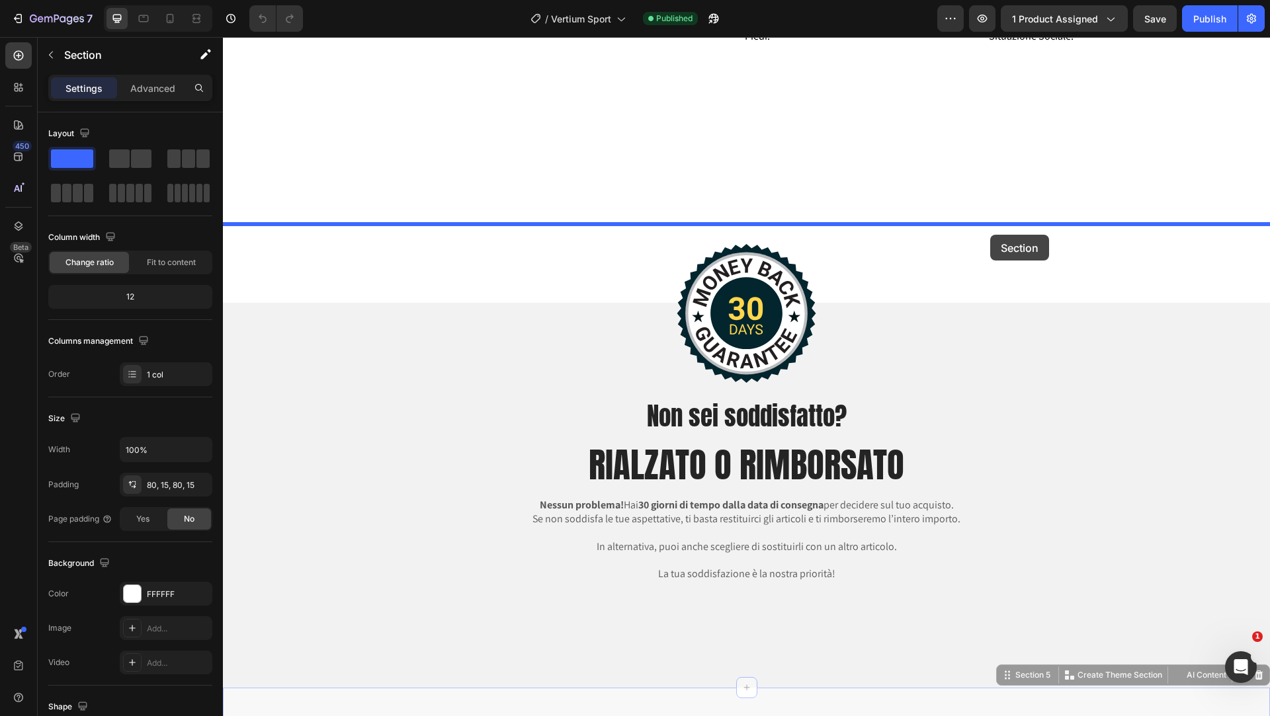
drag, startPoint x: 1013, startPoint y: 247, endPoint x: 990, endPoint y: 235, distance: 25.8
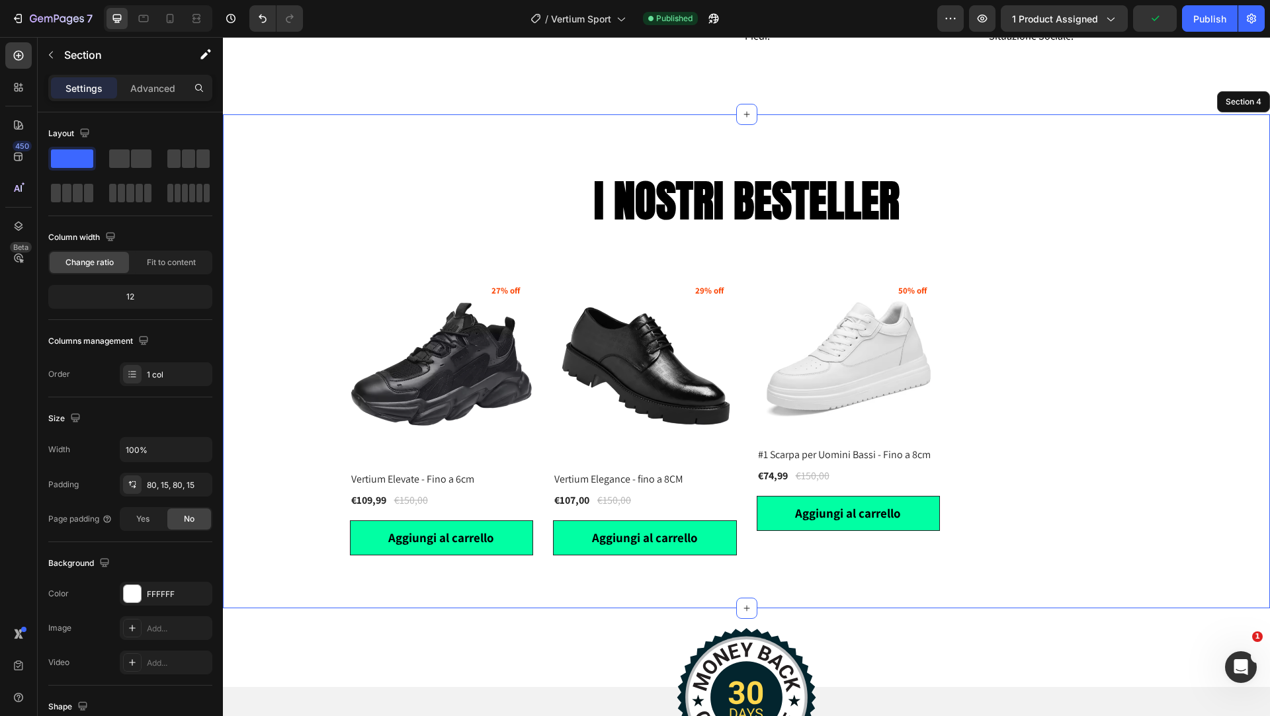
scroll to position [2163, 0]
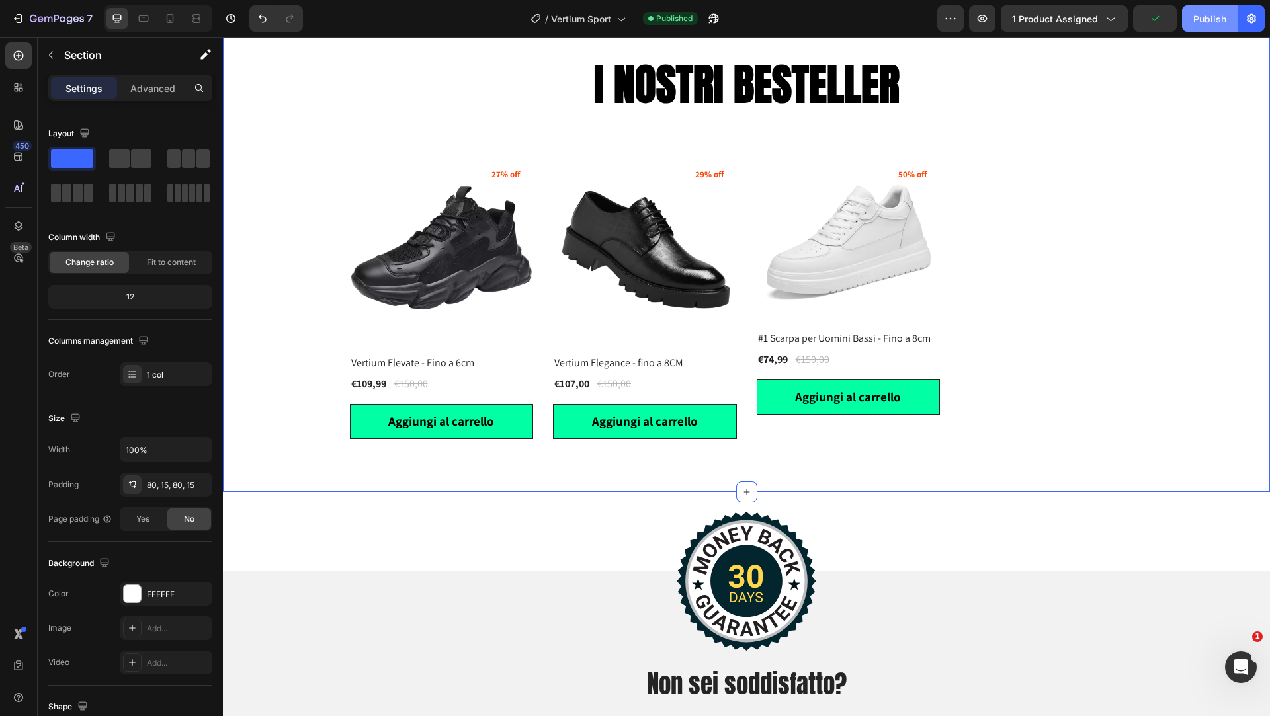
click at [1211, 7] on button "Publish" at bounding box center [1210, 18] width 56 height 26
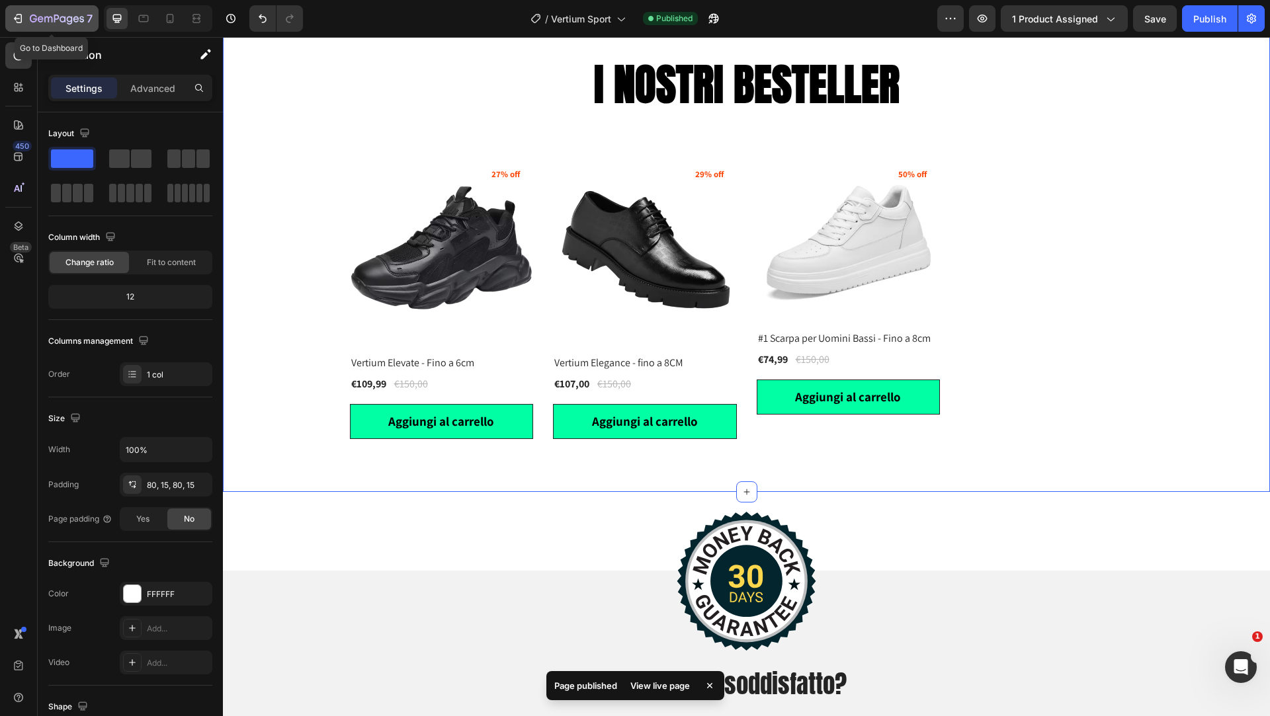
click at [55, 18] on icon "button" at bounding box center [57, 19] width 54 height 11
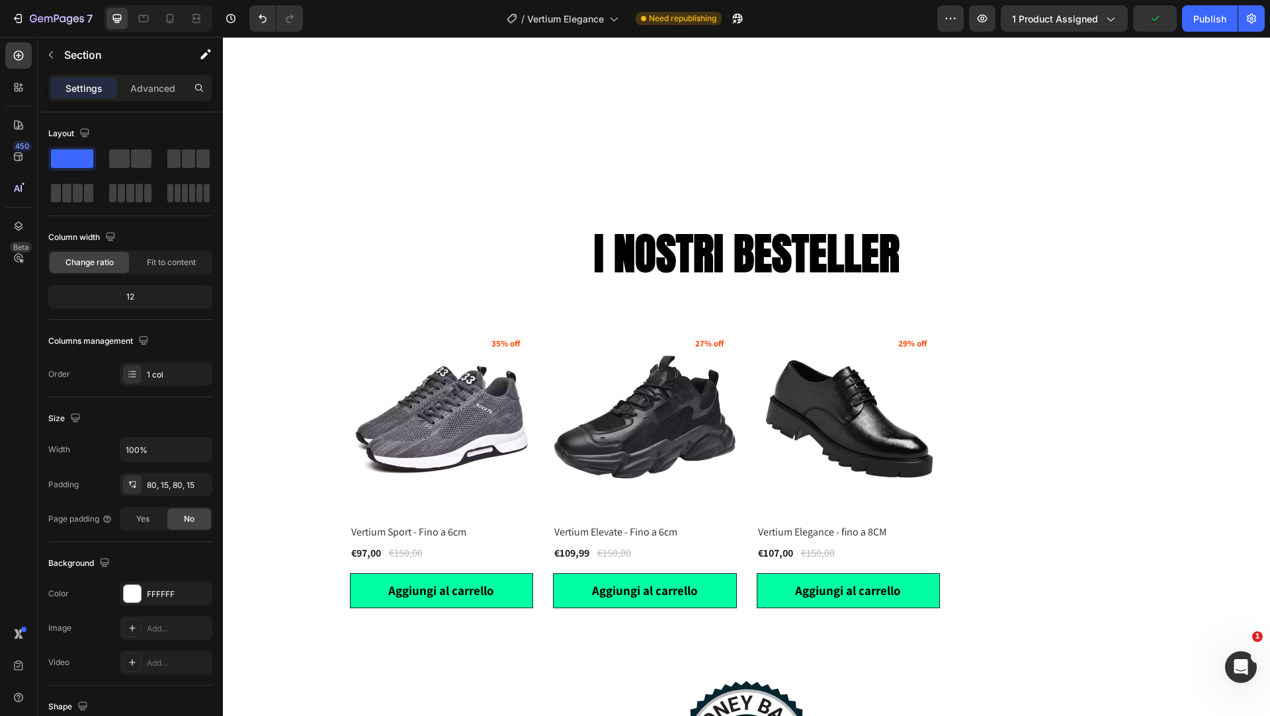
scroll to position [2079, 0]
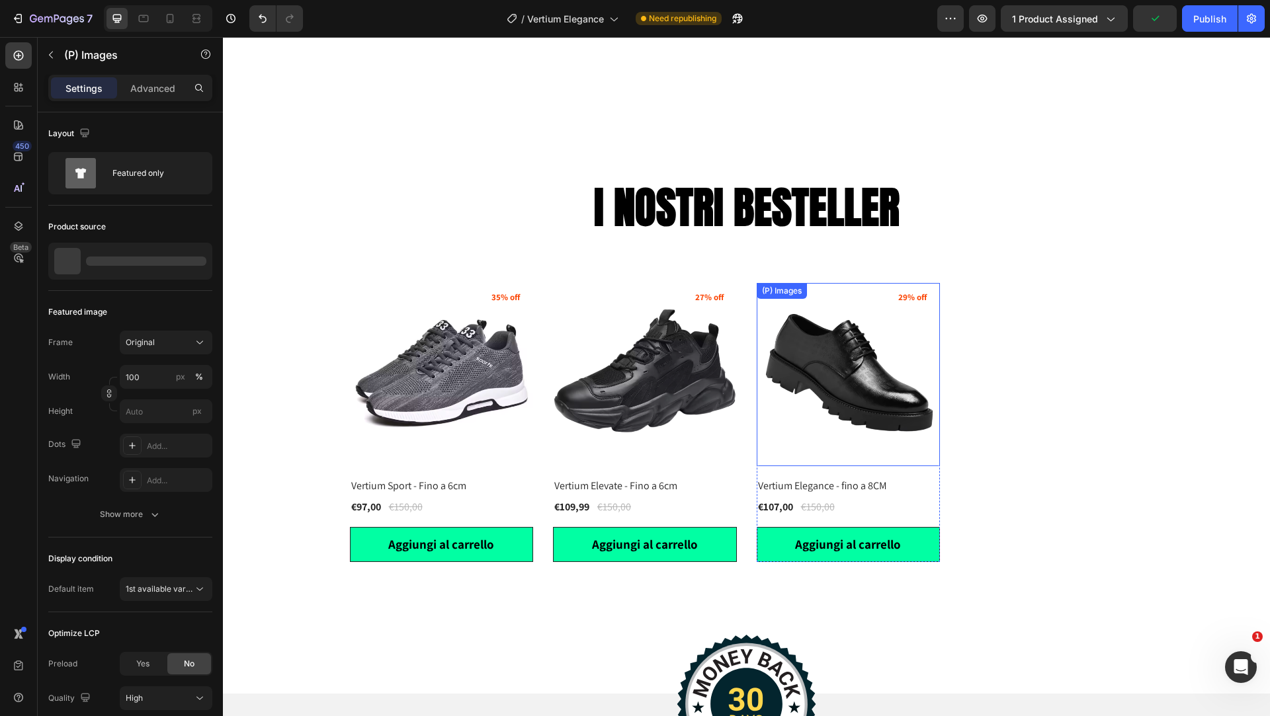
click at [860, 362] on img at bounding box center [849, 375] width 184 height 184
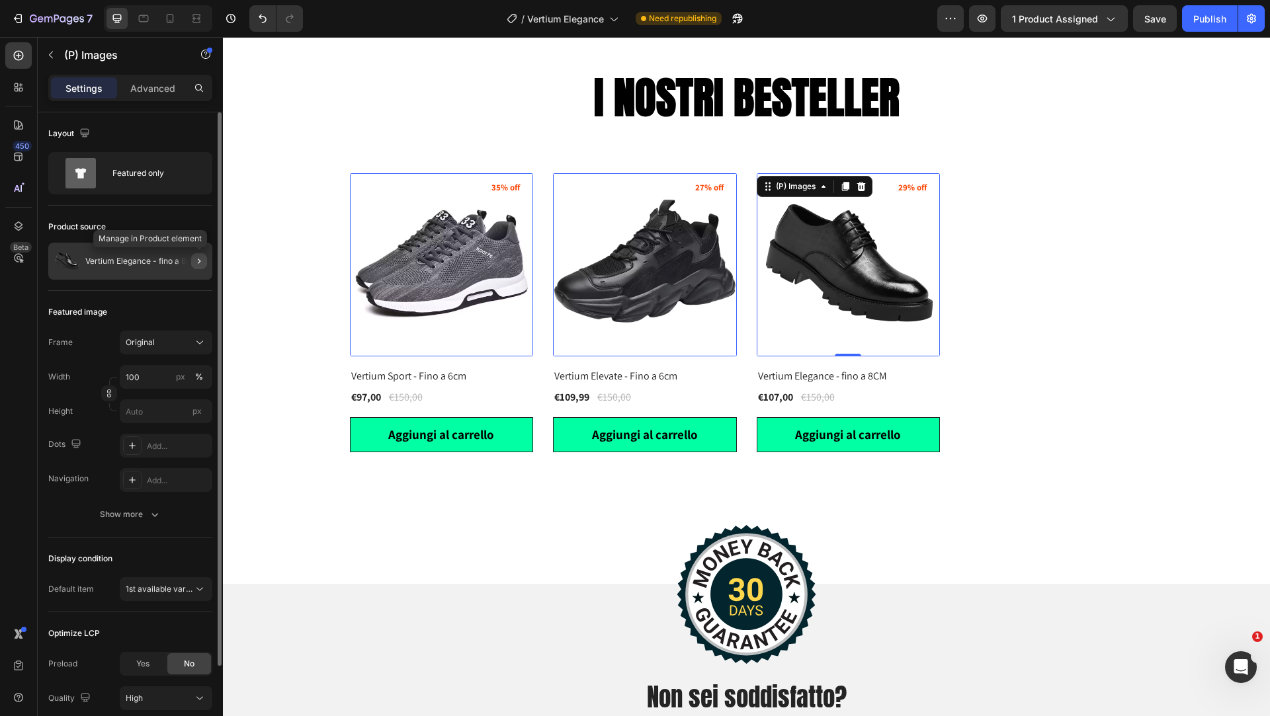
click at [197, 261] on icon "button" at bounding box center [199, 261] width 11 height 11
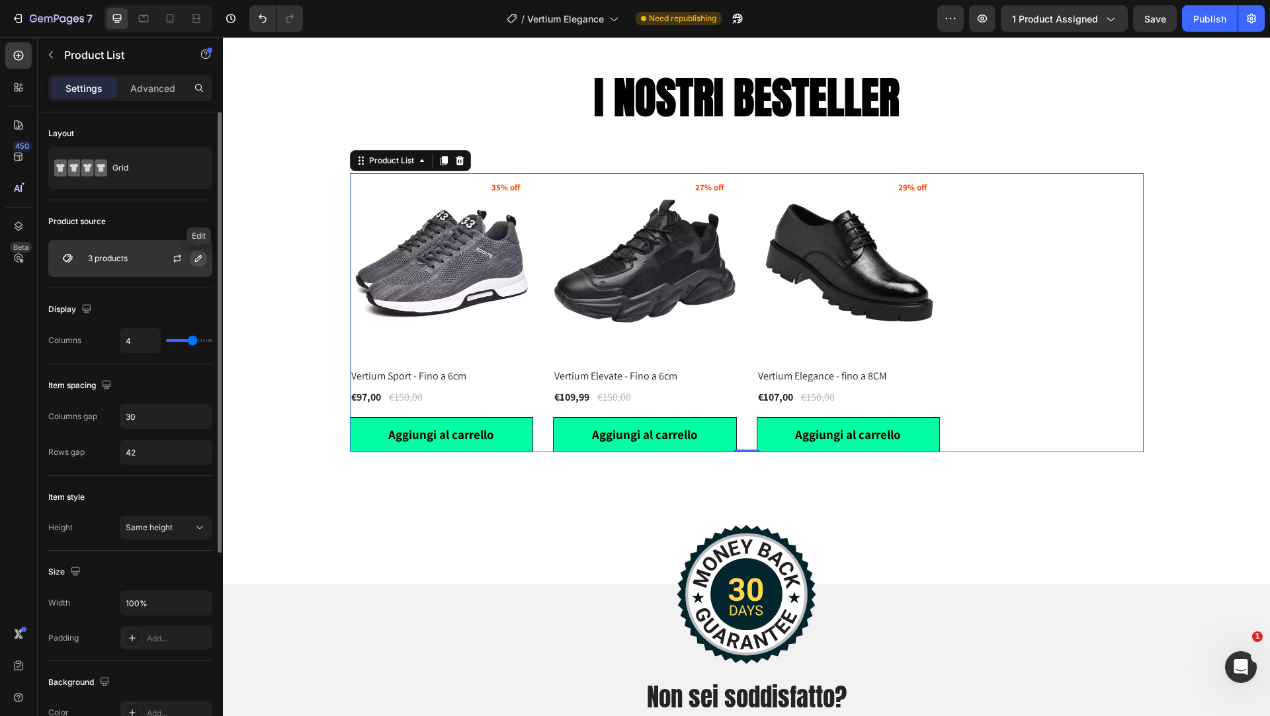
click at [198, 260] on icon "button" at bounding box center [198, 258] width 7 height 7
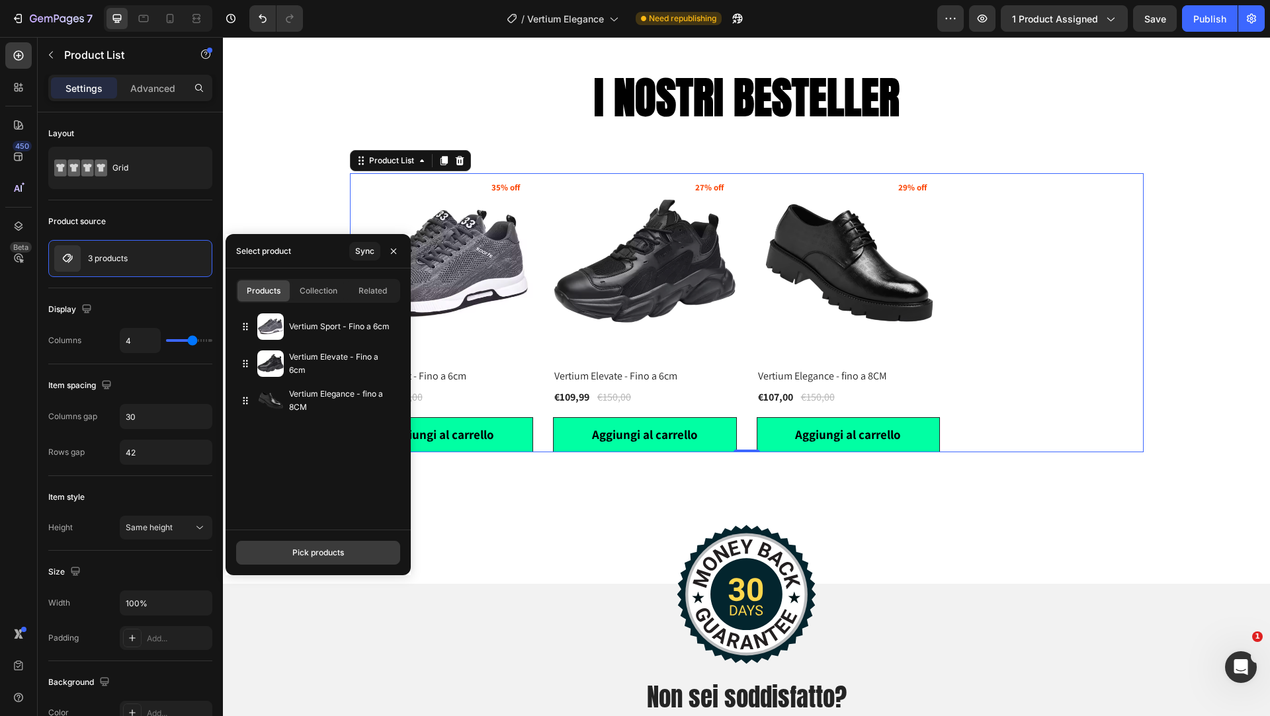
click at [325, 548] on div "Pick products" at bounding box center [318, 553] width 52 height 12
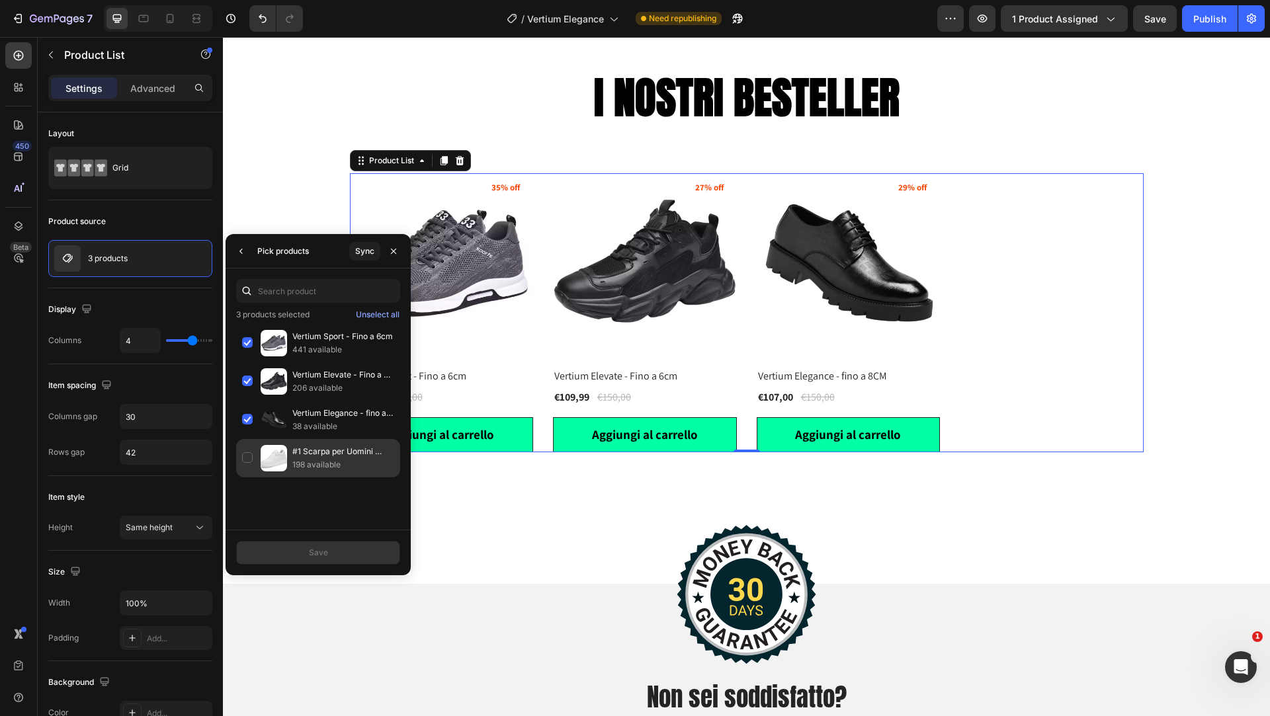
click at [245, 454] on div "#1 Scarpa per Uomini Bassi - Fino a 8cm 198 available" at bounding box center [318, 458] width 164 height 38
click at [244, 424] on div "Vertium Elegance - fino a 8CM 38 available" at bounding box center [318, 420] width 164 height 38
click at [309, 546] on button "Save" at bounding box center [318, 553] width 164 height 24
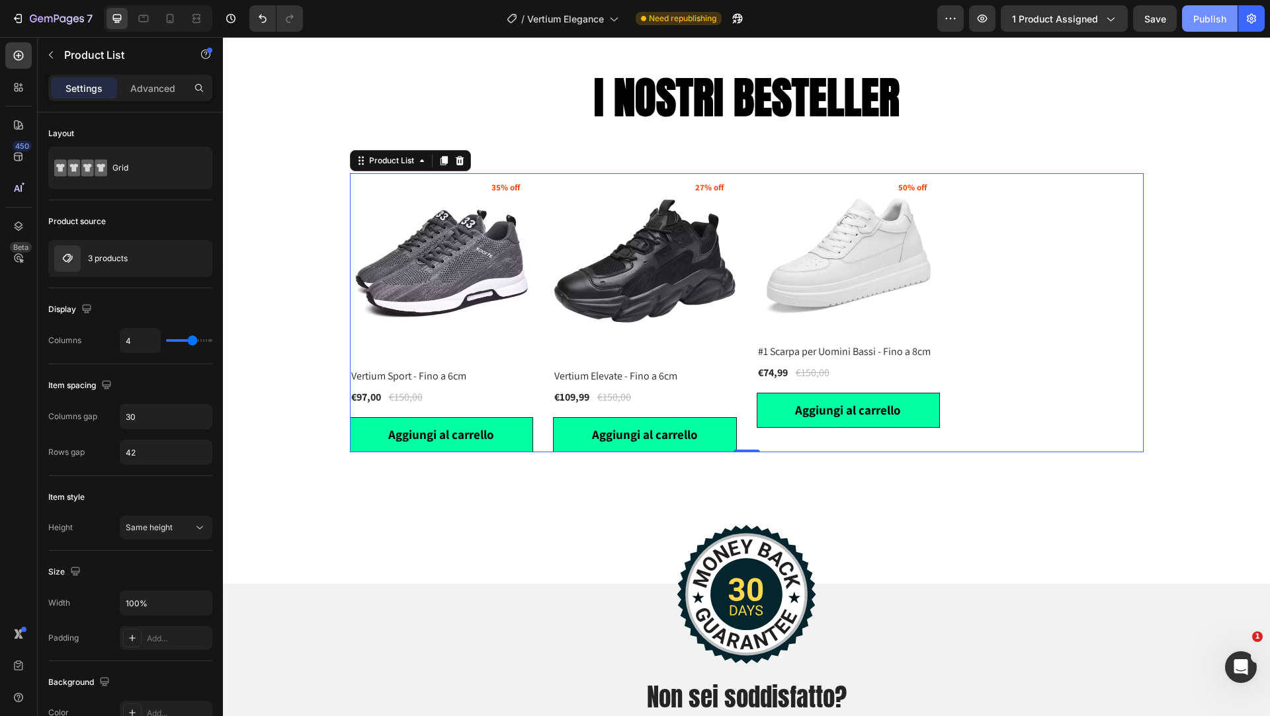
click at [1200, 18] on div "Publish" at bounding box center [1209, 19] width 33 height 14
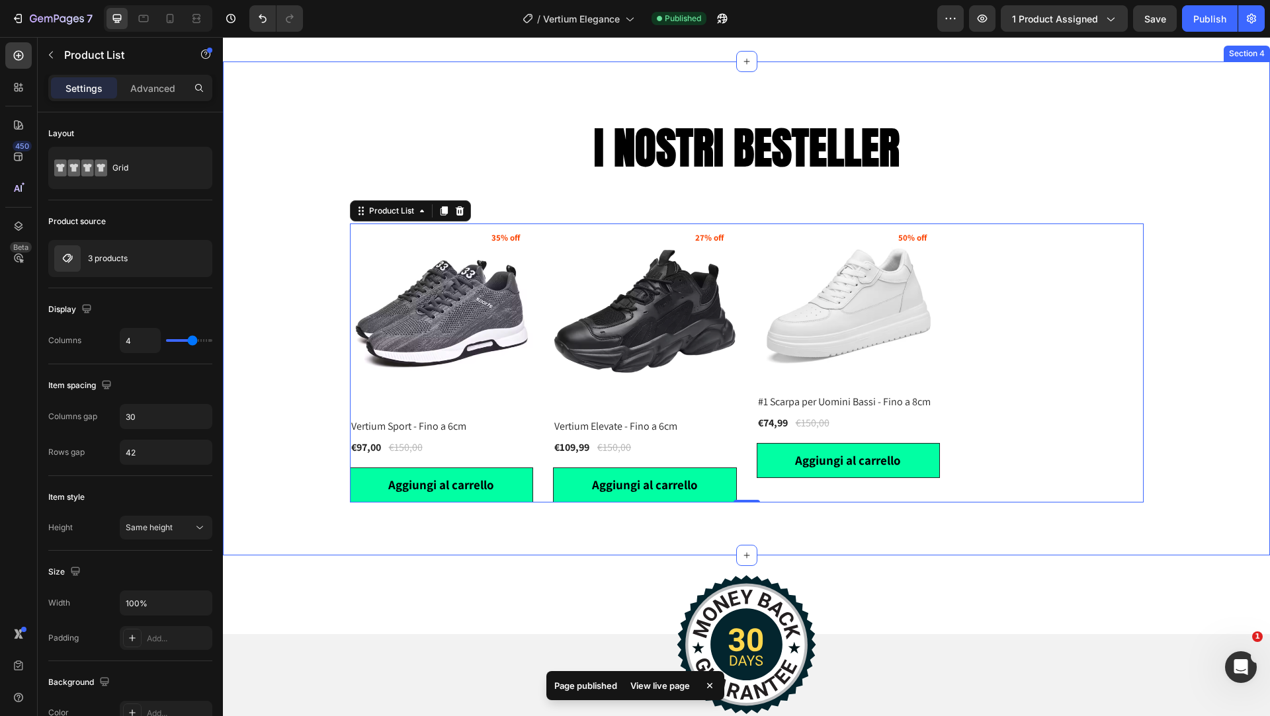
scroll to position [2012, 0]
